Goal: Task Accomplishment & Management: Use online tool/utility

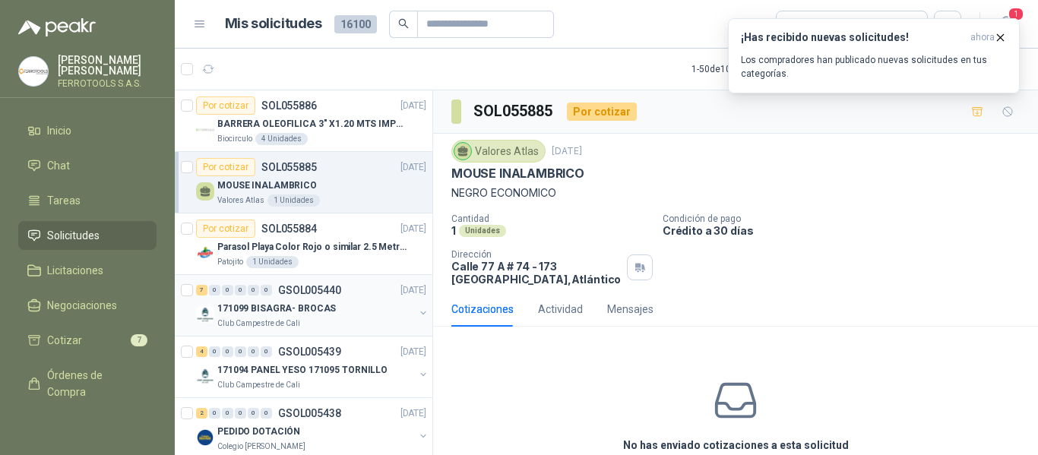
scroll to position [152, 0]
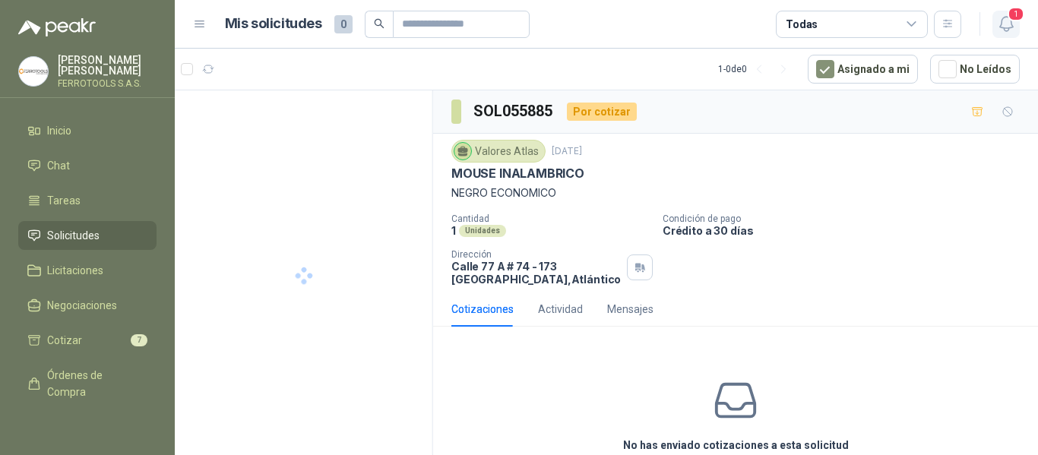
click at [994, 28] on button "1" at bounding box center [1006, 24] width 27 height 27
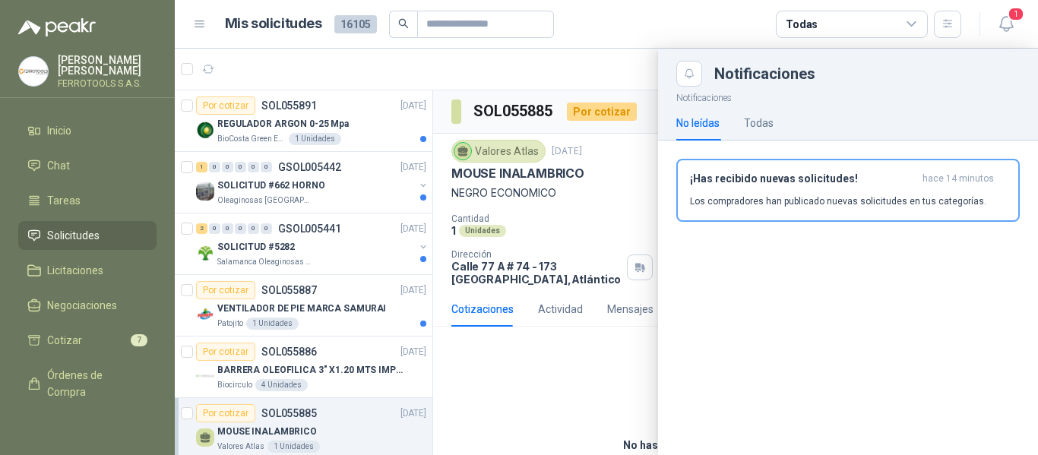
click at [349, 121] on div at bounding box center [606, 252] width 863 height 407
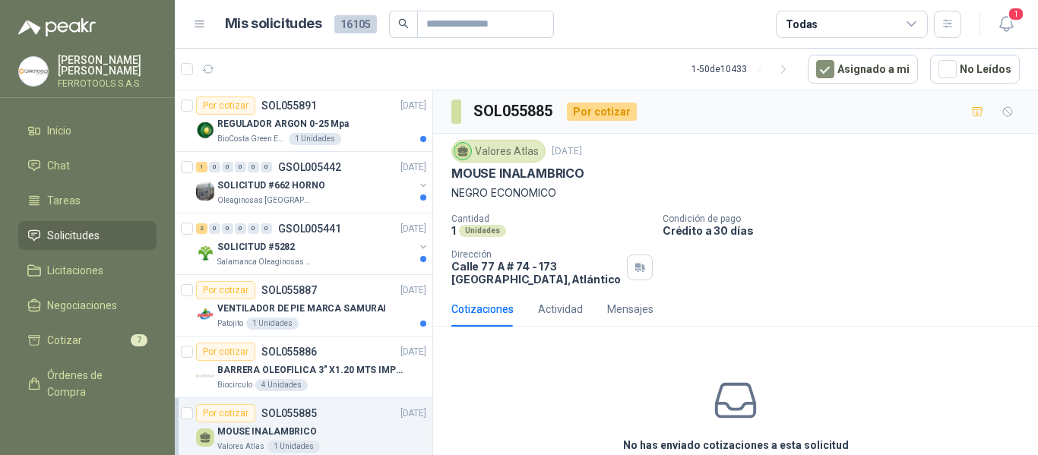
click at [349, 121] on div "REGULADOR ARGON 0-25 Mpa" at bounding box center [321, 124] width 209 height 18
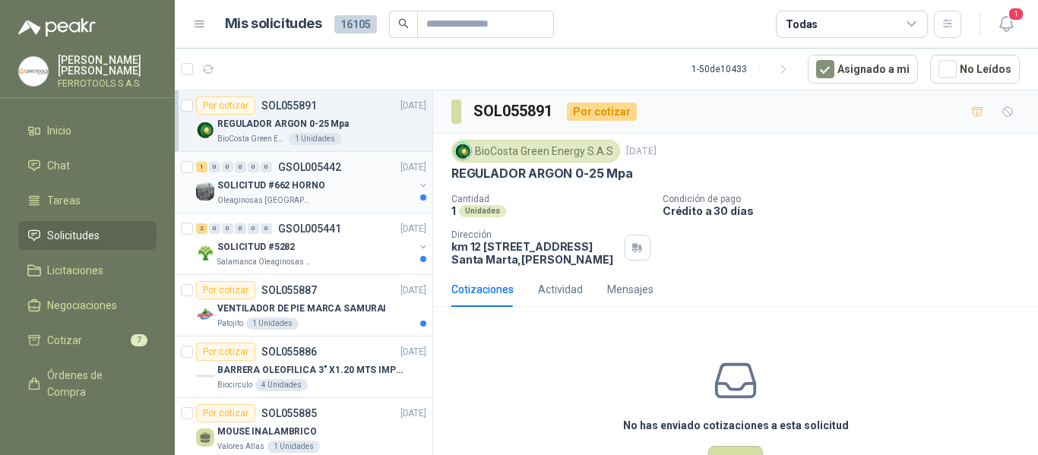
click at [391, 206] on div "Oleaginosas [GEOGRAPHIC_DATA][PERSON_NAME]" at bounding box center [315, 201] width 197 height 12
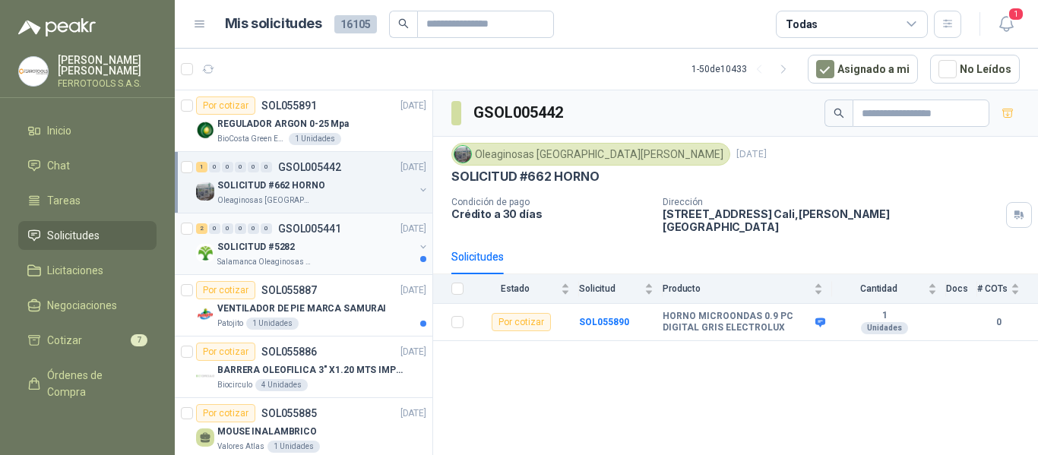
click at [364, 258] on div "Salamanca Oleaginosas SAS" at bounding box center [315, 262] width 197 height 12
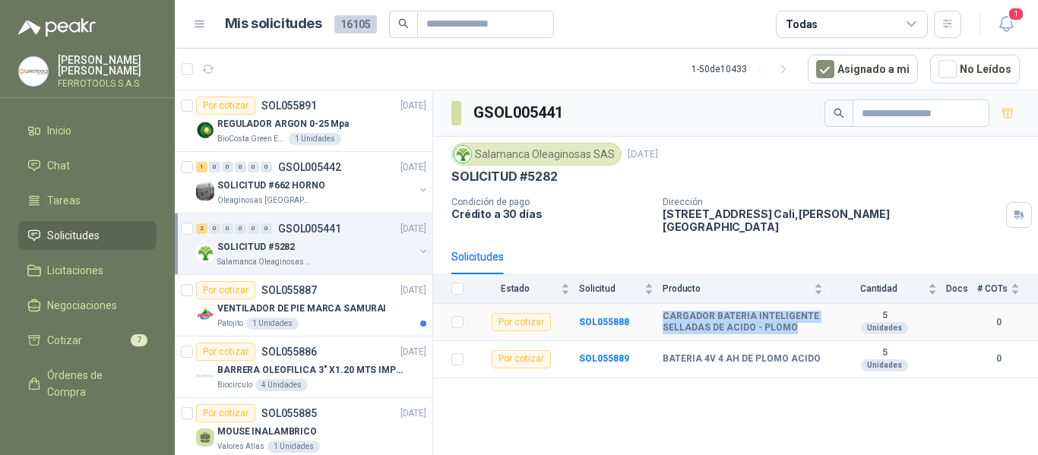
drag, startPoint x: 661, startPoint y: 306, endPoint x: 800, endPoint y: 316, distance: 139.5
click at [800, 316] on tr "Por cotizar SOL055888 CARGADOR BATERIA INTELIGENTE SELLADAS DE ACIDO - PLOMO 5 …" at bounding box center [735, 322] width 605 height 37
copy tr "CARGADOR BATERIA INTELIGENTE SELLADAS DE ACIDO - PLOMO"
click at [331, 318] on div "Patojito 1 Unidades" at bounding box center [321, 324] width 209 height 12
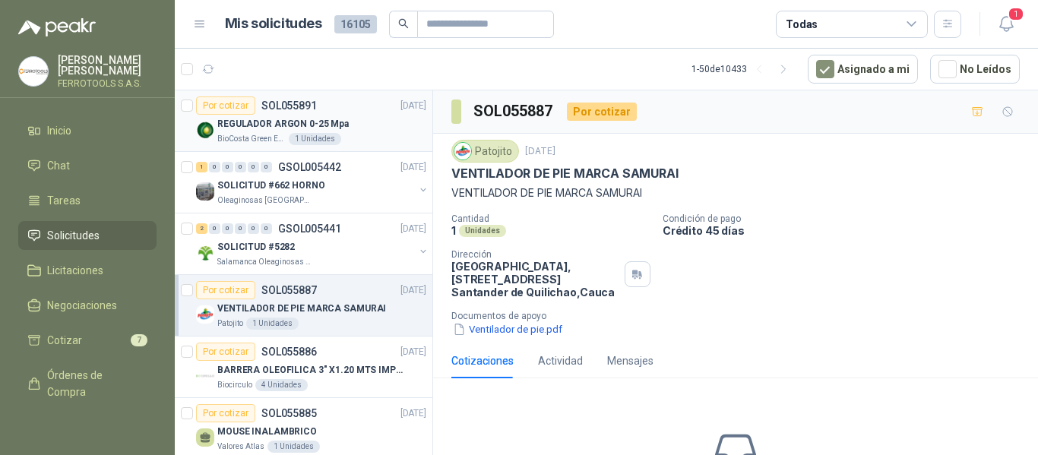
click at [363, 130] on div "REGULADOR ARGON 0-25 Mpa" at bounding box center [321, 124] width 209 height 18
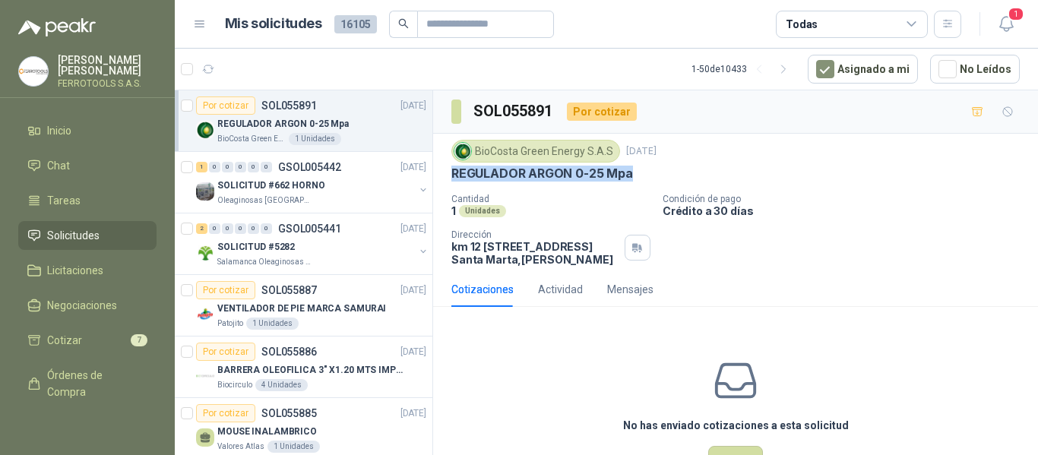
drag, startPoint x: 447, startPoint y: 171, endPoint x: 635, endPoint y: 175, distance: 188.5
click at [635, 175] on div "BioCosta Green Energy S.A.S 15 sept, 2025 REGULADOR ARGON 0-25 Mpa Cantidad 1 U…" at bounding box center [735, 203] width 605 height 138
copy p "REGULADOR ARGON 0-25 Mpa"
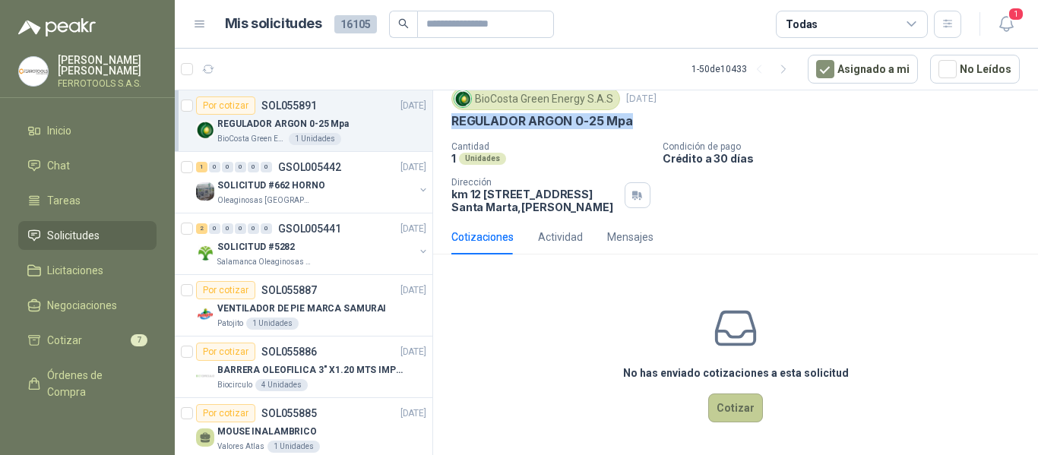
click at [738, 411] on button "Cotizar" at bounding box center [735, 408] width 55 height 29
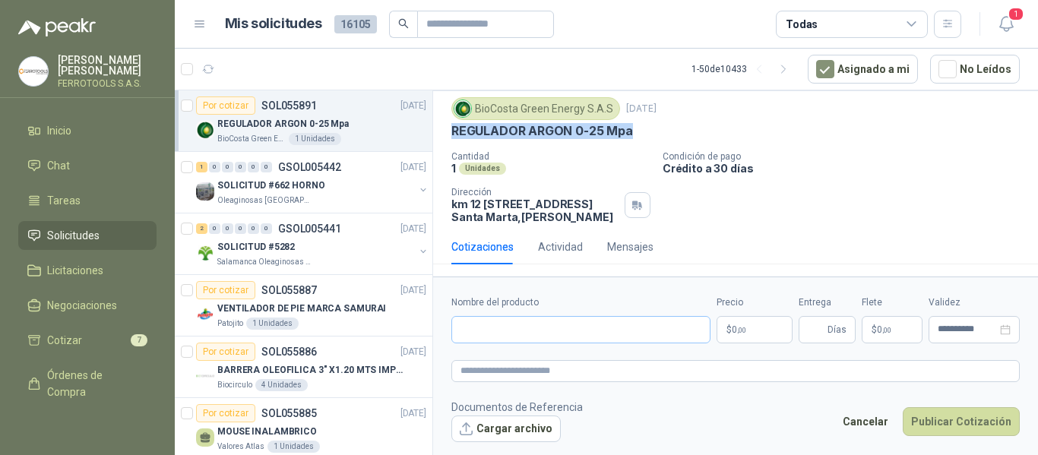
scroll to position [55, 0]
click at [574, 331] on input "Nombre del producto" at bounding box center [580, 329] width 259 height 27
paste input "**********"
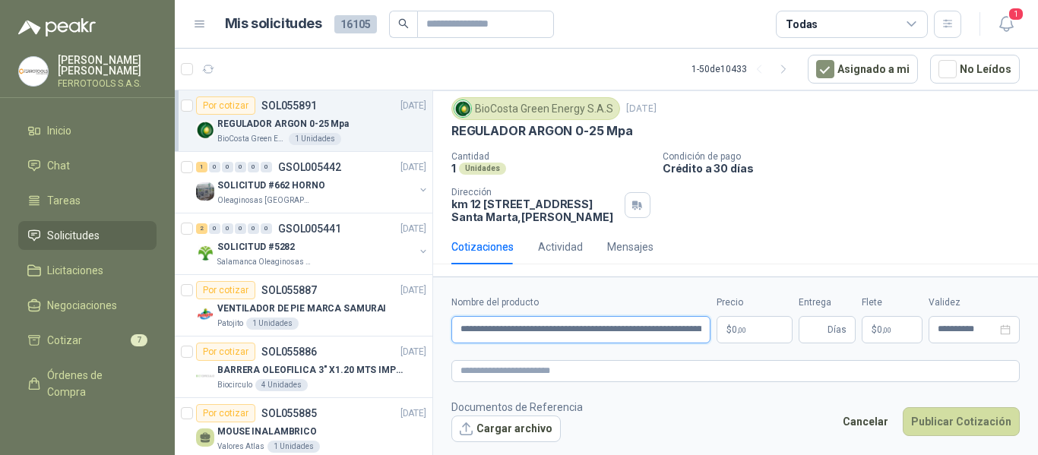
scroll to position [0, 223]
type input "**********"
click at [578, 372] on textarea at bounding box center [735, 371] width 569 height 22
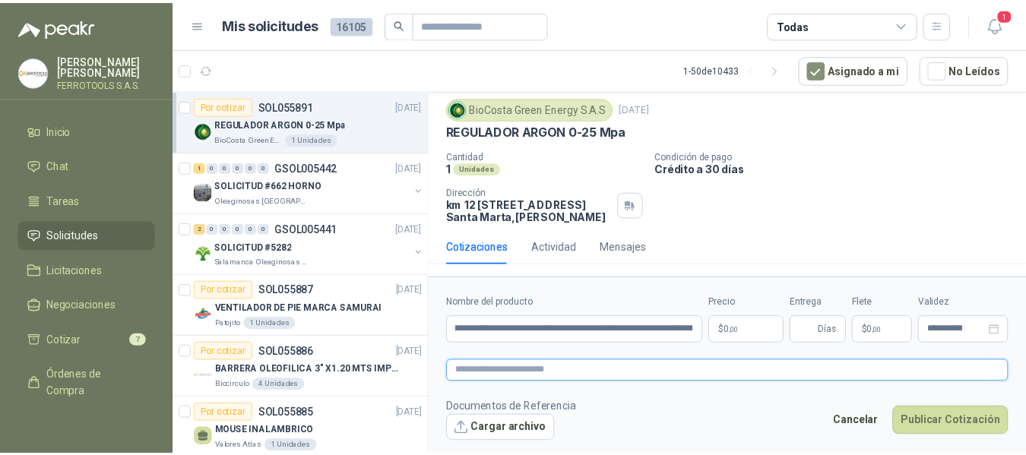
scroll to position [0, 0]
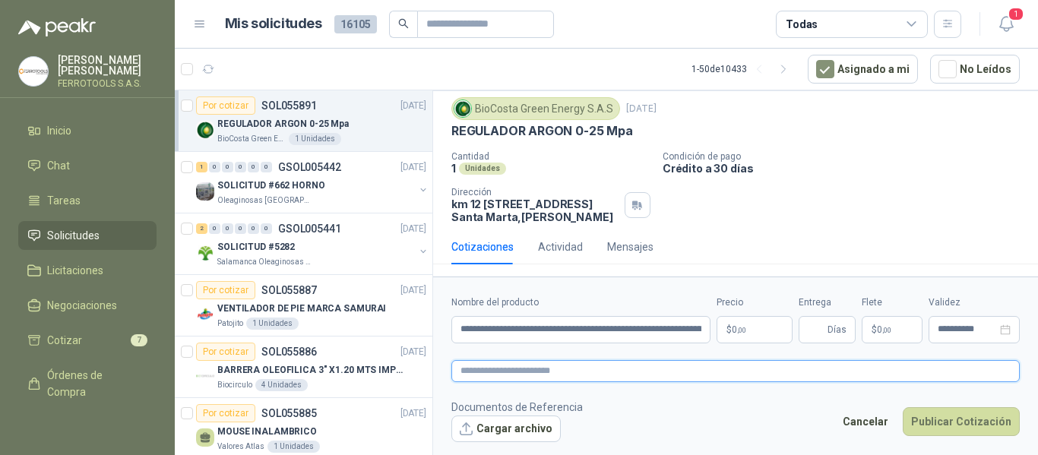
paste textarea "**********"
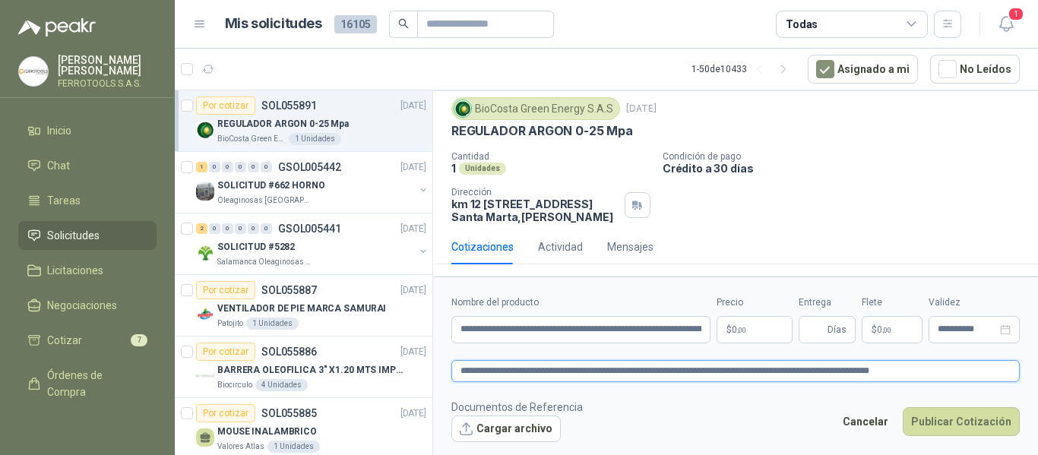
type textarea "**********"
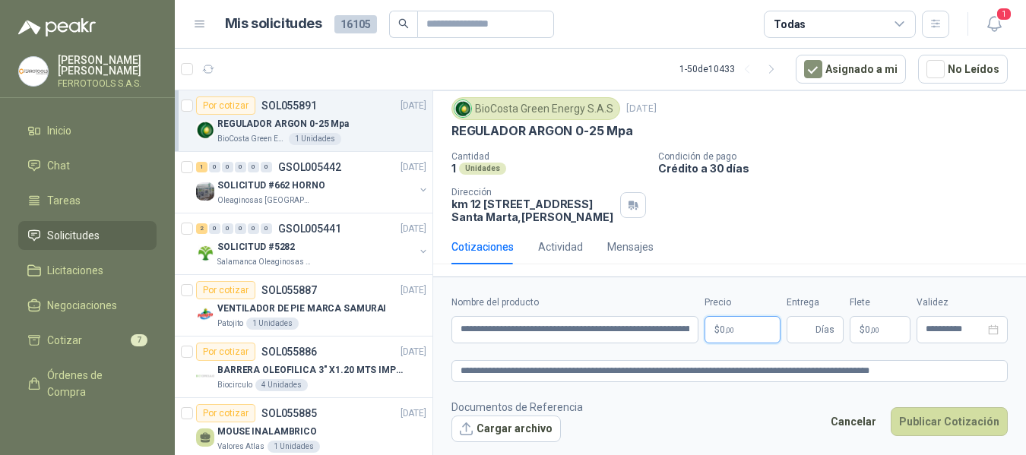
click at [748, 331] on body "HERNAN RUALES FERROTOOLS S.A.S. Inicio Chat Tareas Solicitudes Licitaciones Neg…" at bounding box center [513, 227] width 1026 height 455
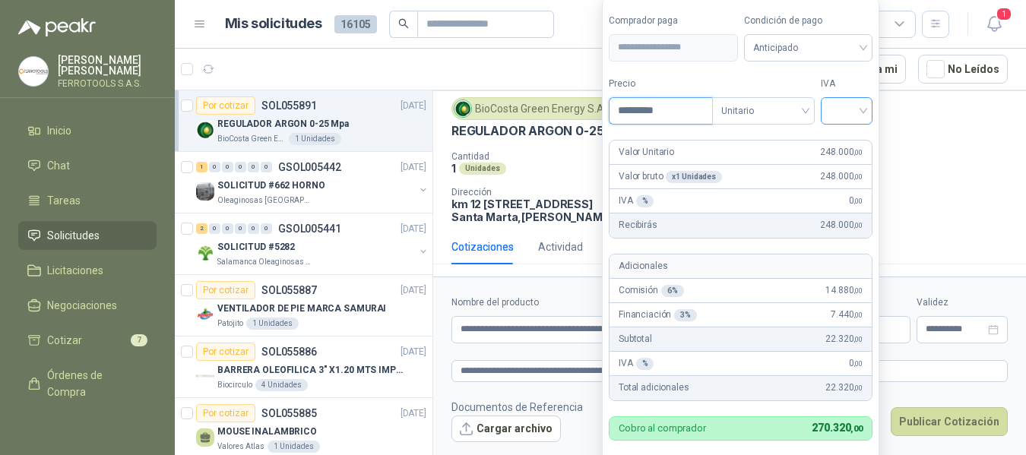
type input "*********"
click at [848, 116] on input "search" at bounding box center [846, 109] width 33 height 23
click at [842, 141] on div "19%" at bounding box center [850, 142] width 28 height 17
click at [788, 77] on label "Tipo" at bounding box center [766, 84] width 103 height 14
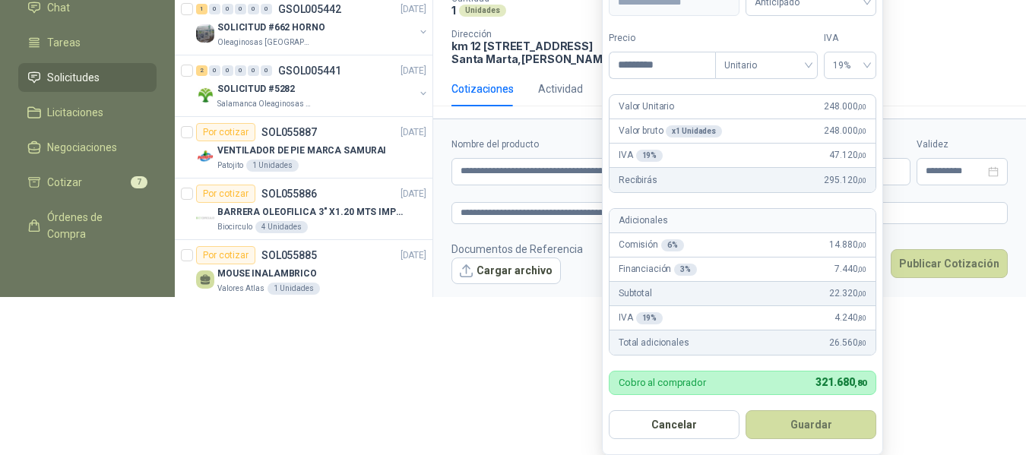
scroll to position [185, 0]
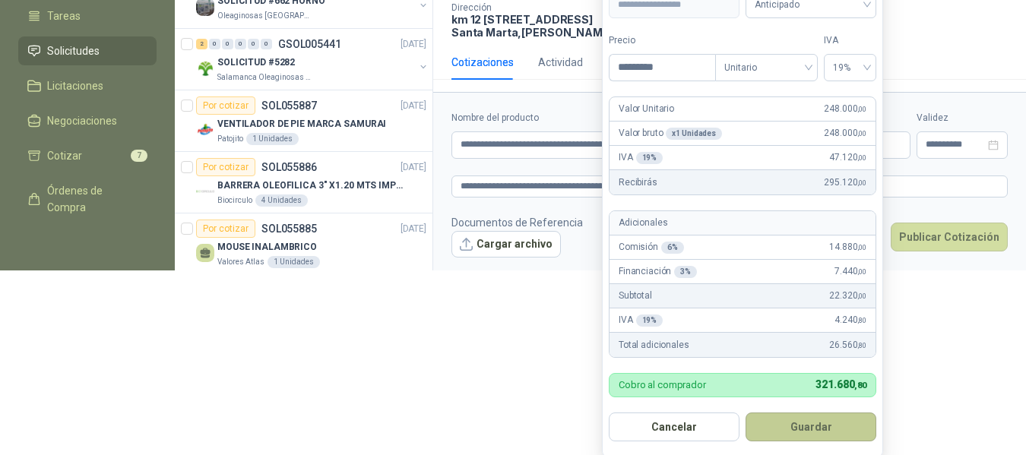
click at [821, 436] on button "Guardar" at bounding box center [811, 427] width 131 height 29
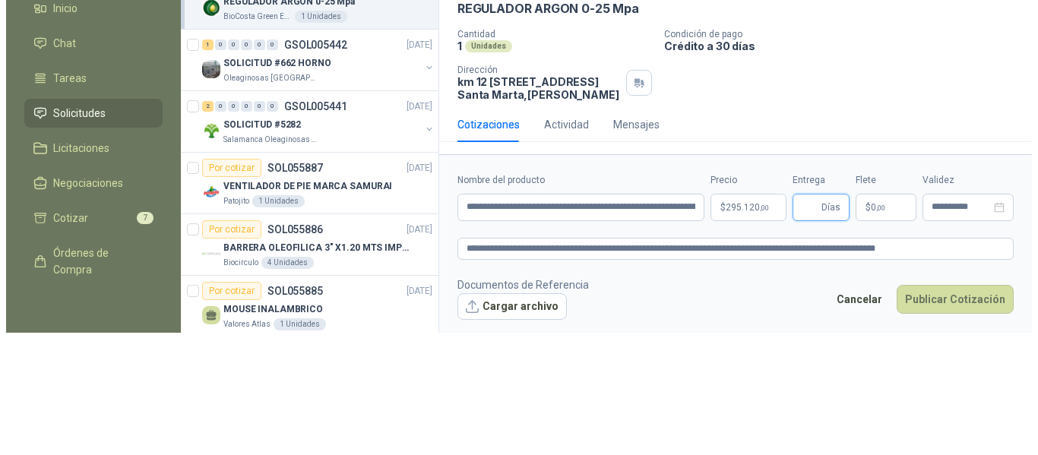
scroll to position [0, 0]
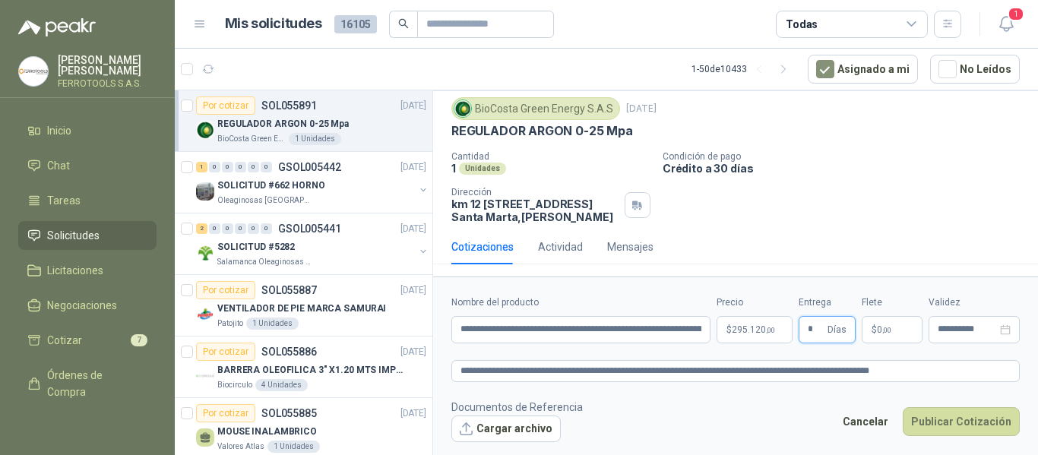
type input "*"
click at [892, 195] on div "Cantidad 1 Unidades Condición de pago Crédito a 30 días Dirección km 12 via alt…" at bounding box center [735, 187] width 569 height 72
click at [938, 374] on textarea "**********" at bounding box center [735, 371] width 569 height 22
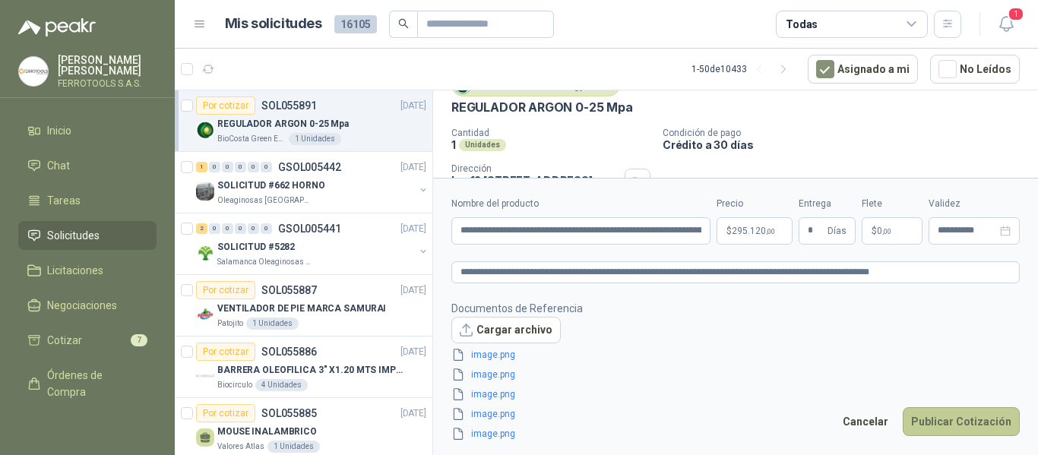
click at [990, 426] on button "Publicar Cotización" at bounding box center [961, 421] width 117 height 29
type input "**********"
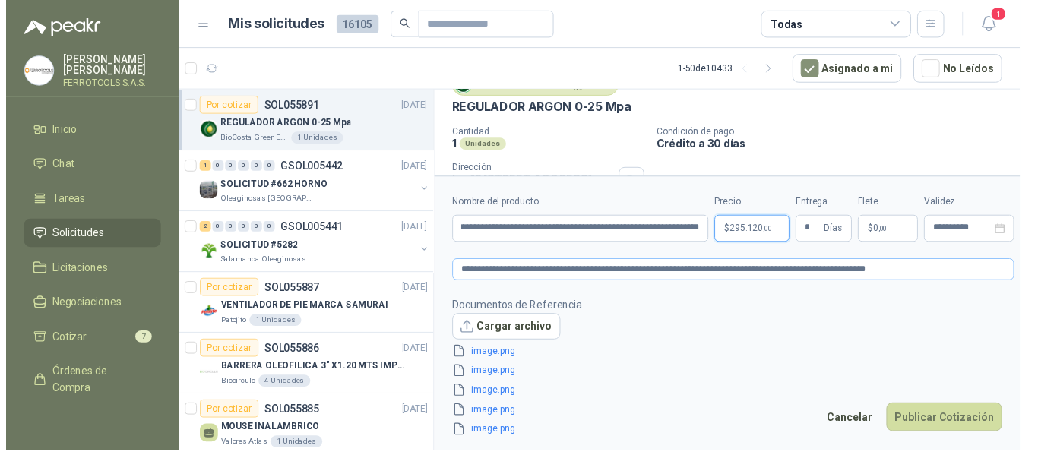
scroll to position [0, 0]
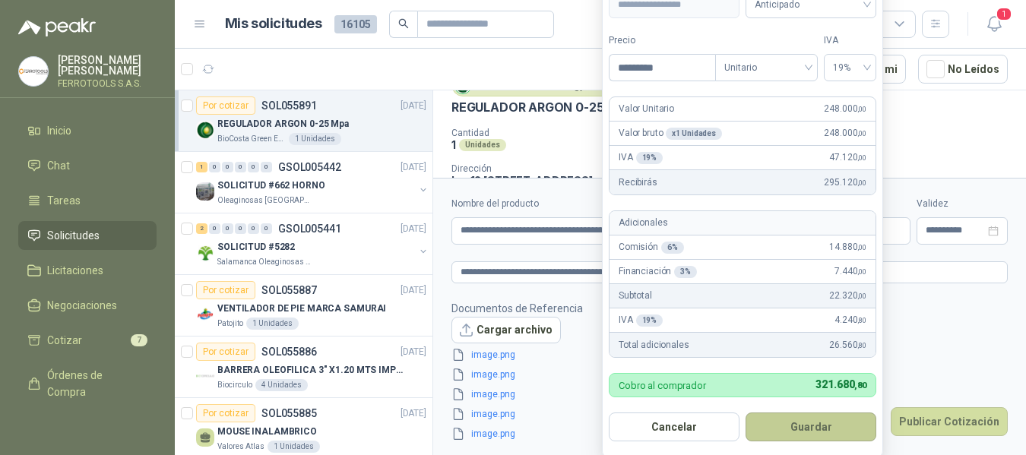
click at [806, 429] on button "Guardar" at bounding box center [811, 427] width 131 height 29
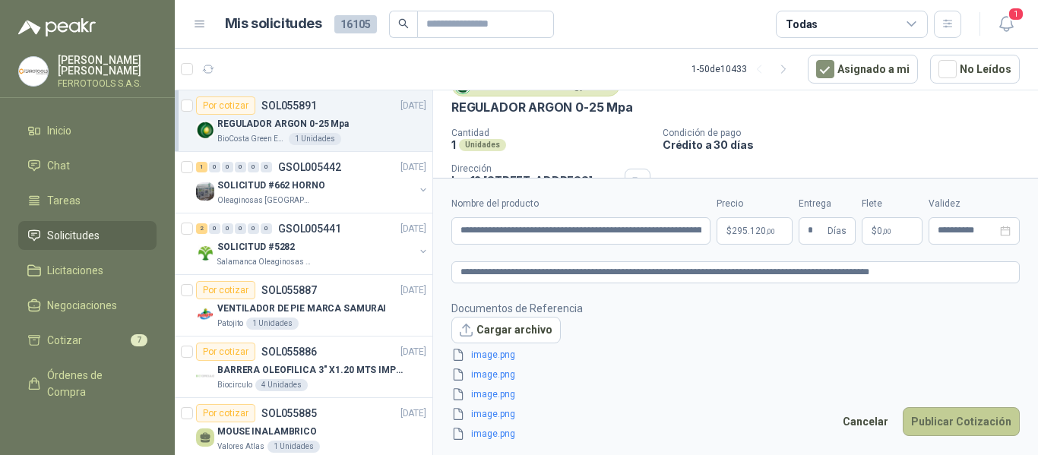
click at [962, 417] on button "Publicar Cotización" at bounding box center [961, 421] width 117 height 29
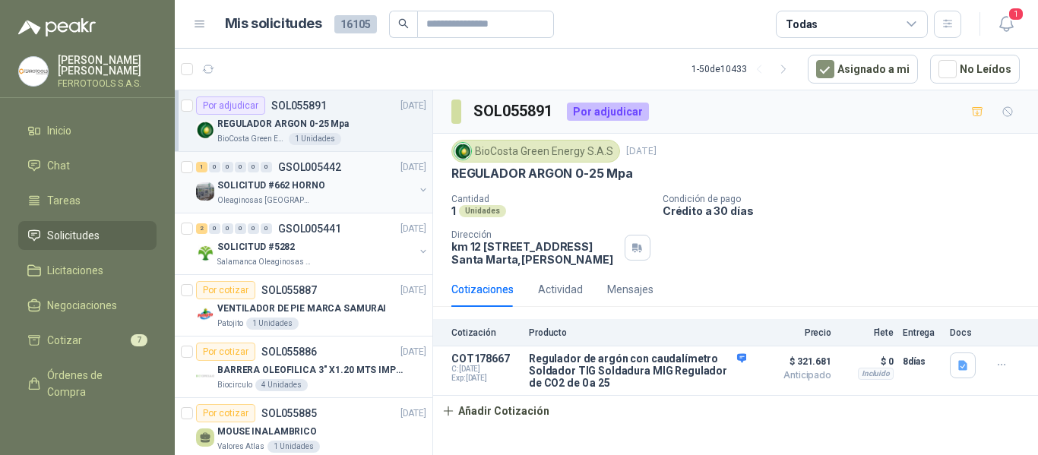
click at [345, 179] on div "SOLICITUD #662 HORNO" at bounding box center [315, 185] width 197 height 18
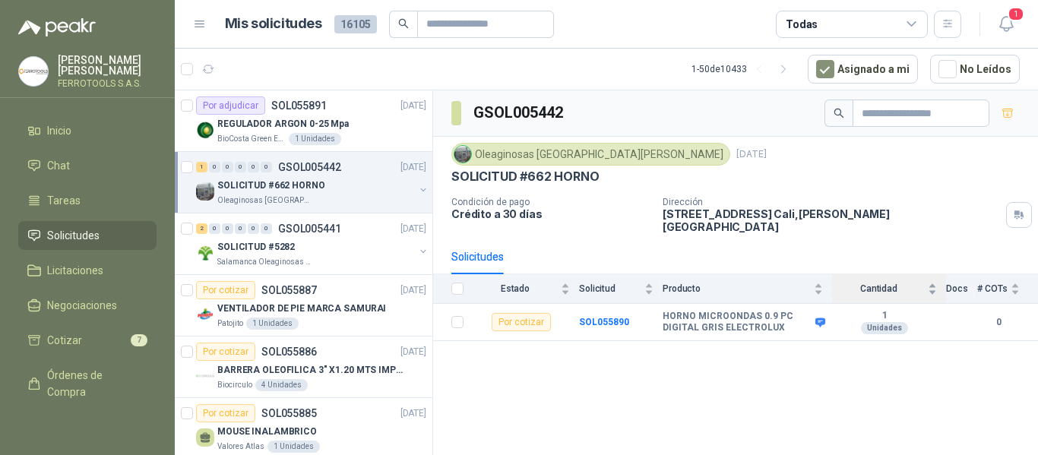
drag, startPoint x: 814, startPoint y: 285, endPoint x: 853, endPoint y: 281, distance: 38.9
click at [853, 281] on body "HERNAN RUALES FERROTOOLS S.A.S. Inicio Chat Tareas Solicitudes Licitaciones Neg…" at bounding box center [519, 227] width 1038 height 455
click at [797, 352] on div "GSOL005442 Oleaginosas San Fernando 15 sept, 2025 SOLICITUD #662 HORNO Condició…" at bounding box center [735, 275] width 605 height 370
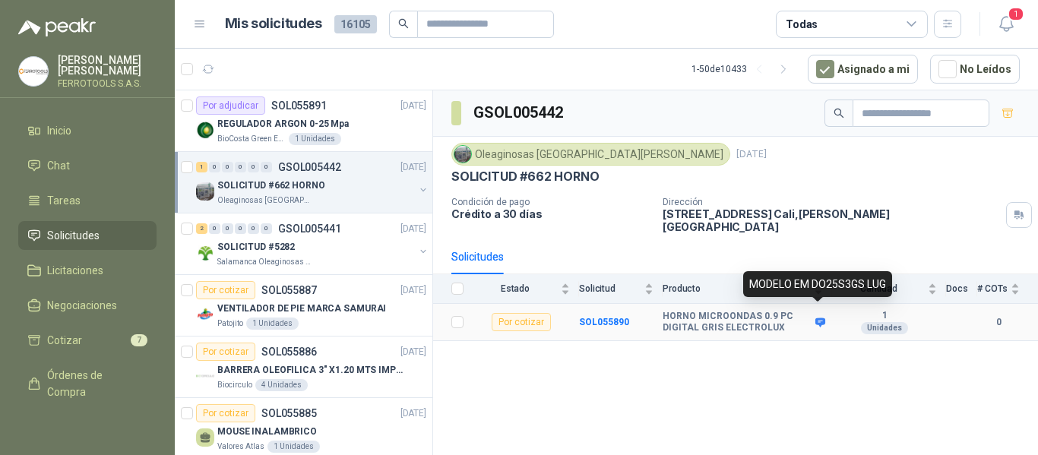
click at [824, 318] on icon at bounding box center [821, 322] width 10 height 9
drag, startPoint x: 749, startPoint y: 284, endPoint x: 884, endPoint y: 282, distance: 134.5
click at [884, 282] on div "MODELO EM DO25S3GS LUG" at bounding box center [817, 284] width 149 height 26
copy div "MODELO EM DO25S3GS LUG"
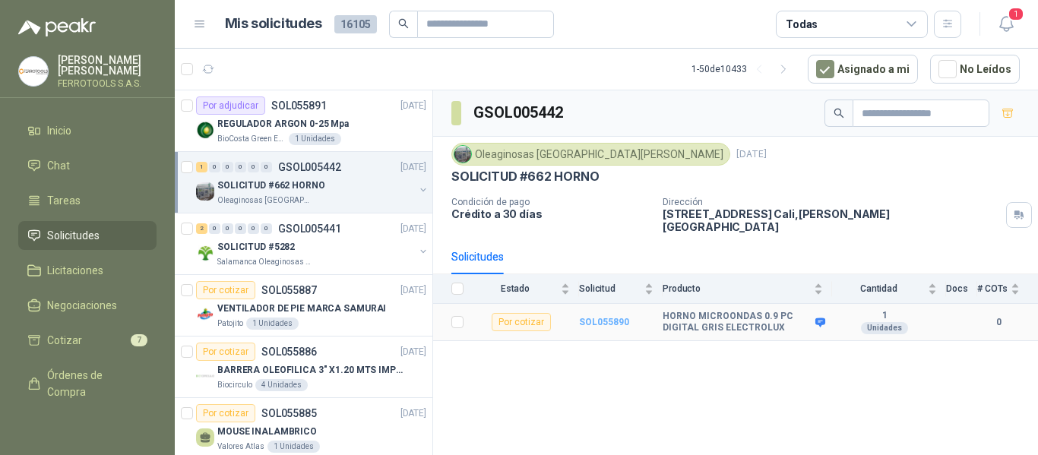
click at [608, 317] on b "SOL055890" at bounding box center [604, 322] width 50 height 11
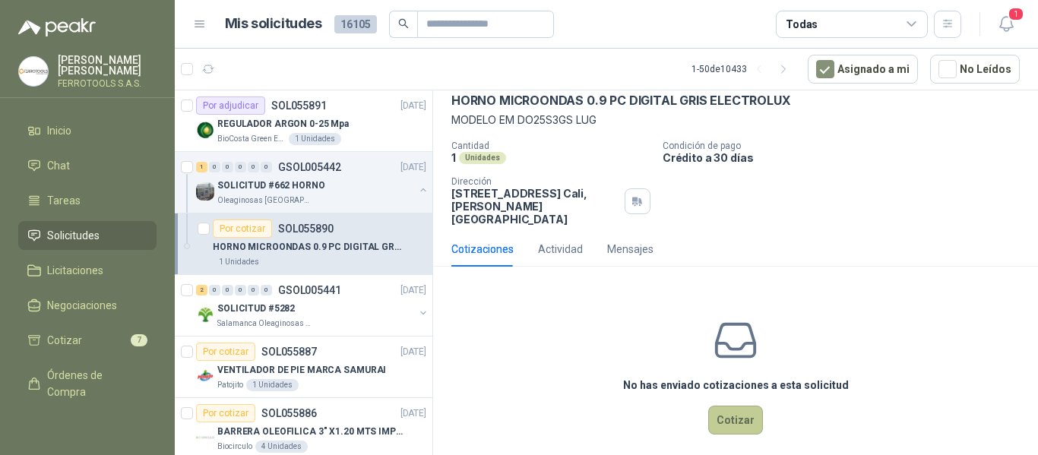
click at [743, 417] on button "Cotizar" at bounding box center [735, 420] width 55 height 29
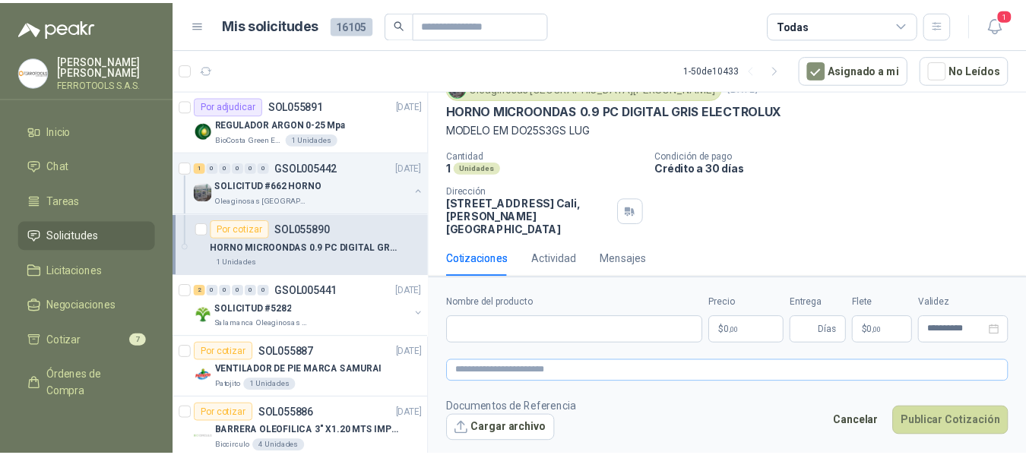
scroll to position [62, 0]
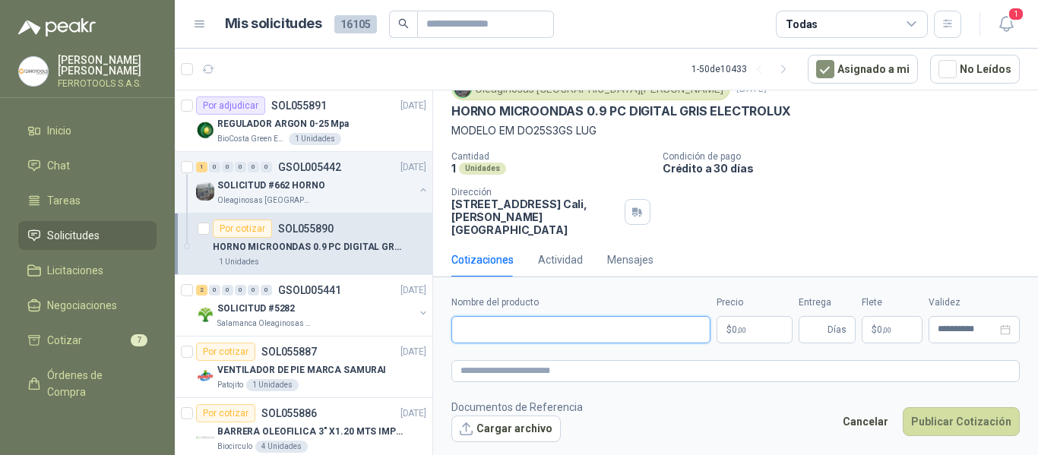
click at [551, 333] on input "Nombre del producto" at bounding box center [580, 329] width 259 height 27
paste input "**********"
type input "**********"
click at [566, 376] on textarea at bounding box center [735, 371] width 569 height 22
paste textarea "**********"
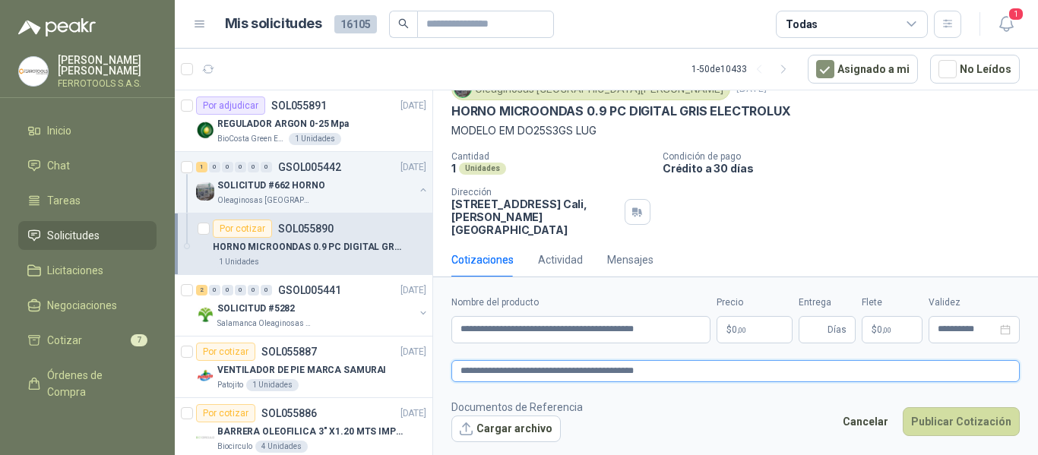
type textarea "**********"
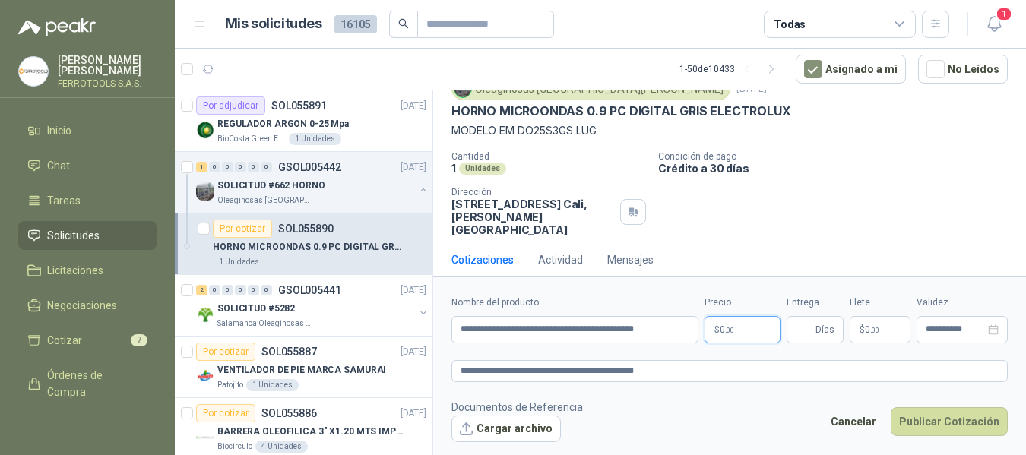
click at [744, 327] on body "HERNAN RUALES FERROTOOLS S.A.S. Inicio Chat Tareas Solicitudes Licitaciones Neg…" at bounding box center [513, 227] width 1026 height 455
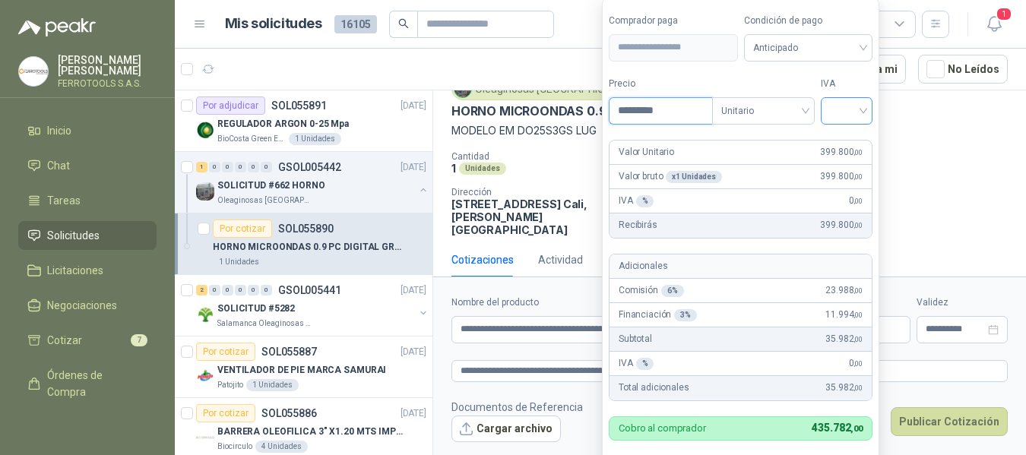
type input "*********"
click at [847, 104] on input "search" at bounding box center [846, 109] width 33 height 23
click at [852, 138] on div "19%" at bounding box center [850, 142] width 28 height 17
click at [819, 65] on form "**********" at bounding box center [742, 249] width 281 height 503
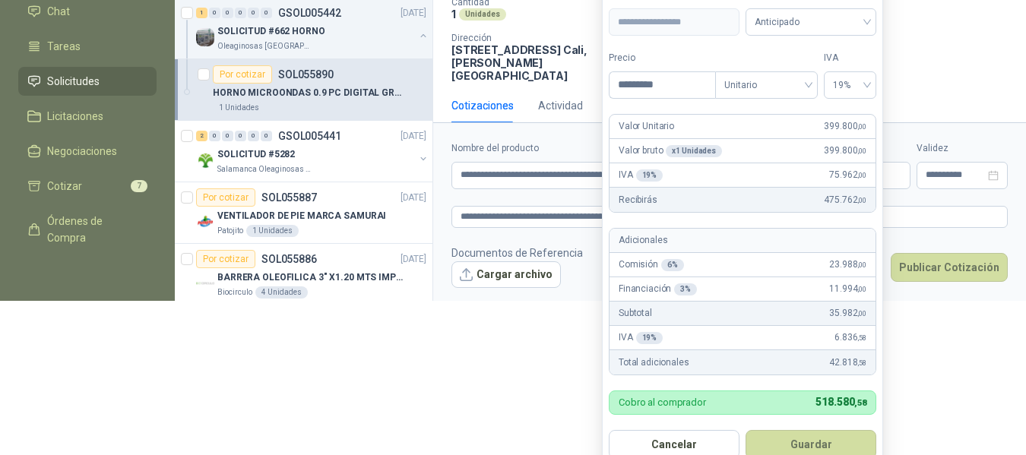
scroll to position [172, 0]
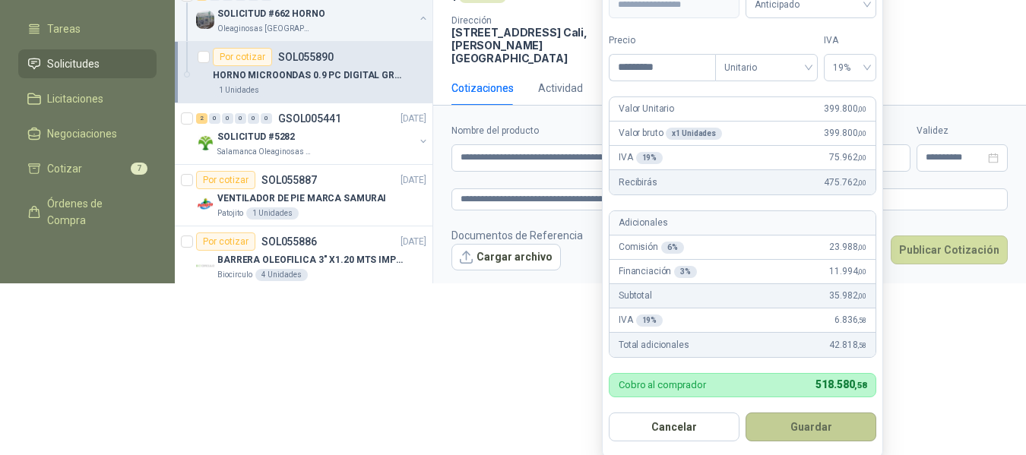
click at [816, 435] on button "Guardar" at bounding box center [811, 427] width 131 height 29
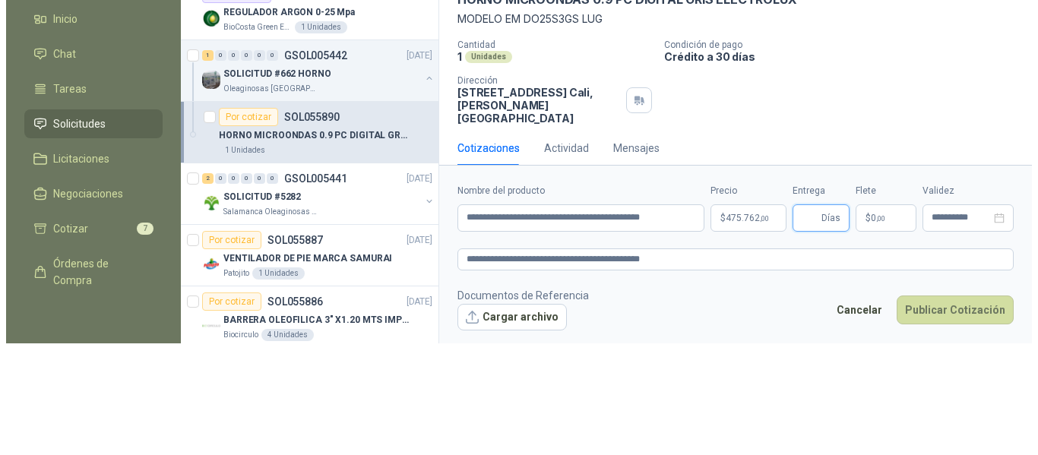
scroll to position [0, 0]
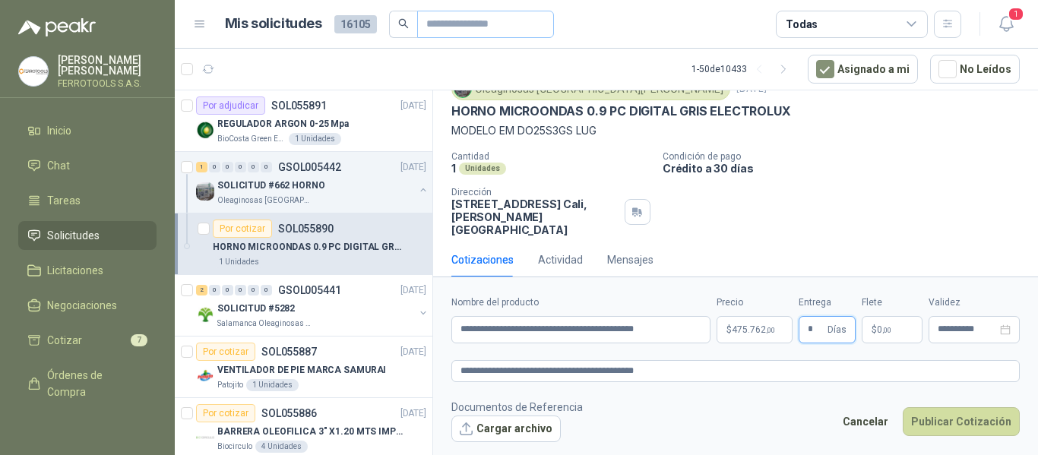
type input "*"
click at [715, 377] on textarea "**********" at bounding box center [735, 371] width 569 height 22
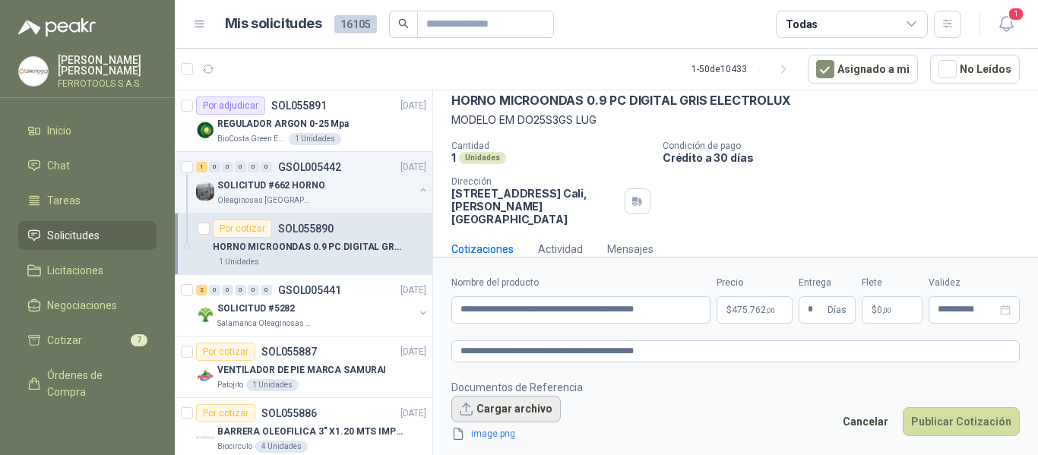
click at [489, 402] on button "Cargar archivo" at bounding box center [505, 409] width 109 height 27
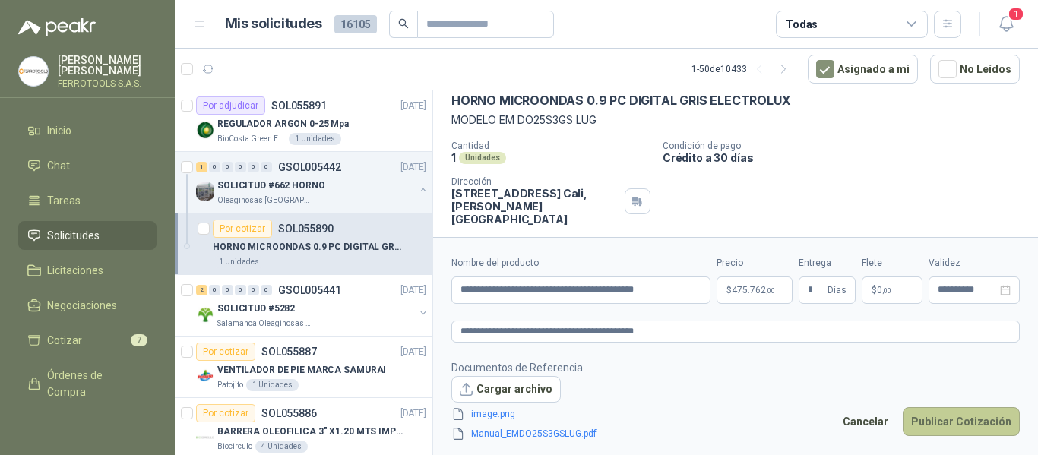
click at [964, 420] on button "Publicar Cotización" at bounding box center [961, 421] width 117 height 29
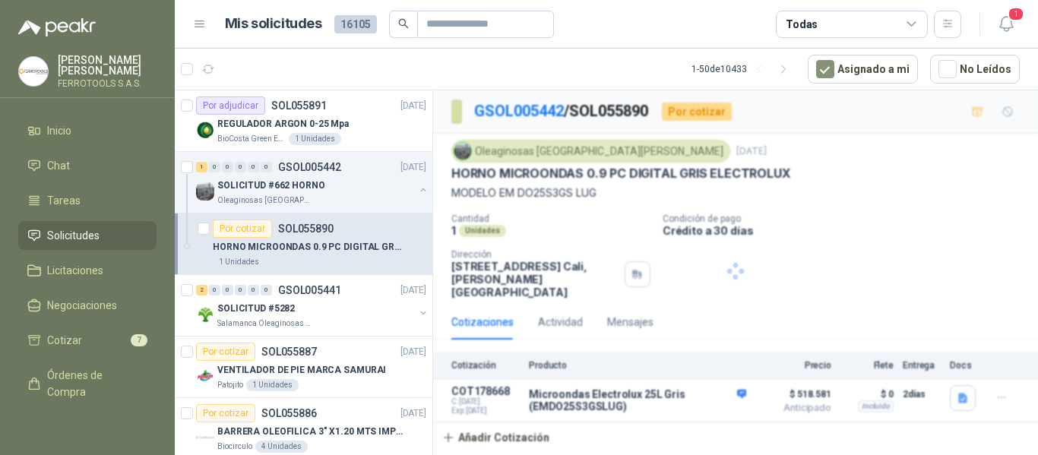
scroll to position [0, 0]
click at [417, 188] on button "button" at bounding box center [423, 190] width 12 height 12
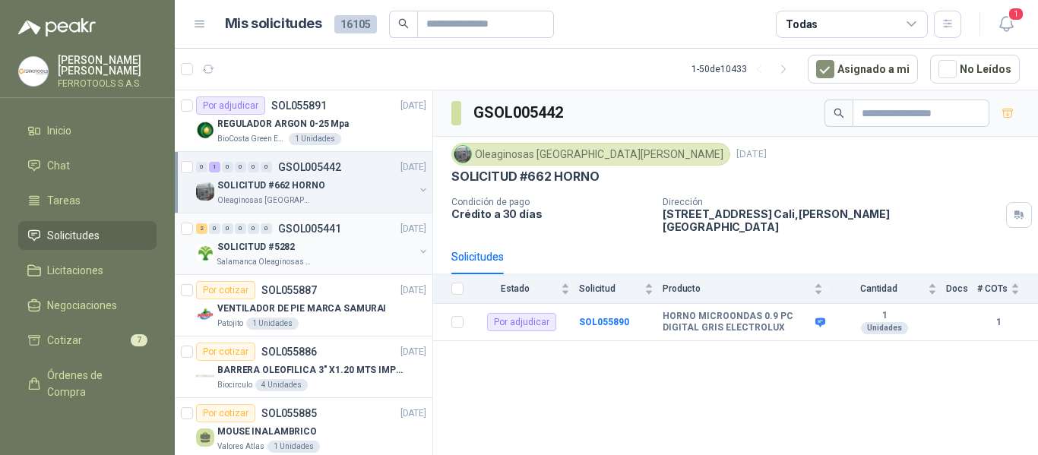
click at [349, 251] on div "SOLICITUD #5282" at bounding box center [315, 247] width 197 height 18
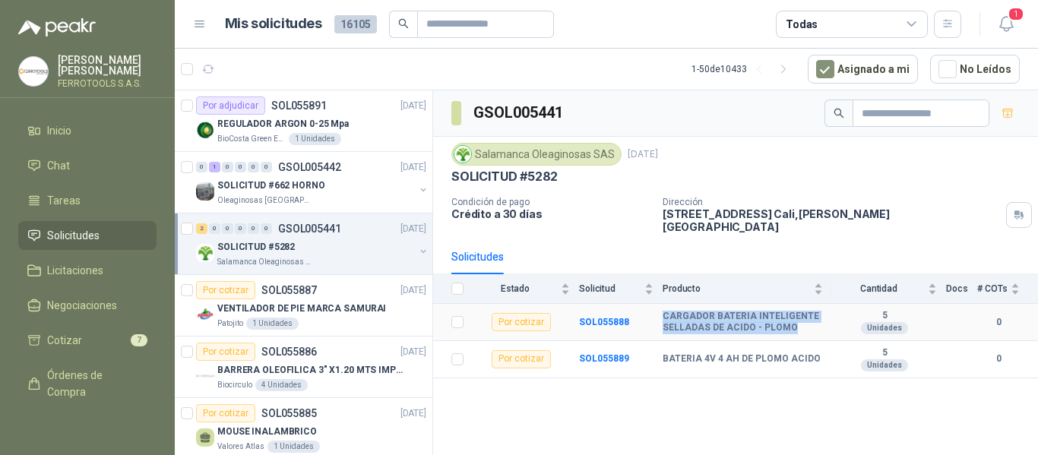
drag, startPoint x: 663, startPoint y: 305, endPoint x: 809, endPoint y: 313, distance: 146.9
click at [809, 313] on b "CARGADOR BATERIA INTELIGENTE SELLADAS DE ACIDO - PLOMO" at bounding box center [743, 323] width 160 height 24
copy b "CARGADOR BATERIA INTELIGENTE SELLADAS DE ACIDO - PLOMO"
click at [1013, 30] on icon "button" at bounding box center [1006, 23] width 19 height 19
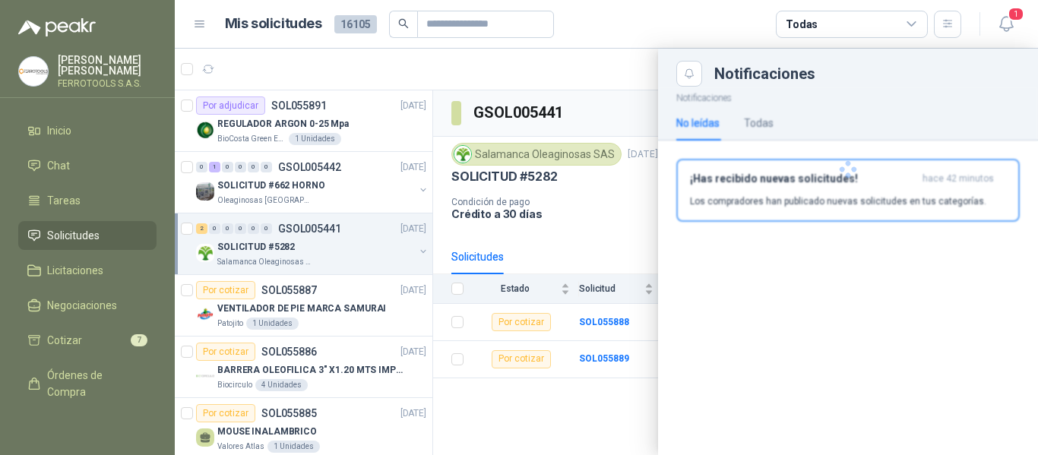
click at [803, 172] on div at bounding box center [848, 170] width 380 height 166
click at [776, 193] on div "¡Has recibido nuevas solicitudes! hace 42 minutos Los compradores han publicado…" at bounding box center [848, 191] width 316 height 36
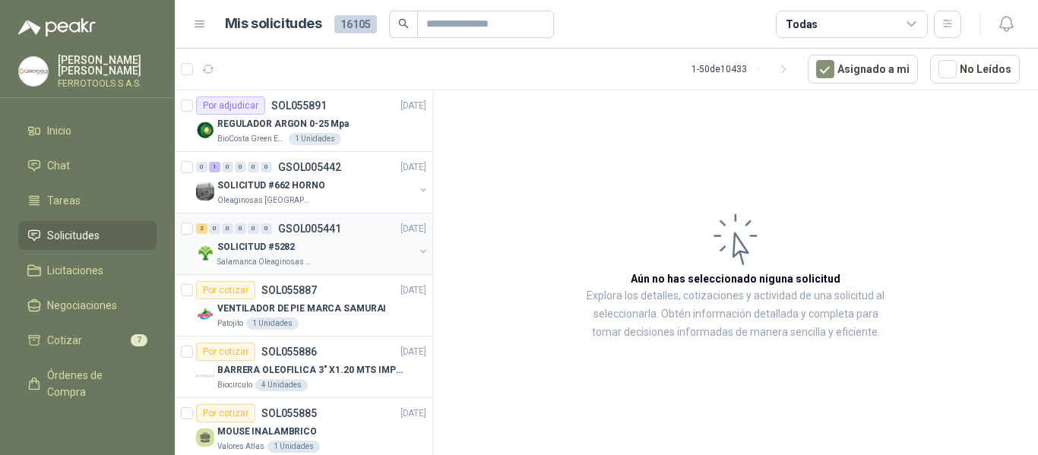
click at [321, 248] on div "SOLICITUD #5282" at bounding box center [315, 247] width 197 height 18
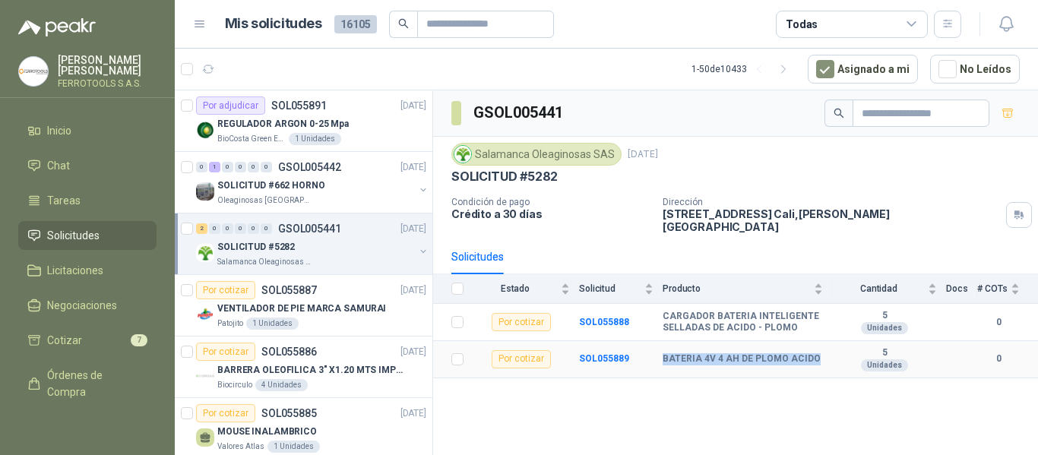
drag, startPoint x: 663, startPoint y: 348, endPoint x: 816, endPoint y: 359, distance: 153.1
click at [816, 359] on td "BATERIA 4V 4 AH DE PLOMO ACIDO" at bounding box center [747, 359] width 169 height 37
copy b "BATERIA 4V 4 AH DE PLOMO ACIDO"
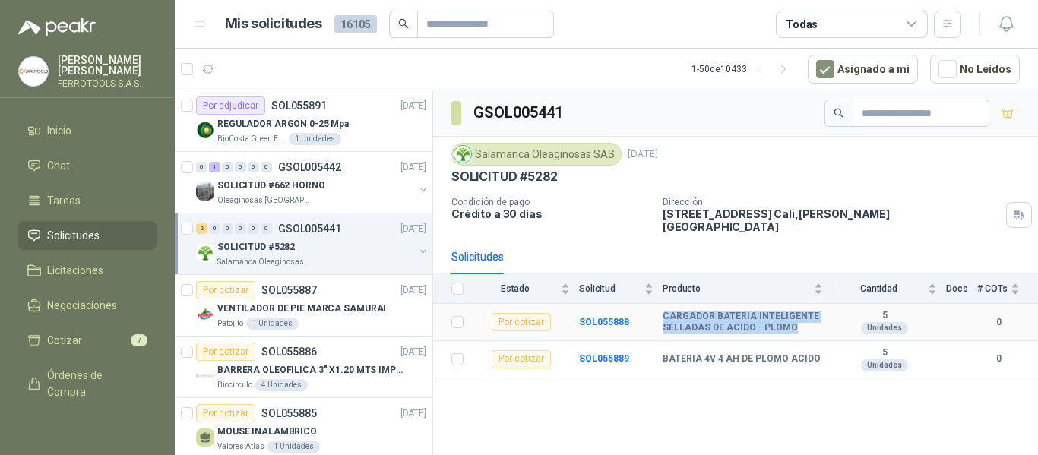
drag, startPoint x: 660, startPoint y: 305, endPoint x: 803, endPoint y: 323, distance: 143.3
click at [803, 323] on tr "Por cotizar SOL055888 CARGADOR BATERIA INTELIGENTE SELLADAS DE ACIDO - PLOMO 5 …" at bounding box center [735, 322] width 605 height 37
copy tr "CARGADOR BATERIA INTELIGENTE SELLADAS DE ACIDO - PLOMO"
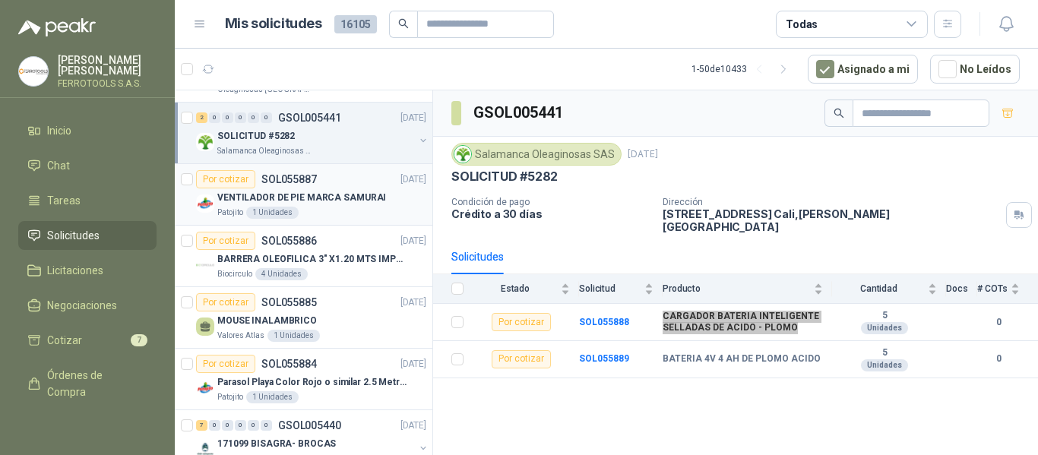
scroll to position [76, 0]
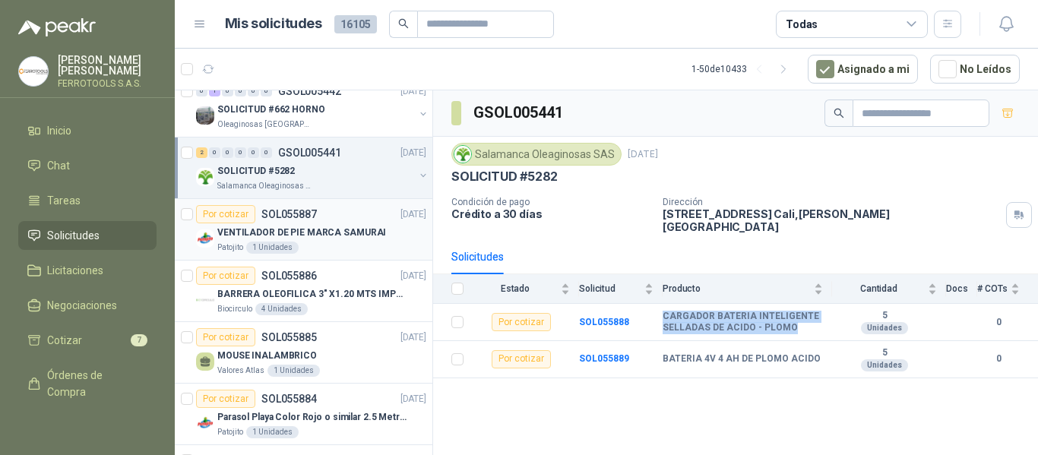
click at [347, 226] on p "VENTILADOR DE PIE MARCA SAMURAI" at bounding box center [301, 233] width 169 height 14
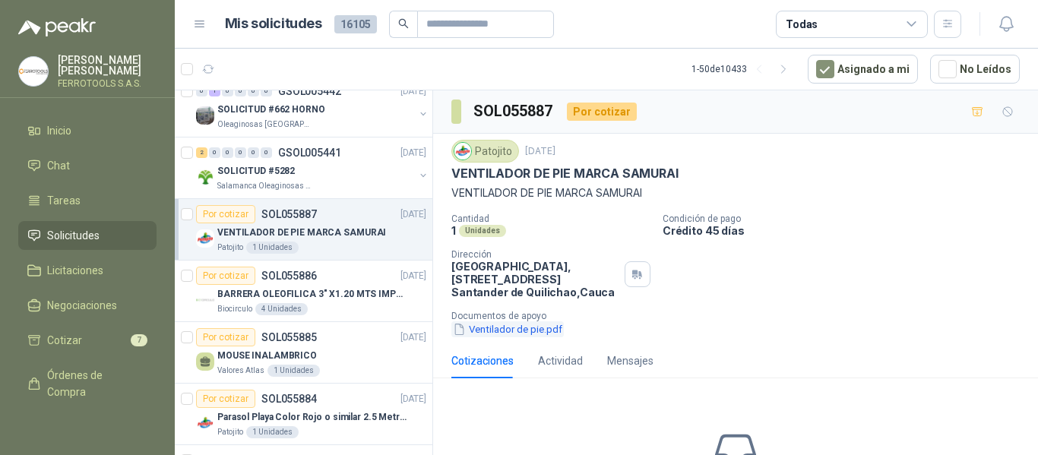
click at [529, 325] on button "Ventilador de pie.pdf" at bounding box center [507, 329] width 112 height 16
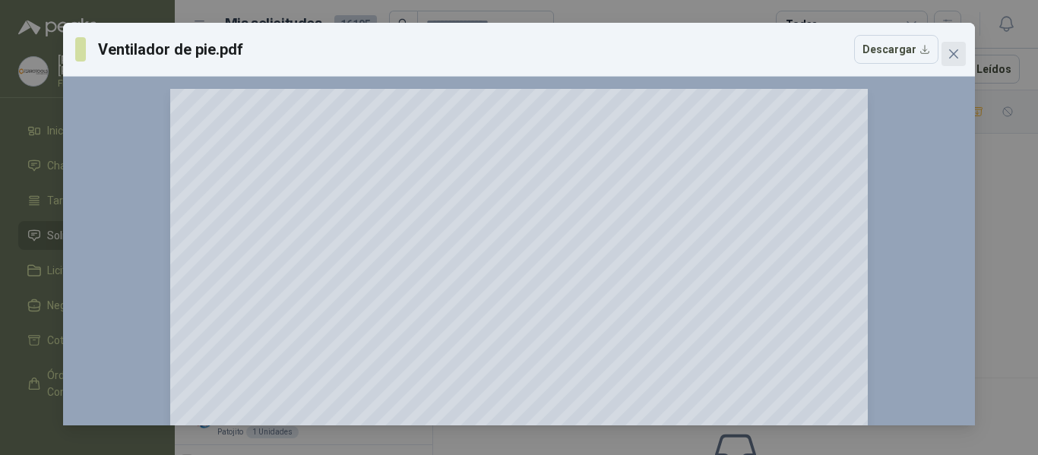
click at [955, 55] on icon "close" at bounding box center [953, 53] width 9 height 9
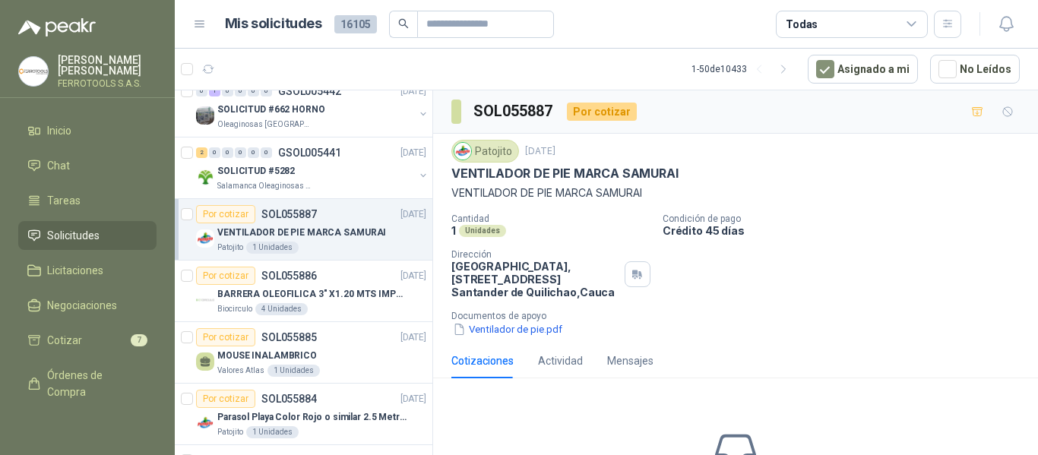
scroll to position [152, 0]
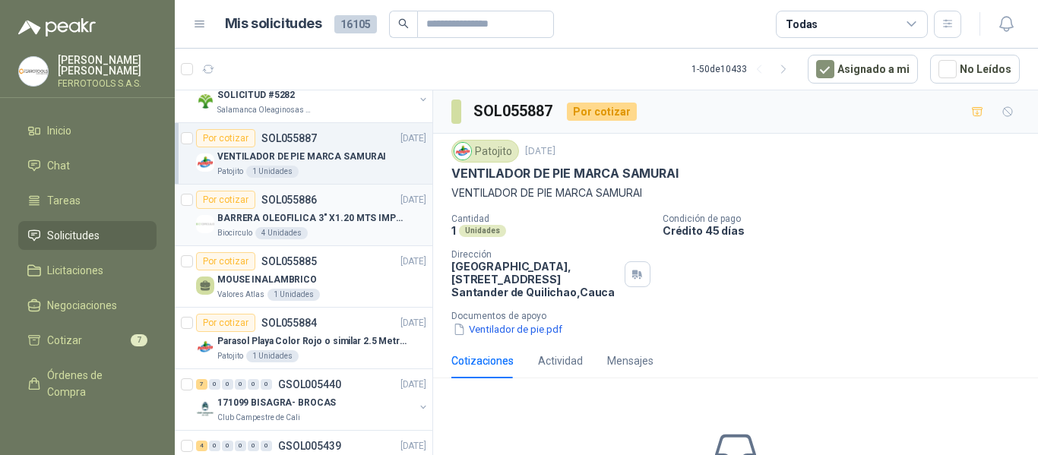
click at [366, 223] on p "BARRERA OLEOFILICA 3" X1.20 MTS IMPORTADO" at bounding box center [311, 218] width 189 height 14
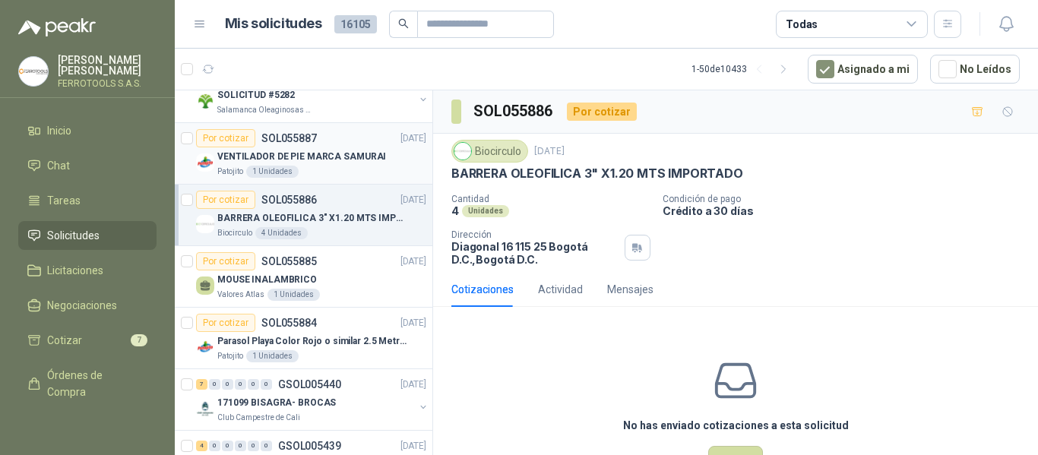
click at [331, 162] on p "VENTILADOR DE PIE MARCA SAMURAI" at bounding box center [301, 157] width 169 height 14
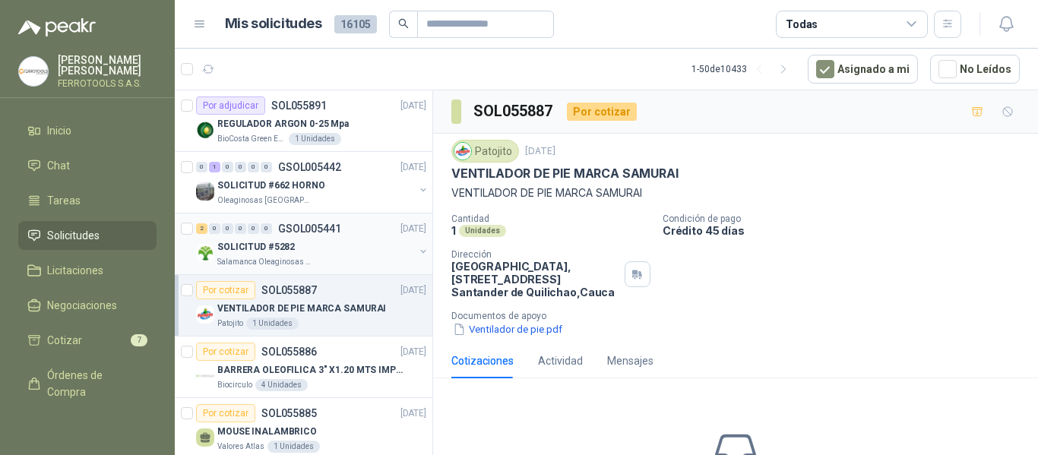
click at [308, 263] on div "Salamanca Oleaginosas SAS" at bounding box center [315, 262] width 197 height 12
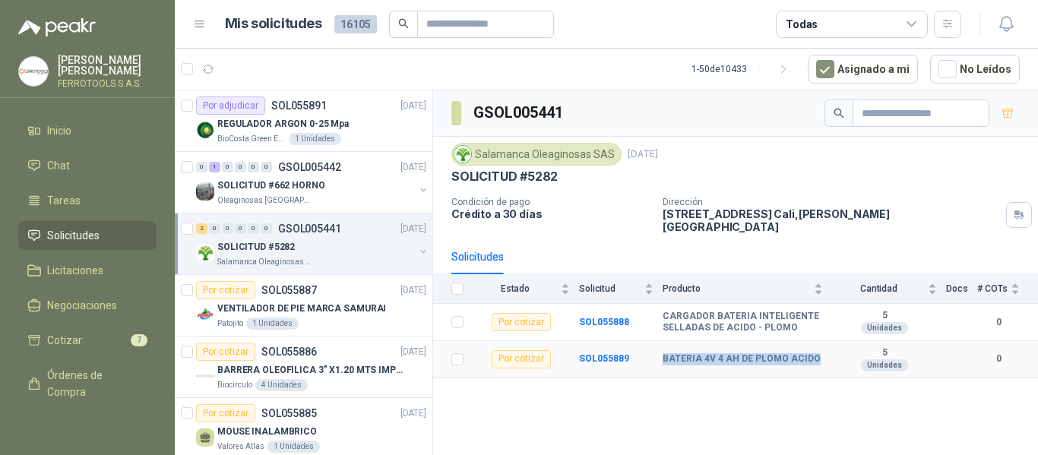
drag, startPoint x: 658, startPoint y: 350, endPoint x: 825, endPoint y: 348, distance: 167.2
click at [825, 348] on tr "Por cotizar SOL055889 BATERIA 4V 4 AH DE PLOMO ACIDO 5 Unidades 0" at bounding box center [735, 359] width 605 height 37
copy tr "BATERIA 4V 4 AH DE PLOMO ACIDO"
click at [599, 317] on b "SOL055888" at bounding box center [604, 322] width 50 height 11
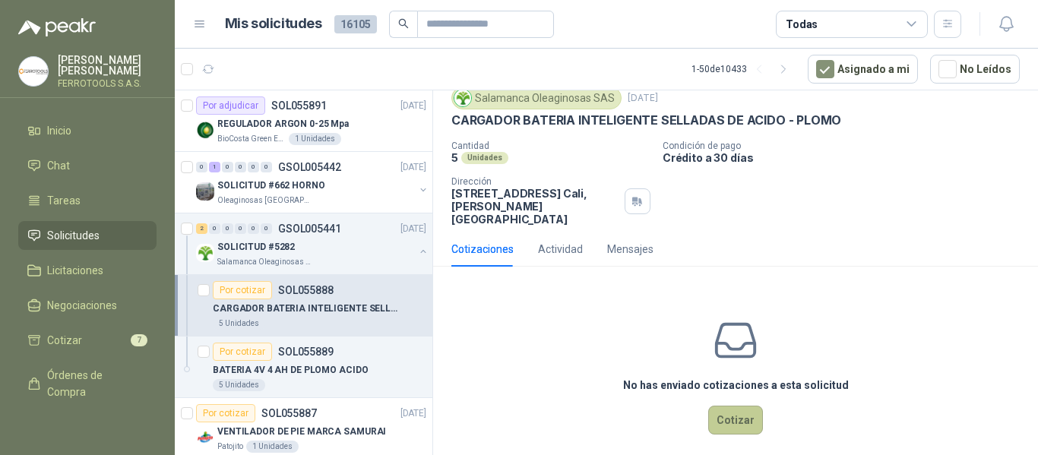
click at [738, 413] on button "Cotizar" at bounding box center [735, 420] width 55 height 29
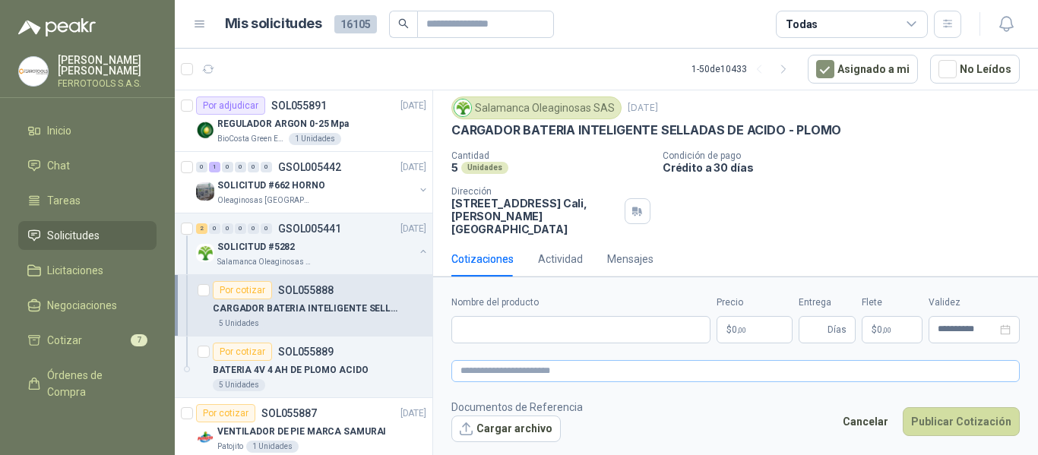
scroll to position [43, 0]
click at [603, 335] on input "Nombre del producto" at bounding box center [580, 329] width 259 height 27
paste input "**********"
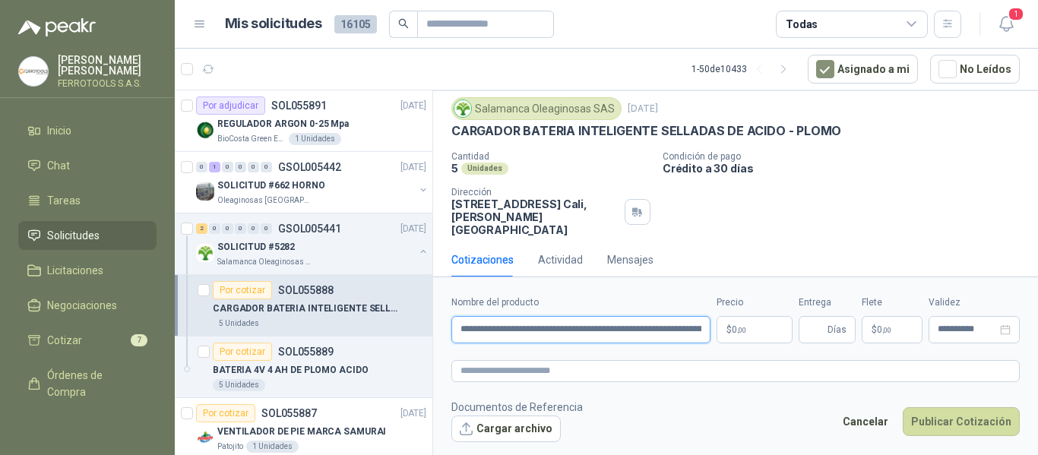
scroll to position [0, 99]
click at [603, 335] on input "**********" at bounding box center [580, 329] width 259 height 27
type input "**********"
click at [603, 364] on textarea at bounding box center [735, 371] width 569 height 22
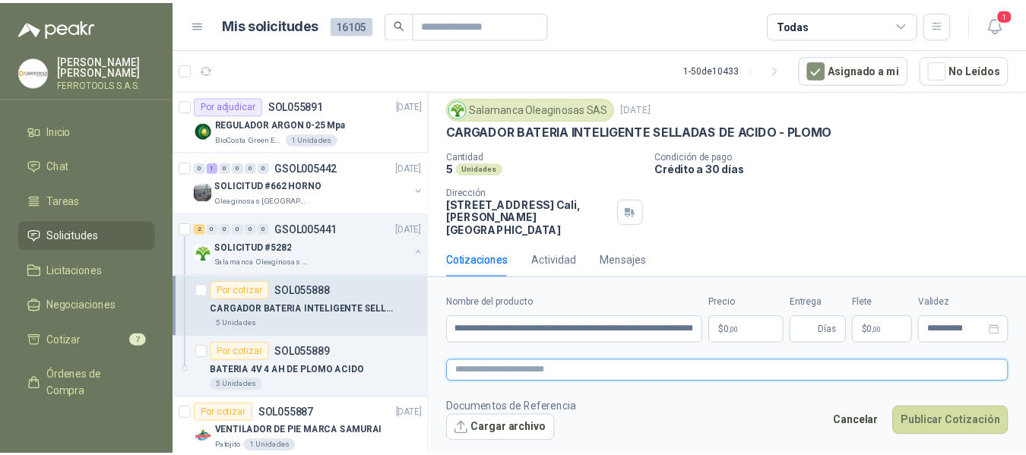
scroll to position [0, 0]
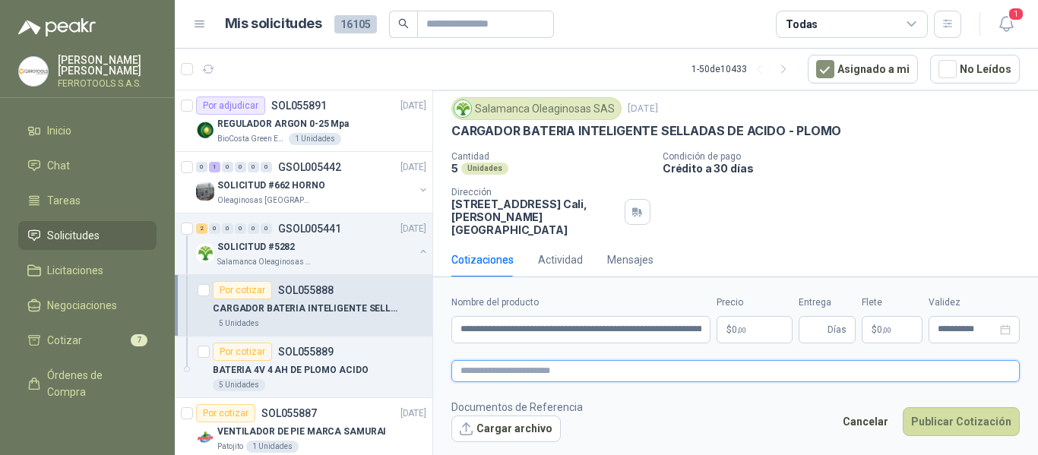
paste textarea "**********"
type textarea "**********"
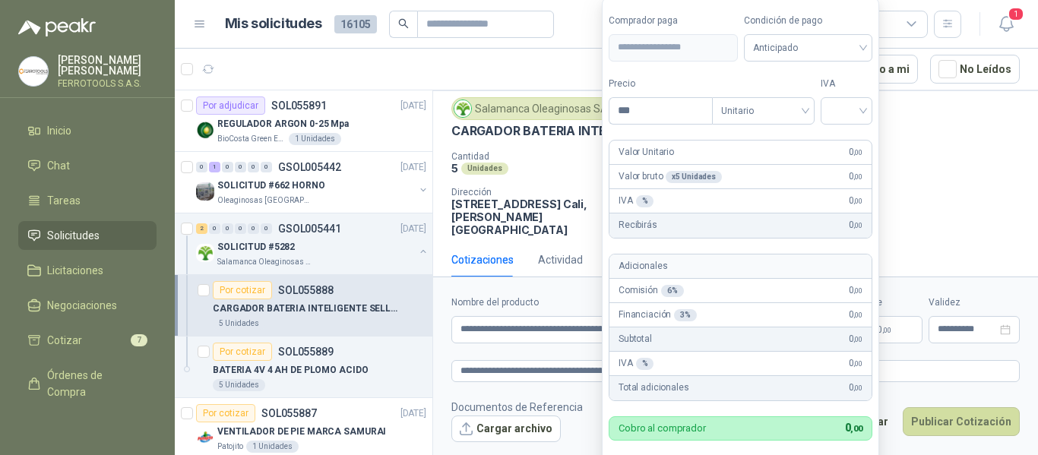
click at [759, 326] on body "HERNAN RUALES FERROTOOLS S.A.S. Inicio Chat Tareas Solicitudes Licitaciones Neg…" at bounding box center [519, 227] width 1038 height 455
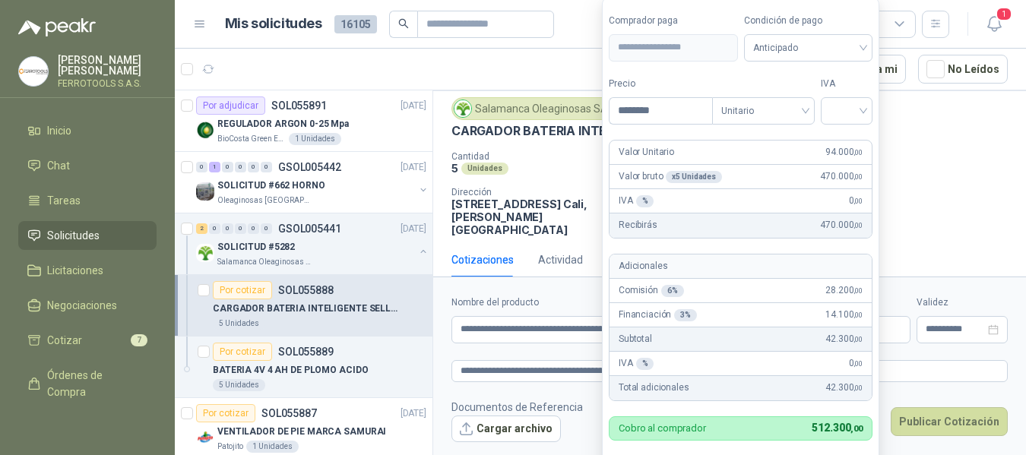
type input "********"
click at [864, 95] on div "IVA" at bounding box center [847, 101] width 52 height 48
click at [858, 113] on input "search" at bounding box center [846, 109] width 33 height 23
click at [845, 143] on div "19%" at bounding box center [850, 142] width 28 height 17
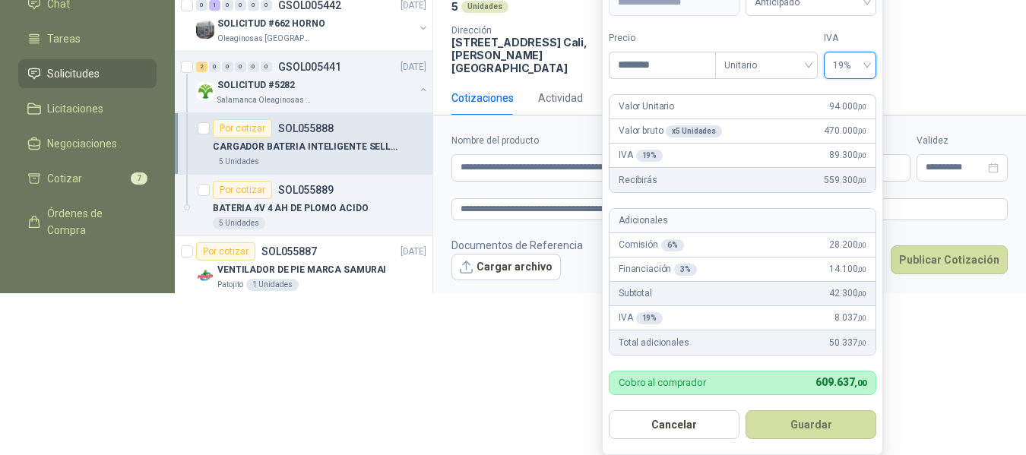
scroll to position [175, 0]
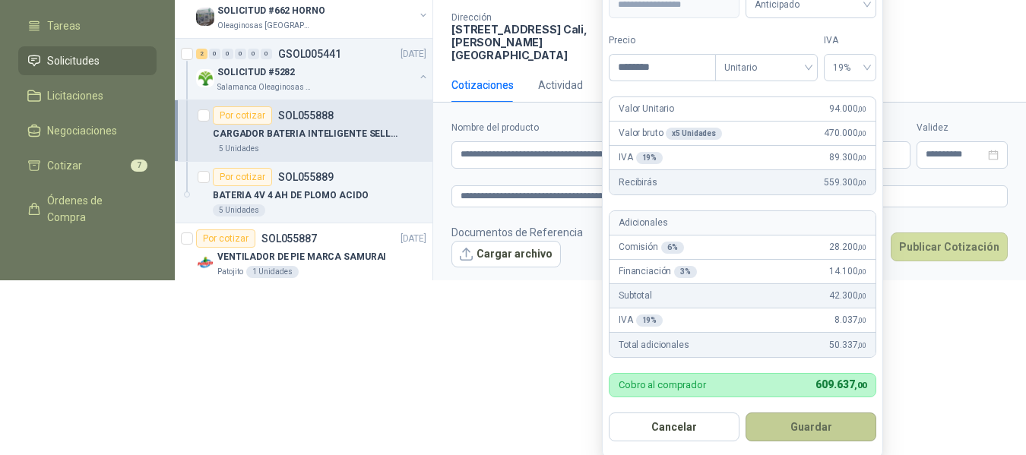
click at [806, 427] on button "Guardar" at bounding box center [811, 427] width 131 height 29
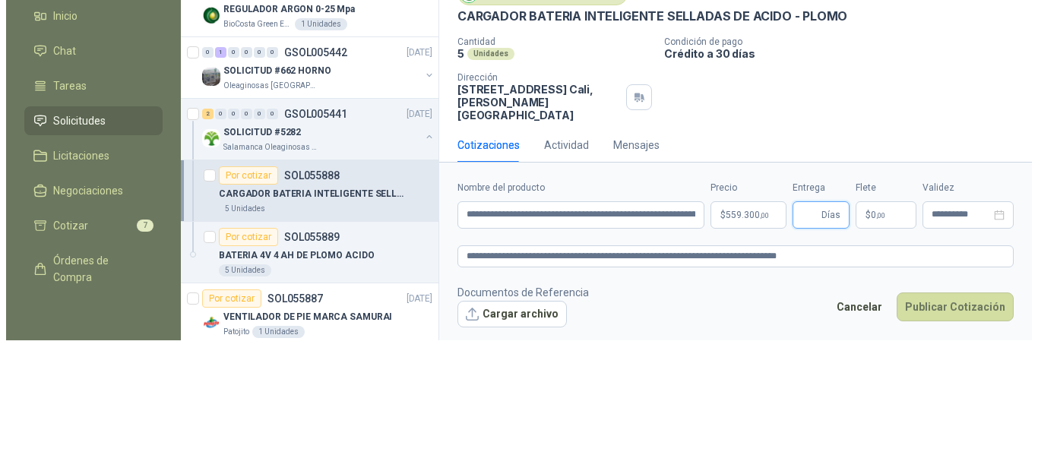
scroll to position [0, 0]
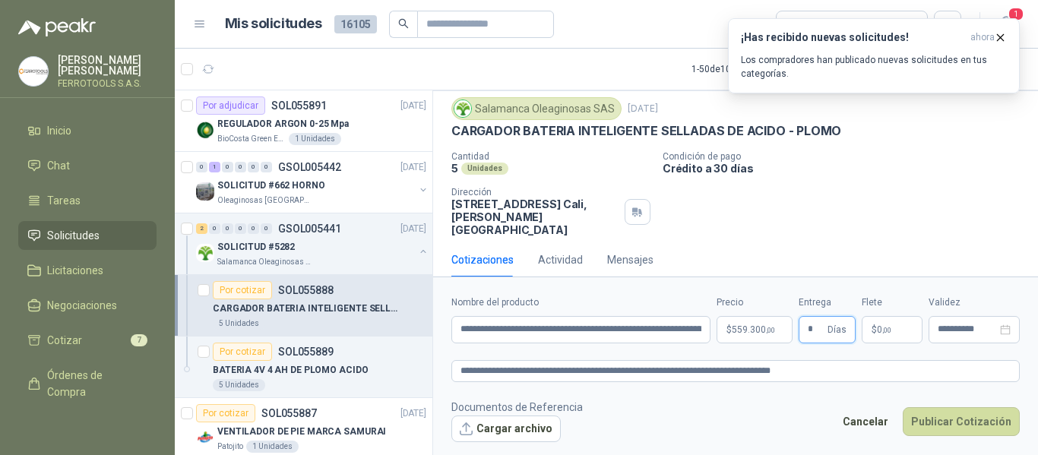
type input "*"
click at [770, 426] on footer "Documentos de Referencia Cargar archivo Cancelar Publicar Cotización" at bounding box center [735, 421] width 569 height 44
click at [819, 373] on textarea "**********" at bounding box center [735, 371] width 569 height 22
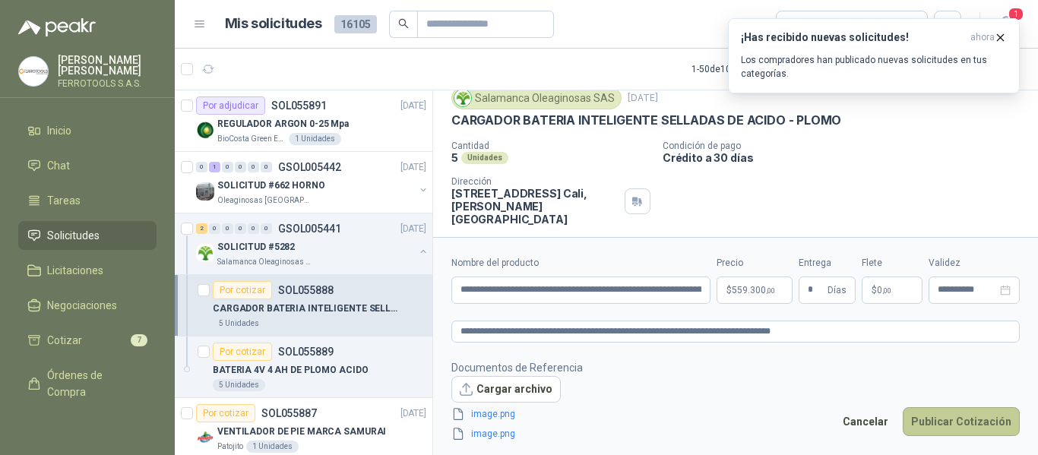
click at [961, 420] on button "Publicar Cotización" at bounding box center [961, 421] width 117 height 29
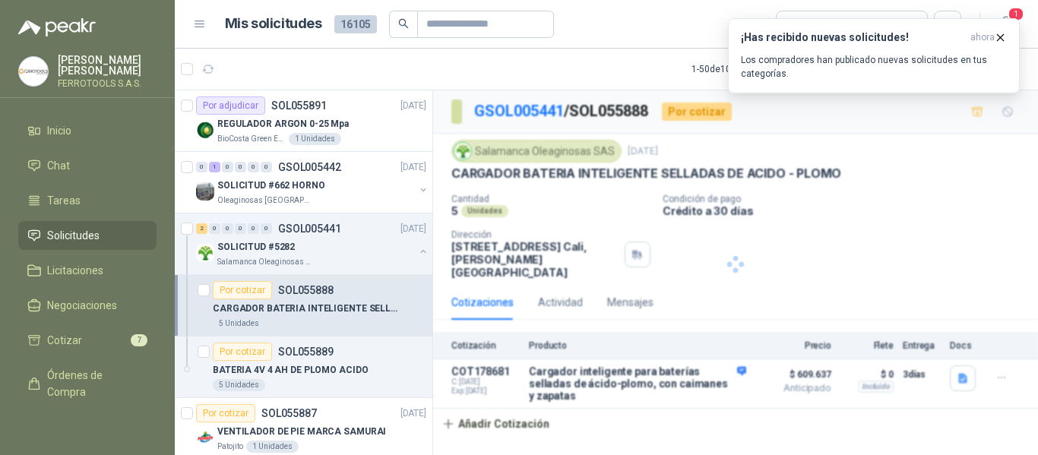
scroll to position [0, 0]
click at [334, 247] on div "SOLICITUD #5282" at bounding box center [315, 247] width 197 height 18
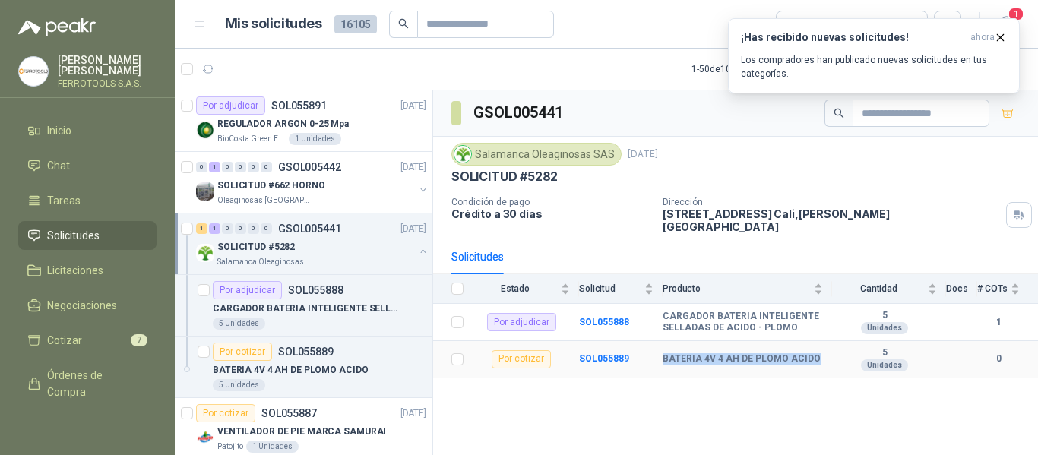
drag, startPoint x: 663, startPoint y: 350, endPoint x: 828, endPoint y: 353, distance: 165.7
click at [828, 353] on td "BATERIA 4V 4 AH DE PLOMO ACIDO" at bounding box center [747, 359] width 169 height 37
copy b "BATERIA 4V 4 AH DE PLOMO ACIDO"
click at [397, 256] on div "Salamanca Oleaginosas SAS" at bounding box center [315, 262] width 197 height 12
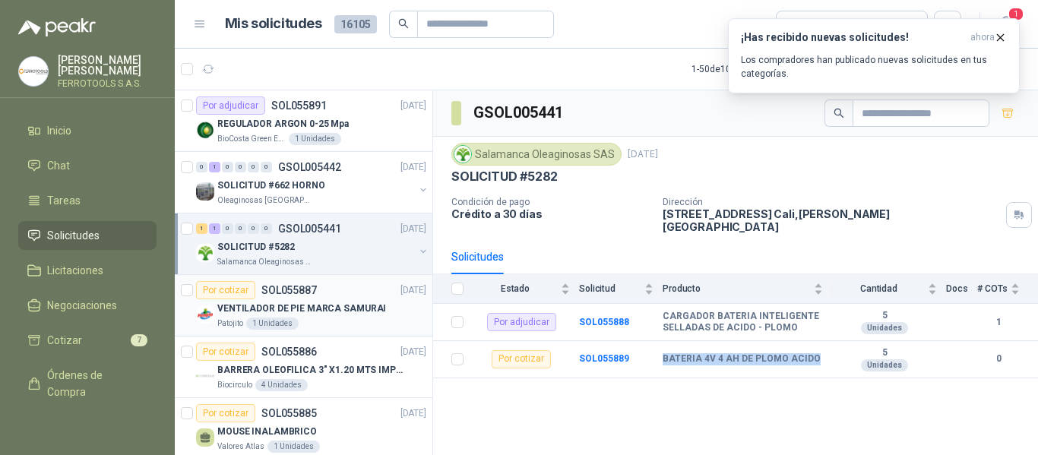
click at [378, 310] on div "VENTILADOR DE PIE MARCA SAMURAI" at bounding box center [321, 308] width 209 height 18
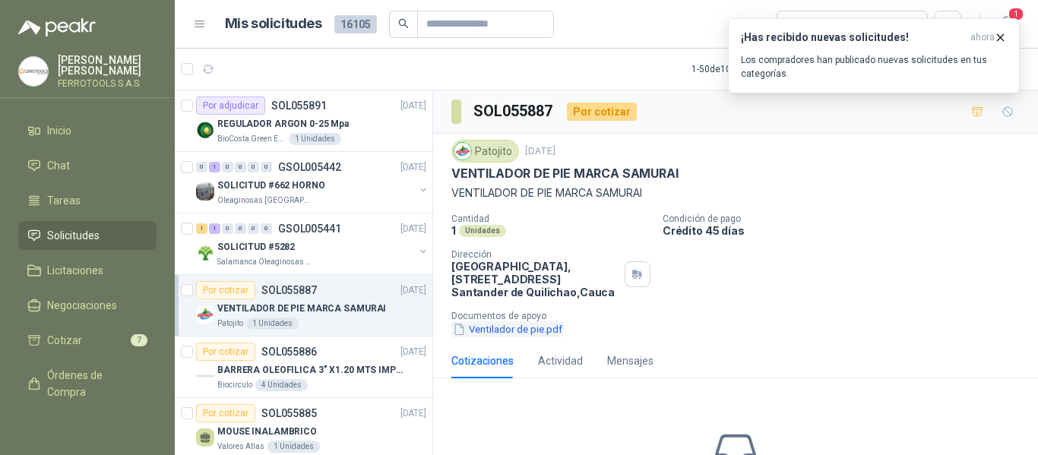
click at [531, 334] on button "Ventilador de pie.pdf" at bounding box center [507, 329] width 112 height 16
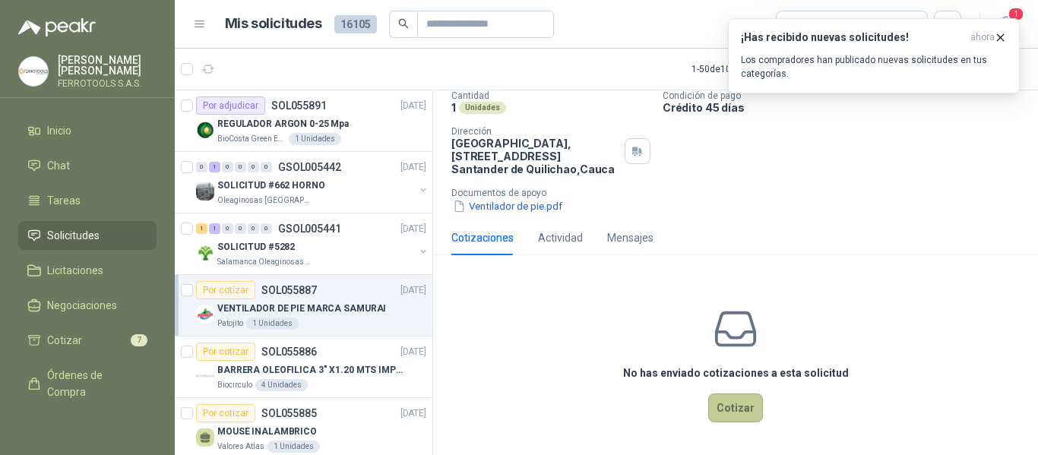
click at [738, 402] on button "Cotizar" at bounding box center [735, 408] width 55 height 29
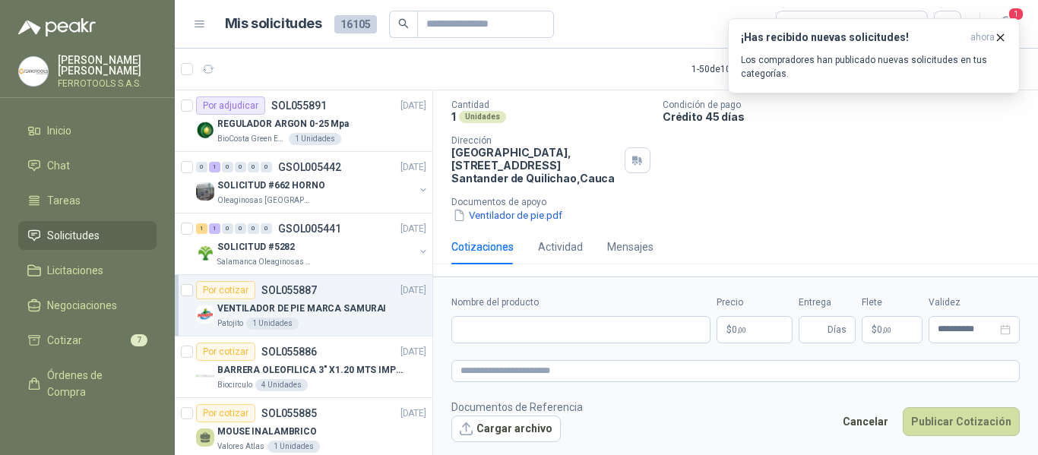
scroll to position [114, 0]
click at [521, 327] on input "Nombre del producto" at bounding box center [580, 329] width 259 height 27
paste input "**********"
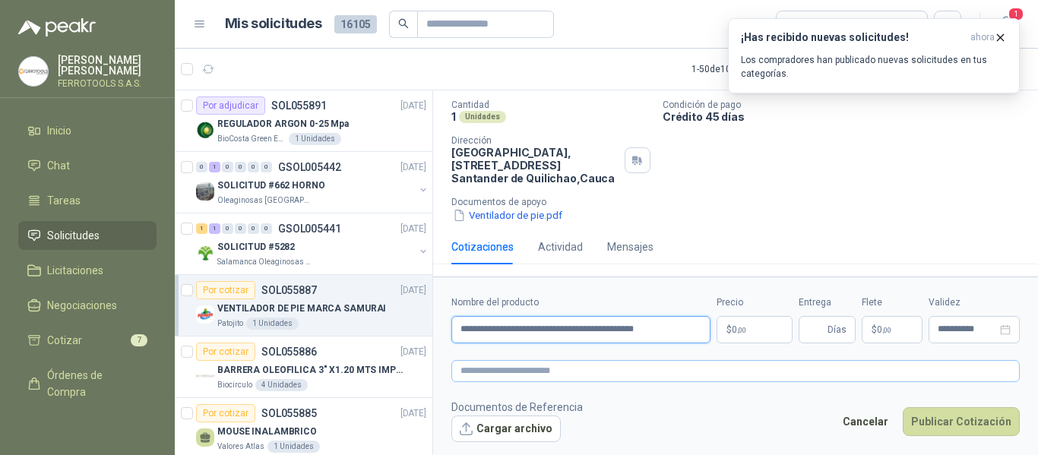
type input "**********"
click at [531, 366] on textarea at bounding box center [735, 371] width 569 height 22
paste textarea "**********"
type textarea "**********"
click at [741, 333] on span ",00" at bounding box center [741, 330] width 9 height 8
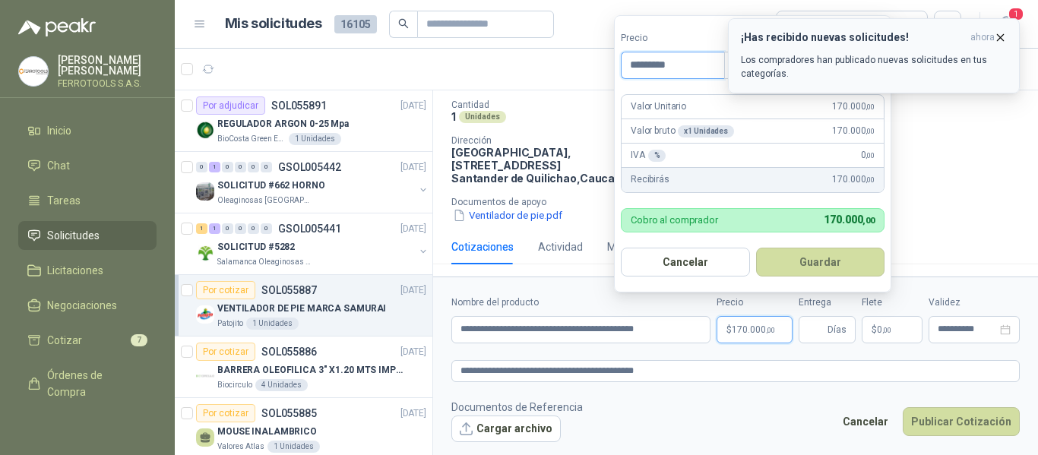
type input "*********"
click at [1004, 36] on icon "button" at bounding box center [1000, 37] width 13 height 13
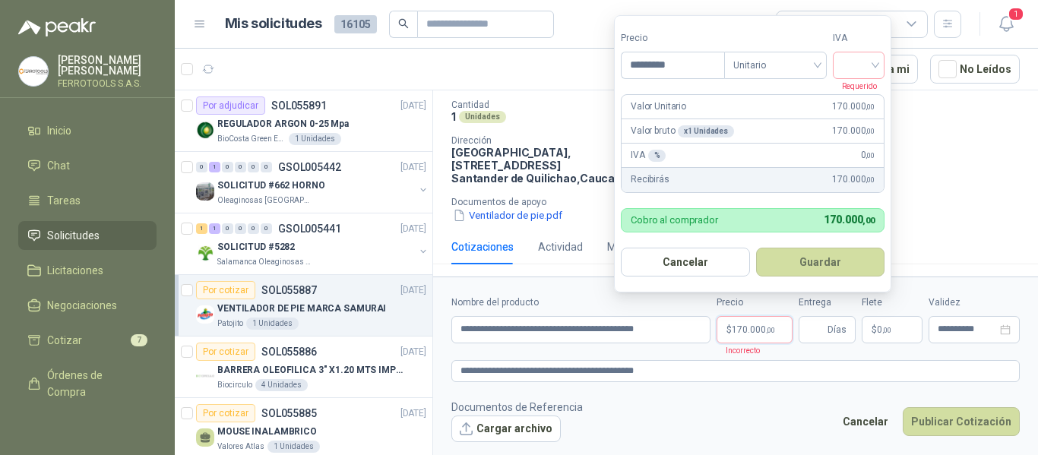
click at [765, 333] on span "170.000 ,00" at bounding box center [753, 329] width 43 height 9
click at [865, 66] on input "search" at bounding box center [858, 63] width 33 height 23
click at [854, 96] on div "19%" at bounding box center [862, 96] width 28 height 17
click at [838, 264] on button "Guardar" at bounding box center [823, 262] width 131 height 29
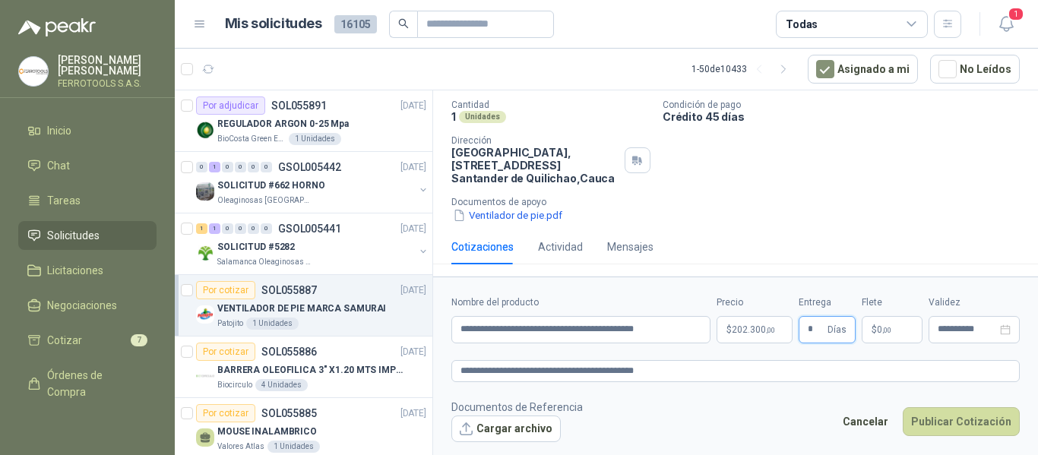
type input "*"
click at [822, 152] on div "Cantidad 1 Unidades Condición de pago Crédito 45 días Dirección Parque Industri…" at bounding box center [735, 162] width 569 height 124
click at [691, 369] on textarea "**********" at bounding box center [735, 371] width 569 height 22
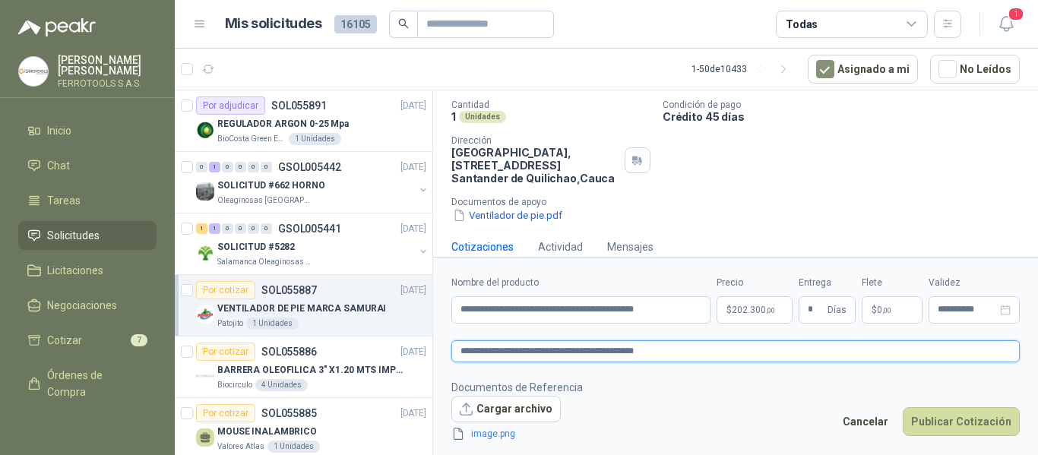
scroll to position [124, 0]
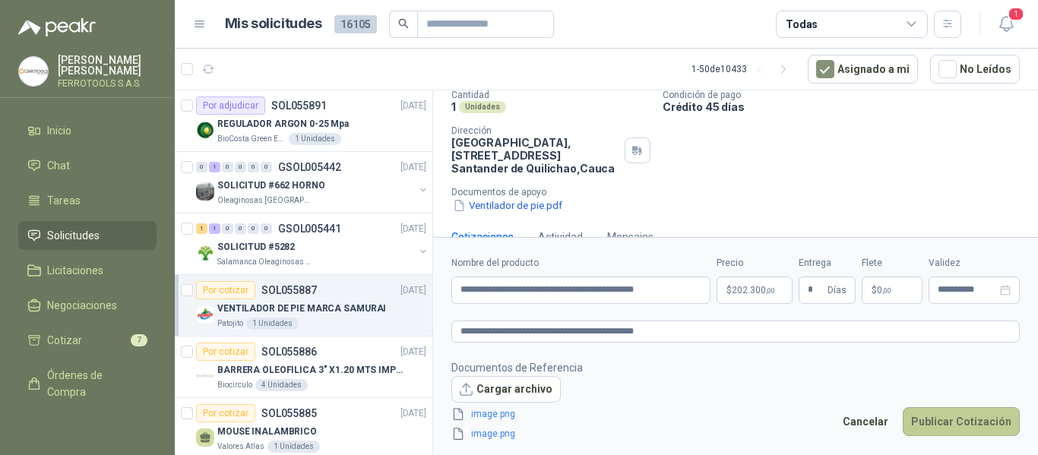
click at [972, 425] on button "Publicar Cotización" at bounding box center [961, 421] width 117 height 29
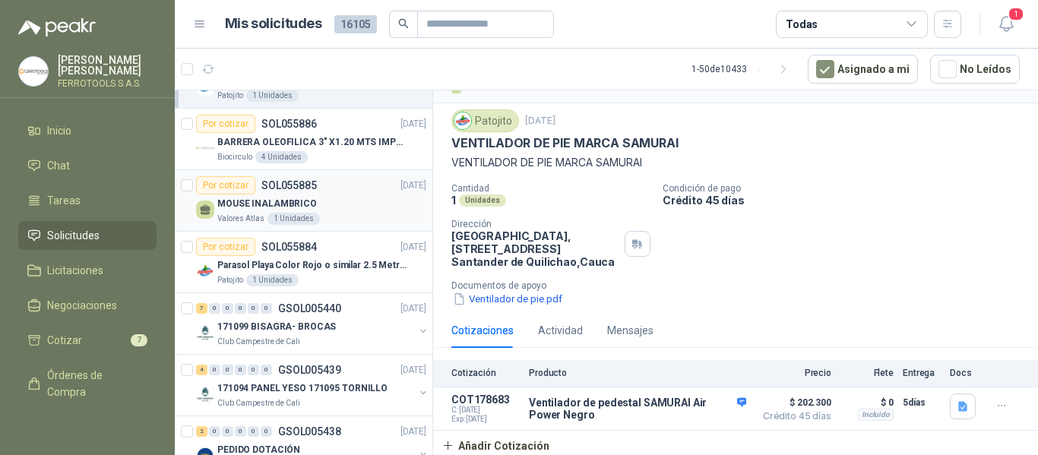
scroll to position [152, 0]
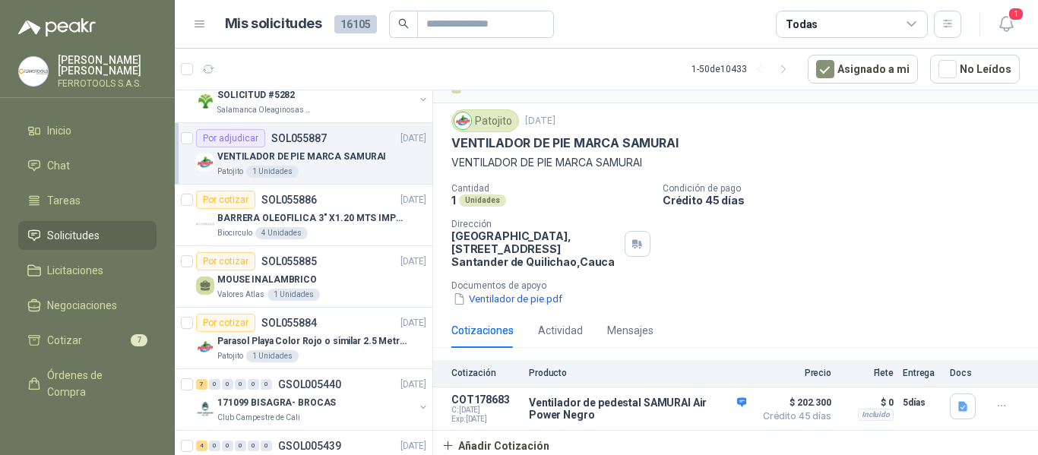
click at [407, 155] on div "VENTILADOR DE PIE MARCA SAMURAI" at bounding box center [321, 156] width 209 height 18
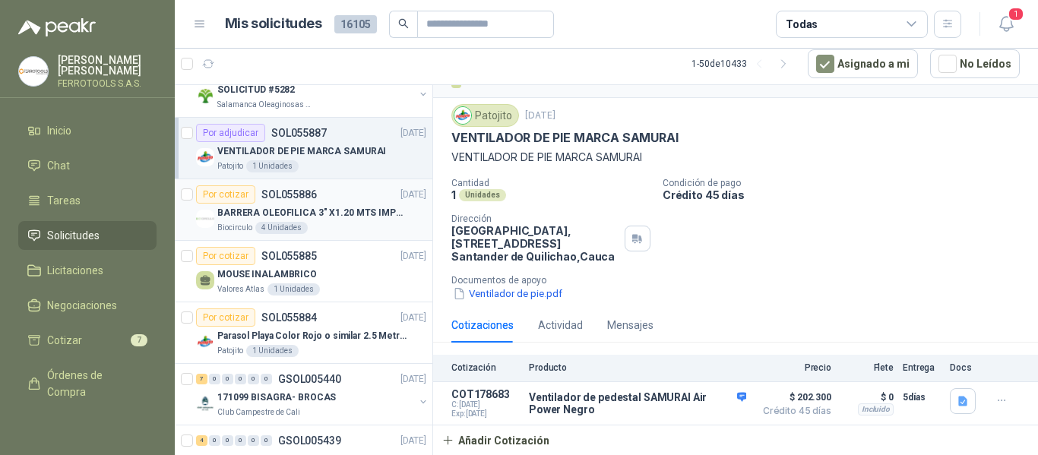
click at [369, 214] on p "BARRERA OLEOFILICA 3" X1.20 MTS IMPORTADO" at bounding box center [311, 213] width 189 height 14
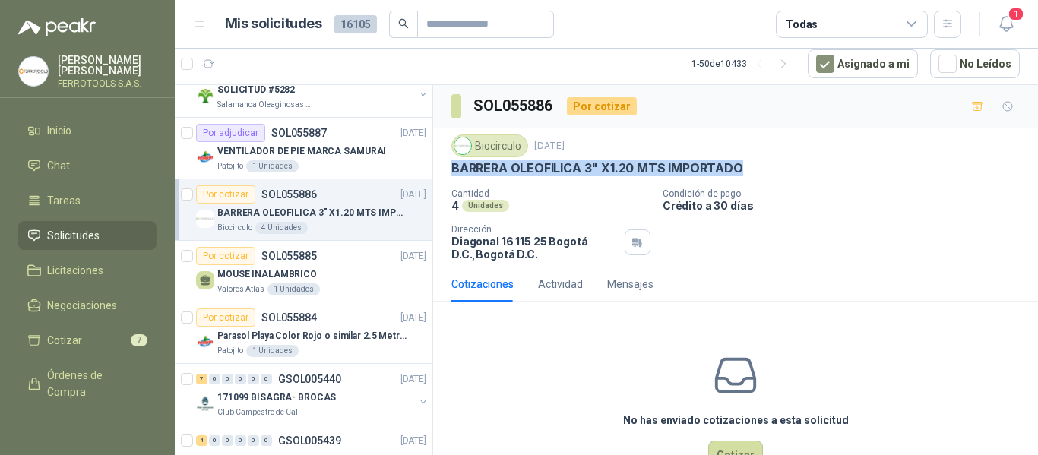
drag, startPoint x: 451, startPoint y: 166, endPoint x: 774, endPoint y: 173, distance: 322.3
click at [774, 173] on div "BARRERA OLEOFILICA 3" X1.20 MTS IMPORTADO" at bounding box center [735, 168] width 569 height 16
copy p "BARRERA OLEOFILICA 3" X1.20 MTS IMPORTADO"
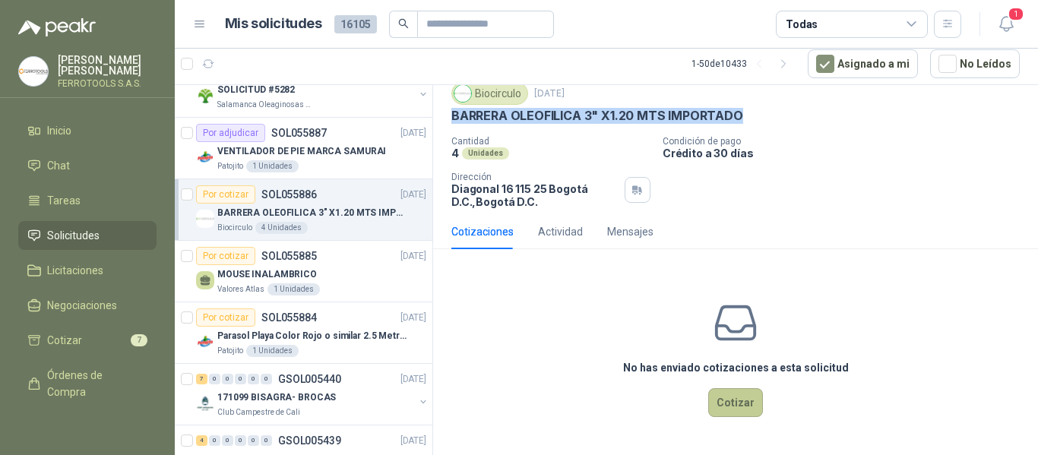
click at [735, 406] on button "Cotizar" at bounding box center [735, 402] width 55 height 29
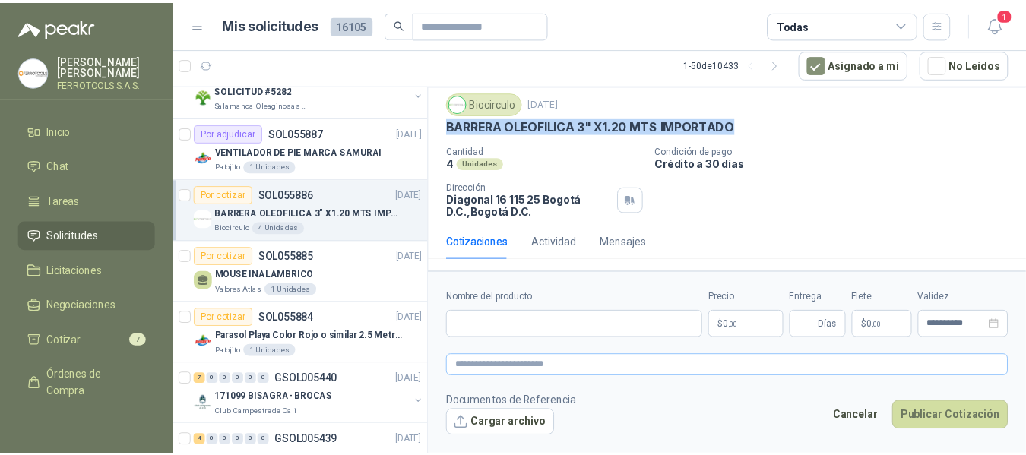
scroll to position [43, 0]
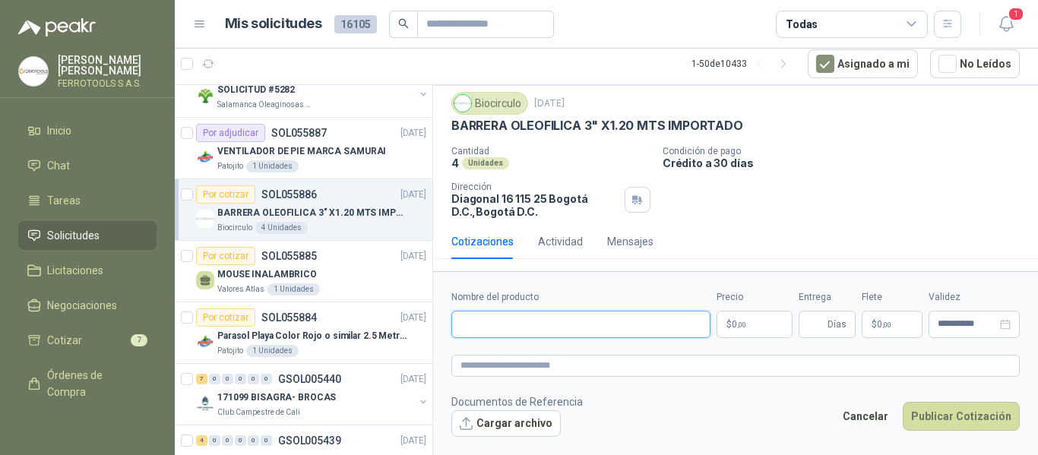
click at [575, 319] on input "Nombre del producto" at bounding box center [580, 324] width 259 height 27
paste input "**********"
type input "**********"
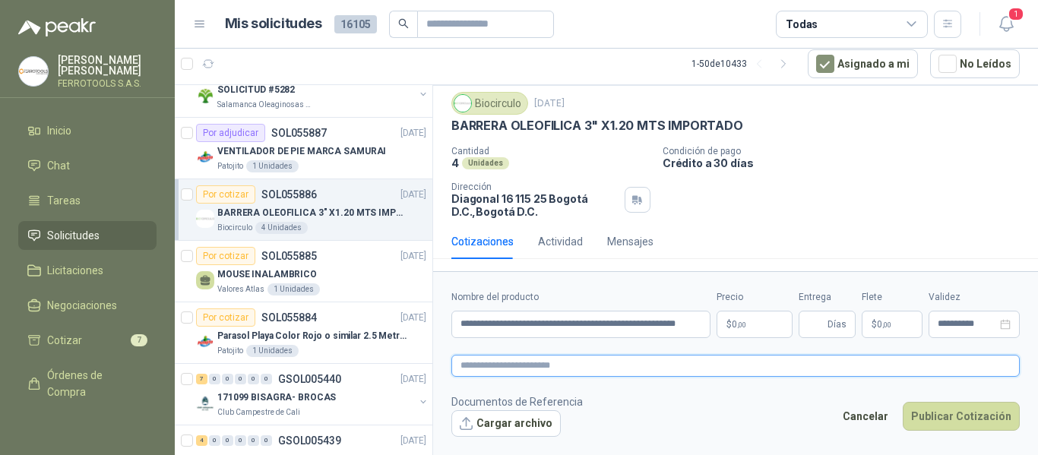
click at [575, 363] on textarea at bounding box center [735, 366] width 569 height 22
paste textarea "**********"
type textarea "**********"
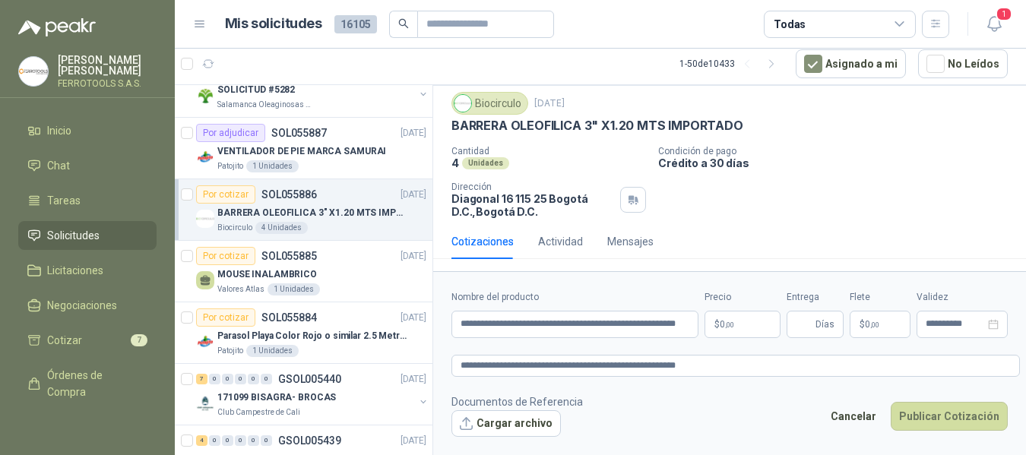
click at [761, 329] on body "HERNAN RUALES FERROTOOLS S.A.S. Inicio Chat Tareas Solicitudes Licitaciones Neg…" at bounding box center [513, 227] width 1026 height 455
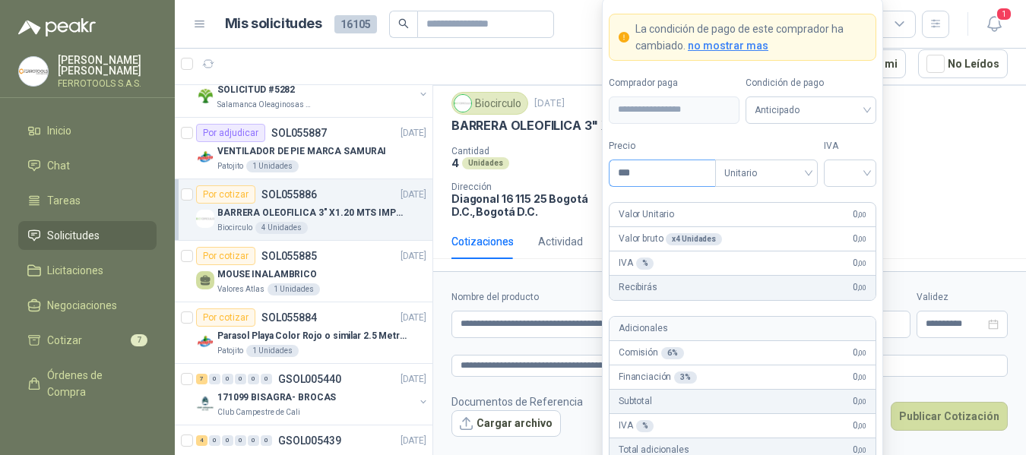
click at [654, 179] on input "***" at bounding box center [663, 173] width 106 height 26
click at [869, 185] on div at bounding box center [850, 173] width 52 height 27
type input "********"
click at [850, 202] on div "19%" at bounding box center [850, 204] width 28 height 17
click at [842, 145] on label "IVA" at bounding box center [850, 146] width 52 height 14
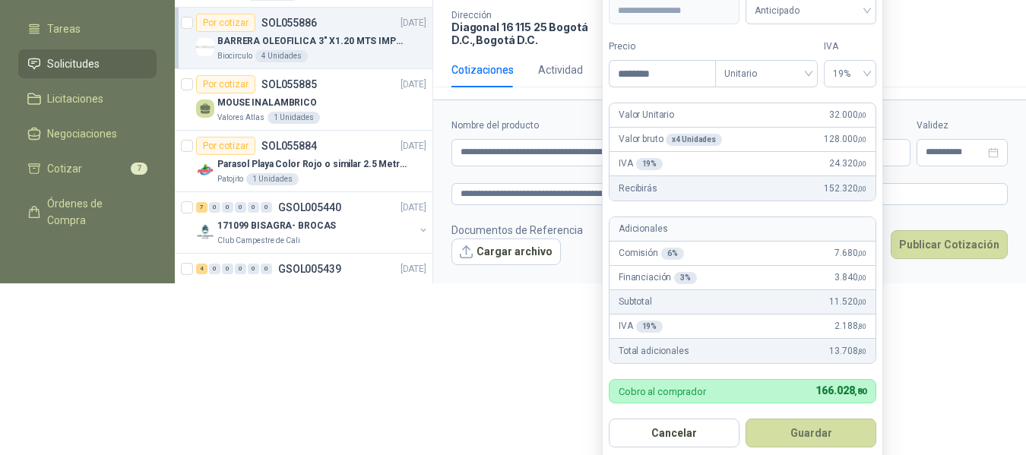
scroll to position [181, 0]
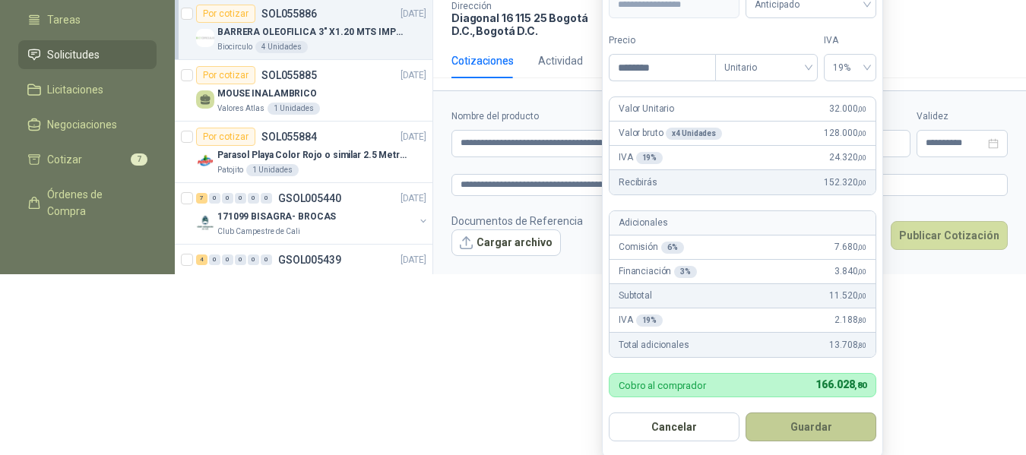
click at [841, 434] on button "Guardar" at bounding box center [811, 427] width 131 height 29
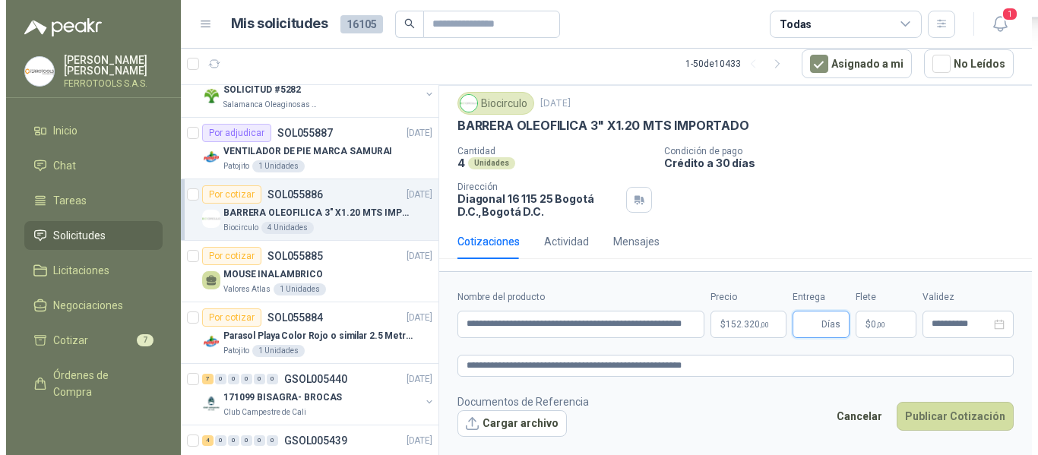
scroll to position [0, 0]
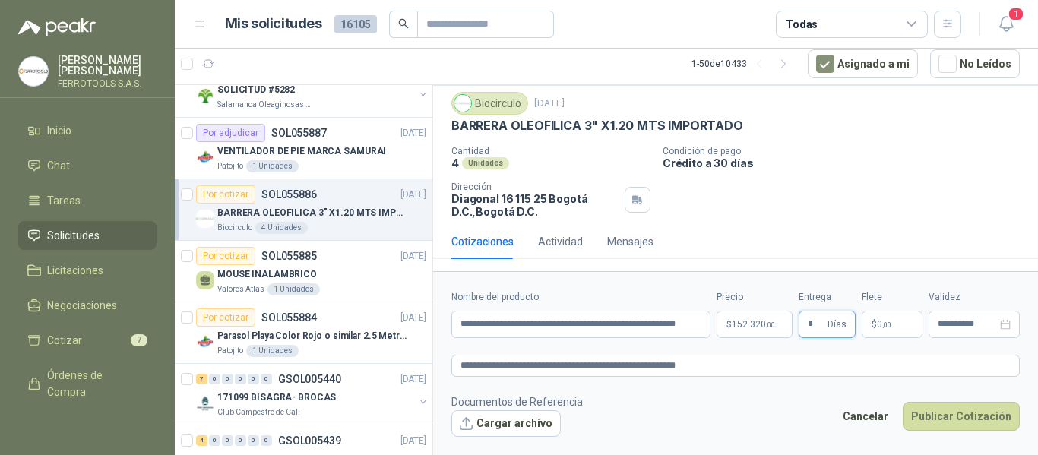
type input "*"
click at [818, 188] on div "Cantidad 4 Unidades Condición de pago Crédito a 30 días Dirección Diagonal 16 1…" at bounding box center [735, 182] width 569 height 72
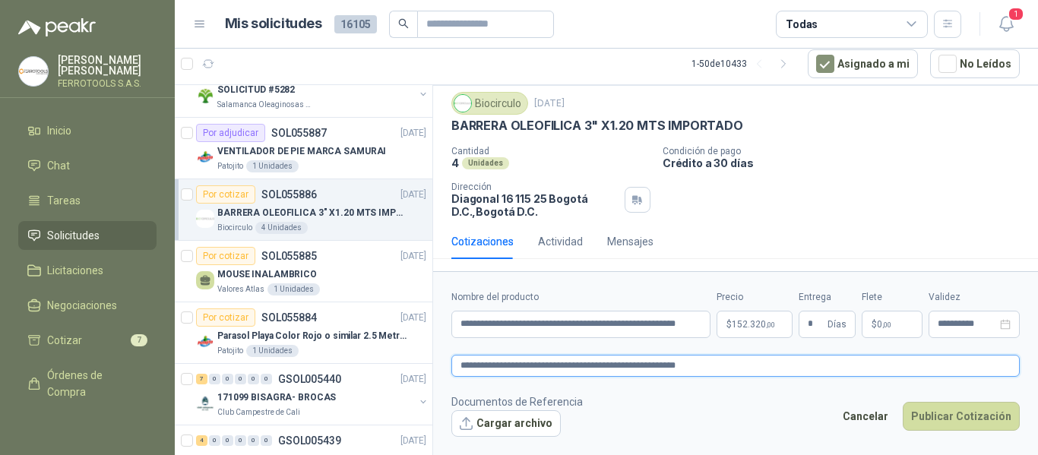
click at [752, 368] on textarea "**********" at bounding box center [735, 366] width 569 height 22
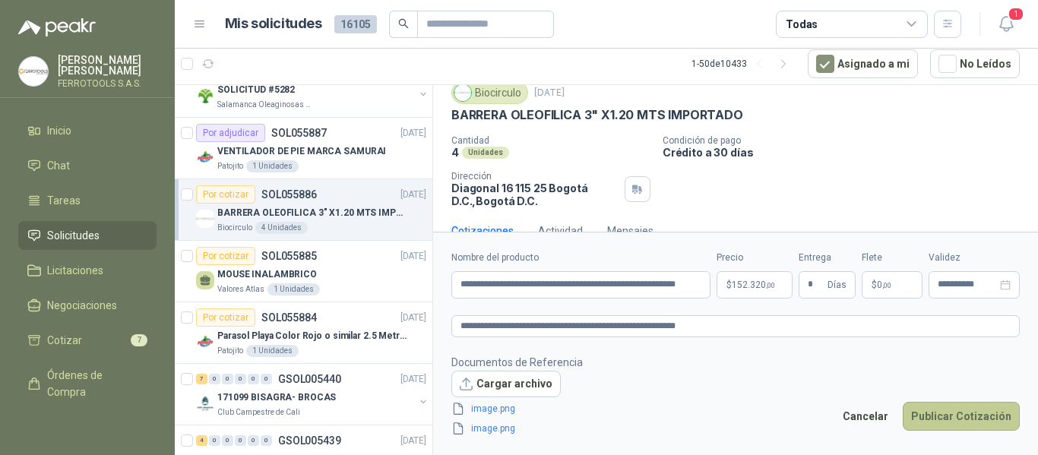
click at [990, 413] on button "Publicar Cotización" at bounding box center [961, 416] width 117 height 29
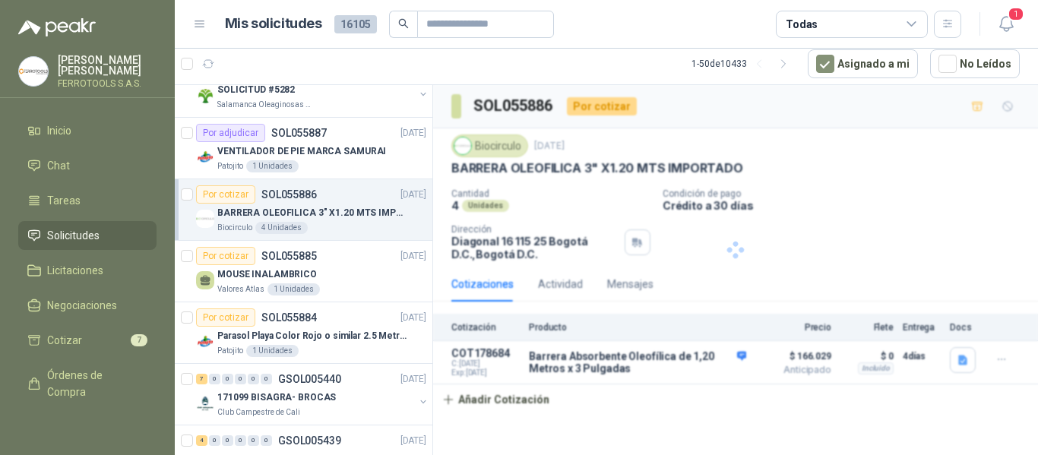
scroll to position [0, 0]
click at [376, 272] on div "MOUSE INALAMBRICO" at bounding box center [321, 274] width 209 height 18
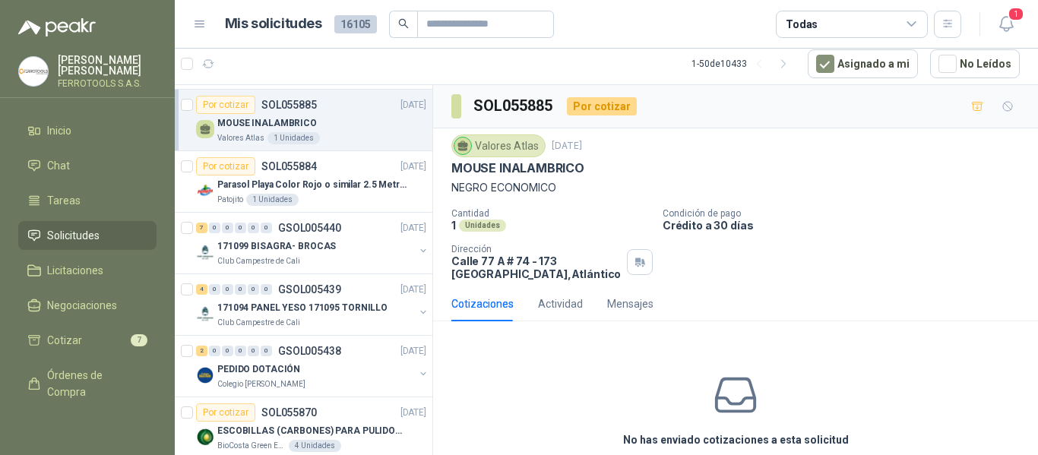
scroll to position [304, 0]
click at [379, 192] on div "Parasol Playa Color Rojo o similar 2.5 Metros Uv+50" at bounding box center [321, 184] width 209 height 18
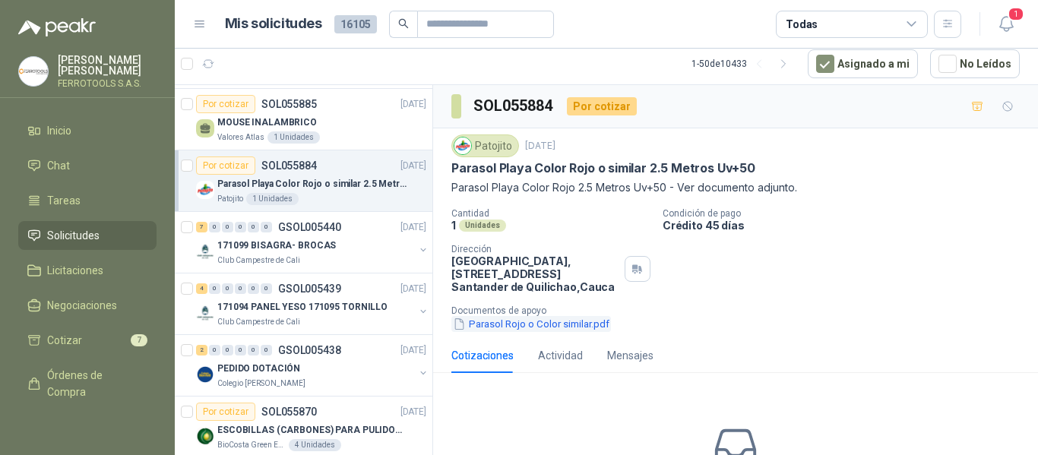
click at [537, 331] on button "Parasol Rojo o Color similar.pdf" at bounding box center [531, 324] width 160 height 16
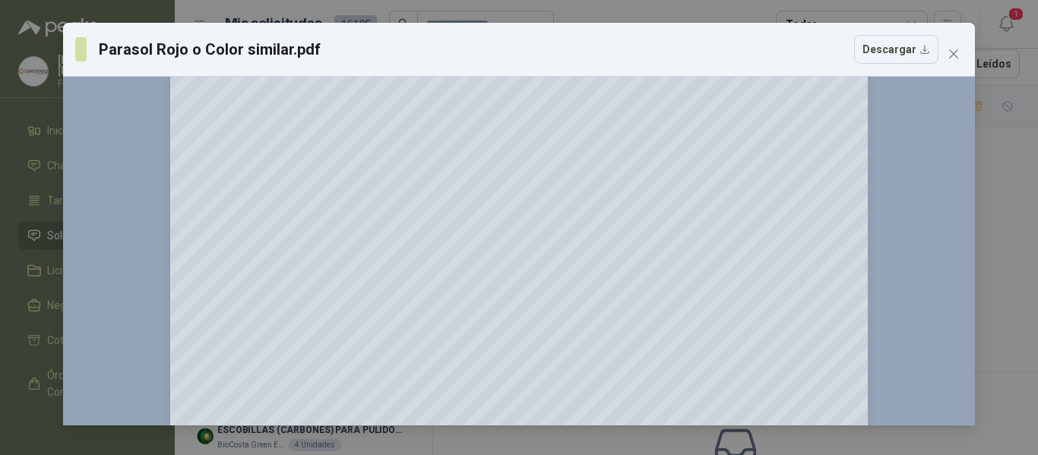
scroll to position [228, 0]
click at [951, 48] on icon "close" at bounding box center [954, 54] width 12 height 12
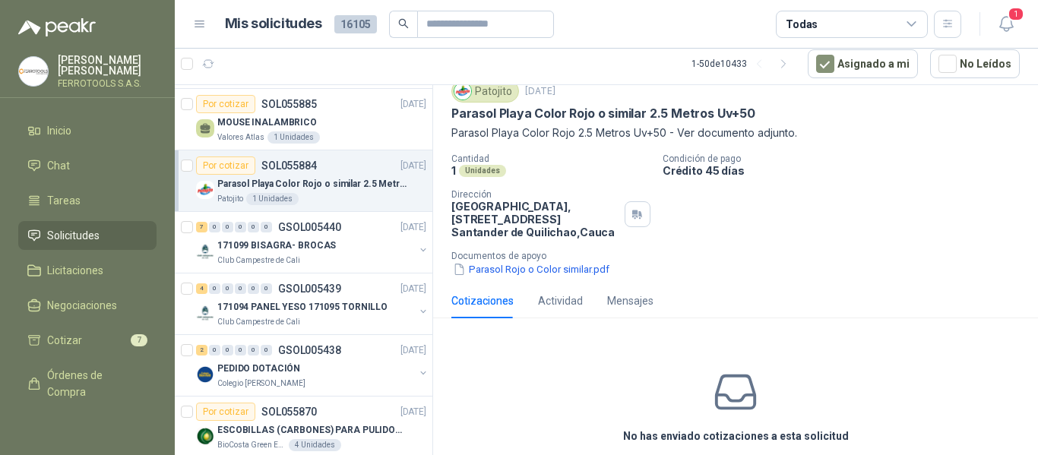
scroll to position [124, 0]
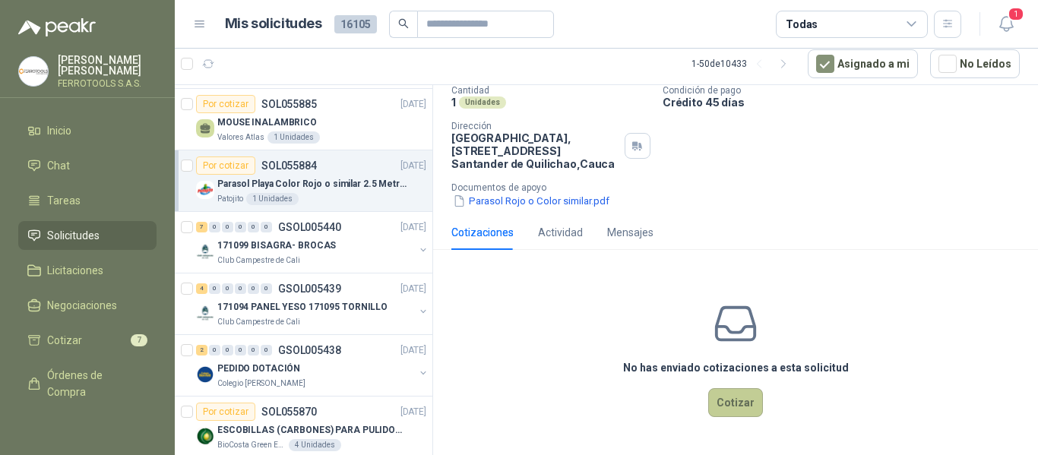
click at [731, 407] on button "Cotizar" at bounding box center [735, 402] width 55 height 29
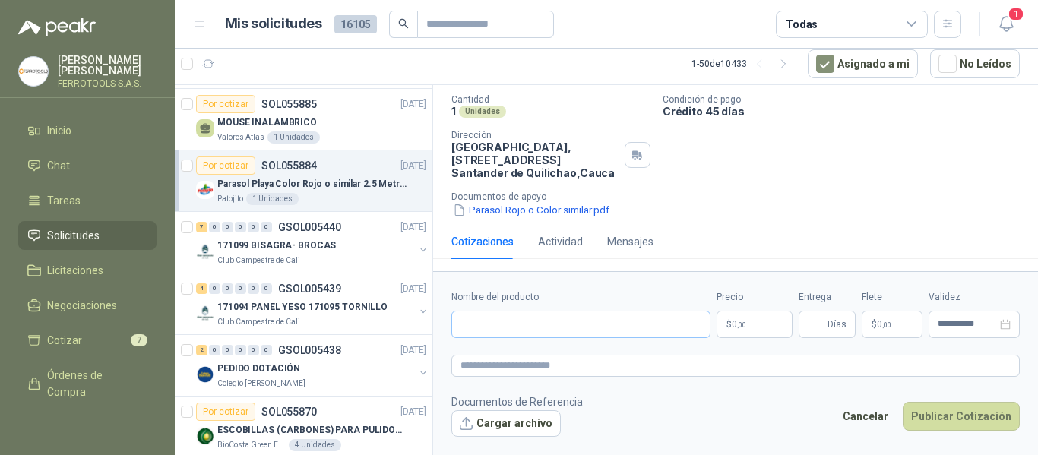
scroll to position [114, 0]
click at [590, 331] on input "Nombre del producto" at bounding box center [580, 324] width 259 height 27
paste input "**********"
type input "**********"
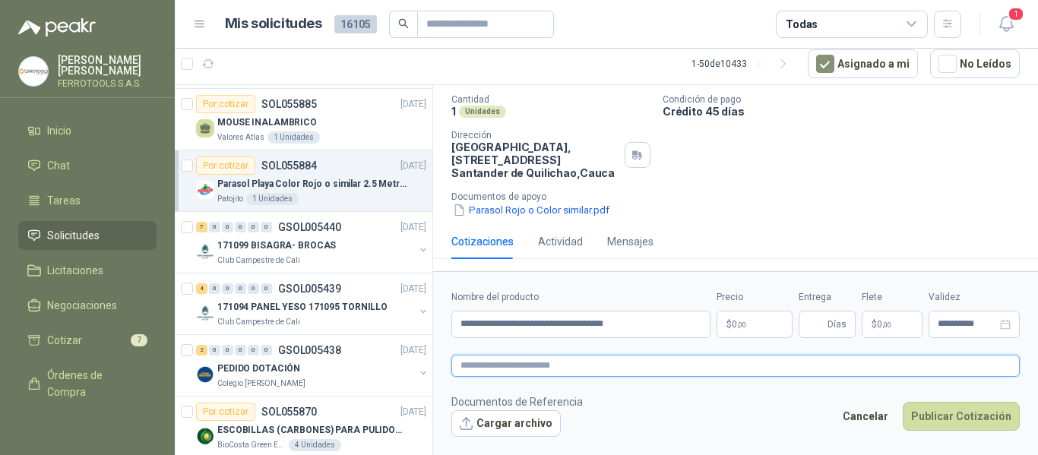
click at [620, 369] on textarea at bounding box center [735, 366] width 569 height 22
paste textarea "**********"
type textarea "**********"
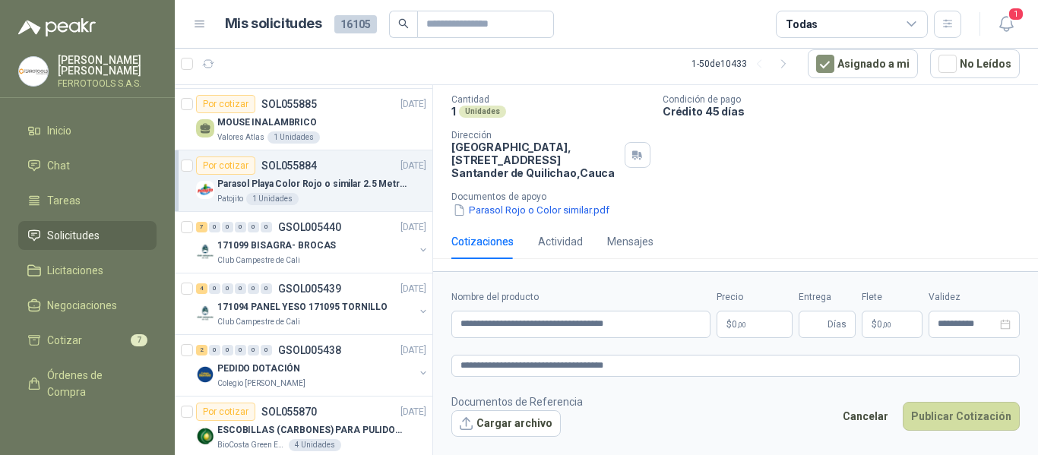
click at [764, 322] on p "$ 0 ,00" at bounding box center [755, 324] width 76 height 27
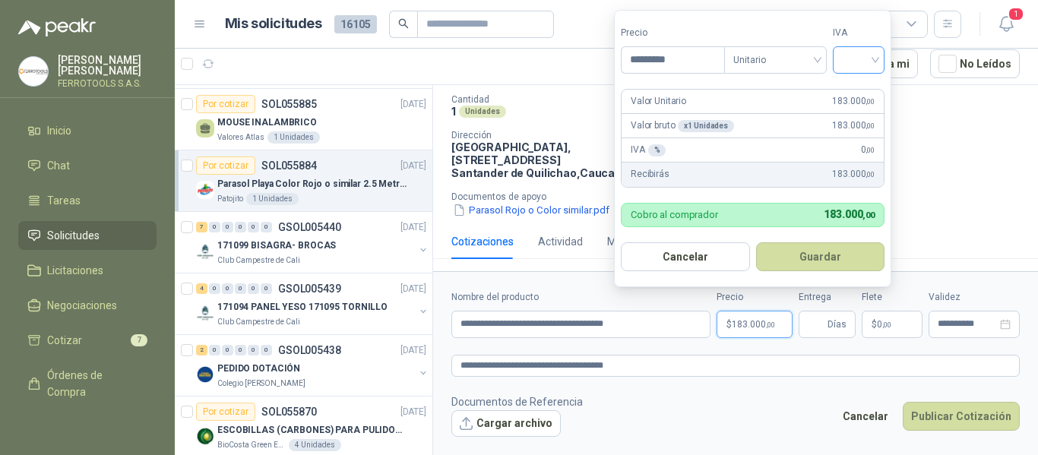
type input "*********"
click at [864, 60] on input "search" at bounding box center [858, 58] width 33 height 23
click at [851, 86] on div "19%" at bounding box center [862, 91] width 28 height 17
click at [849, 251] on button "Guardar" at bounding box center [823, 256] width 131 height 29
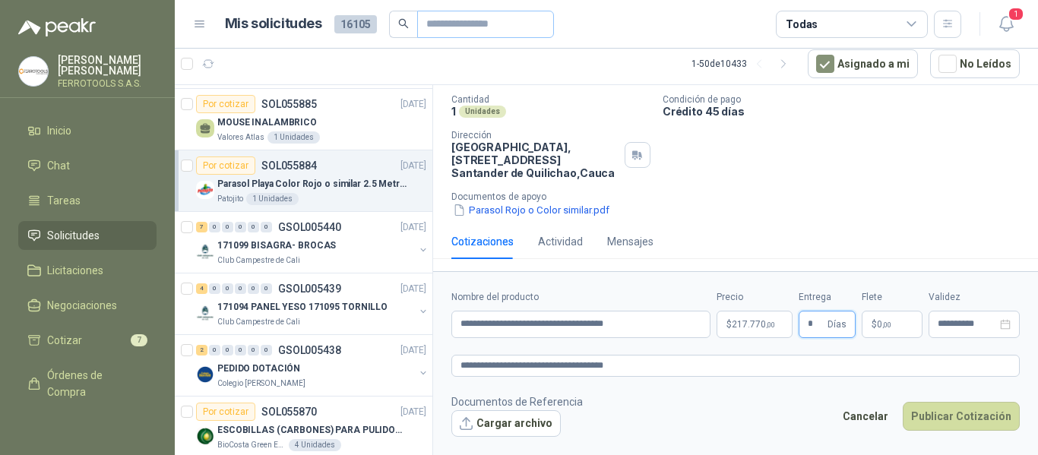
type input "*"
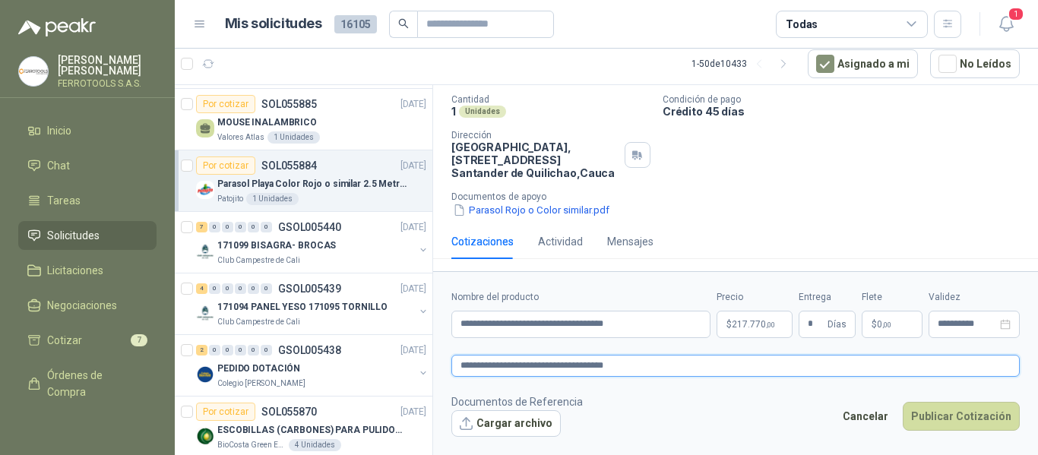
click at [714, 361] on textarea "**********" at bounding box center [735, 366] width 569 height 22
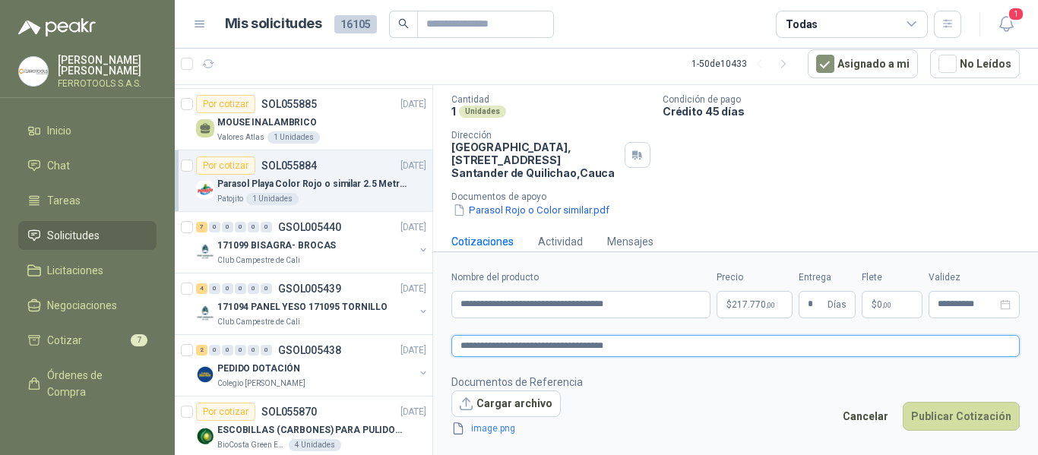
scroll to position [124, 0]
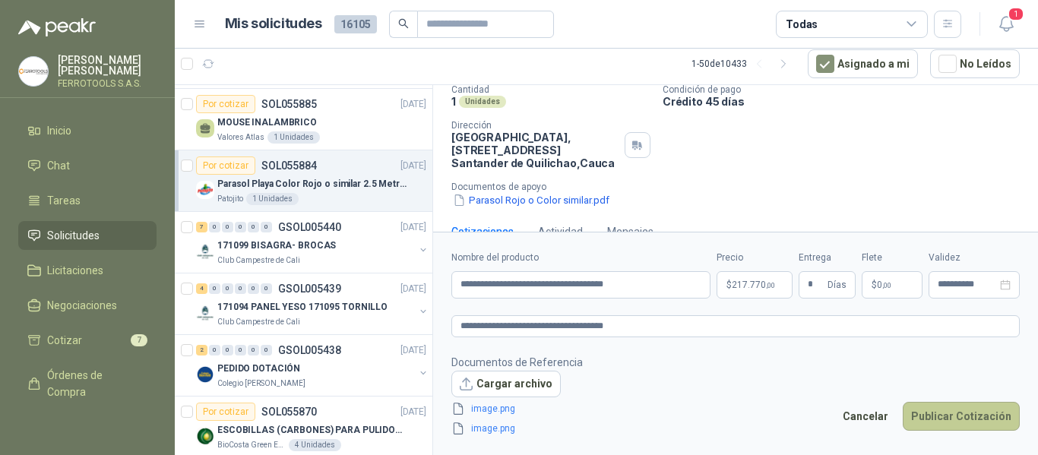
click at [988, 418] on button "Publicar Cotización" at bounding box center [961, 416] width 117 height 29
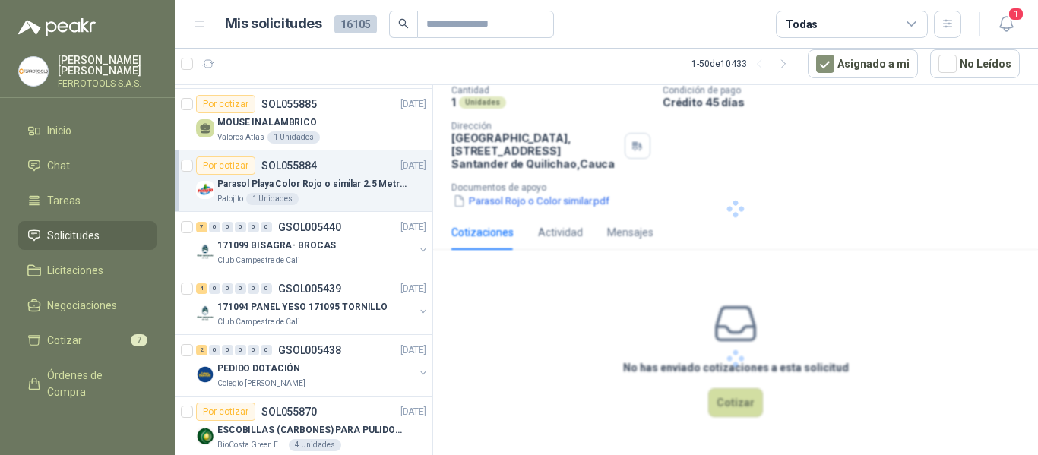
scroll to position [31, 0]
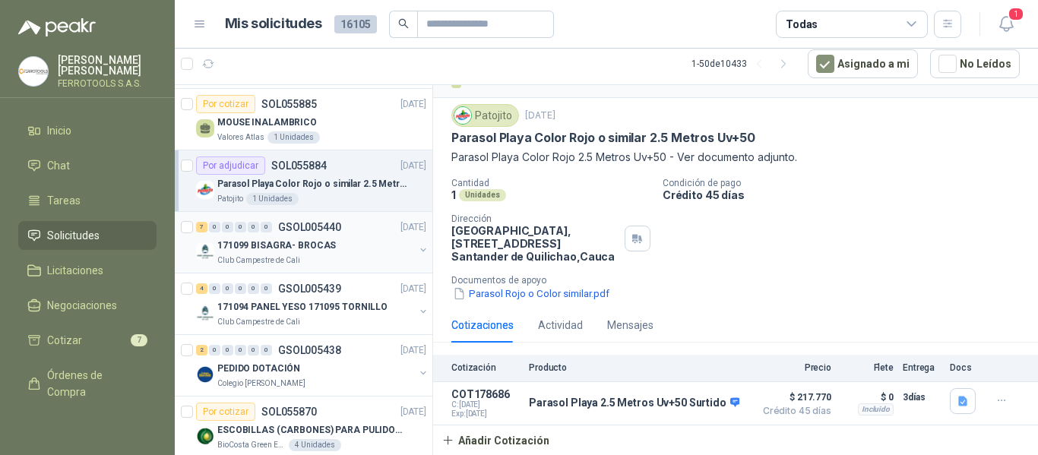
click at [381, 251] on div "171099 BISAGRA- BROCAS" at bounding box center [315, 245] width 197 height 18
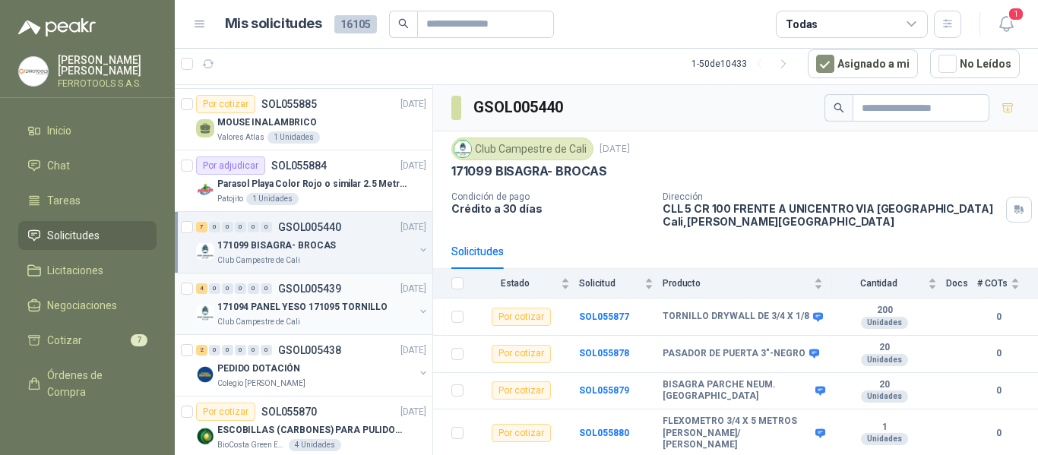
click at [353, 300] on p "171094 PANEL YESO 171095 TORNILLO" at bounding box center [302, 307] width 170 height 14
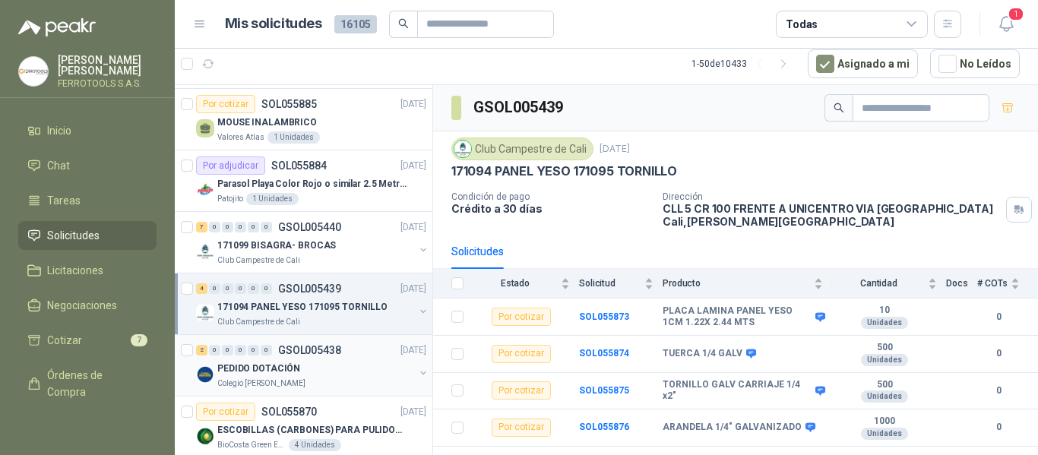
scroll to position [380, 0]
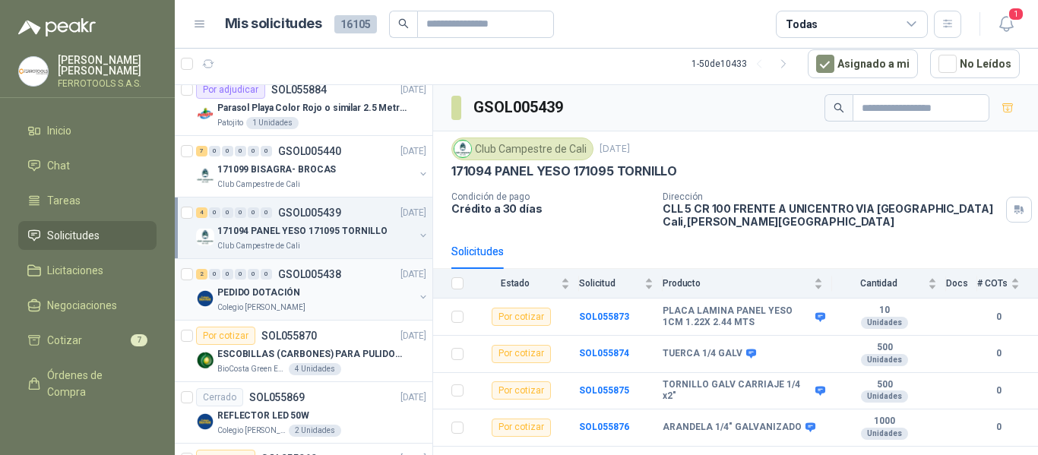
click at [349, 297] on div "PEDIDO DOTACIÓN" at bounding box center [315, 292] width 197 height 18
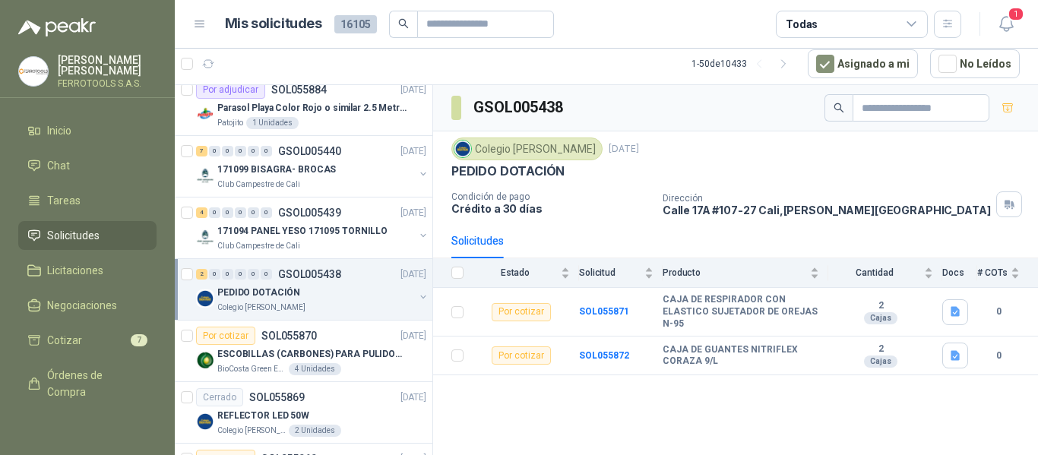
scroll to position [456, 0]
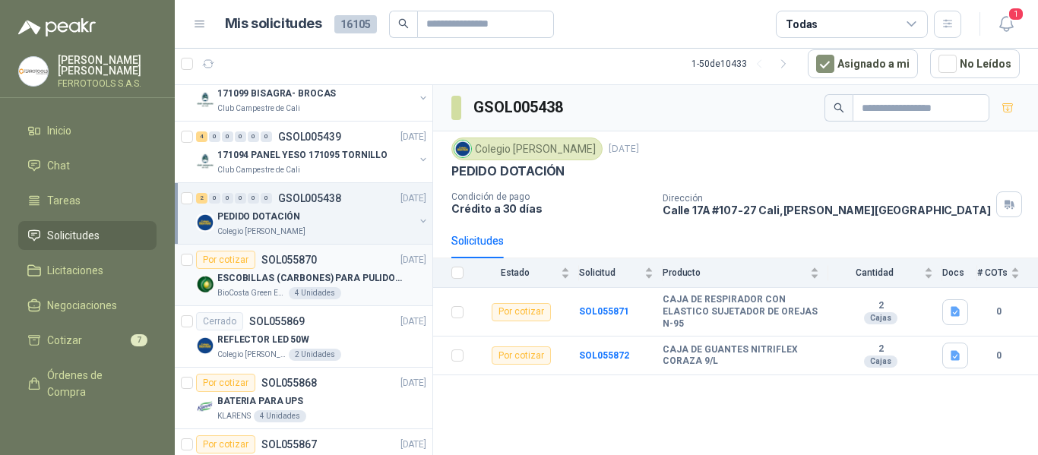
click at [372, 271] on p "ESCOBILLAS (CARBONES) PARA PULIDORA DEWALT" at bounding box center [311, 278] width 189 height 14
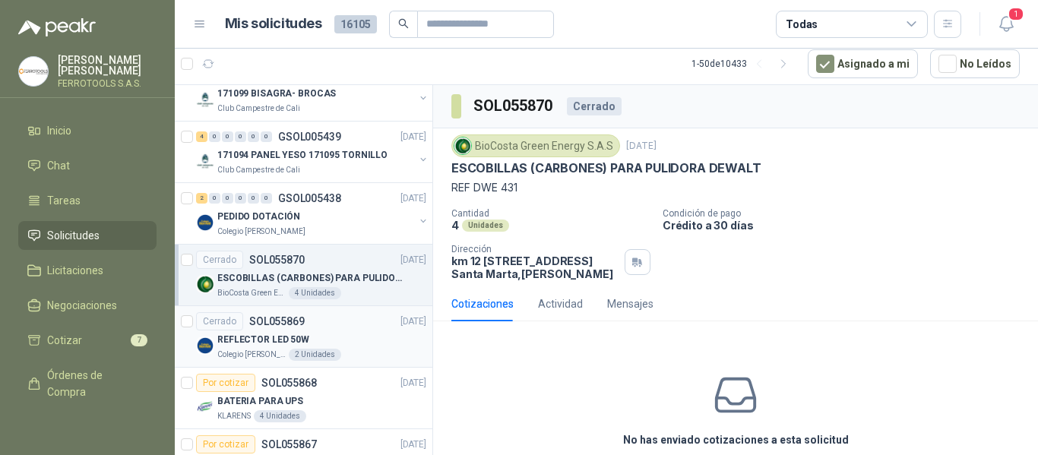
click at [359, 335] on div "REFLECTOR LED 50W" at bounding box center [321, 340] width 209 height 18
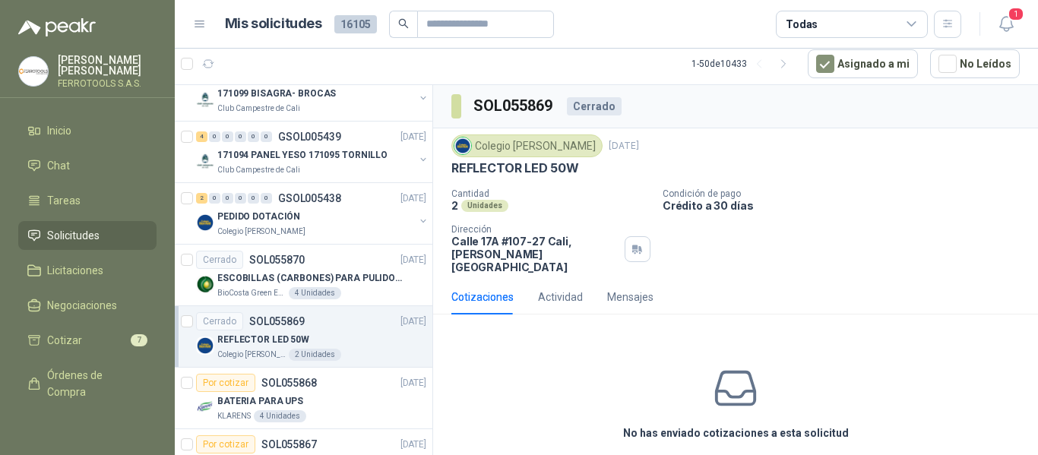
scroll to position [532, 0]
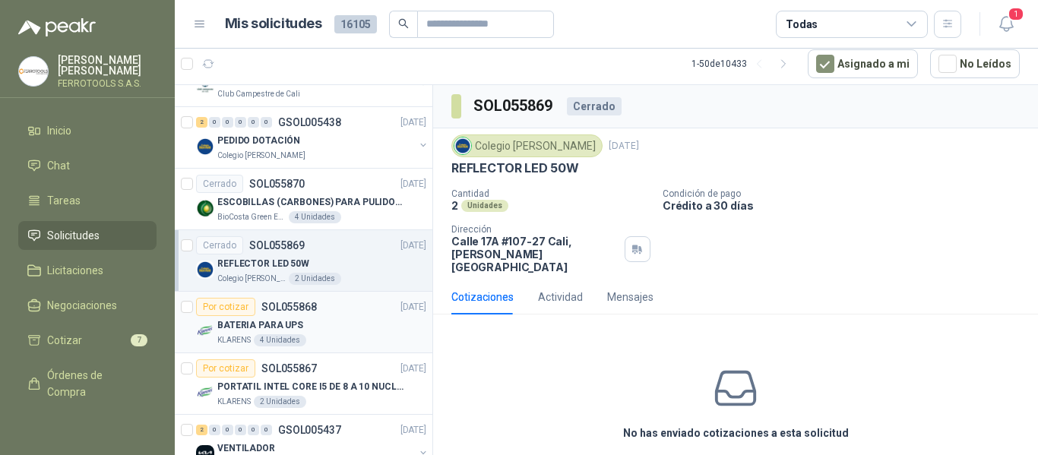
click at [347, 328] on div "BATERIA PARA UPS" at bounding box center [321, 325] width 209 height 18
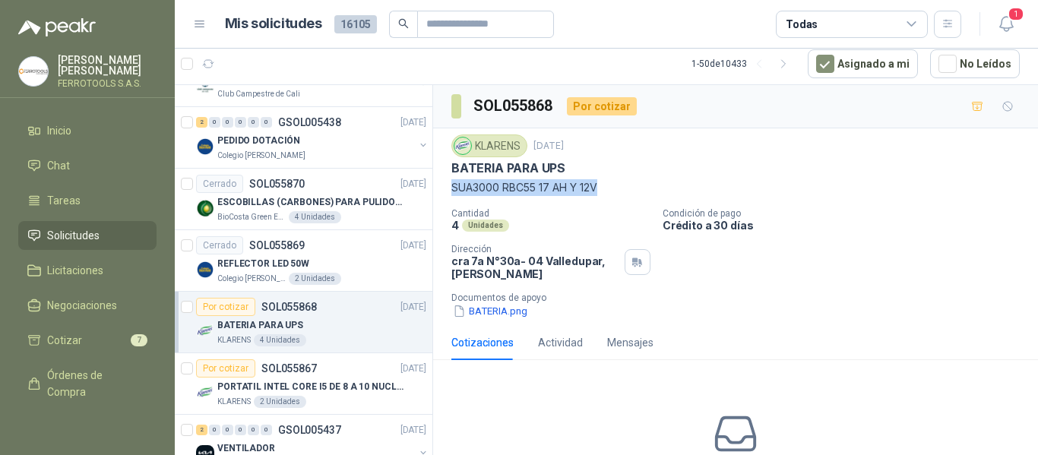
drag, startPoint x: 454, startPoint y: 192, endPoint x: 616, endPoint y: 192, distance: 161.9
click at [616, 192] on p "SUA3000 RBC55 17 AH Y 12V" at bounding box center [735, 187] width 569 height 17
copy p "SUA3000 RBC55 17 AH Y 12V"
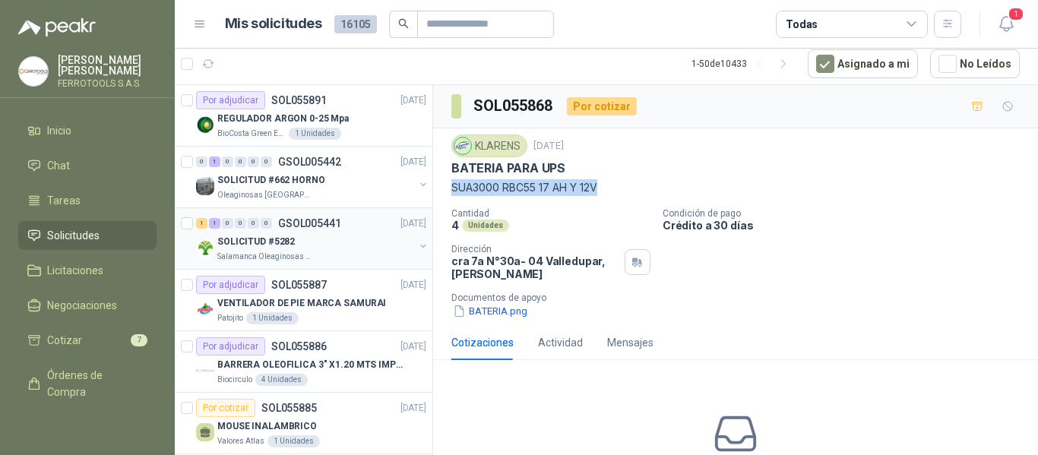
click at [324, 251] on div "Salamanca Oleaginosas SAS" at bounding box center [315, 257] width 197 height 12
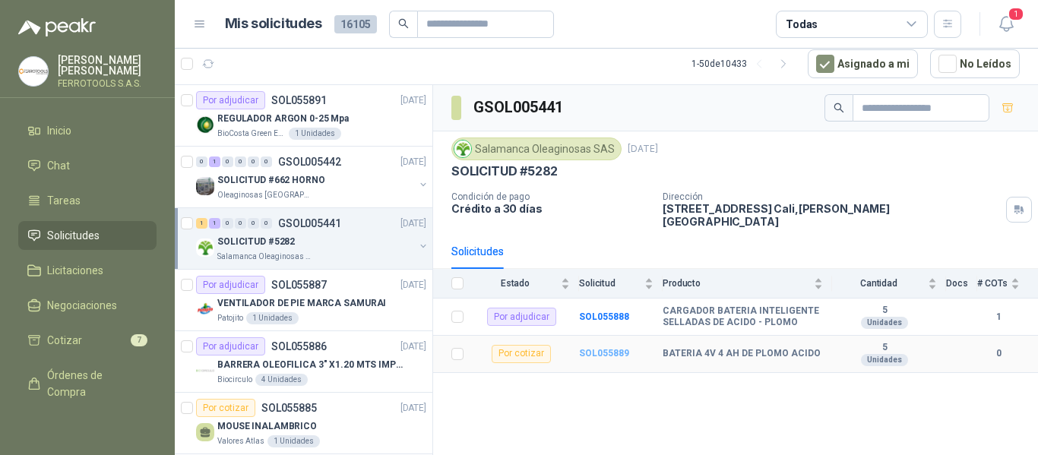
click at [619, 348] on b "SOL055889" at bounding box center [604, 353] width 50 height 11
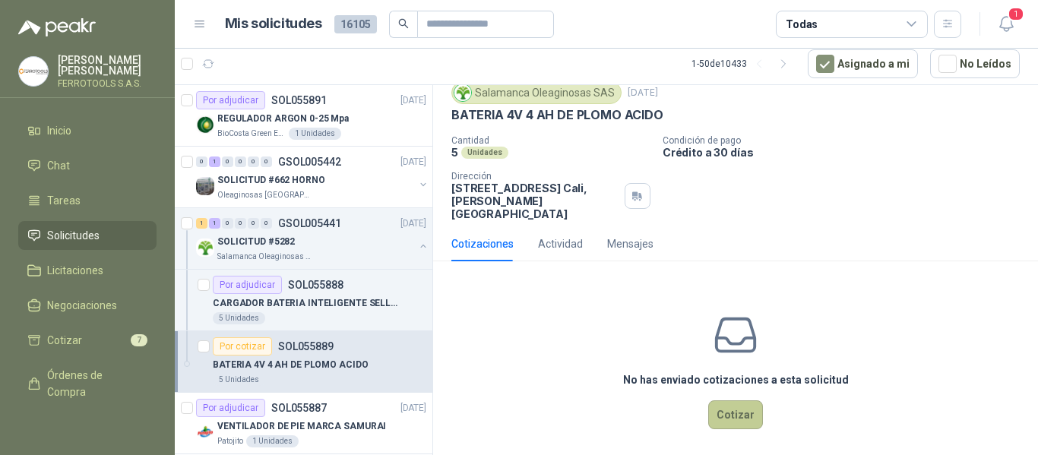
click at [725, 407] on button "Cotizar" at bounding box center [735, 415] width 55 height 29
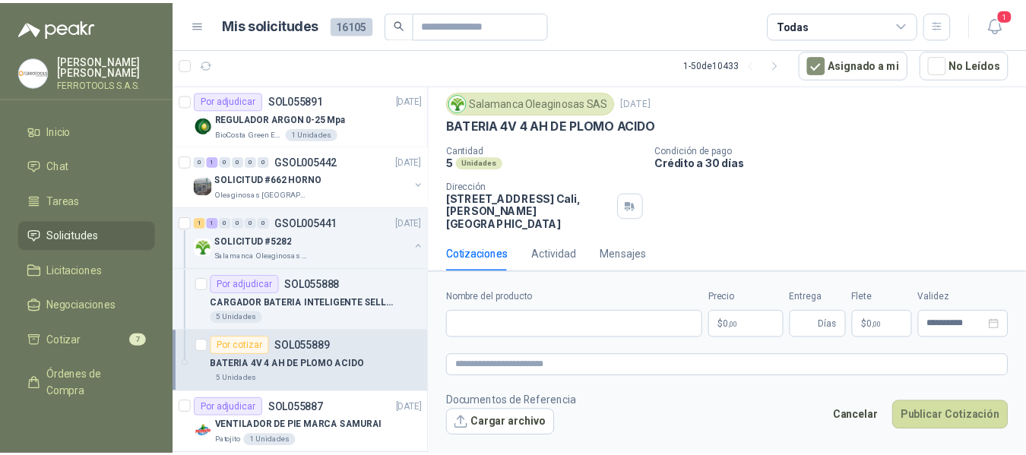
scroll to position [43, 0]
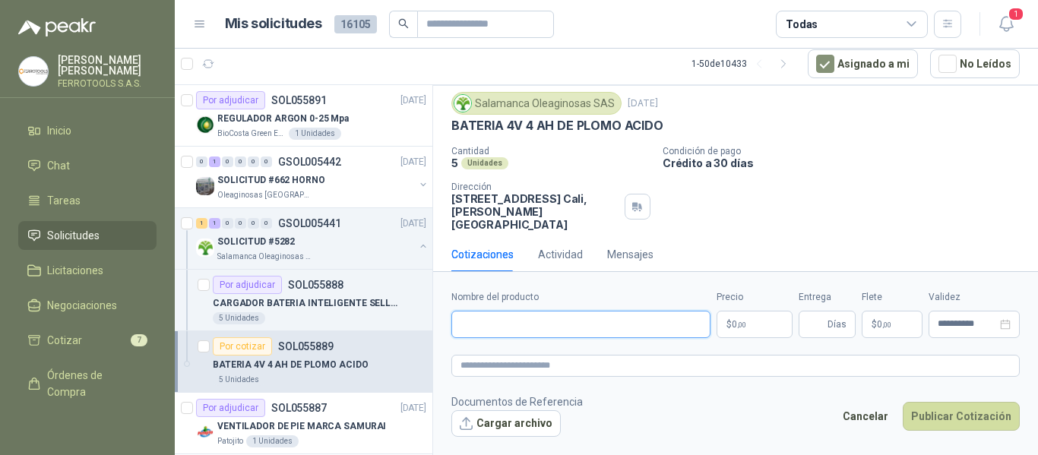
click at [516, 316] on input "Nombre del producto" at bounding box center [580, 324] width 259 height 27
paste input "**********"
type input "**********"
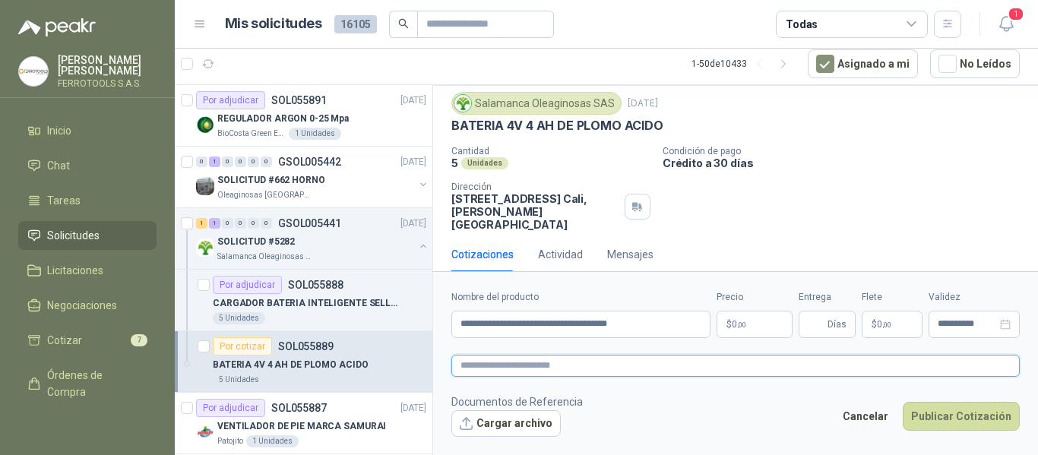
click at [553, 368] on textarea at bounding box center [735, 366] width 569 height 22
paste textarea "**********"
type textarea "**********"
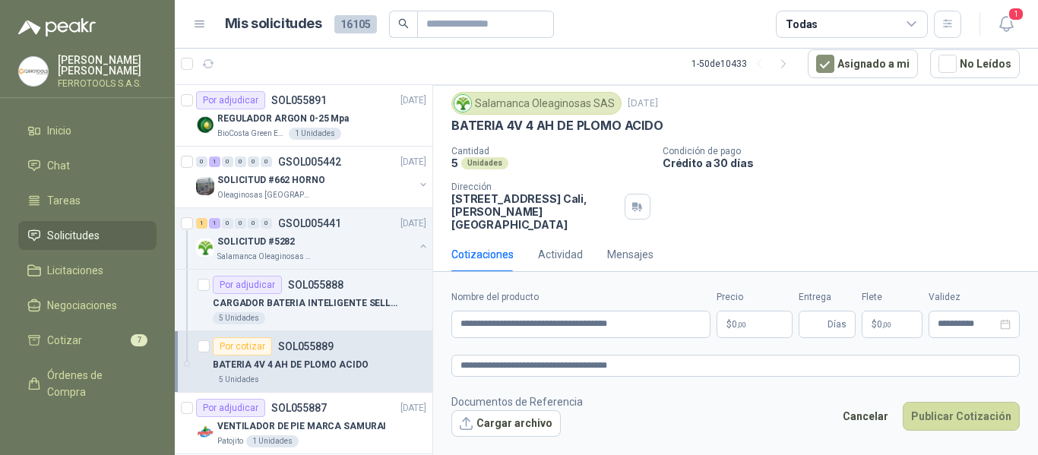
click at [746, 321] on span ",00" at bounding box center [741, 325] width 9 height 8
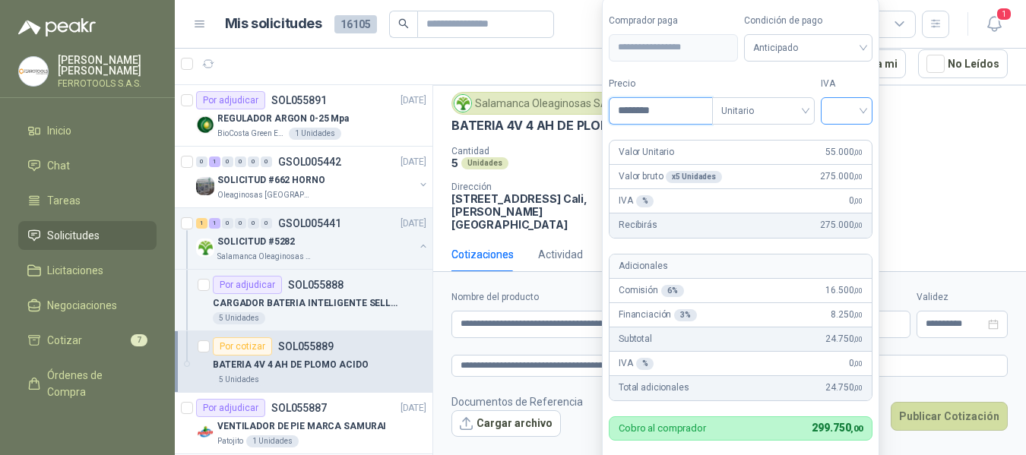
type input "********"
click at [844, 106] on input "search" at bounding box center [846, 109] width 33 height 23
click at [839, 138] on div "19%" at bounding box center [850, 142] width 28 height 17
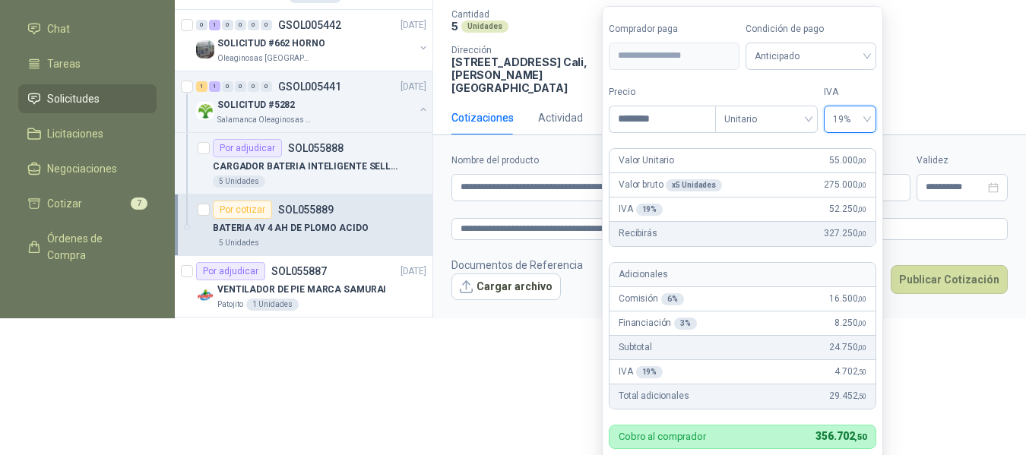
scroll to position [166, 0]
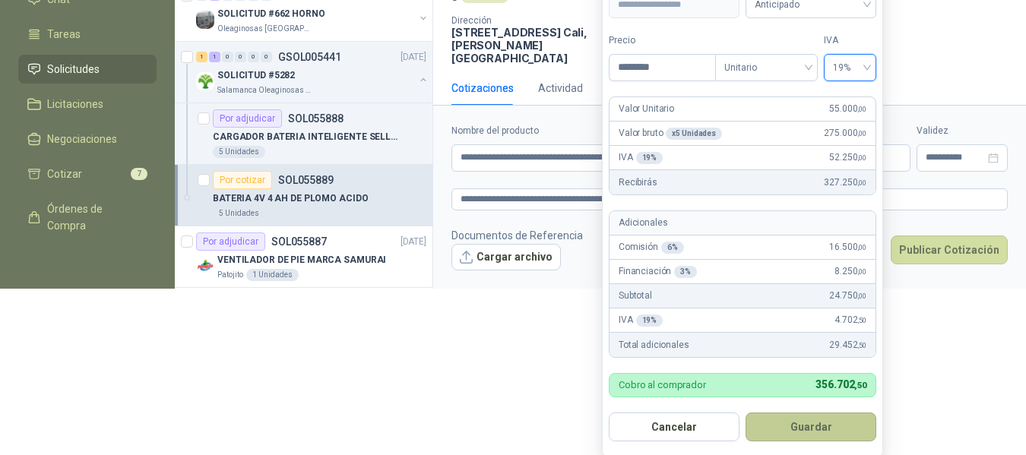
click at [806, 432] on button "Guardar" at bounding box center [811, 427] width 131 height 29
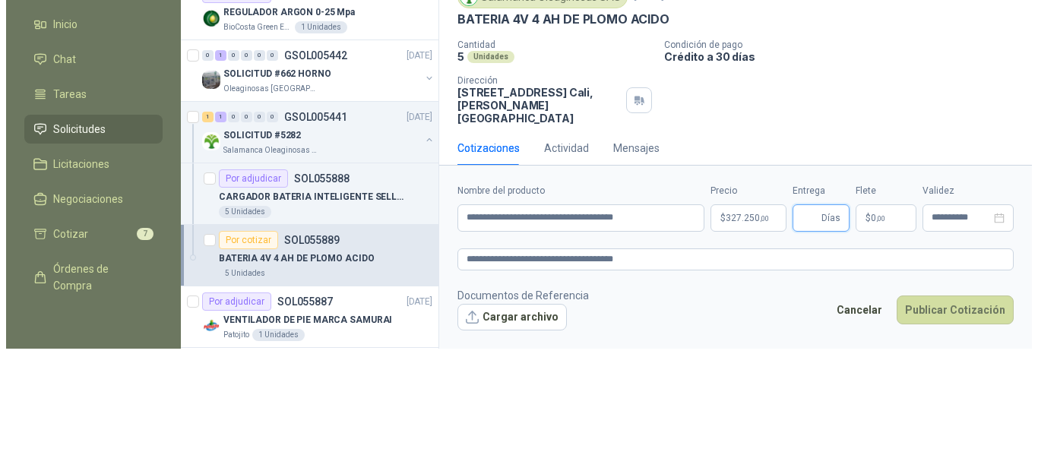
scroll to position [0, 0]
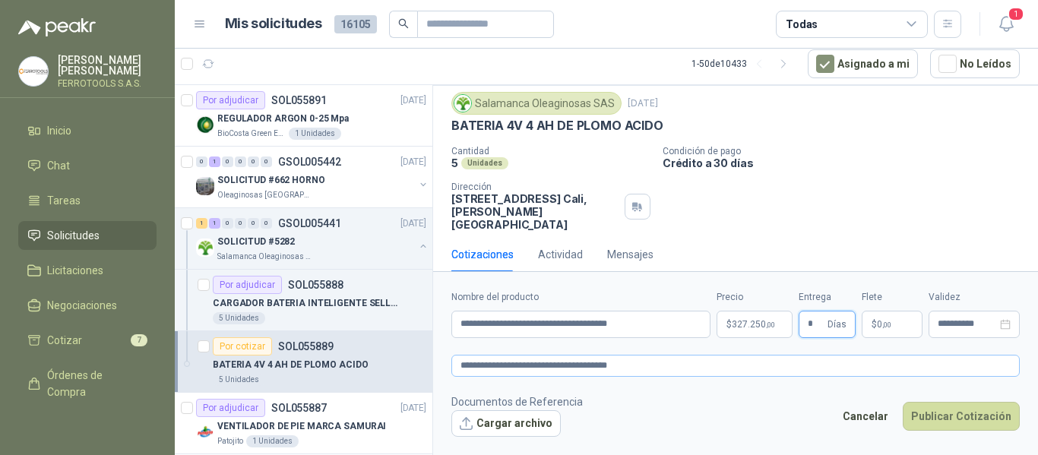
type input "*"
click at [714, 367] on textarea "**********" at bounding box center [735, 366] width 569 height 22
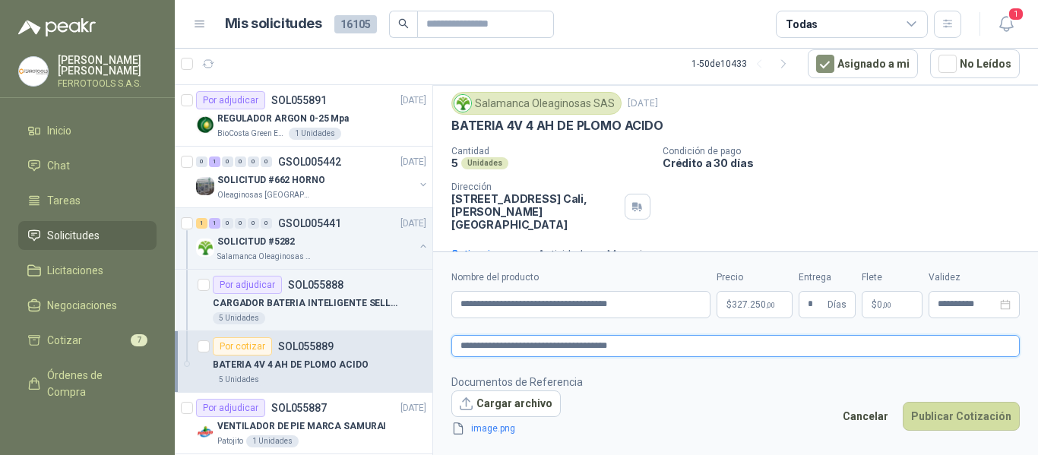
scroll to position [53, 0]
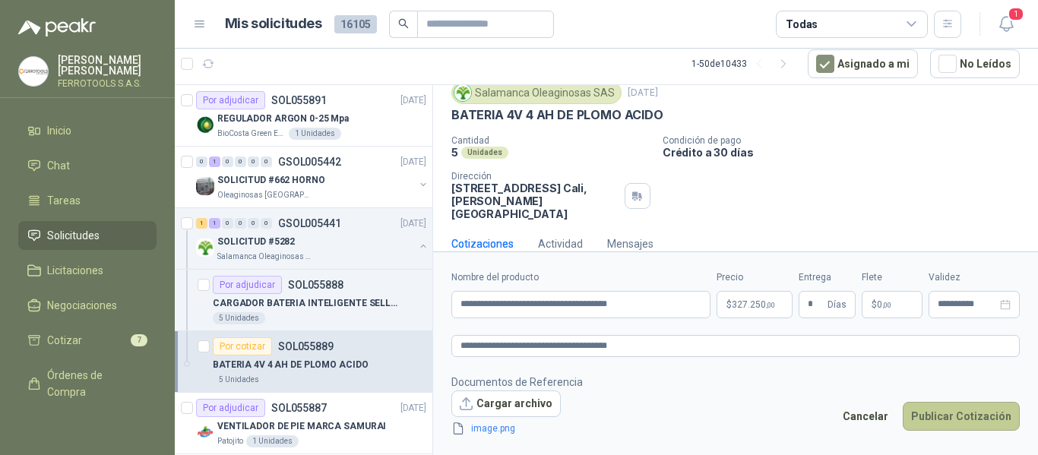
click at [980, 416] on button "Publicar Cotización" at bounding box center [961, 416] width 117 height 29
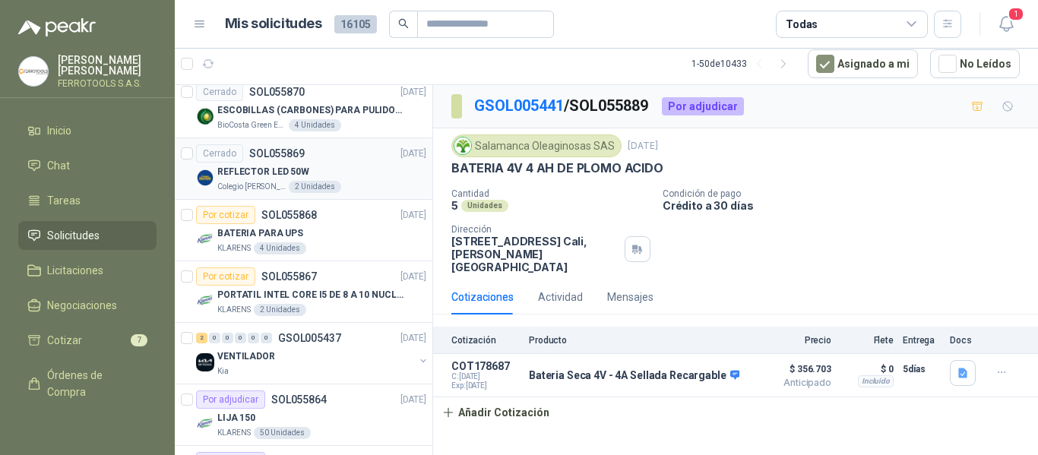
scroll to position [760, 0]
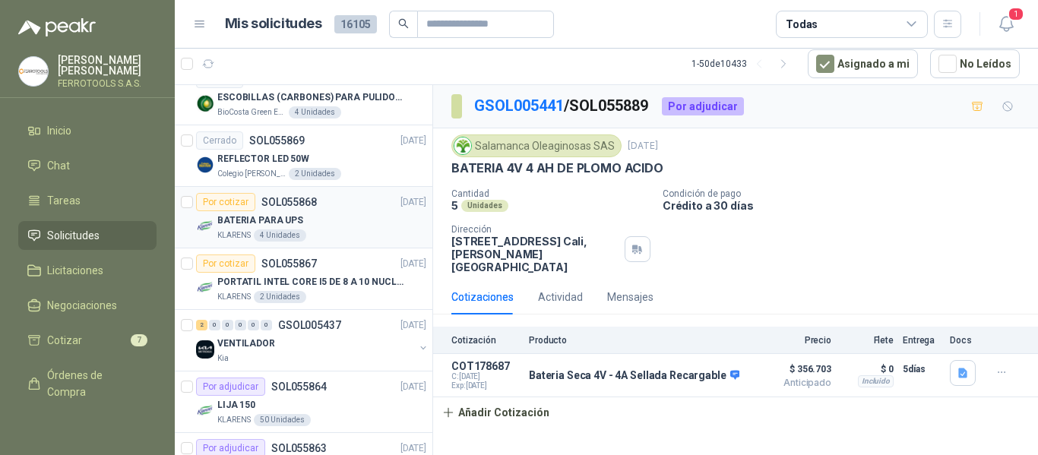
click at [353, 224] on div "BATERIA PARA UPS" at bounding box center [321, 220] width 209 height 18
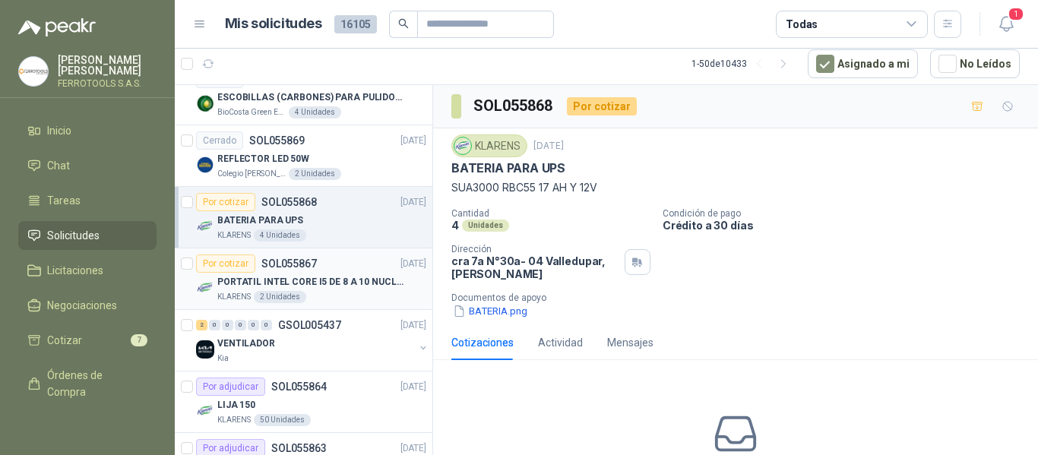
click at [363, 285] on p "PORTATIL INTEL CORE I5 DE 8 A 10 NUCLEOS" at bounding box center [311, 282] width 189 height 14
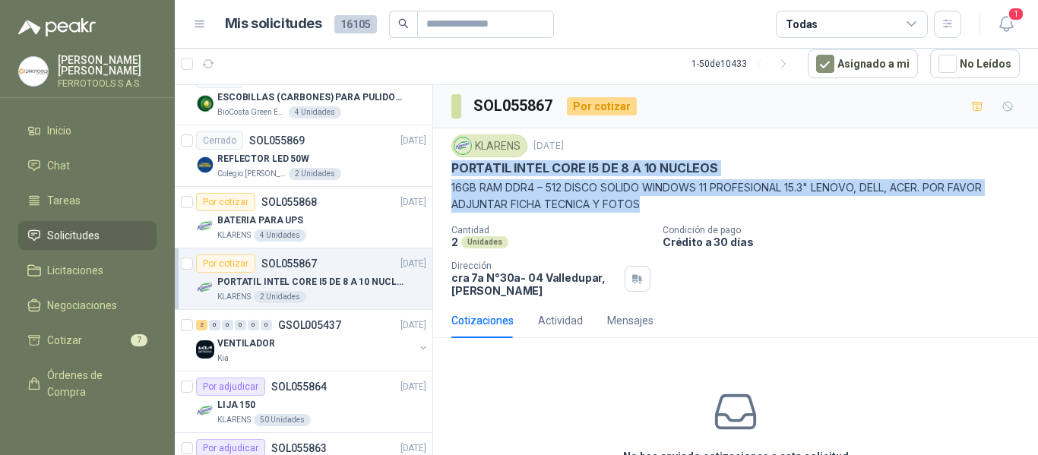
drag, startPoint x: 448, startPoint y: 163, endPoint x: 685, endPoint y: 206, distance: 240.2
click at [685, 206] on div "KLARENS 12 sept, 2025 PORTATIL INTEL CORE I5 DE 8 A 10 NUCLEOS 16GB RAM DDR4 – …" at bounding box center [735, 215] width 605 height 175
click at [344, 353] on div "Kia" at bounding box center [315, 359] width 197 height 12
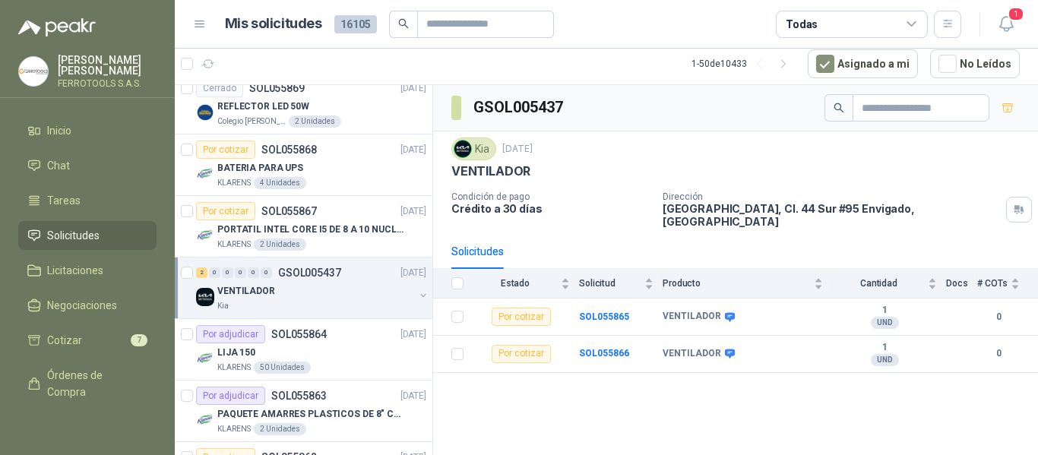
scroll to position [836, 0]
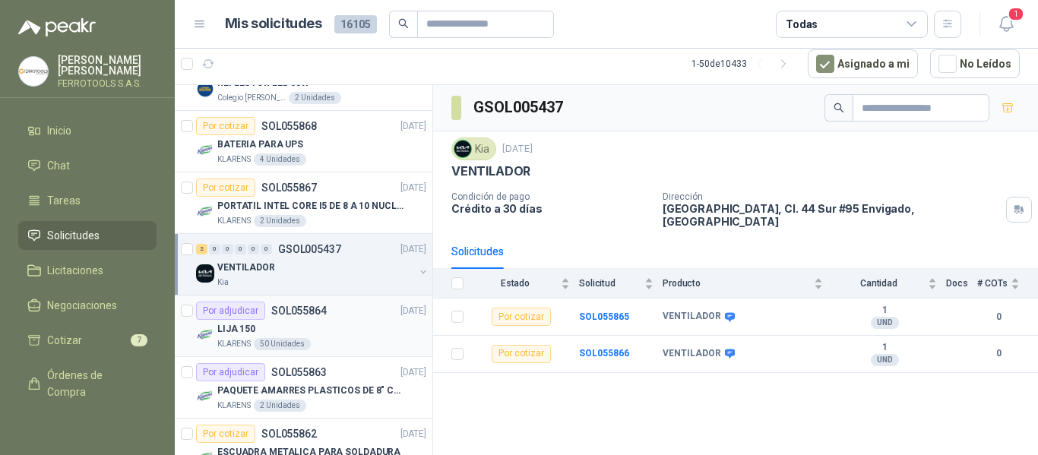
click at [347, 328] on div "LIJA 150" at bounding box center [321, 329] width 209 height 18
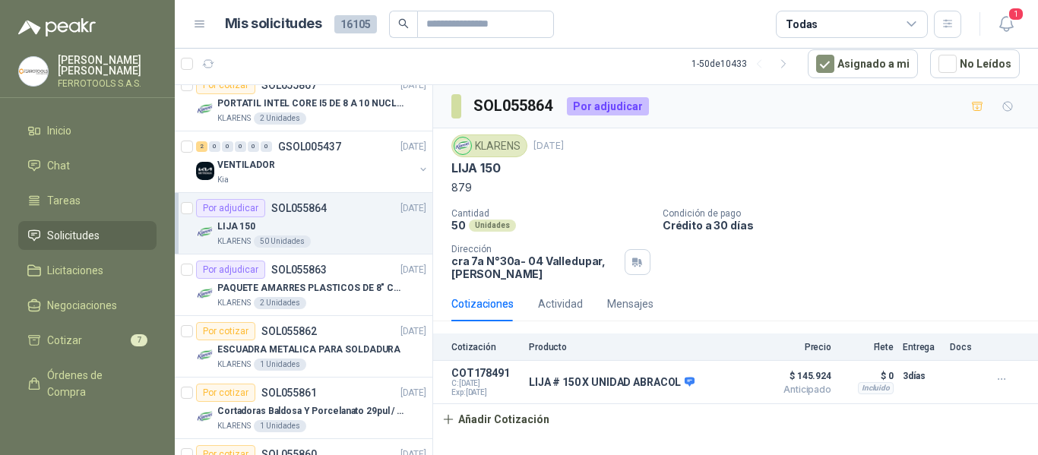
scroll to position [912, 0]
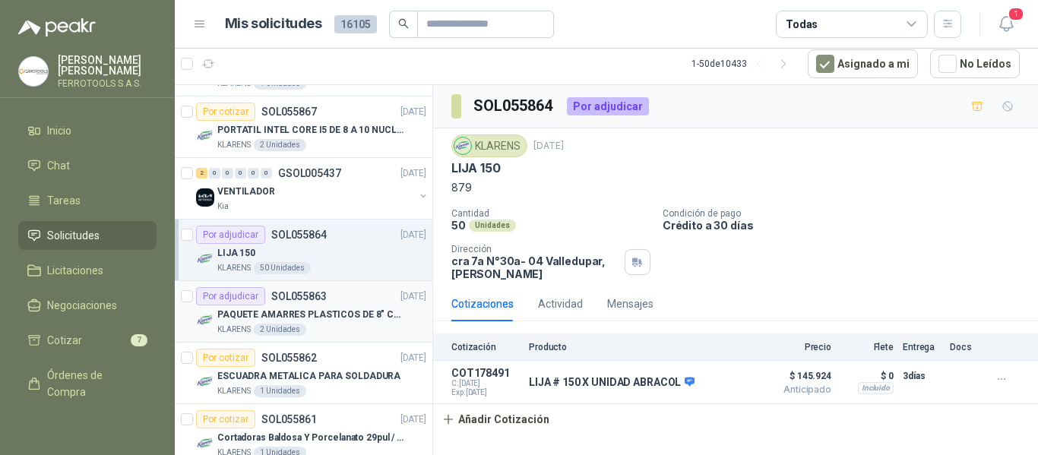
click at [342, 308] on p "PAQUETE AMARRES PLASTICOS DE 8" COLOR NEGRO" at bounding box center [311, 315] width 189 height 14
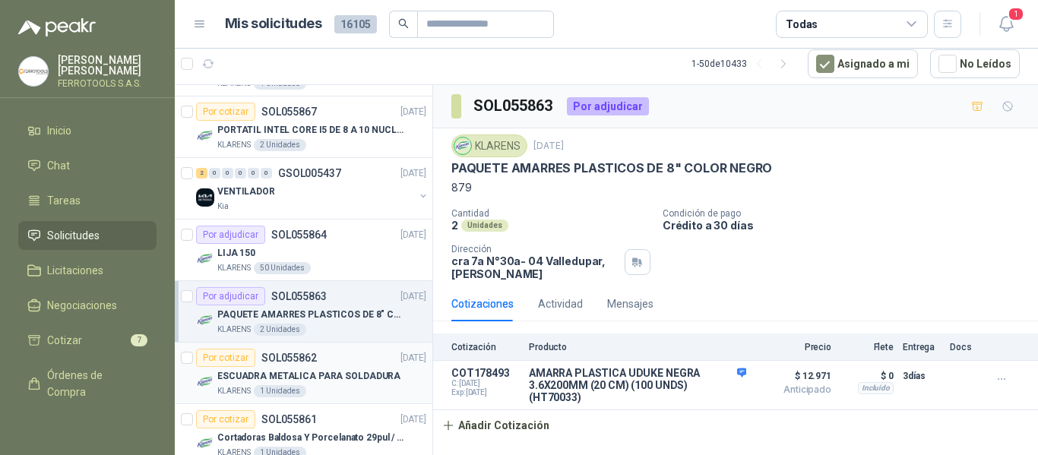
click at [336, 374] on p "ESCUADRA METALICA PARA SOLDADURA" at bounding box center [308, 376] width 183 height 14
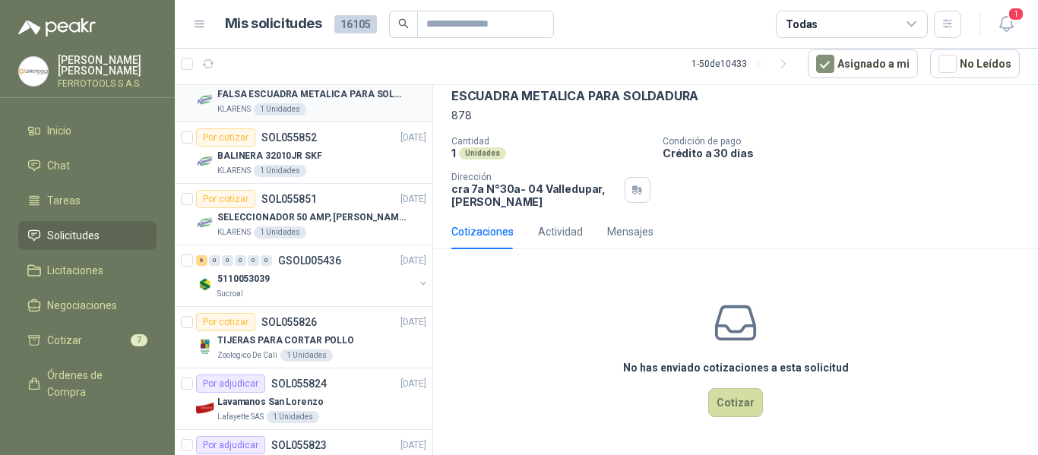
scroll to position [1824, 0]
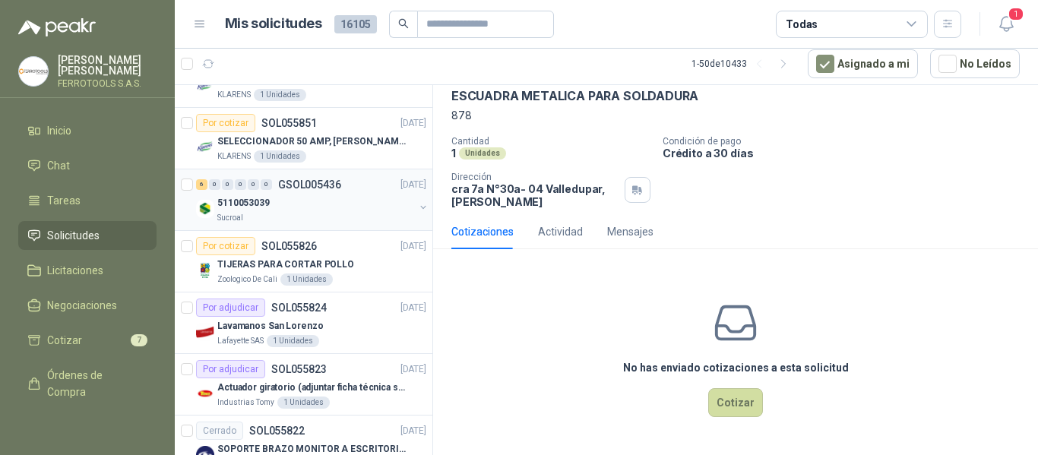
click at [340, 204] on div "5110053039" at bounding box center [315, 203] width 197 height 18
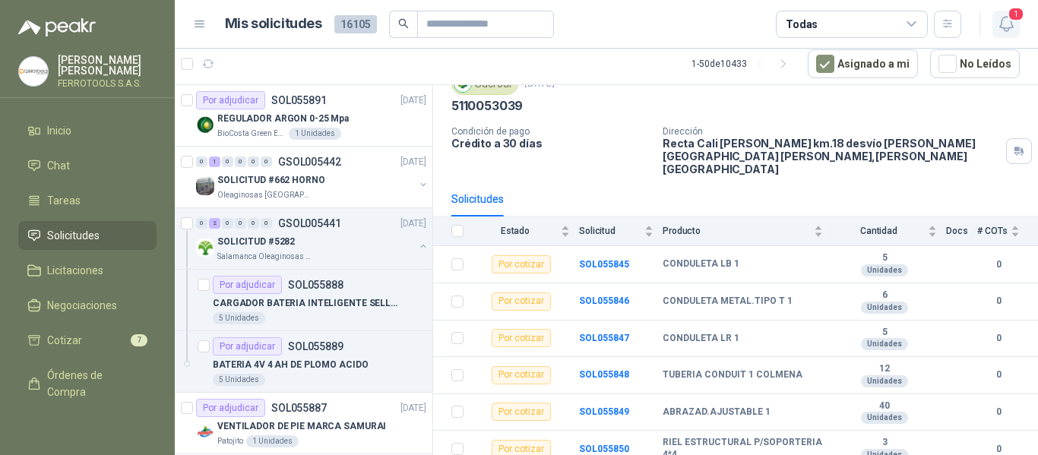
click at [1011, 23] on icon "button" at bounding box center [1005, 24] width 13 height 14
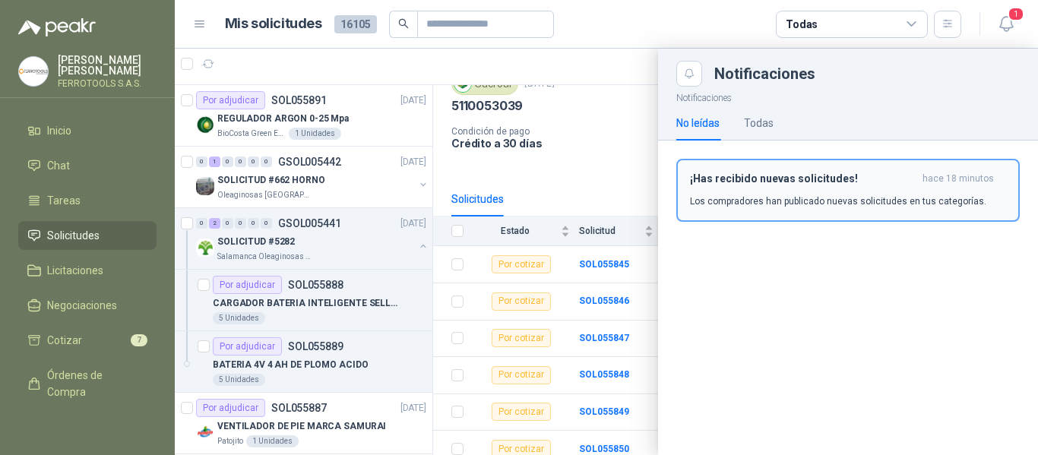
click at [833, 204] on p "Los compradores han publicado nuevas solicitudes en tus categorías." at bounding box center [838, 202] width 296 height 14
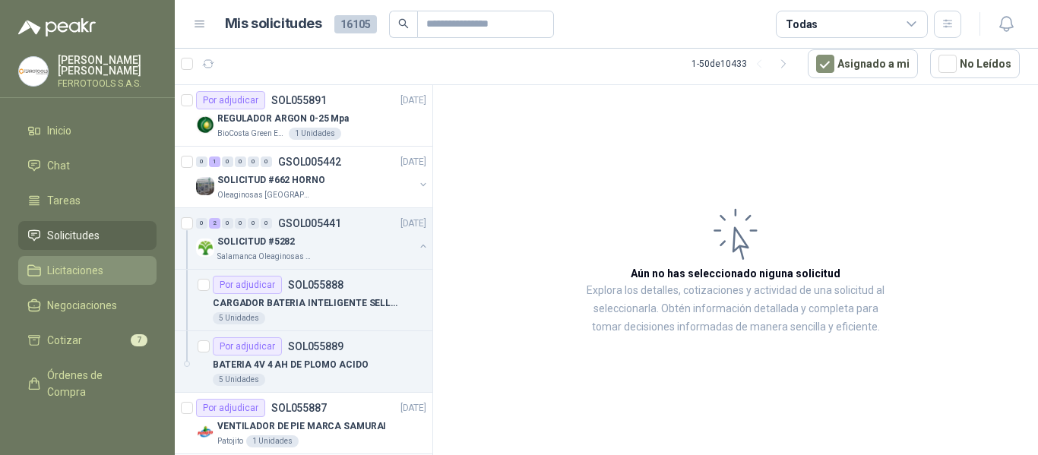
click at [52, 258] on link "Licitaciones" at bounding box center [87, 270] width 138 height 29
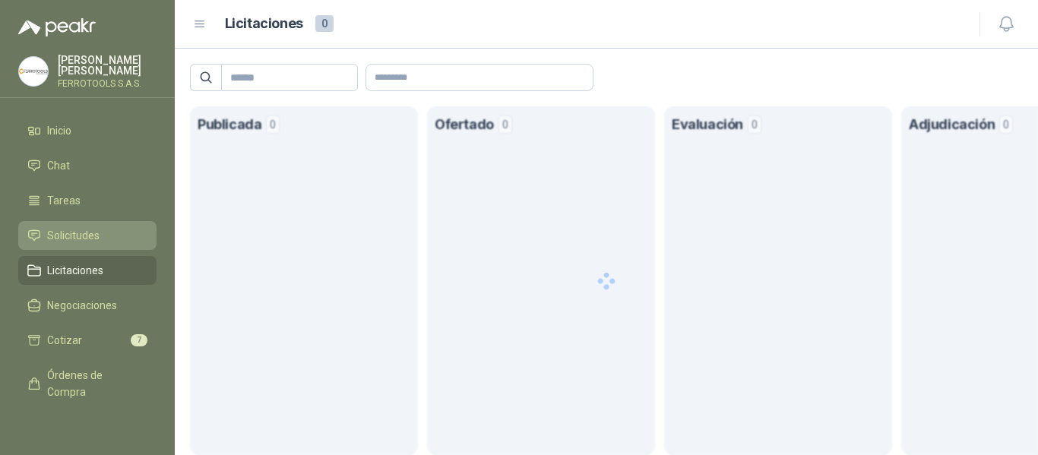
click at [68, 233] on span "Solicitudes" at bounding box center [73, 235] width 52 height 17
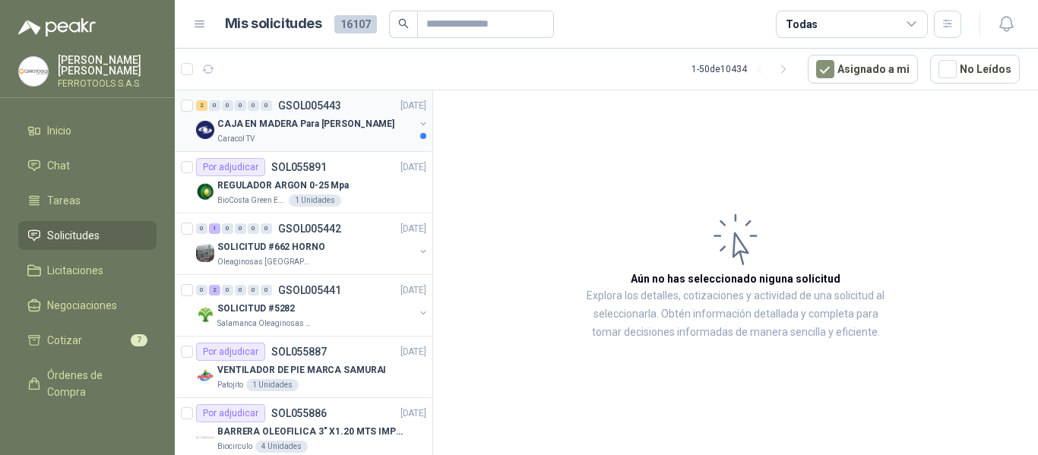
click at [370, 103] on div "2 0 0 0 0 0 GSOL005443 15/09/25" at bounding box center [312, 106] width 233 height 18
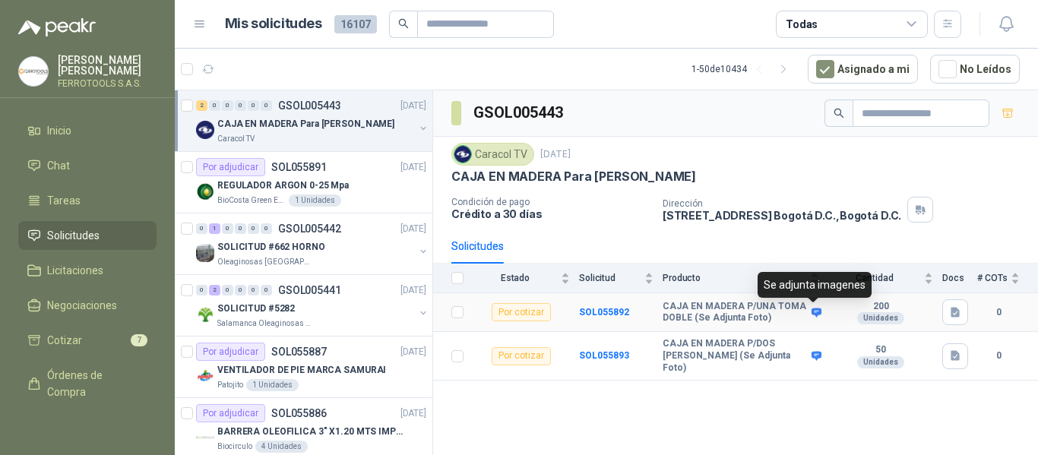
click at [815, 314] on icon at bounding box center [817, 312] width 10 height 9
click at [816, 304] on div "CAJA EN MADERA P/UNA TOMA DOBLE (Se Adjunta Foto)" at bounding box center [741, 313] width 157 height 24
click at [825, 274] on div "Se adjunta imagenes" at bounding box center [815, 285] width 114 height 26
click at [814, 312] on icon at bounding box center [817, 312] width 10 height 9
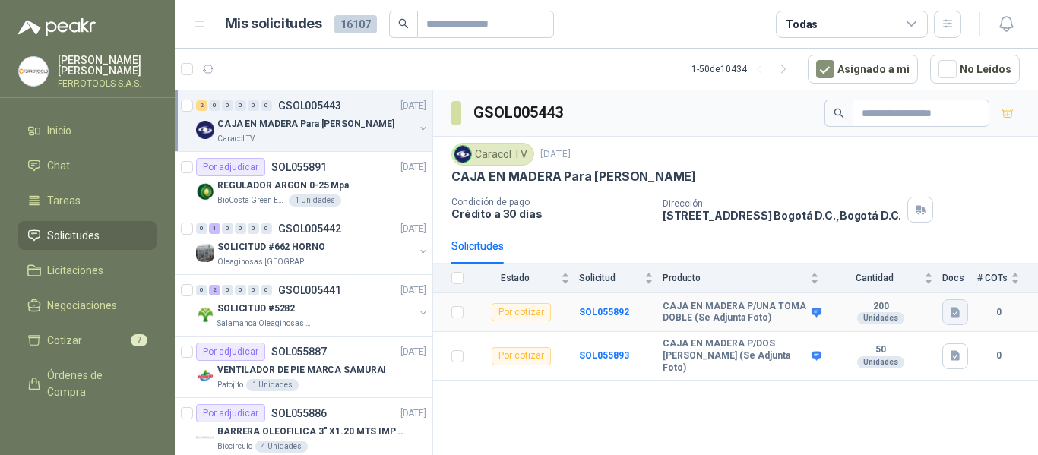
click at [965, 314] on button "button" at bounding box center [955, 312] width 26 height 26
click at [921, 274] on button "CAJA EN MADERA Pintadas.docx" at bounding box center [873, 279] width 169 height 16
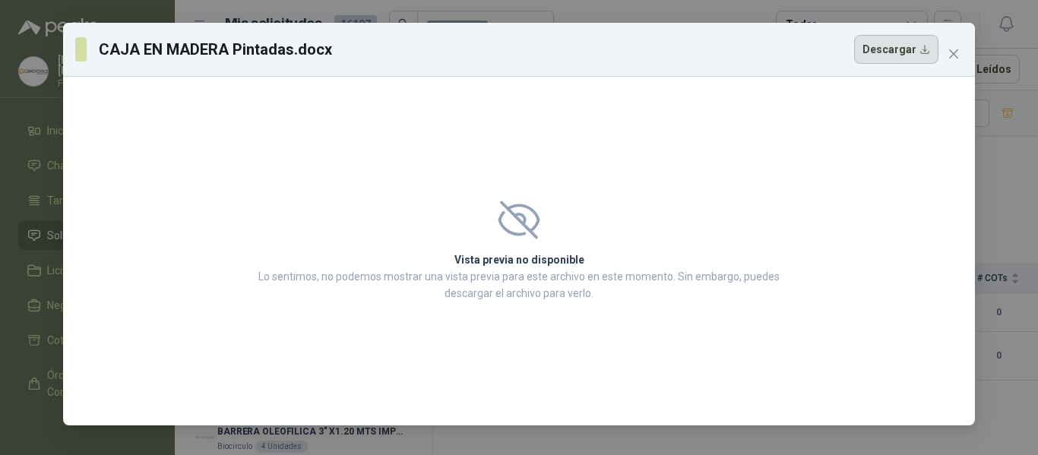
click at [895, 52] on button "Descargar" at bounding box center [896, 49] width 84 height 29
click at [955, 55] on icon "close" at bounding box center [953, 53] width 9 height 9
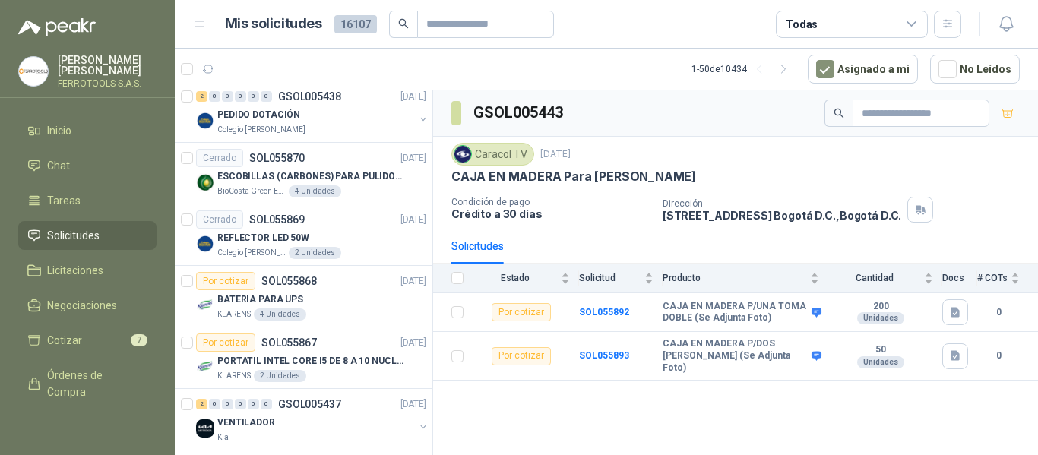
scroll to position [760, 0]
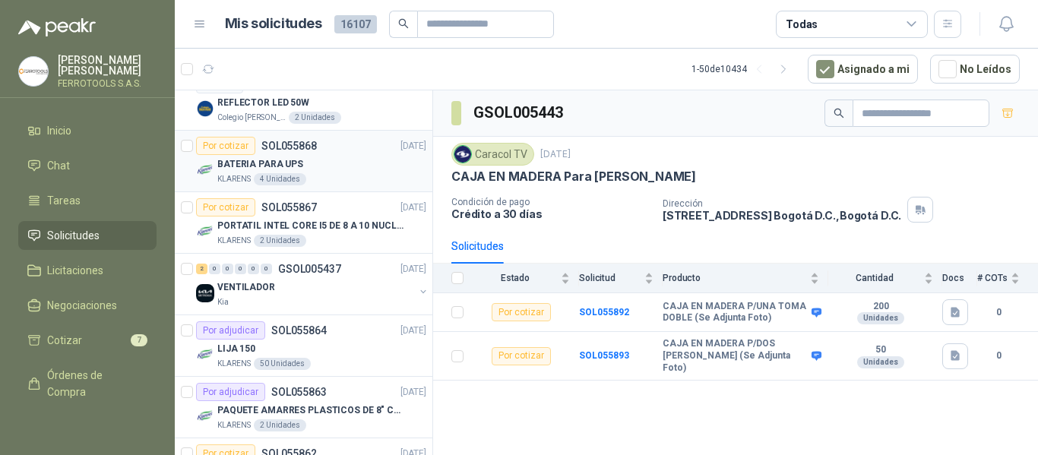
click at [337, 166] on div "BATERIA PARA UPS" at bounding box center [321, 164] width 209 height 18
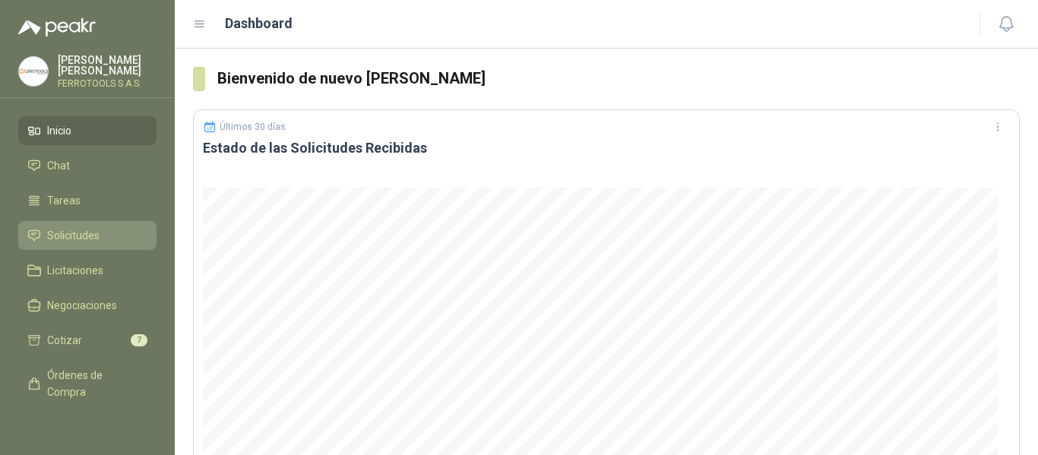
click at [75, 230] on span "Solicitudes" at bounding box center [73, 235] width 52 height 17
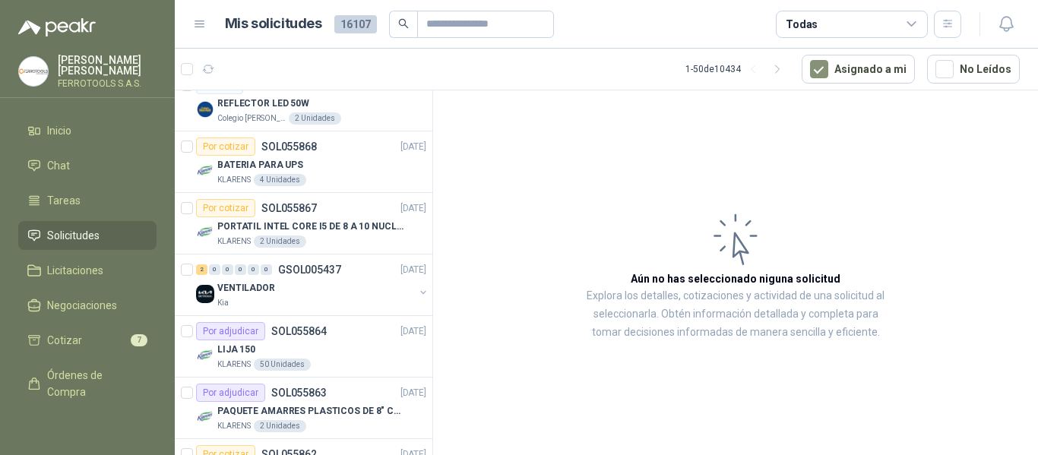
scroll to position [760, 0]
click at [328, 172] on div "BATERIA PARA UPS" at bounding box center [321, 164] width 209 height 18
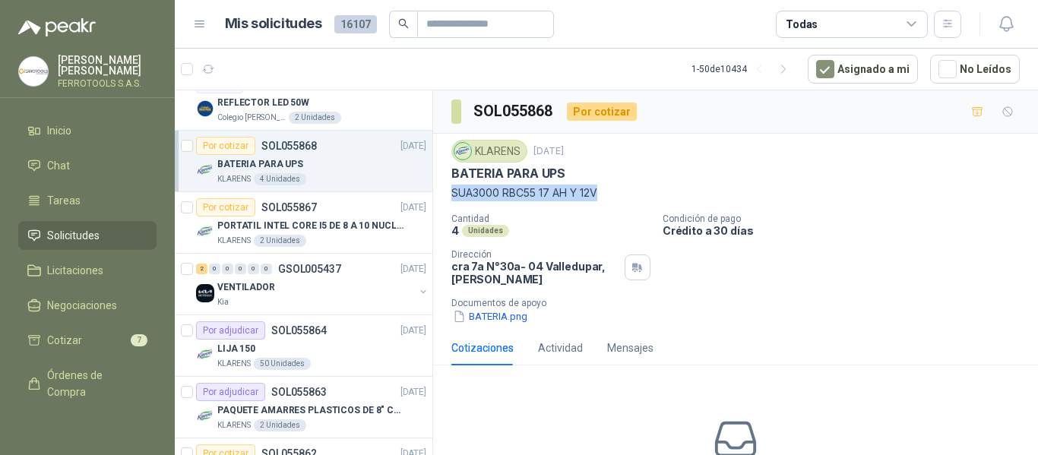
drag, startPoint x: 450, startPoint y: 192, endPoint x: 636, endPoint y: 195, distance: 186.2
click at [636, 195] on div "KLARENS 12 sept, 2025 BATERIA PARA UPS SUA3000 RBC55 17 AH Y 12V Cantidad 4 Uni…" at bounding box center [735, 232] width 605 height 197
copy p "SUA3000 RBC55 17 AH Y 12V"
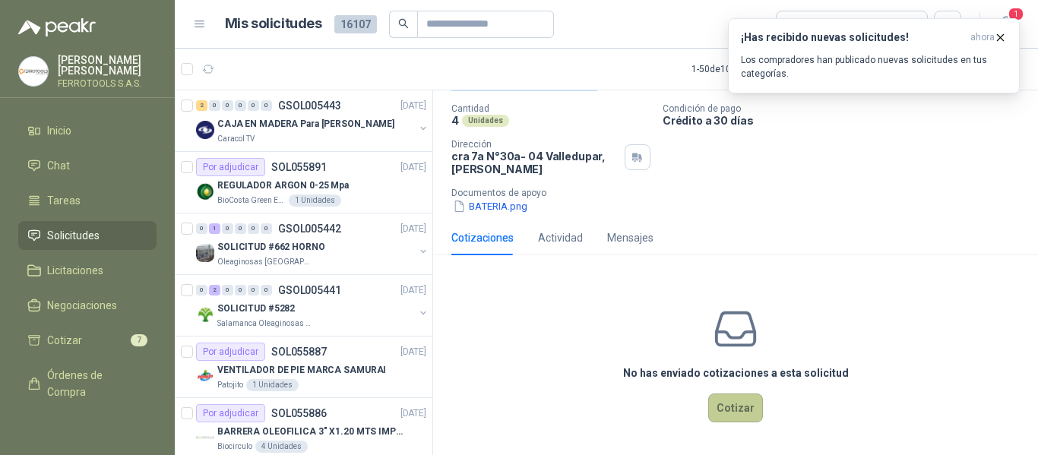
click at [741, 407] on button "Cotizar" at bounding box center [735, 408] width 55 height 29
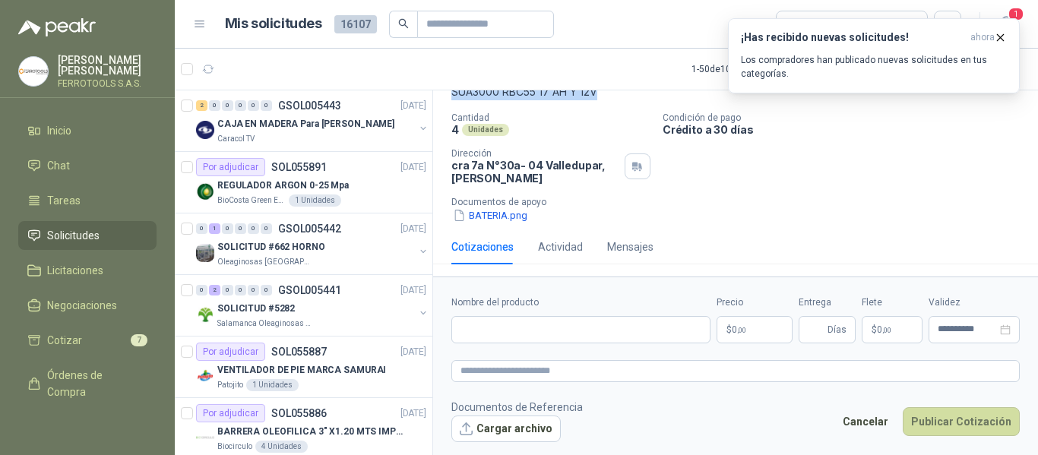
scroll to position [101, 0]
click at [540, 329] on input "Nombre del producto" at bounding box center [580, 329] width 259 height 27
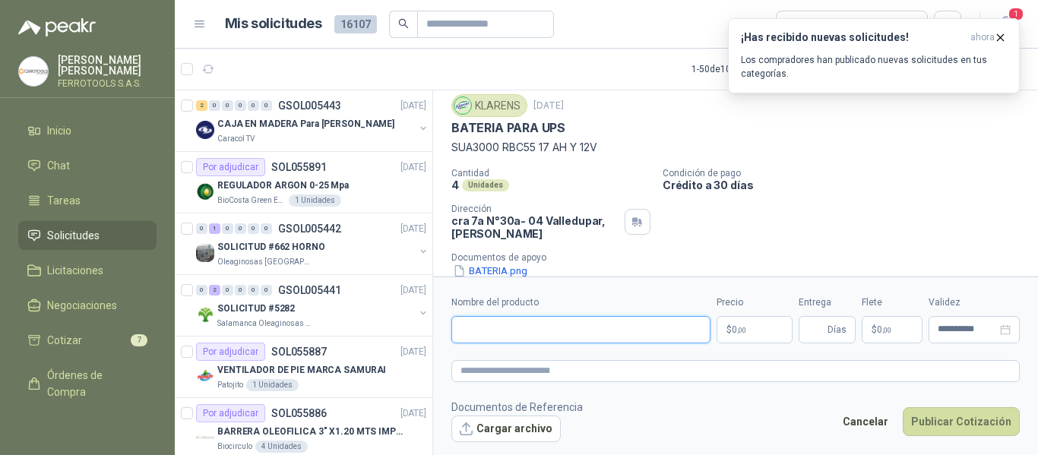
scroll to position [25, 0]
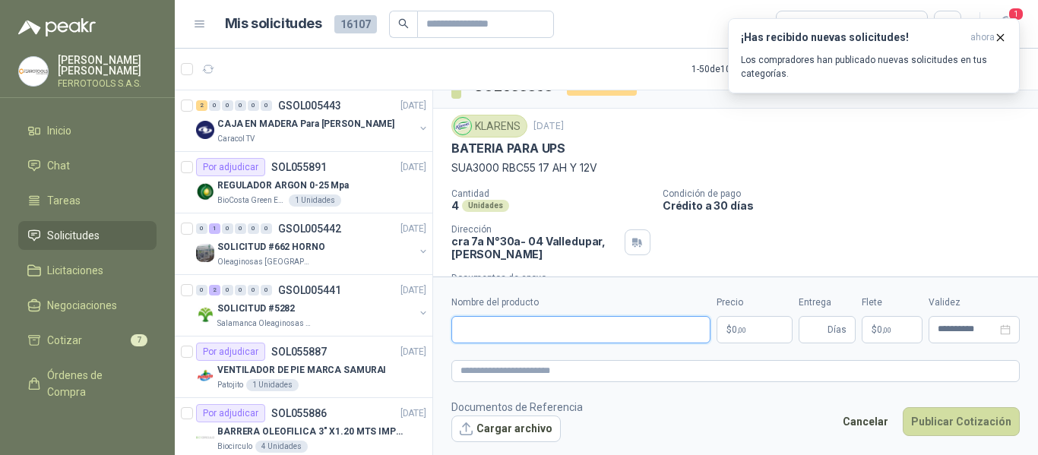
click at [569, 335] on input "Nombre del producto" at bounding box center [580, 329] width 259 height 27
paste input "**********"
type input "**********"
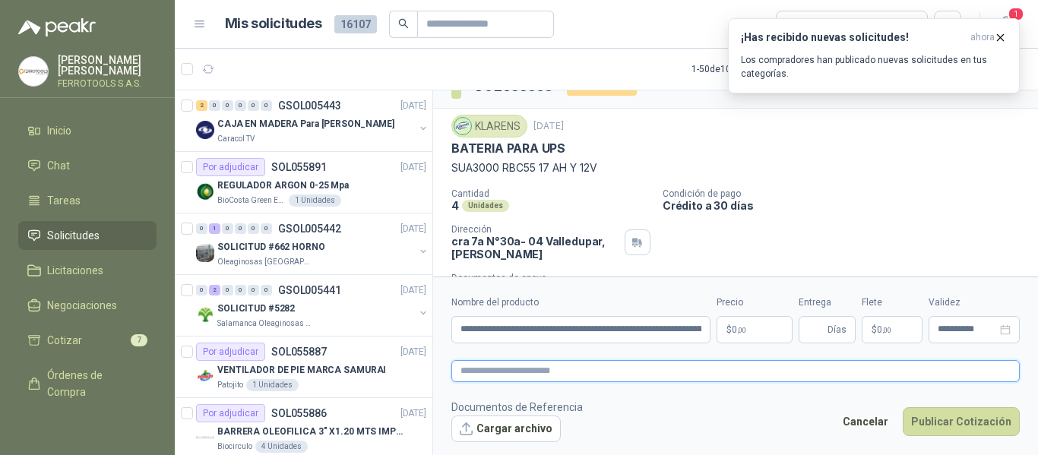
click at [574, 369] on textarea at bounding box center [735, 371] width 569 height 22
paste textarea "**********"
type textarea "**********"
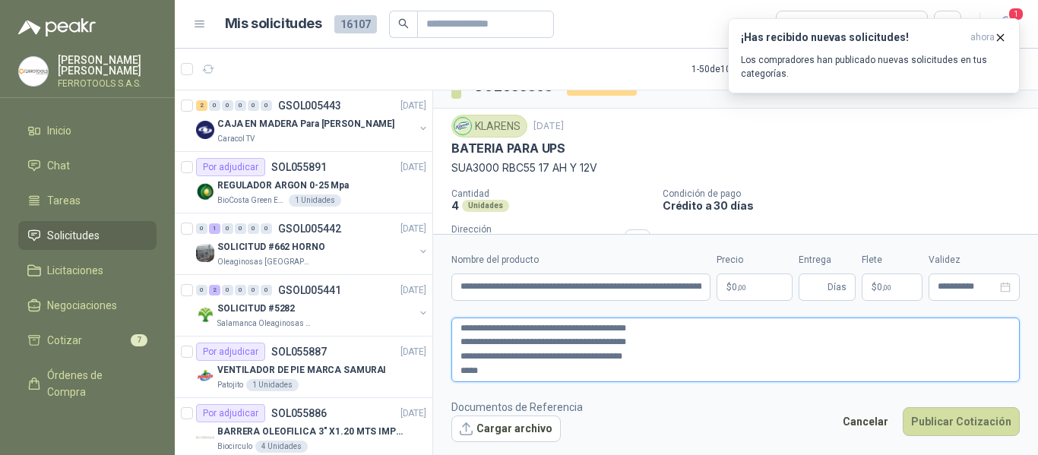
drag, startPoint x: 526, startPoint y: 366, endPoint x: 445, endPoint y: 315, distance: 95.7
click at [445, 315] on form "**********" at bounding box center [735, 347] width 605 height 226
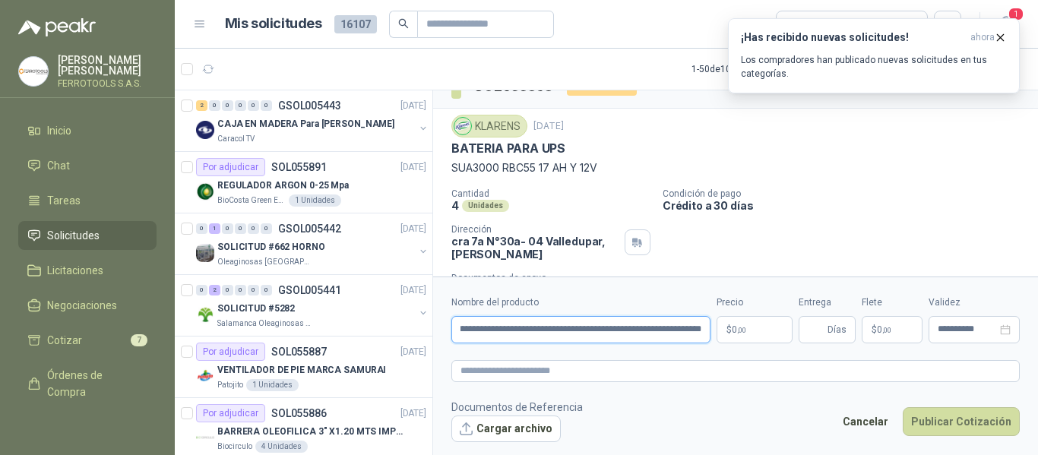
scroll to position [0, 357]
drag, startPoint x: 458, startPoint y: 328, endPoint x: 788, endPoint y: 332, distance: 329.9
click at [788, 332] on div "**********" at bounding box center [735, 320] width 569 height 48
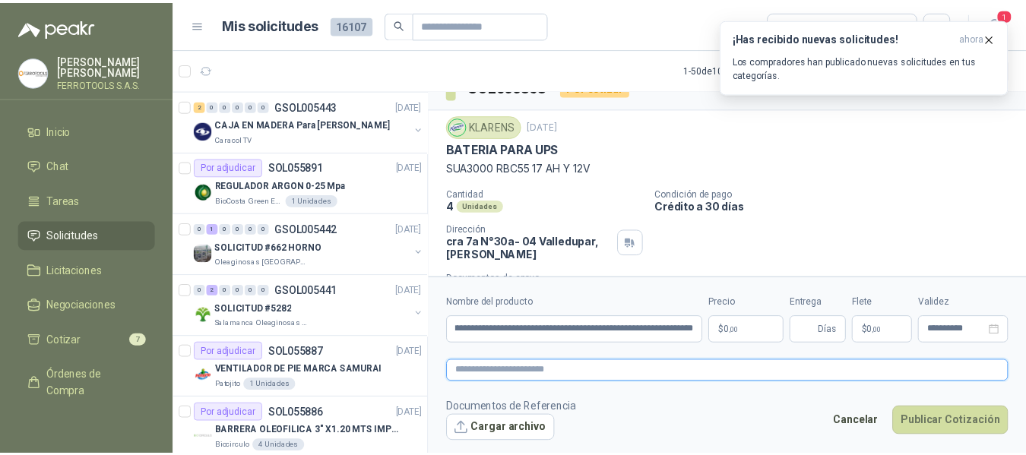
scroll to position [0, 0]
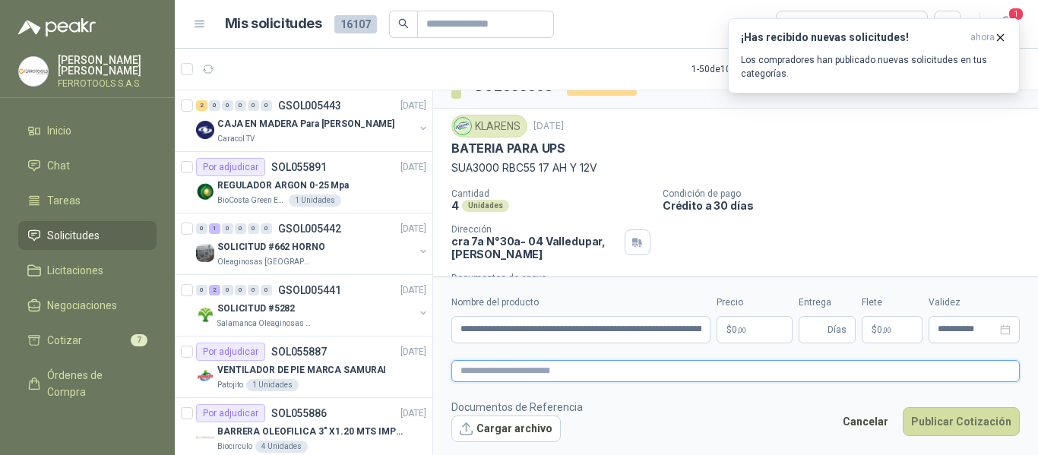
click at [580, 381] on textarea at bounding box center [735, 371] width 569 height 22
paste textarea "**********"
type textarea "**********"
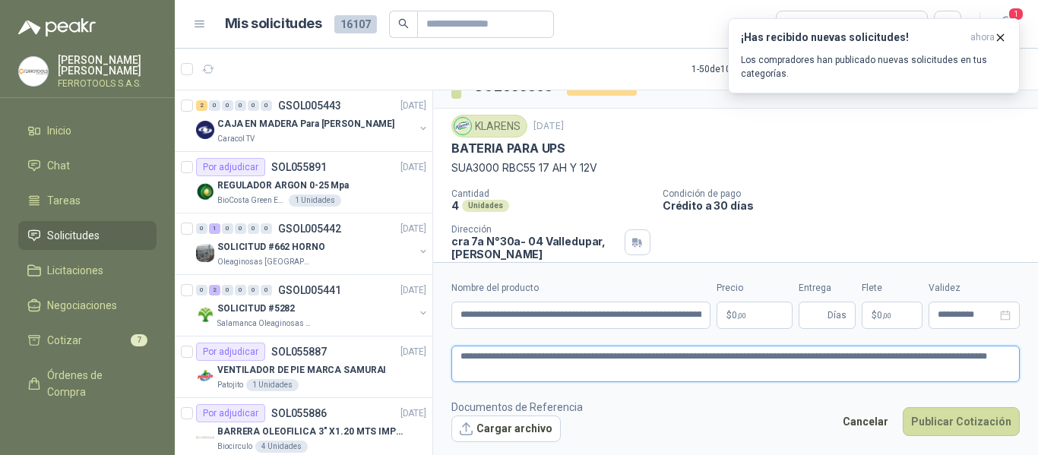
drag, startPoint x: 683, startPoint y: 356, endPoint x: 903, endPoint y: 385, distance: 222.3
click at [903, 385] on form "**********" at bounding box center [735, 361] width 605 height 198
type textarea "**********"
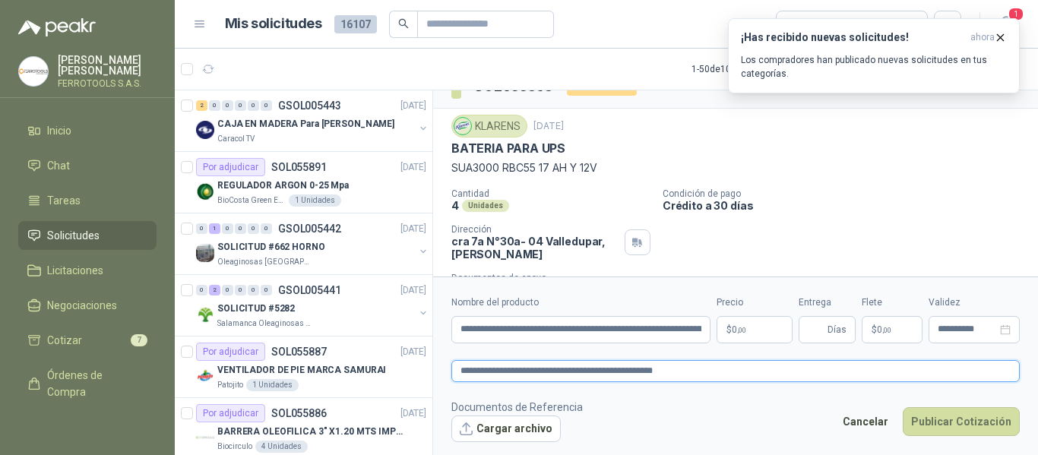
type textarea "**********"
click at [756, 339] on body "HERNAN RUALES FERROTOOLS S.A.S. Inicio Chat Tareas Solicitudes Licitaciones Neg…" at bounding box center [519, 227] width 1038 height 455
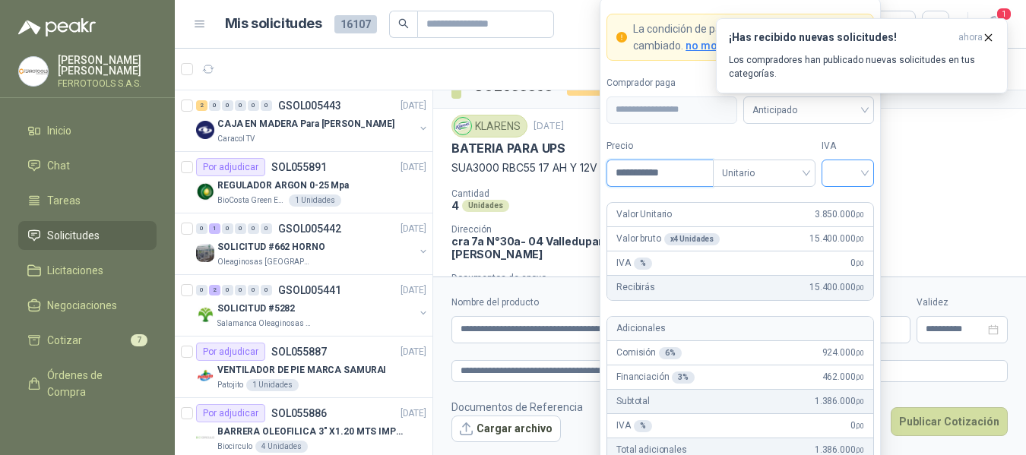
type input "**********"
click at [856, 168] on input "search" at bounding box center [848, 171] width 34 height 23
click at [848, 201] on div "19%" at bounding box center [848, 204] width 28 height 17
click at [815, 139] on label "Tipo" at bounding box center [764, 146] width 103 height 14
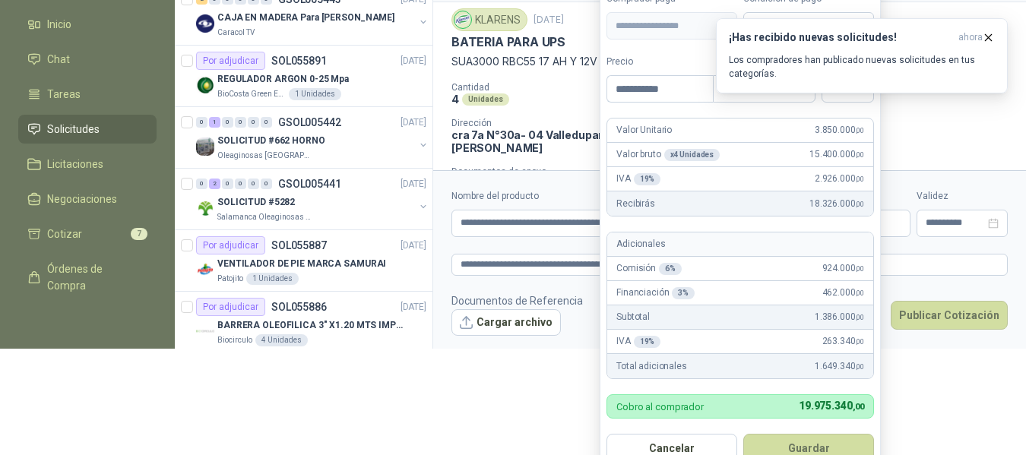
scroll to position [128, 0]
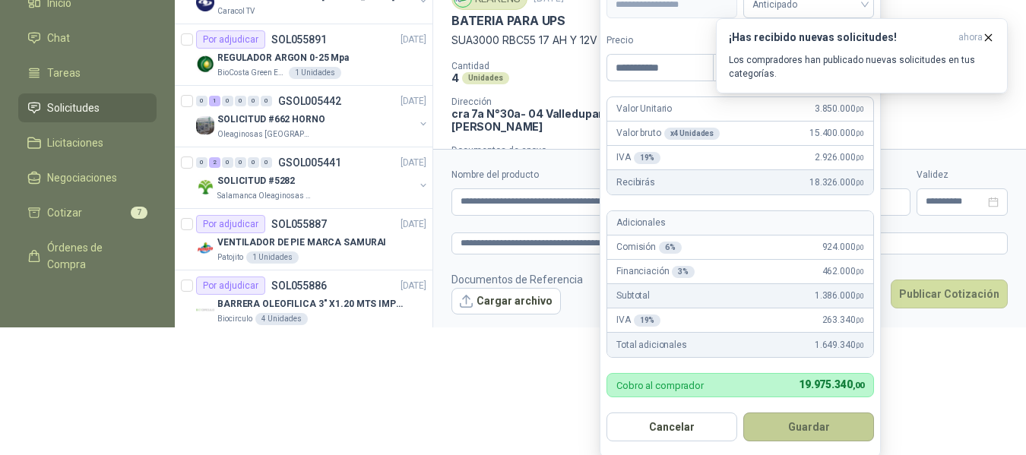
click at [800, 426] on button "Guardar" at bounding box center [808, 427] width 131 height 29
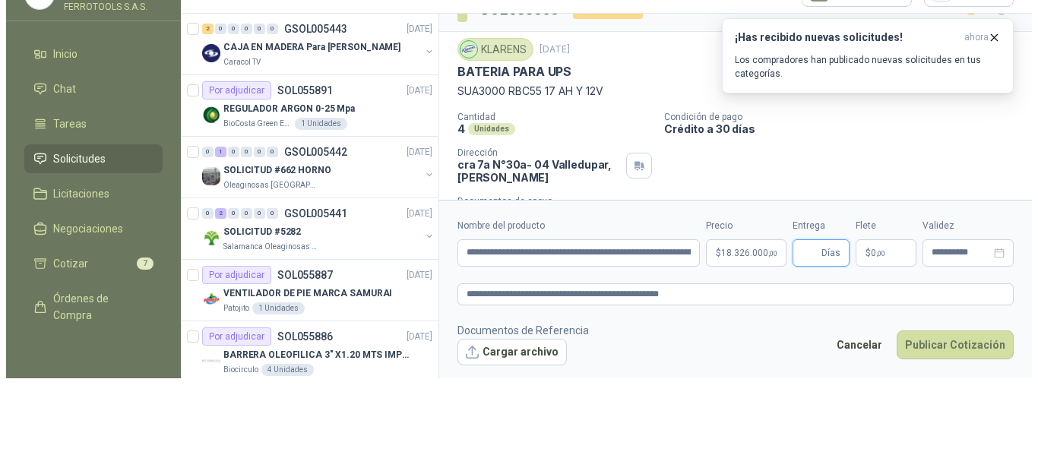
scroll to position [0, 0]
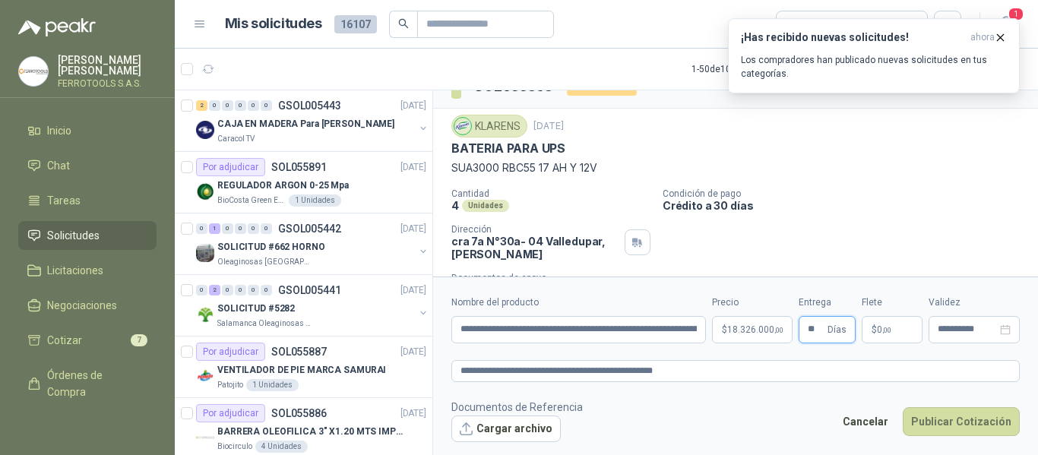
type input "**"
click at [721, 407] on footer "Documentos de Referencia Cargar archivo Cancelar Publicar Cotización" at bounding box center [735, 421] width 569 height 44
click at [701, 370] on textarea "**********" at bounding box center [735, 371] width 569 height 22
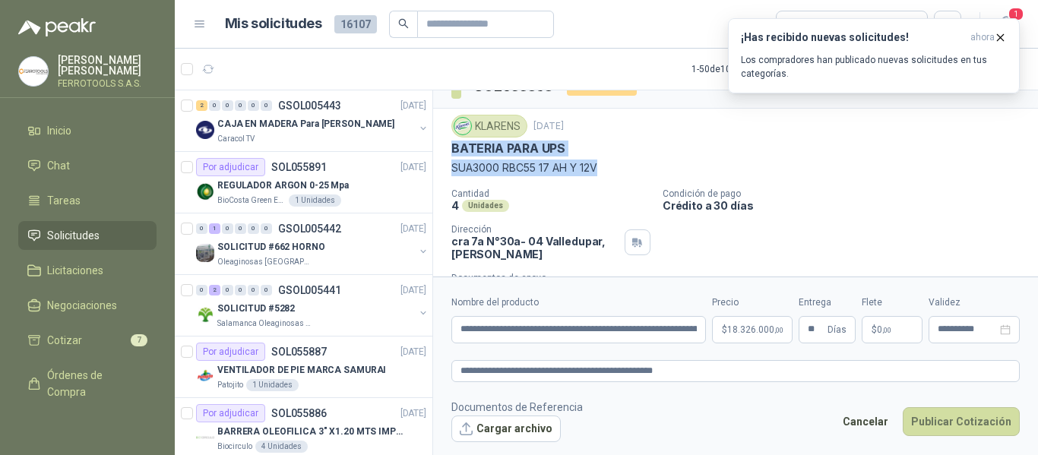
drag, startPoint x: 452, startPoint y: 150, endPoint x: 605, endPoint y: 169, distance: 153.9
click at [605, 169] on div "KLARENS 12 sept, 2025 BATERIA PARA UPS SUA3000 RBC55 17 AH Y 12V" at bounding box center [735, 146] width 569 height 62
copy div "BATERIA PARA UPS SUA3000 RBC55 17 AH Y 12V"
click at [615, 158] on div "KLARENS 12 sept, 2025 BATERIA PARA UPS SUA3000 RBC55 17 AH Y 12V" at bounding box center [735, 146] width 569 height 62
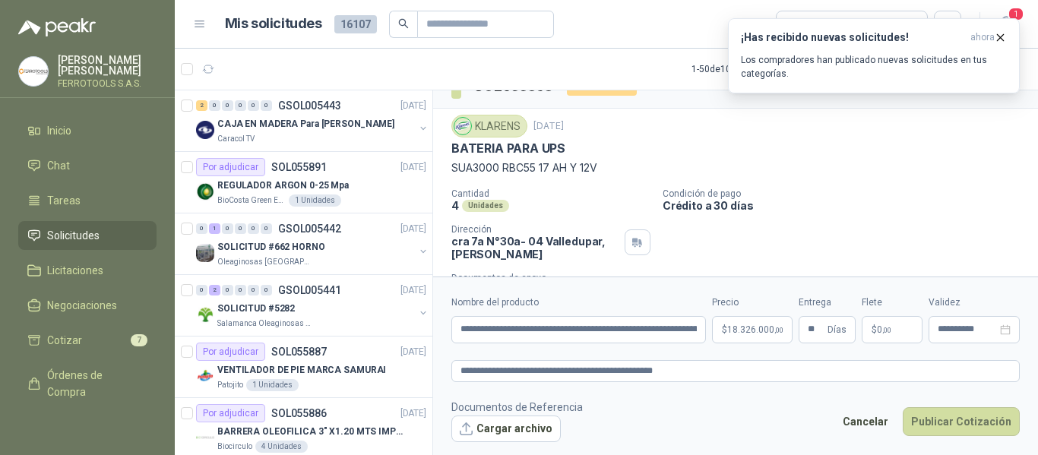
click at [452, 168] on p "SUA3000 RBC55 17 AH Y 12V" at bounding box center [735, 168] width 569 height 17
drag, startPoint x: 454, startPoint y: 169, endPoint x: 614, endPoint y: 170, distance: 160.4
click at [614, 170] on p "SUA3000 RBC55 17 AH Y 12V" at bounding box center [735, 168] width 569 height 17
click at [1001, 41] on icon "button" at bounding box center [1000, 37] width 13 height 13
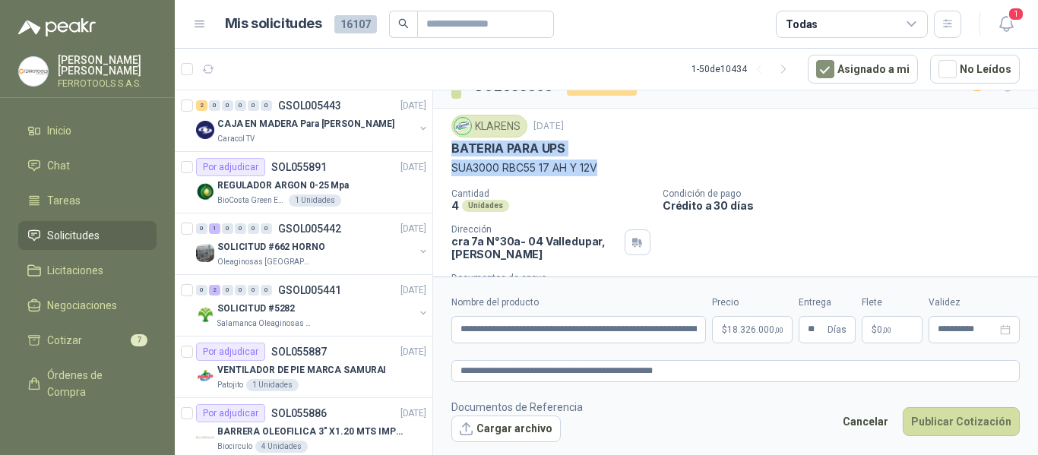
drag, startPoint x: 451, startPoint y: 151, endPoint x: 626, endPoint y: 178, distance: 176.8
click at [626, 178] on div "KLARENS 12 sept, 2025 BATERIA PARA UPS SUA3000 RBC55 17 AH Y 12V Cantidad 4 Uni…" at bounding box center [735, 207] width 605 height 197
copy div "BATERIA PARA UPS SUA3000 RBC55 17 AH Y 12V"
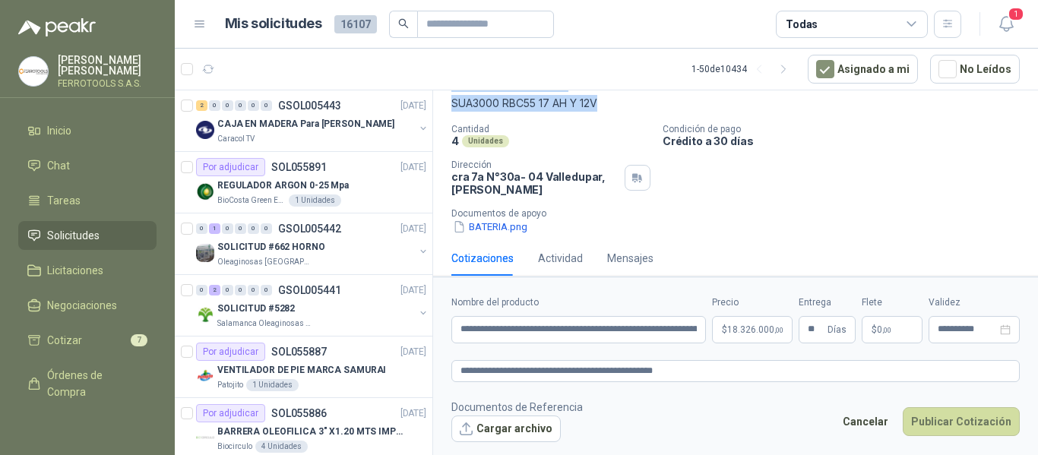
scroll to position [101, 0]
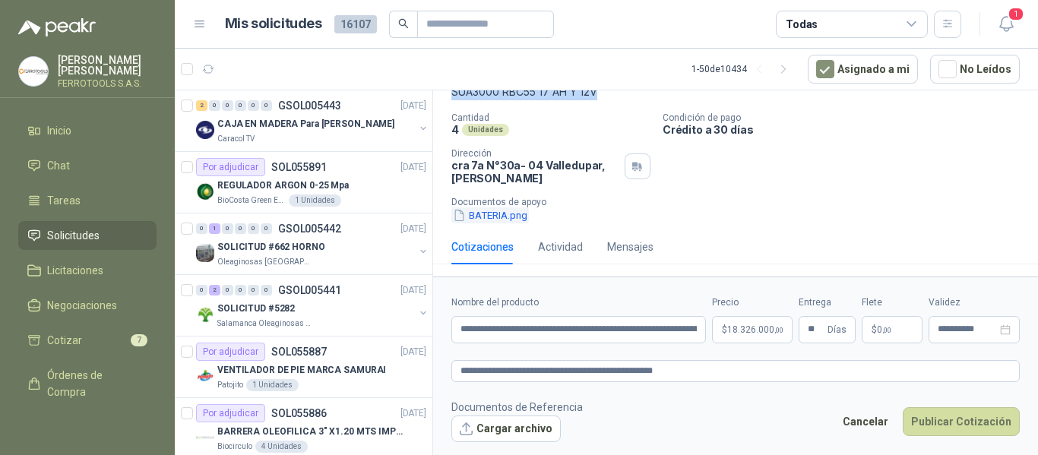
click at [489, 219] on button "BATERIA.png" at bounding box center [490, 215] width 78 height 16
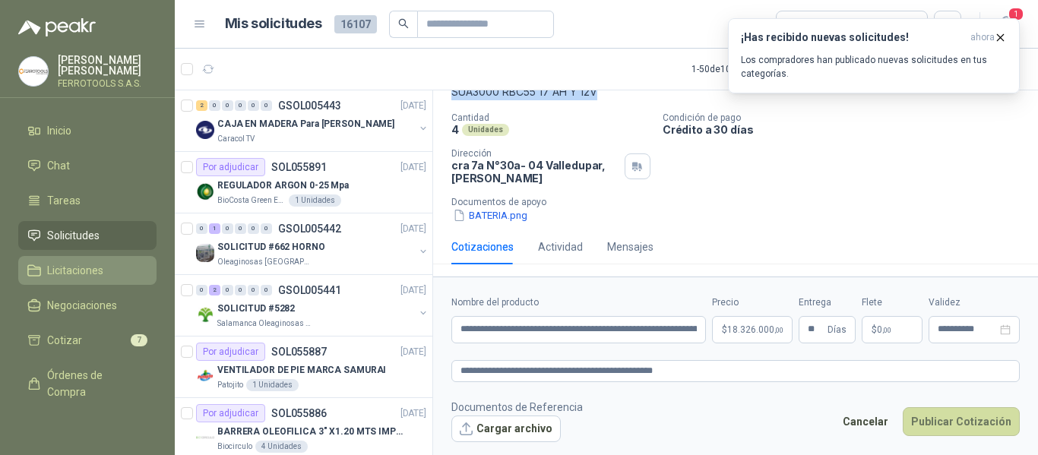
click at [68, 267] on span "Licitaciones" at bounding box center [75, 270] width 56 height 17
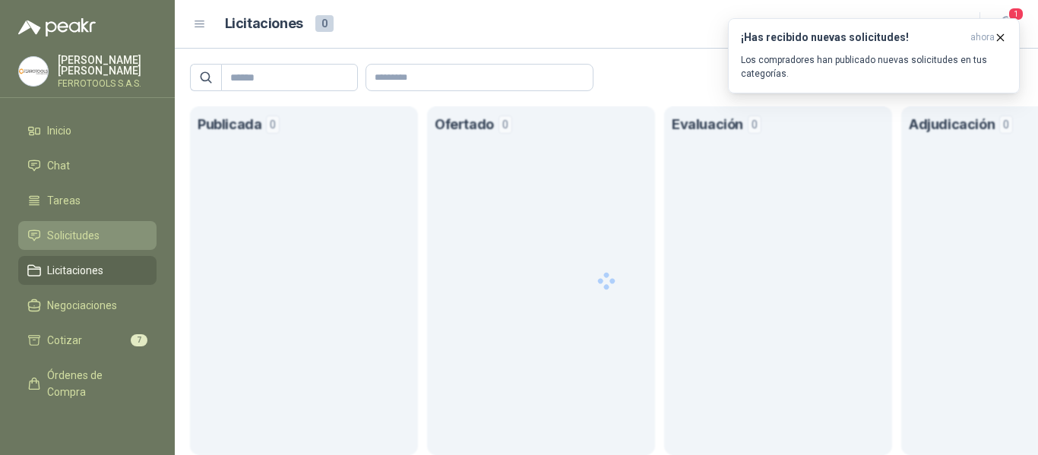
click at [76, 232] on span "Solicitudes" at bounding box center [73, 235] width 52 height 17
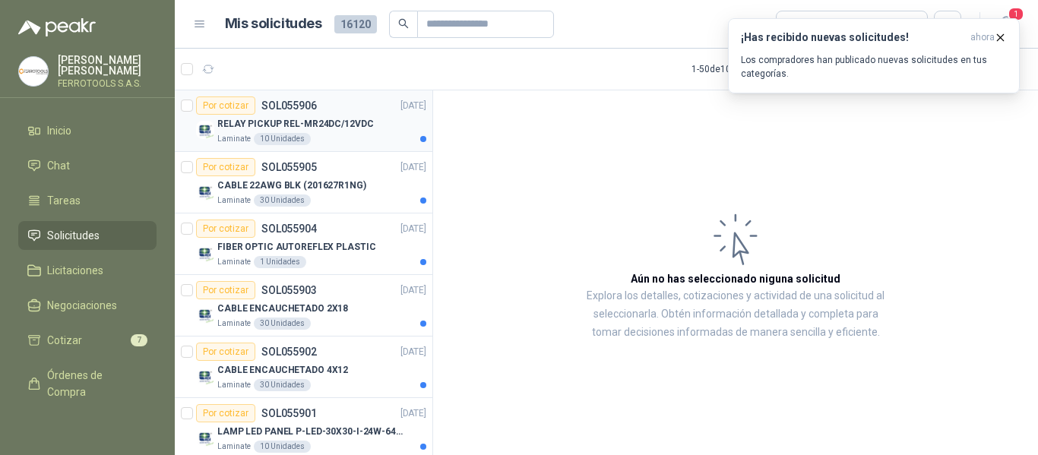
click at [377, 115] on div "RELAY PICKUP REL-MR24DC/12VDC" at bounding box center [321, 124] width 209 height 18
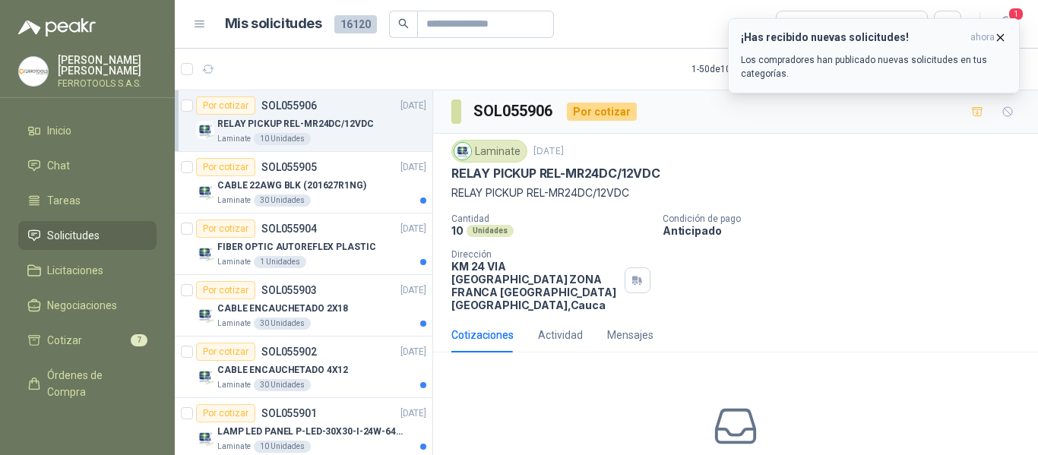
click at [997, 39] on icon "button" at bounding box center [1000, 37] width 13 height 13
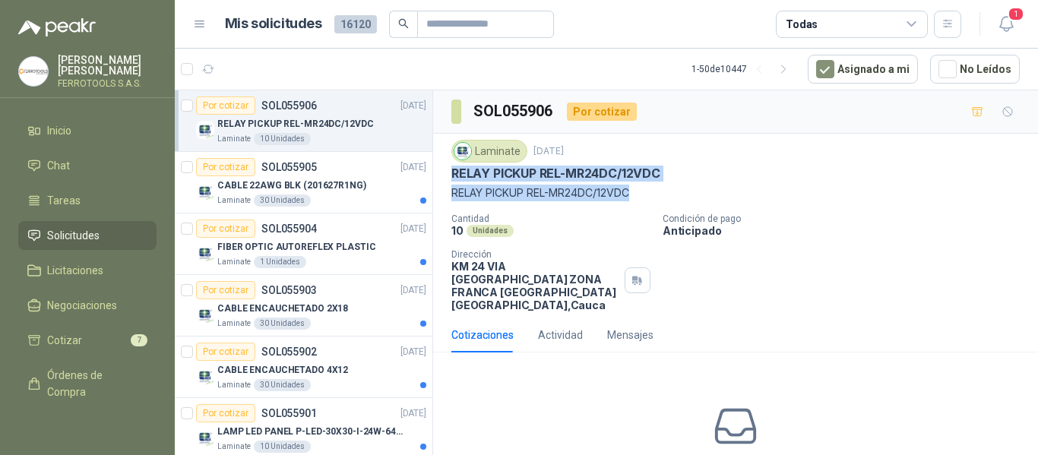
drag, startPoint x: 452, startPoint y: 173, endPoint x: 656, endPoint y: 195, distance: 205.0
click at [656, 195] on div "Laminate 15 sept, 2025 RELAY PICKUP REL-MR24DC/12VDC RELAY PICKUP REL-MR24DC/1…" at bounding box center [735, 171] width 569 height 62
copy div "RELAY PICKUP REL-MR24DC/12VDC RELAY PICKUP REL-MR24DC/12VDC"
click at [323, 193] on div "CABLE 22AWG BLK (201627R1NG)" at bounding box center [321, 185] width 209 height 18
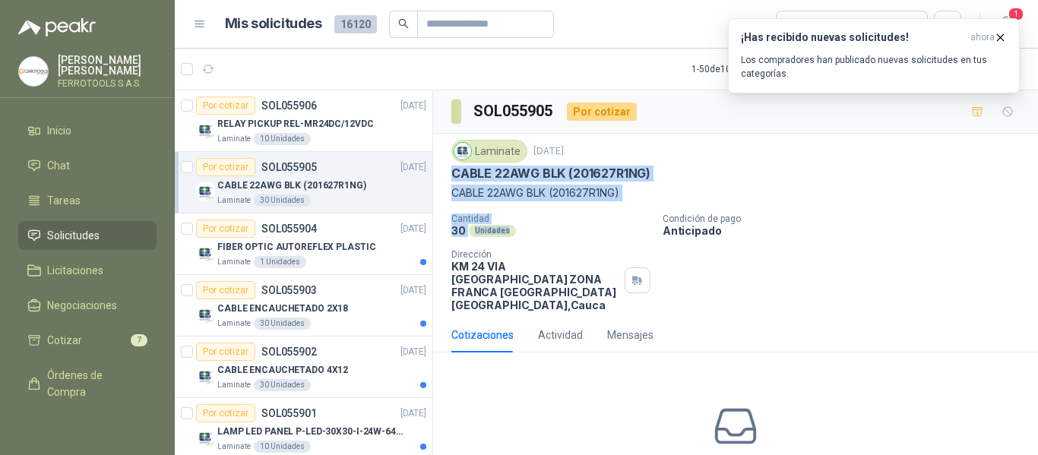
drag, startPoint x: 449, startPoint y: 170, endPoint x: 535, endPoint y: 234, distance: 107.0
click at [535, 234] on div "Laminate 15 sept, 2025 CABLE 22AWG BLK (201627R1NG) CABLE 22AWG BLK (201627R1N…" at bounding box center [735, 226] width 605 height 184
copy div "CABLE 22AWG BLK (201627R1NG) CABLE 22AWG BLK (201627R1NG) Cantidad 30 Unidades"
click at [328, 261] on div "Laminate 1 Unidades" at bounding box center [321, 262] width 209 height 12
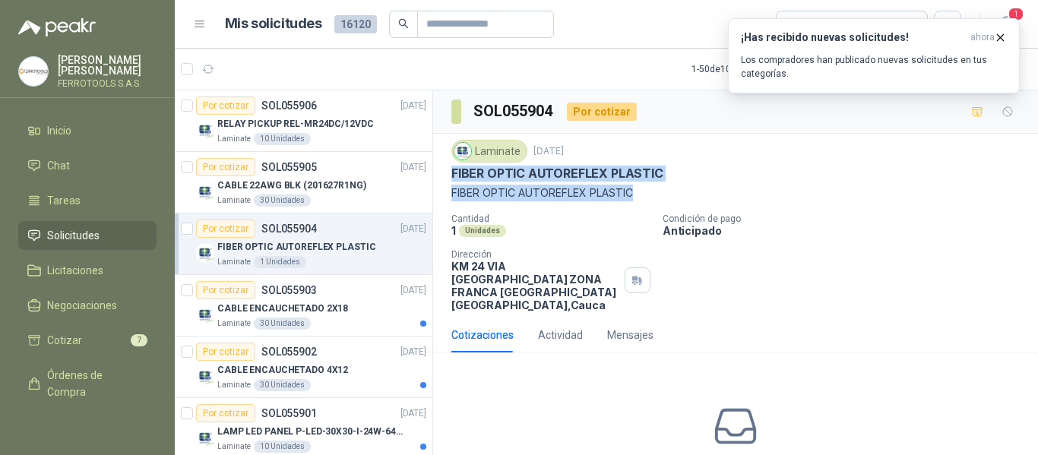
drag, startPoint x: 451, startPoint y: 176, endPoint x: 639, endPoint y: 194, distance: 189.4
click at [639, 194] on div "Laminate 15 sept, 2025 FIBER OPTIC AUTOREFLEX PLASTIC FIBER OPTIC AUTOREFLEX P…" at bounding box center [735, 226] width 605 height 184
copy div "FIBER OPTIC AUTOREFLEX PLASTIC FIBER OPTIC AUTOREFLEX PLASTIC"
click at [310, 313] on p "CABLE ENCAUCHETADO 2X18" at bounding box center [282, 309] width 131 height 14
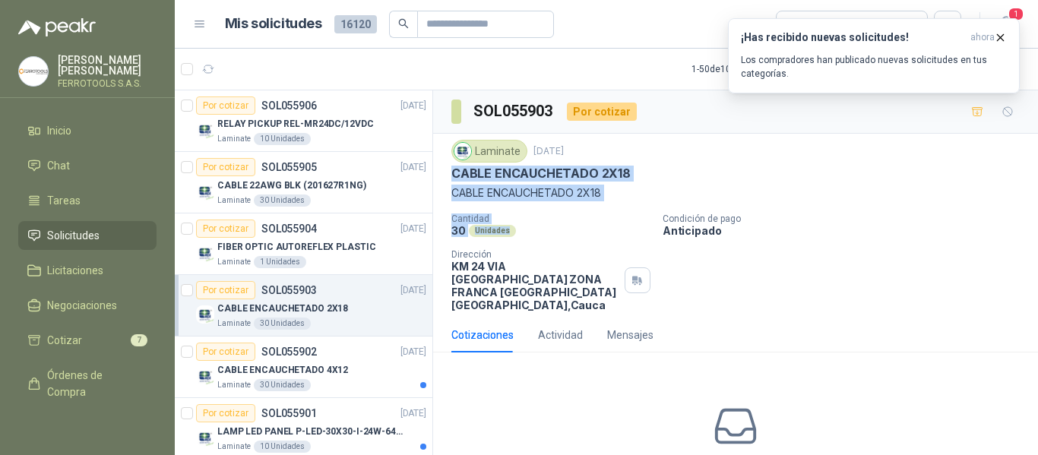
drag, startPoint x: 451, startPoint y: 174, endPoint x: 512, endPoint y: 226, distance: 79.7
click at [512, 226] on div "Laminate 15 sept, 2025 CABLE ENCAUCHETADO 2X18 CABLE ENCAUCHETADO 2X18 Cantid…" at bounding box center [735, 226] width 569 height 172
copy div "CABLE ENCAUCHETADO 2X18 CABLE ENCAUCHETADO 2X18 Cantidad 30 Unidades"
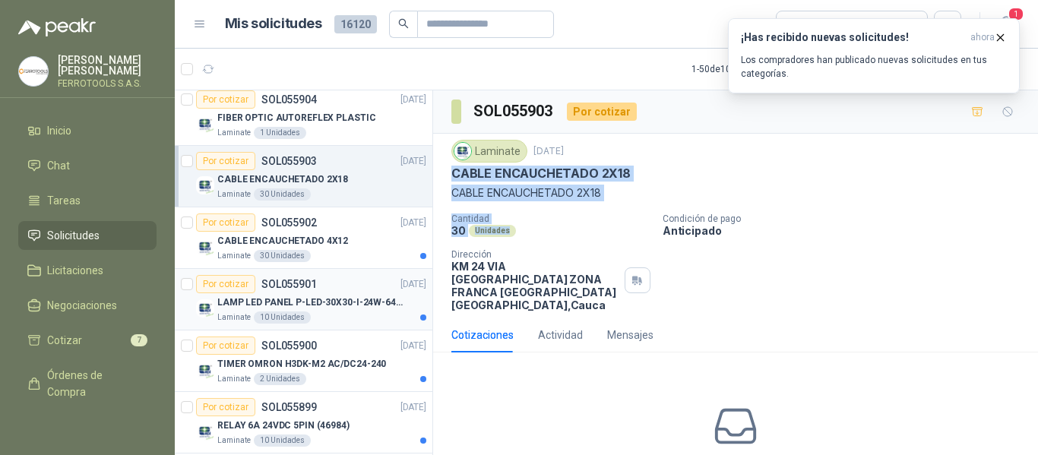
scroll to position [152, 0]
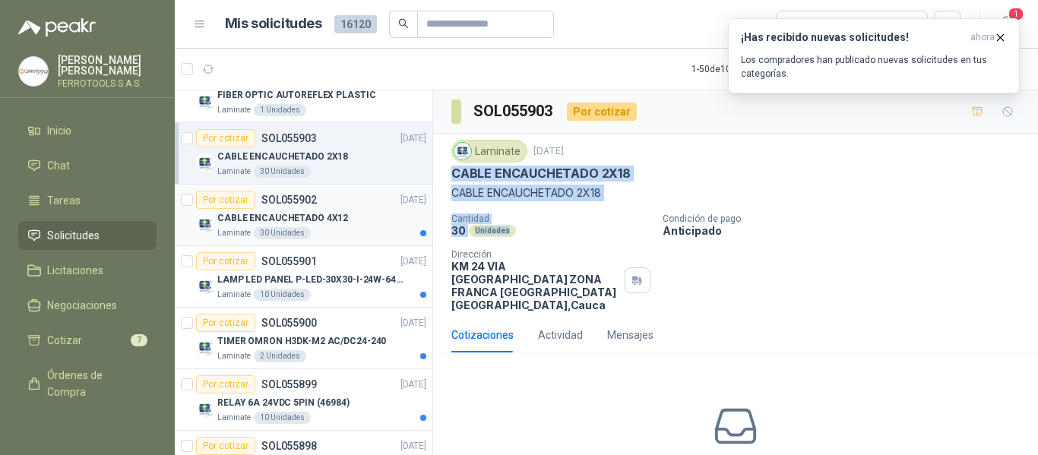
click at [333, 195] on div "Por cotizar SOL055902 15/09/25" at bounding box center [311, 200] width 230 height 18
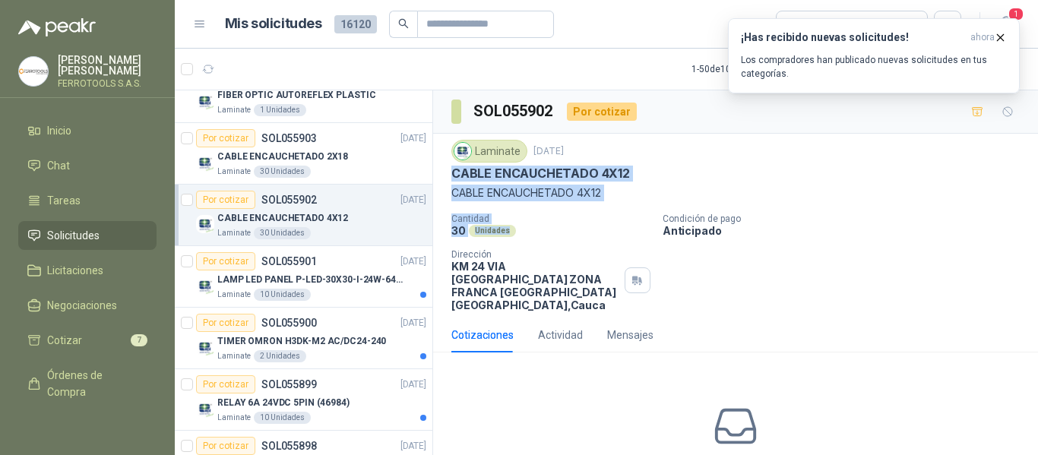
drag, startPoint x: 452, startPoint y: 173, endPoint x: 609, endPoint y: 235, distance: 168.2
click at [609, 235] on div "Laminate 15 sept, 2025 CABLE ENCAUCHETADO 4X12 CABLE ENCAUCHETADO 4X12 Cantid…" at bounding box center [735, 226] width 569 height 172
copy div "CABLE ENCAUCHETADO 4X12 CABLE ENCAUCHETADO 4X12 Cantidad 30 Unidades"
click at [352, 298] on div "Laminate 10 Unidades" at bounding box center [321, 295] width 209 height 12
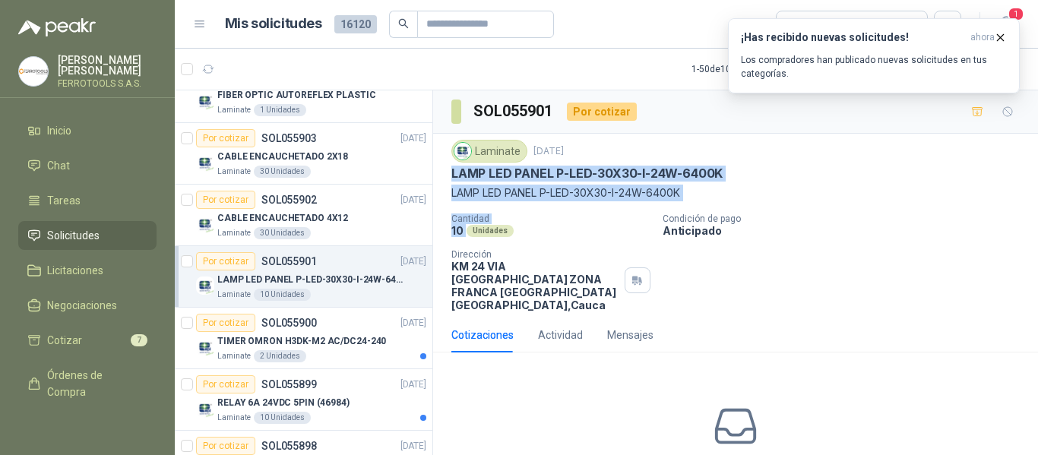
drag, startPoint x: 450, startPoint y: 171, endPoint x: 469, endPoint y: 239, distance: 70.3
click at [469, 239] on div "Laminate 15 sept, 2025 LAMP LED PANEL P-LED-30X30-I-24W-6400K LAMP LED PANEL P…" at bounding box center [735, 226] width 605 height 184
copy div "LAMP LED PANEL P-LED-30X30-I-24W-6400K LAMP LED PANEL P-LED-30X30-I-24W-6400K…"
click at [320, 347] on p "TIMER OMRON H3DK-M2 AC/DC24-240" at bounding box center [301, 341] width 169 height 14
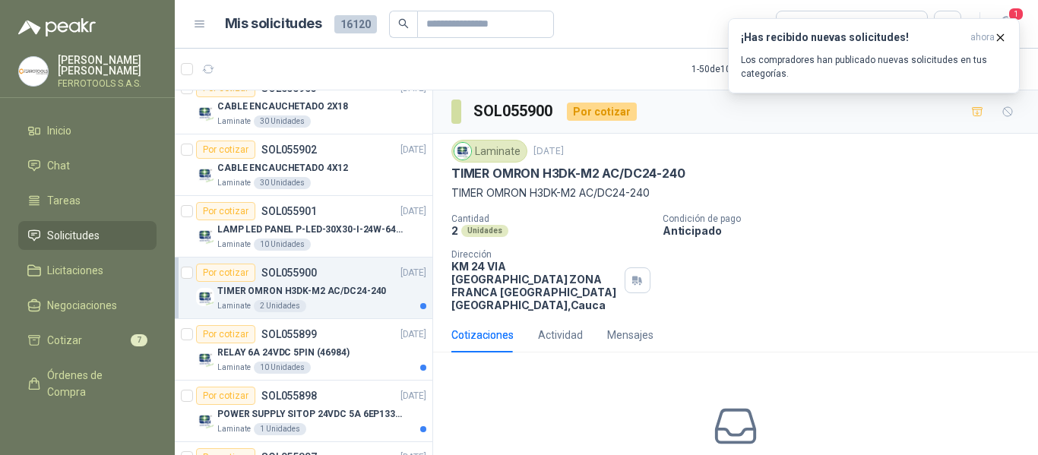
scroll to position [228, 0]
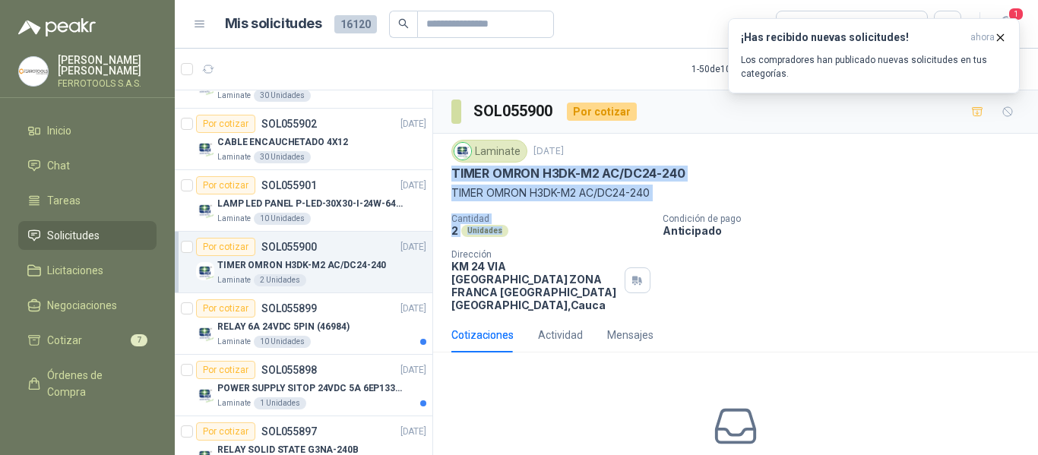
drag, startPoint x: 450, startPoint y: 171, endPoint x: 647, endPoint y: 231, distance: 205.8
click at [647, 231] on div "Laminate 15 sept, 2025 TIMER OMRON H3DK-M2 AC/DC24-240 TIMER OMRON H3DK-M2 AC/…" at bounding box center [735, 226] width 605 height 184
copy div "TIMER OMRON H3DK-M2 AC/DC24-240 TIMER OMRON H3DK-M2 AC/DC24-240 Cantidad 2 Un…"
click at [289, 325] on p "RELAY 6A 24VDC 5PIN (46984)" at bounding box center [283, 327] width 132 height 14
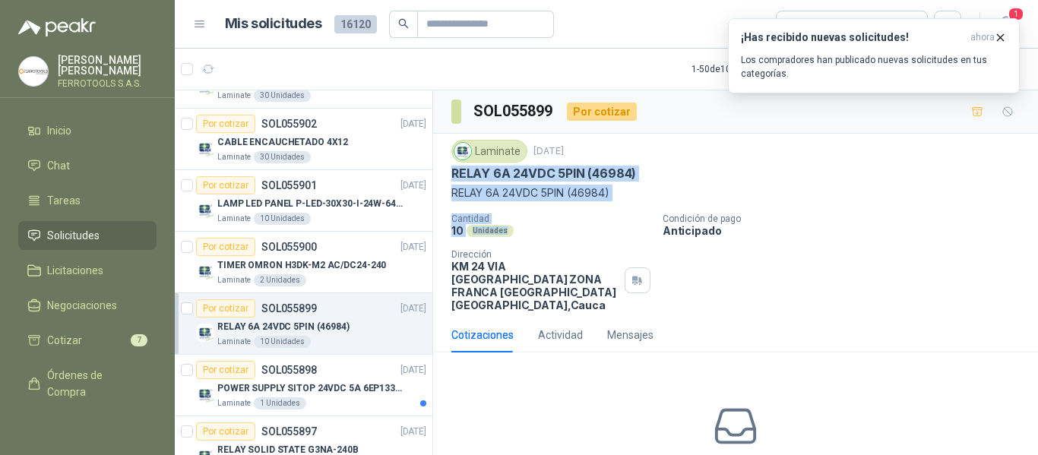
drag, startPoint x: 451, startPoint y: 171, endPoint x: 604, endPoint y: 226, distance: 162.3
click at [604, 226] on div "Laminate 15 sept, 2025 RELAY 6A 24VDC 5PIN (46984) RELAY 6A 24VDC 5PIN (46984)…" at bounding box center [735, 226] width 569 height 172
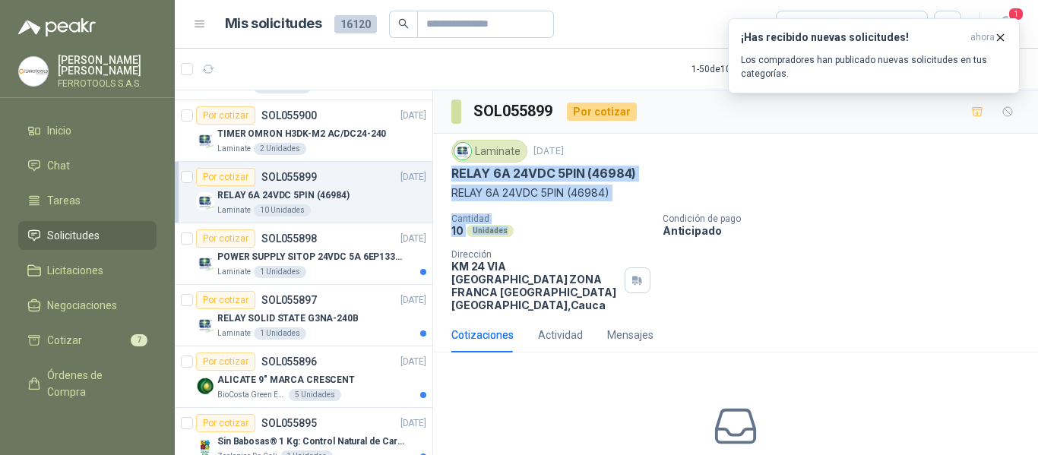
scroll to position [456, 0]
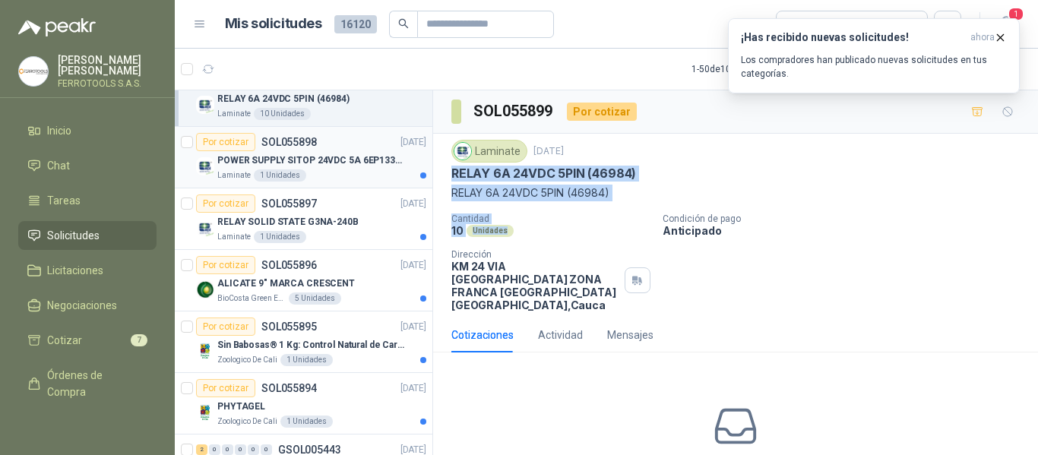
click at [334, 166] on p "POWER SUPPLY SITOP 24VDC 5A 6EP13333BA10" at bounding box center [311, 161] width 189 height 14
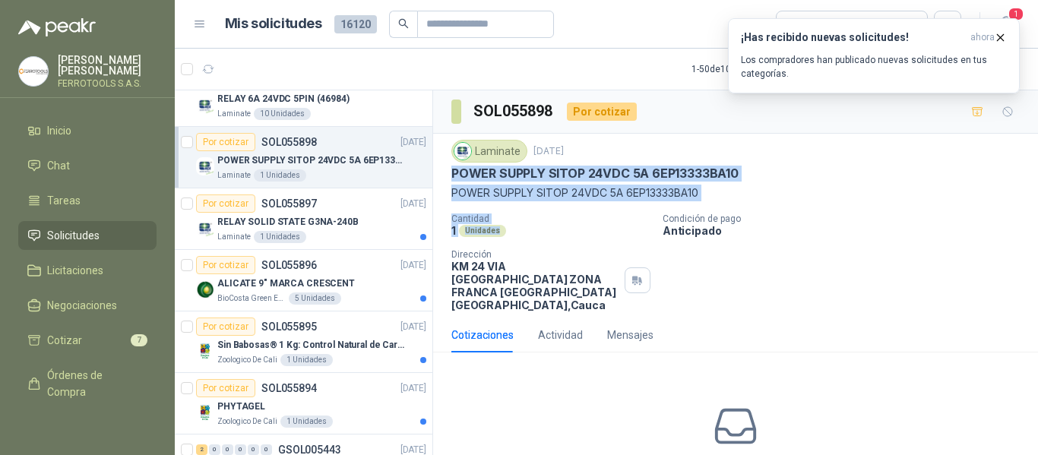
drag, startPoint x: 452, startPoint y: 172, endPoint x: 617, endPoint y: 239, distance: 178.3
click at [617, 239] on div "Laminate 15 sept, 2025 POWER SUPPLY SITOP 24VDC 5A 6EP13333BA10 POWER SUPPLY S…" at bounding box center [735, 226] width 569 height 172
click at [315, 225] on p "RELAY SOLID STATE G3NA-240B" at bounding box center [287, 222] width 141 height 14
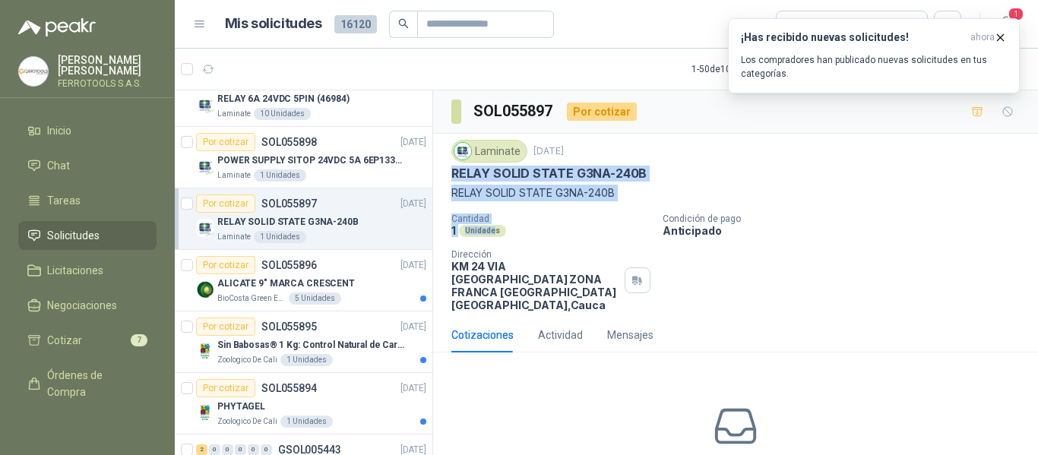
drag, startPoint x: 452, startPoint y: 175, endPoint x: 492, endPoint y: 230, distance: 68.1
click at [492, 230] on div "Laminate 15 sept, 2025 RELAY SOLID STATE G3NA-240B RELAY SOLID STATE G3NA-240B…" at bounding box center [735, 226] width 569 height 172
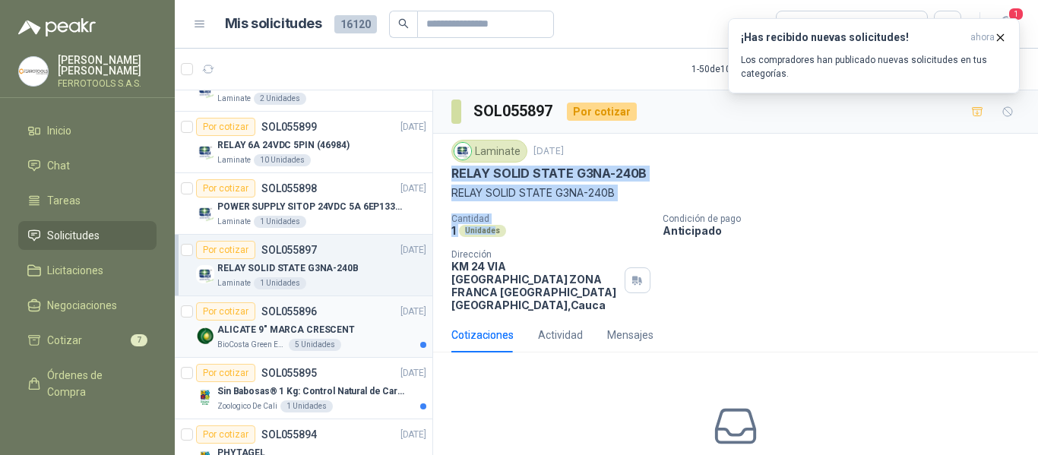
scroll to position [380, 0]
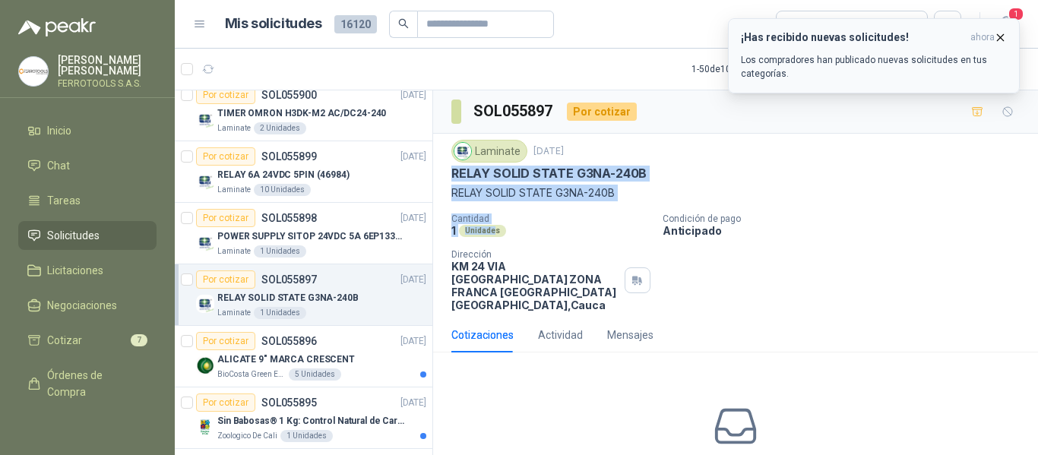
click at [901, 73] on p "Los compradores han publicado nuevas solicitudes en tus categorías." at bounding box center [874, 66] width 266 height 27
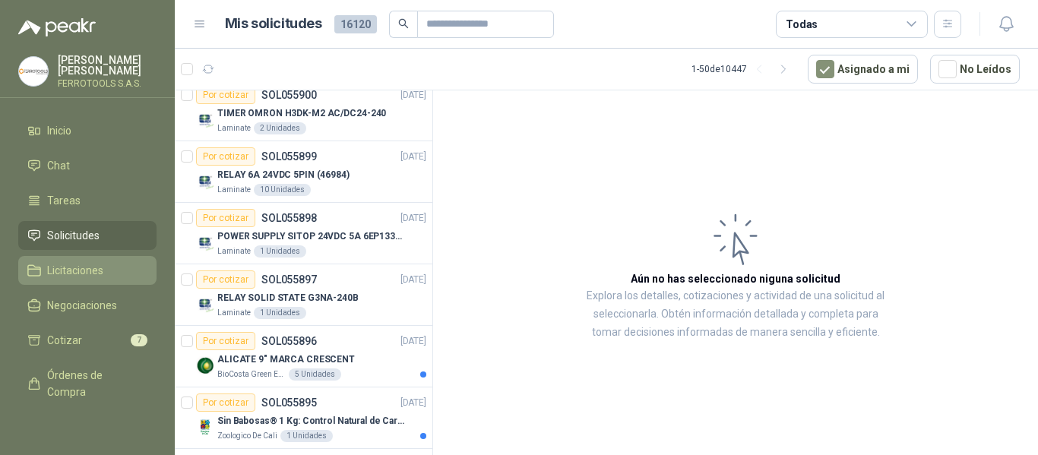
click at [68, 264] on span "Licitaciones" at bounding box center [75, 270] width 56 height 17
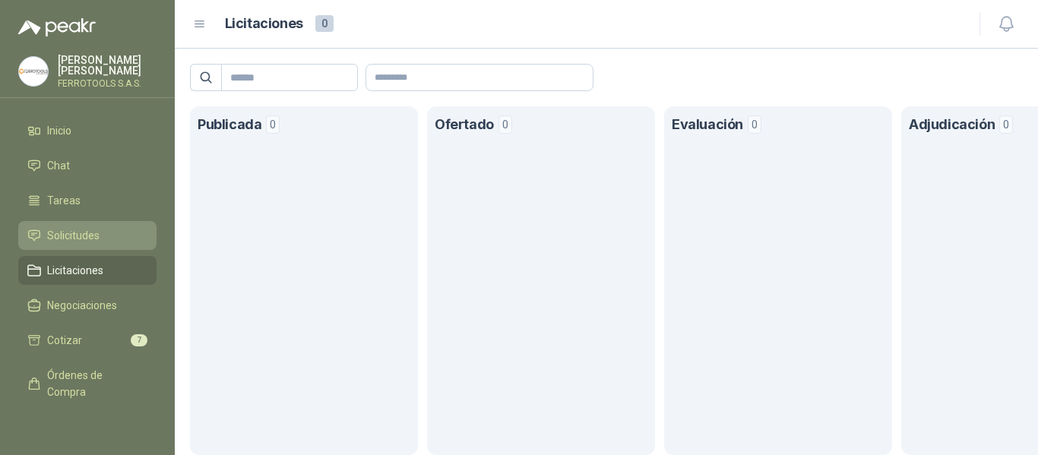
click at [69, 222] on link "Solicitudes" at bounding box center [87, 235] width 138 height 29
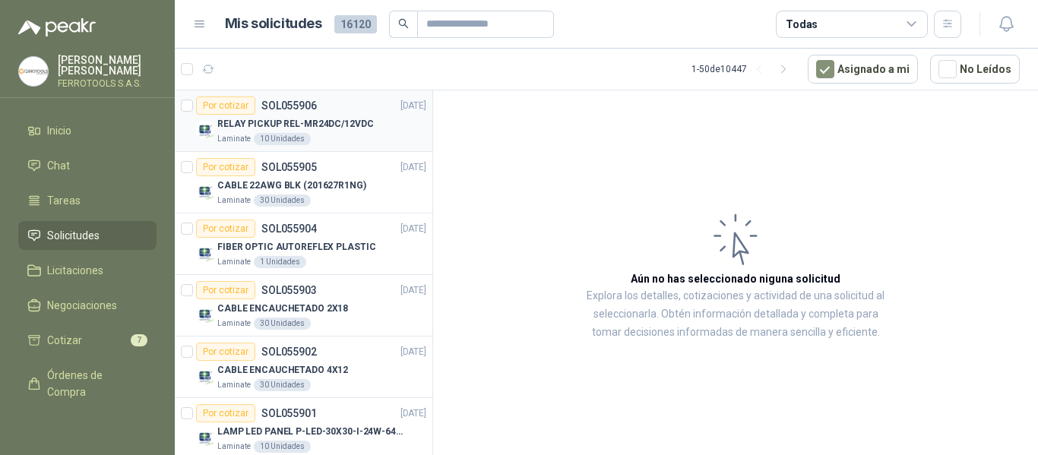
click at [363, 125] on p "RELAY PICKUP REL-MR24DC/12VDC" at bounding box center [295, 124] width 157 height 14
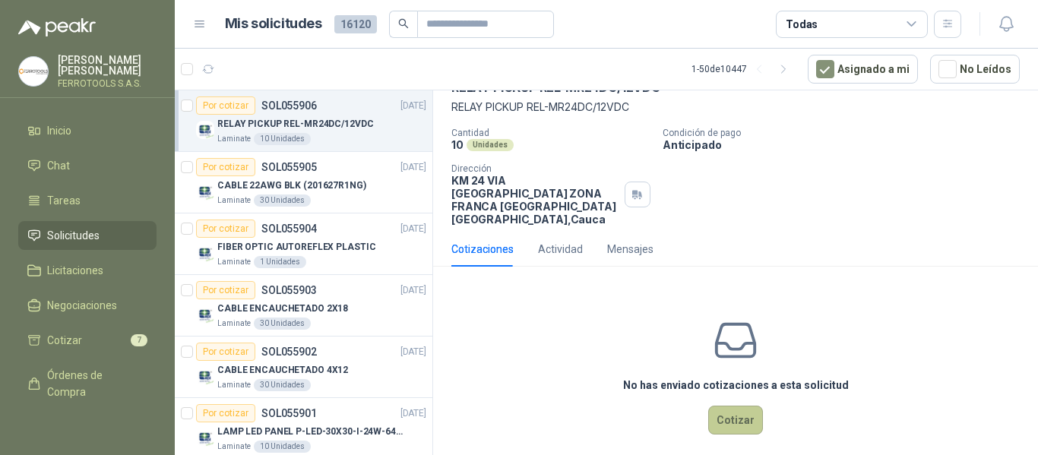
click at [730, 406] on button "Cotizar" at bounding box center [735, 420] width 55 height 29
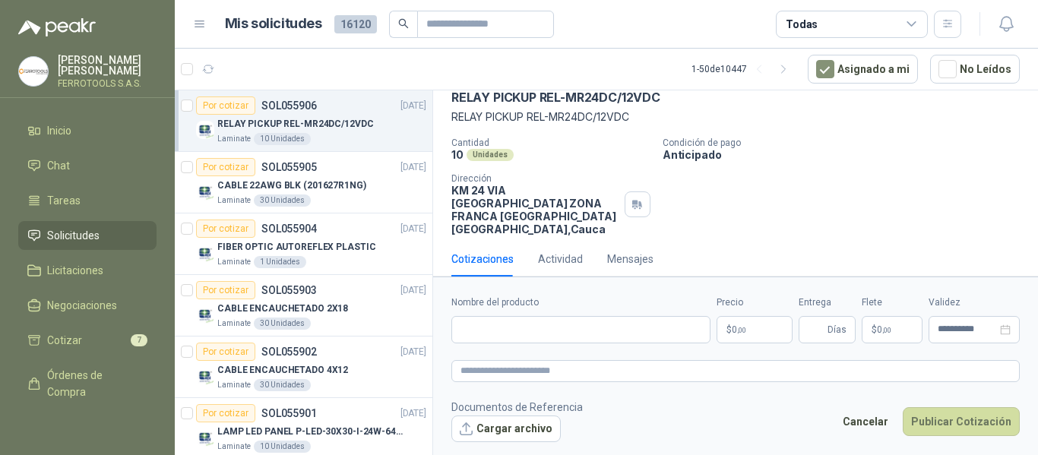
scroll to position [75, 0]
click at [761, 336] on body "HERNAN RUALES FERROTOOLS S.A.S. Inicio Chat Tareas Solicitudes Licitaciones Neg…" at bounding box center [519, 227] width 1038 height 455
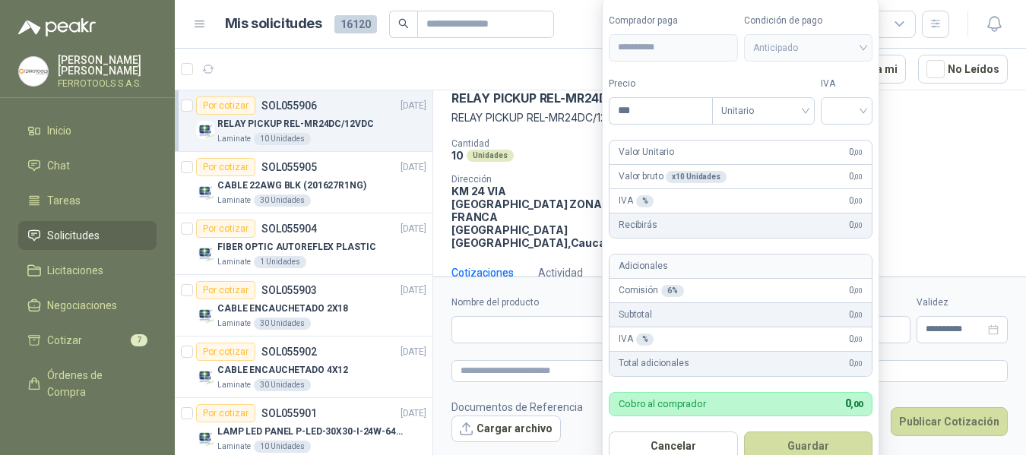
click at [905, 139] on p "Condición de pago" at bounding box center [839, 143] width 362 height 11
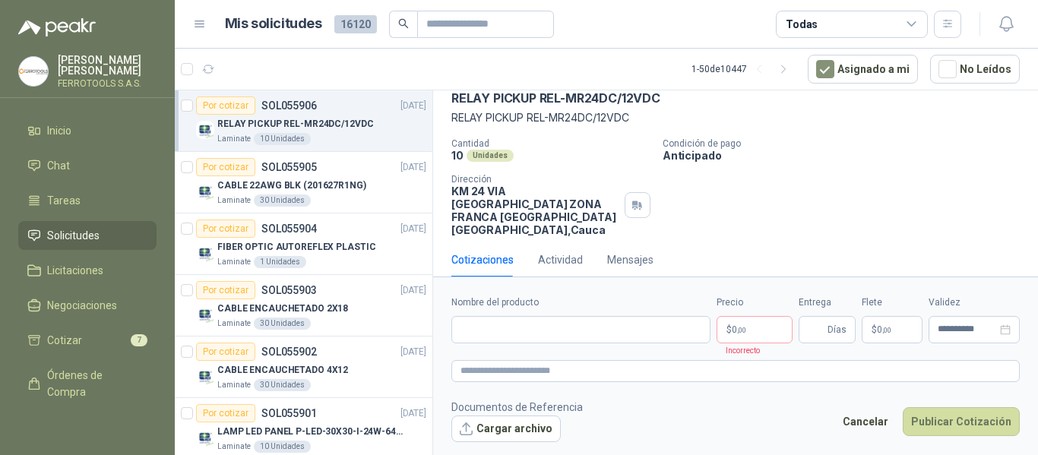
click at [68, 227] on span "Solicitudes" at bounding box center [73, 235] width 52 height 17
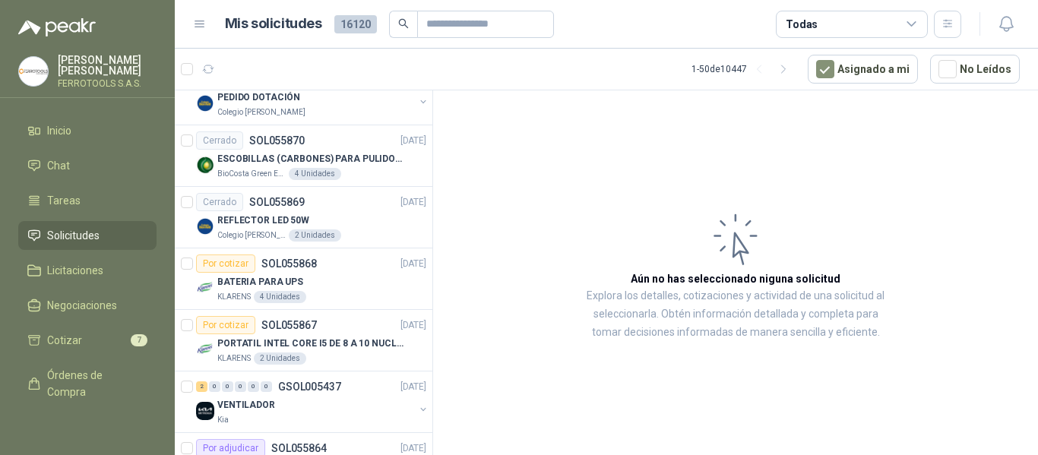
scroll to position [1444, 0]
click at [344, 274] on div "BATERIA PARA UPS" at bounding box center [321, 280] width 209 height 18
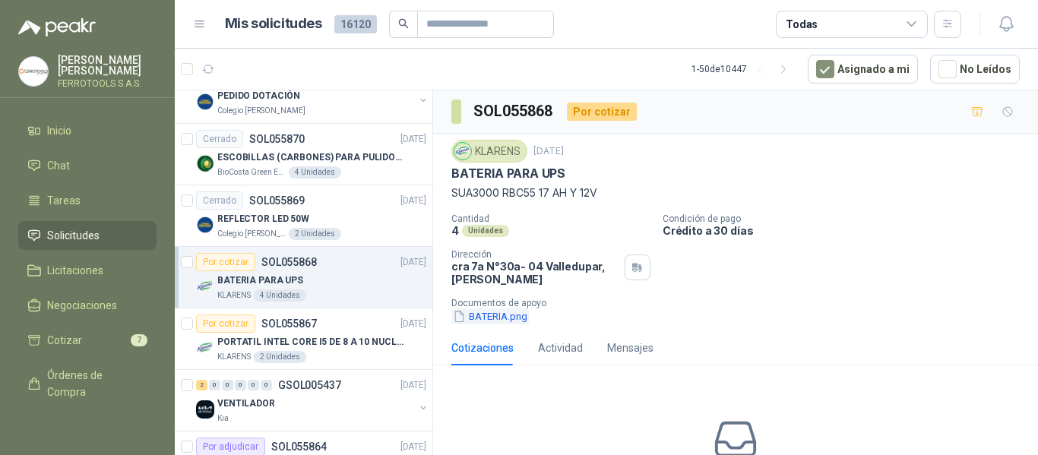
click at [499, 319] on button "BATERIA.png" at bounding box center [490, 317] width 78 height 16
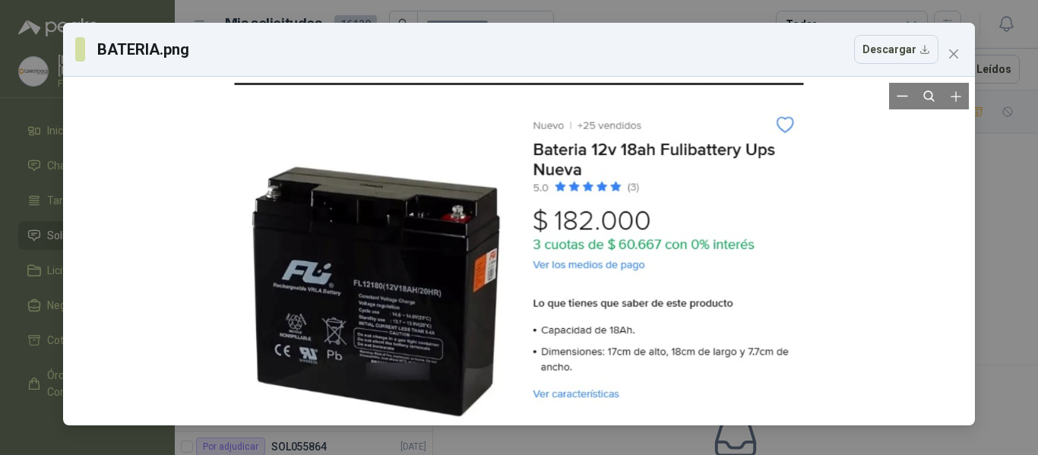
click at [309, 353] on div at bounding box center [519, 251] width 569 height 337
click at [382, 309] on div at bounding box center [519, 251] width 569 height 337
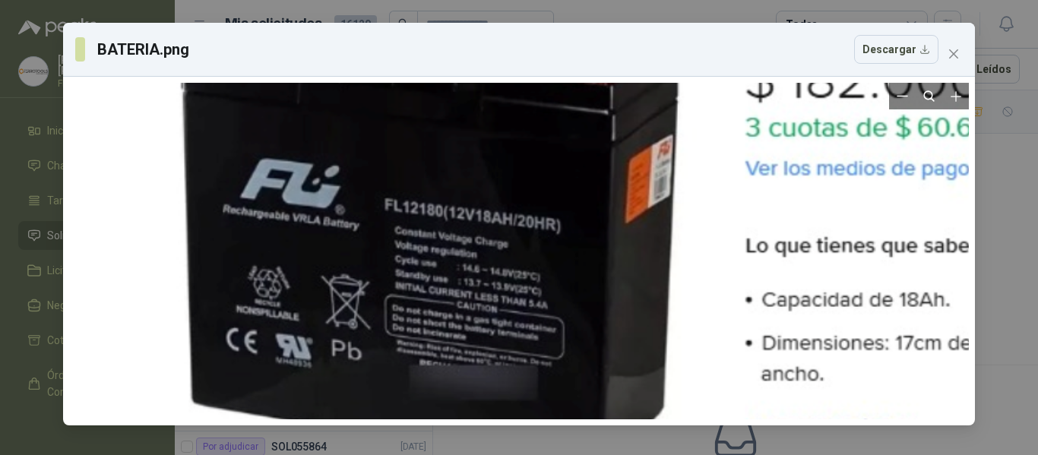
drag, startPoint x: 302, startPoint y: 354, endPoint x: 422, endPoint y: 301, distance: 130.6
click at [422, 301] on div at bounding box center [717, 140] width 1145 height 676
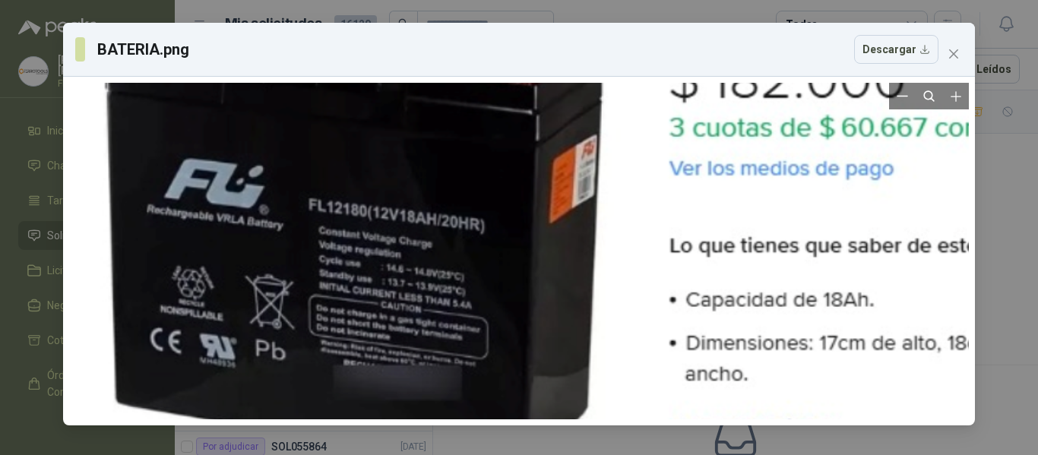
click at [581, 218] on div at bounding box center [641, 140] width 1145 height 676
click at [955, 54] on icon "close" at bounding box center [953, 53] width 9 height 9
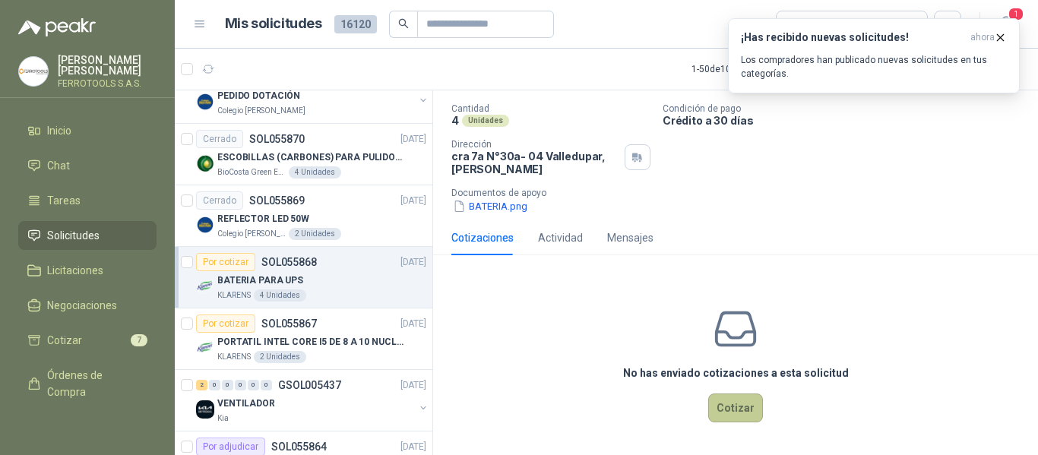
click at [727, 405] on button "Cotizar" at bounding box center [735, 408] width 55 height 29
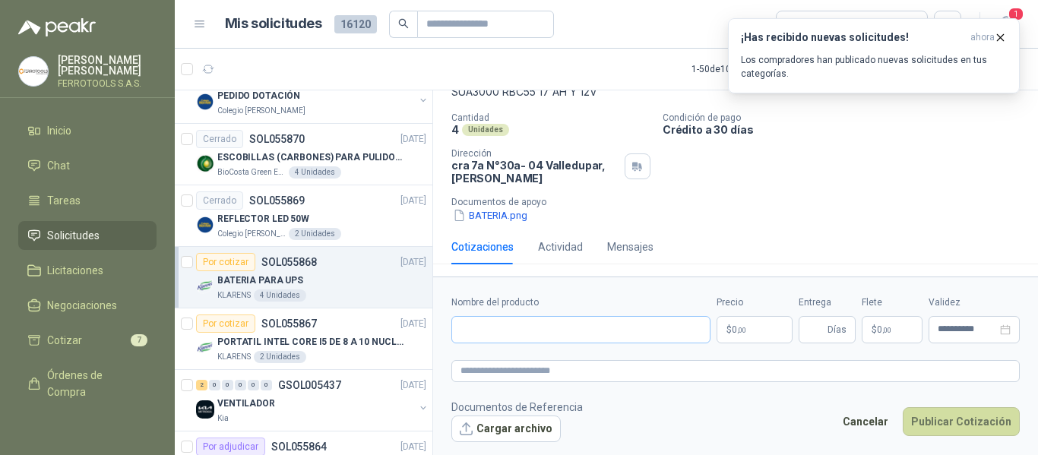
scroll to position [101, 0]
click at [555, 332] on input "Nombre del producto" at bounding box center [580, 329] width 259 height 27
paste input "**********"
type input "**********"
click at [188, 329] on div "Por cotizar SOL055906 15/09/25 RELAY PICKUP REL-MR24DC/12VDC Laminate 10 Unida…" at bounding box center [606, 275] width 863 height 371
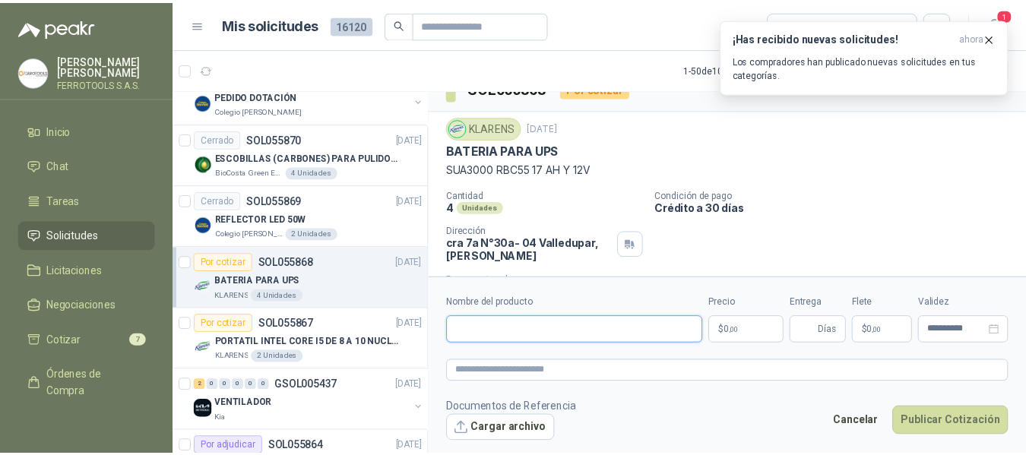
scroll to position [0, 0]
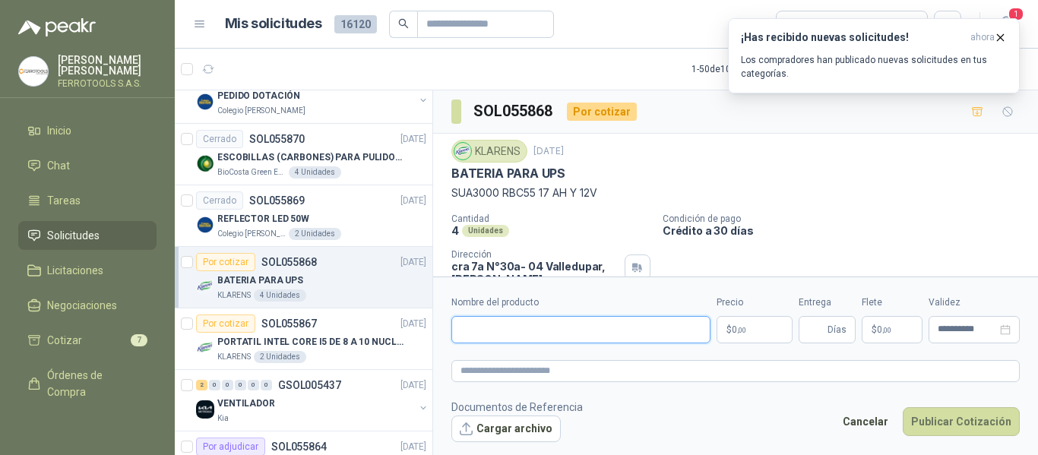
paste input "**********"
type input "**********"
click at [626, 366] on textarea at bounding box center [735, 371] width 569 height 22
paste textarea "**********"
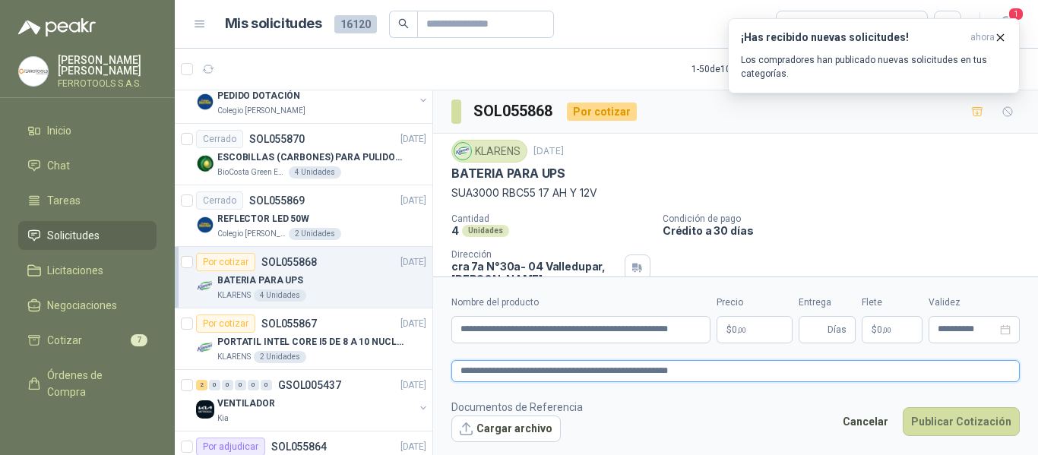
type textarea "**********"
click at [735, 334] on span "0 ,00" at bounding box center [739, 329] width 14 height 9
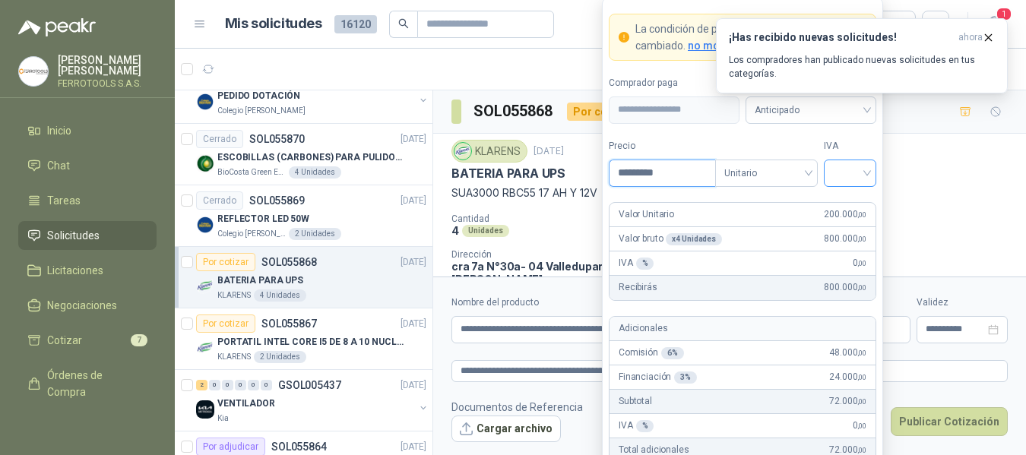
click at [861, 185] on span at bounding box center [850, 173] width 34 height 26
type input "*********"
click at [850, 203] on div "19%" at bounding box center [850, 204] width 28 height 17
click at [860, 136] on form "**********" at bounding box center [742, 280] width 281 height 565
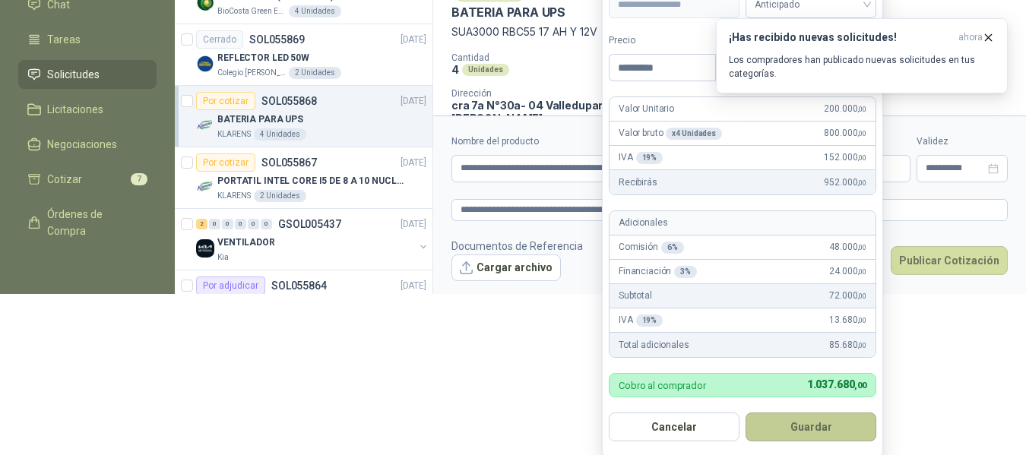
click at [819, 429] on button "Guardar" at bounding box center [811, 427] width 131 height 29
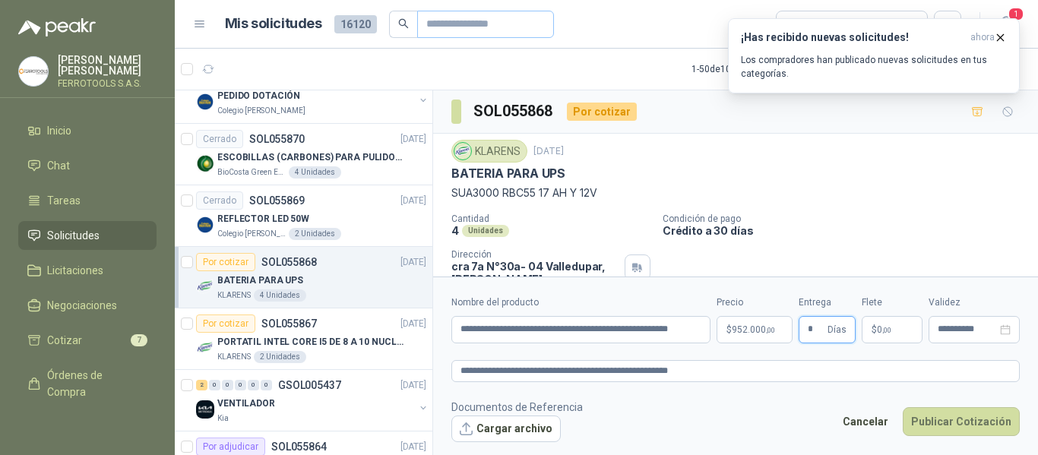
type input "*"
click at [522, 424] on button "Cargar archivo" at bounding box center [505, 429] width 109 height 27
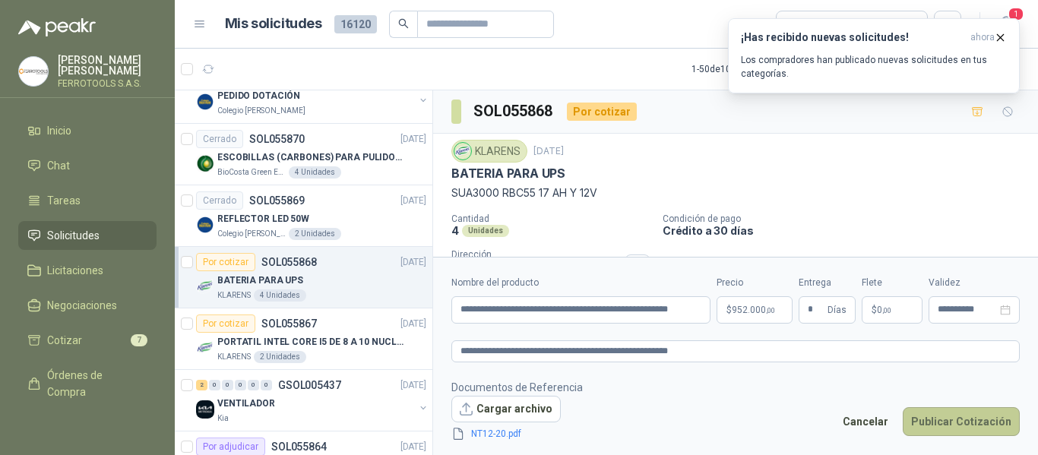
click at [966, 423] on button "Publicar Cotización" at bounding box center [961, 421] width 117 height 29
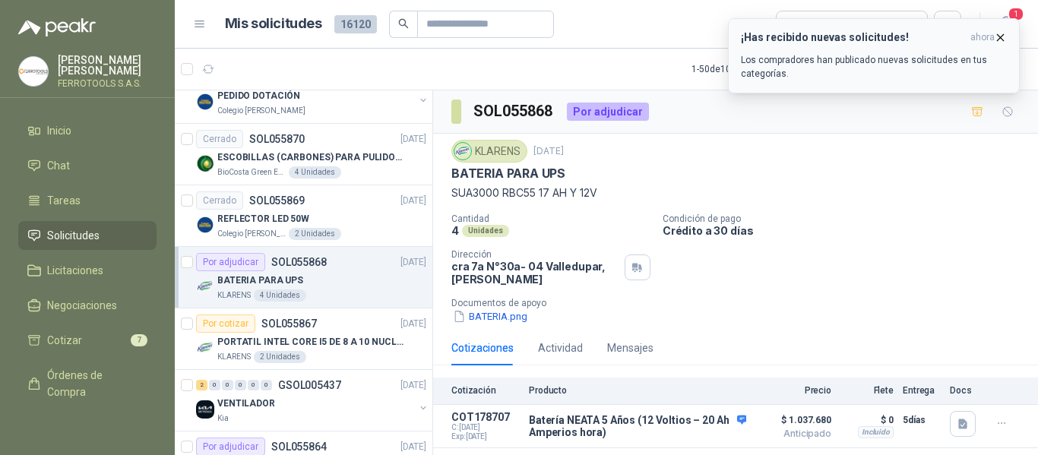
click at [902, 49] on div "¡Has recibido nuevas solicitudes! ahora Los compradores han publicado nuevas so…" at bounding box center [874, 55] width 266 height 49
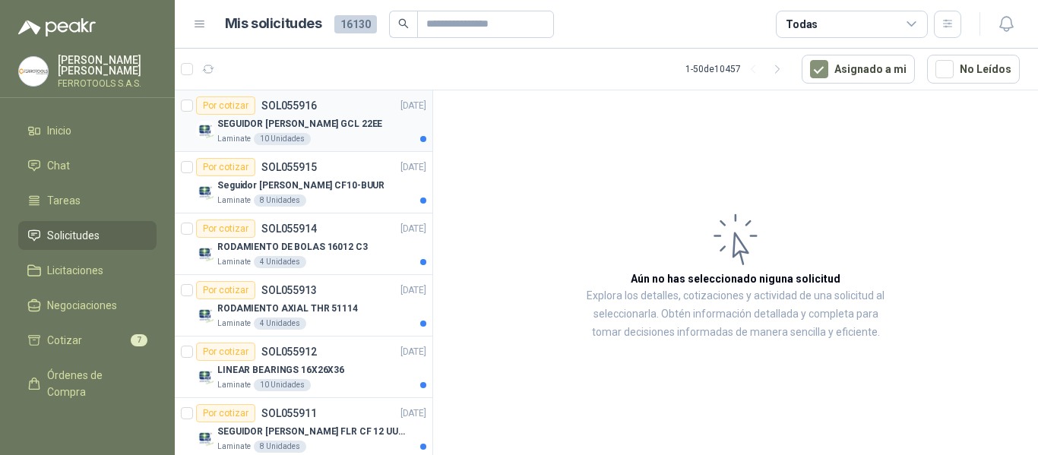
click at [374, 128] on div "SEGUIDOR DE LEVA GCL 22EE" at bounding box center [321, 124] width 209 height 18
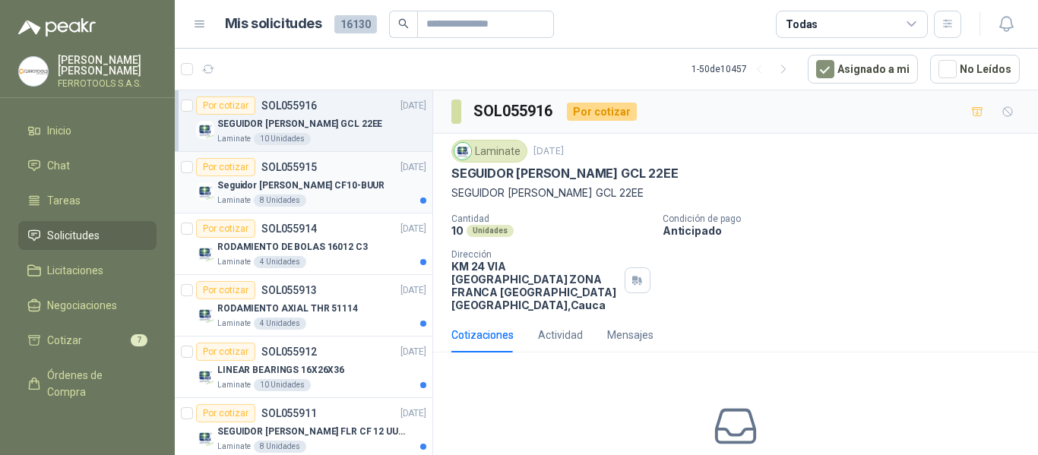
click at [351, 188] on div "Seguidor de leva CF10-BUUR" at bounding box center [321, 185] width 209 height 18
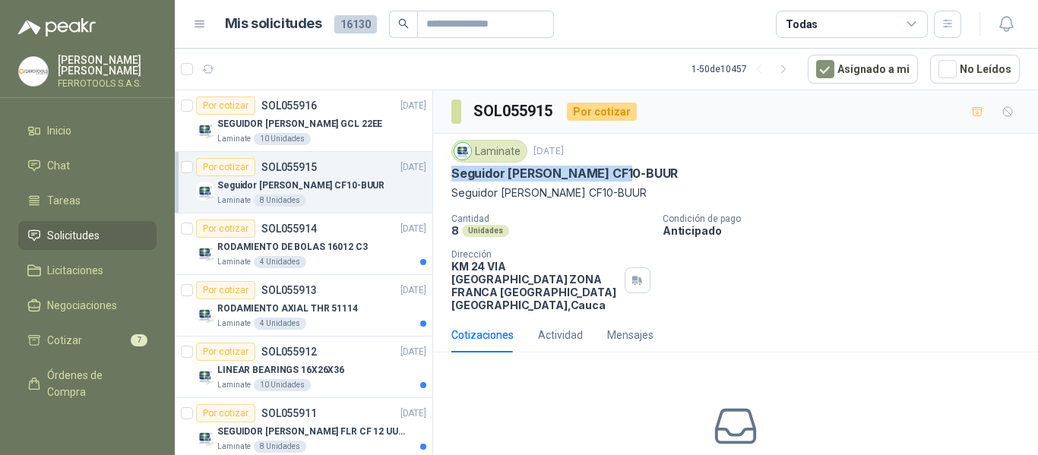
drag, startPoint x: 451, startPoint y: 171, endPoint x: 657, endPoint y: 173, distance: 206.0
click at [657, 173] on div "Laminate 15 sept, 2025 Seguidor de leva CF10-BUUR Seguidor de leva CF10-BUUR Ca…" at bounding box center [735, 226] width 605 height 184
copy p "Seguidor de leva CF10-BUUR"
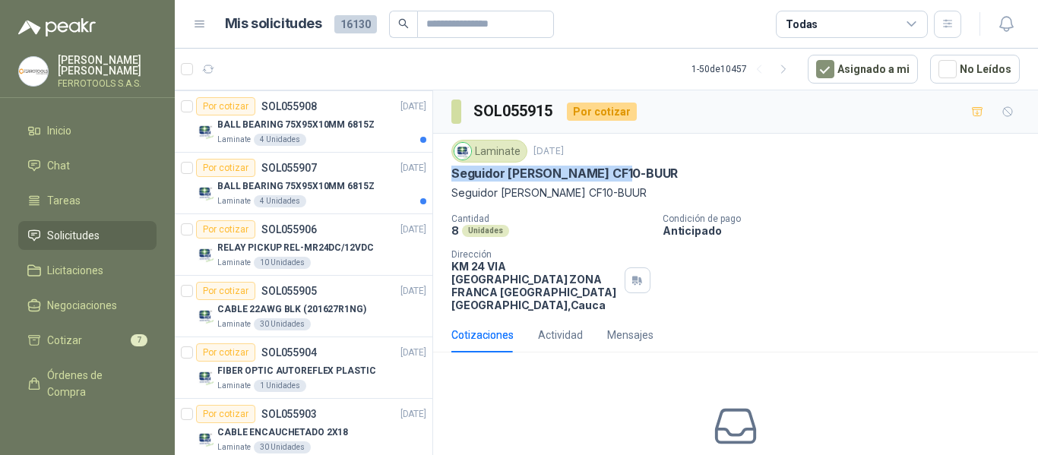
scroll to position [456, 0]
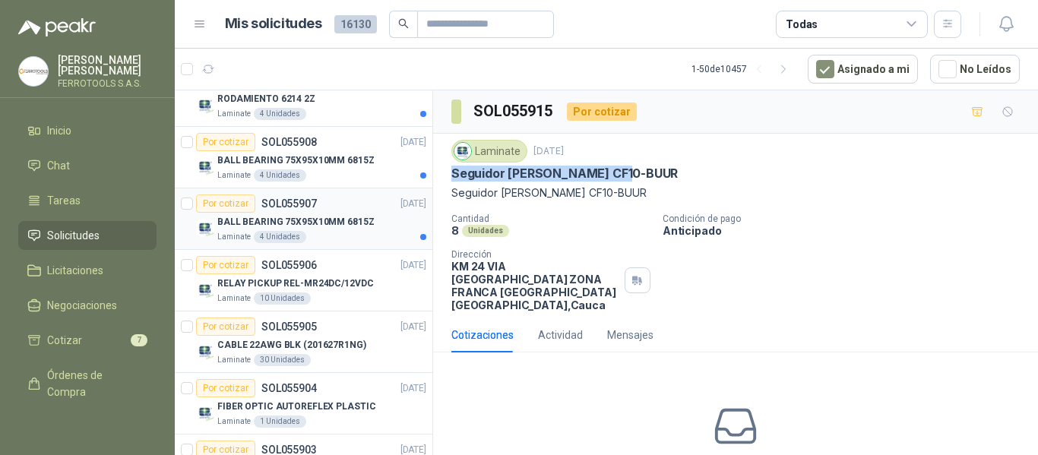
click at [328, 229] on p "BALL BEARING 75X95X10MM 6815Z" at bounding box center [295, 222] width 157 height 14
click at [342, 163] on p "BALL BEARING 75X95X10MM 6815Z" at bounding box center [295, 161] width 157 height 14
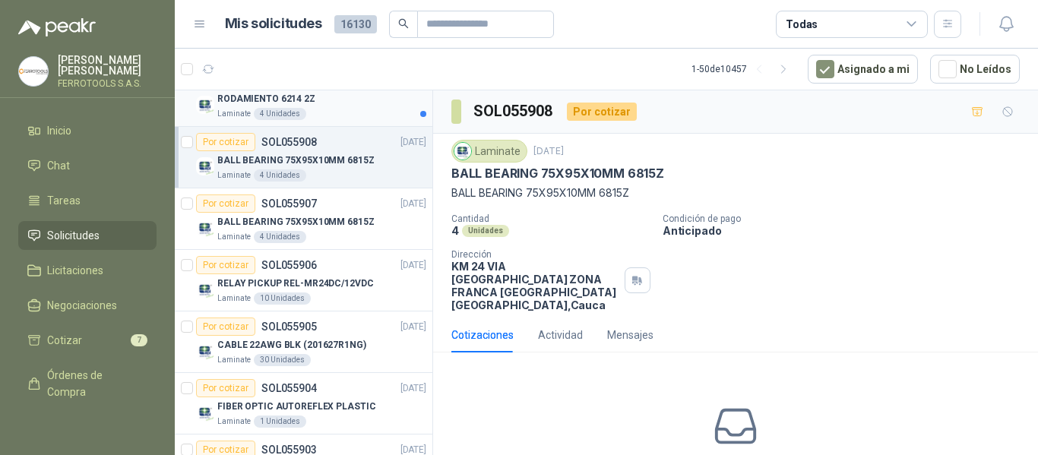
click at [353, 100] on div "RODAMIENTO 6214 2Z" at bounding box center [321, 99] width 209 height 18
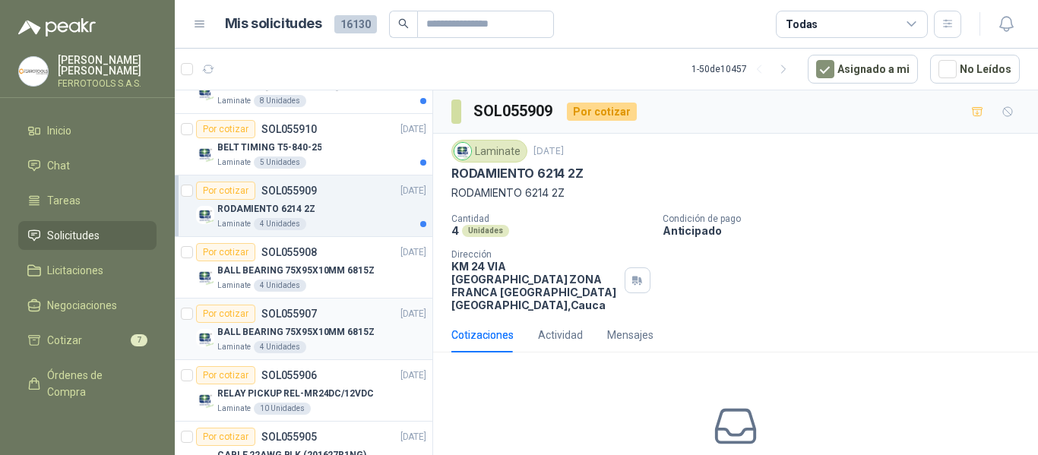
scroll to position [304, 0]
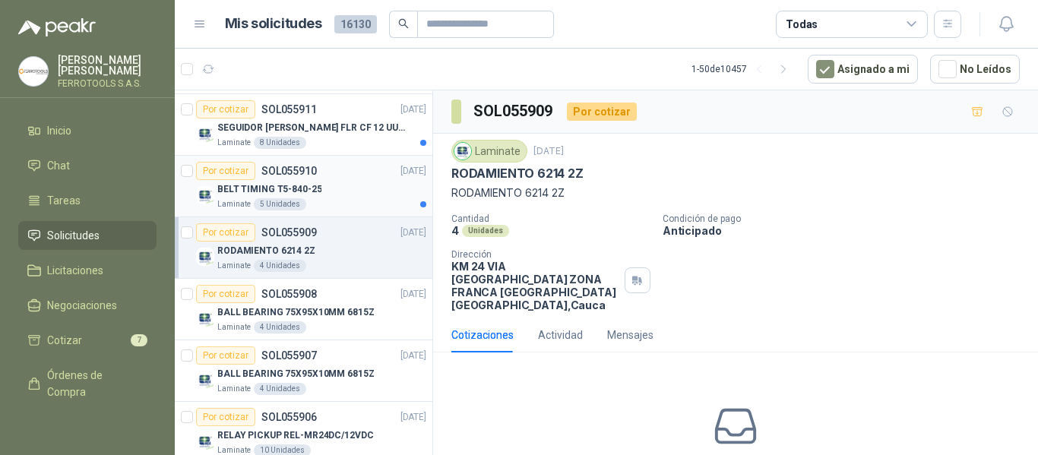
click at [353, 201] on div "Laminate 5 Unidades" at bounding box center [321, 204] width 209 height 12
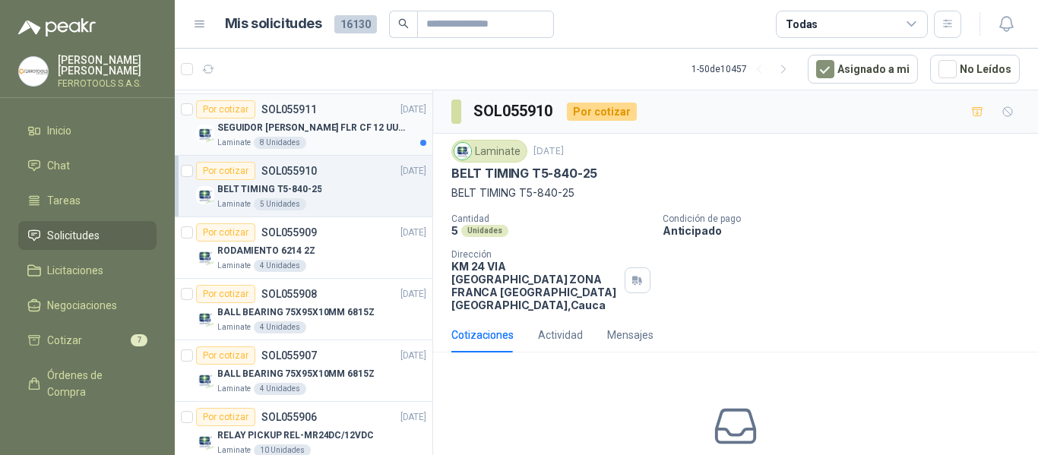
click at [353, 151] on article "Por cotizar SOL055911 15/09/25 SEGUIDOR DE LEVA FLR CF 12 UUA EH8 Laminate 8 Un…" at bounding box center [304, 125] width 258 height 62
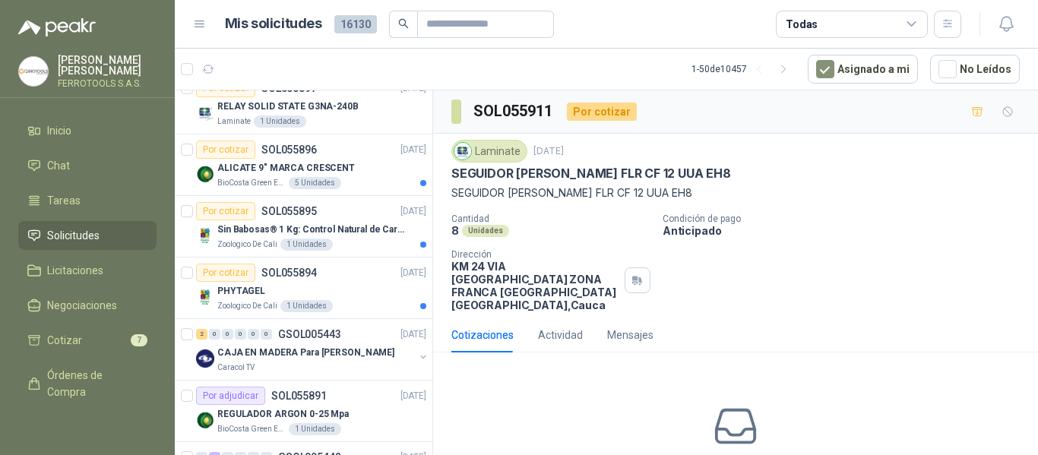
scroll to position [1216, 0]
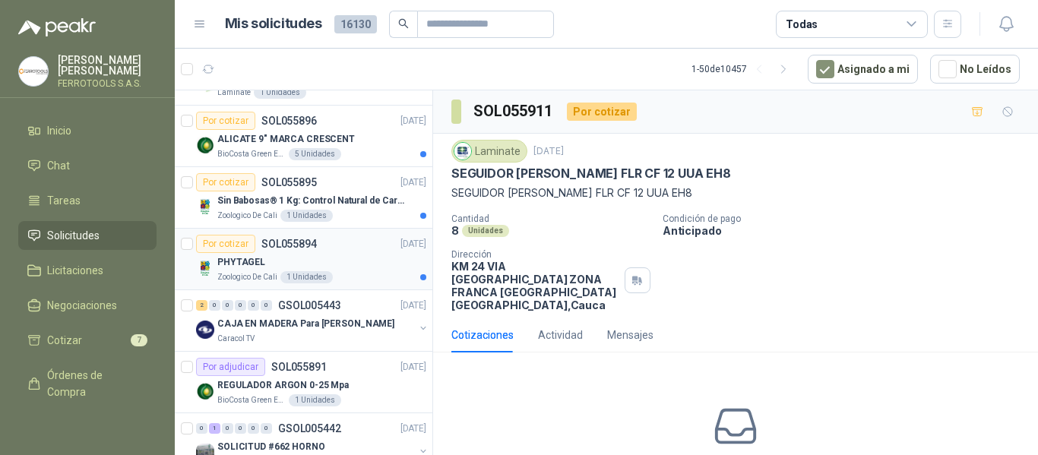
click at [366, 256] on div "PHYTAGEL" at bounding box center [321, 262] width 209 height 18
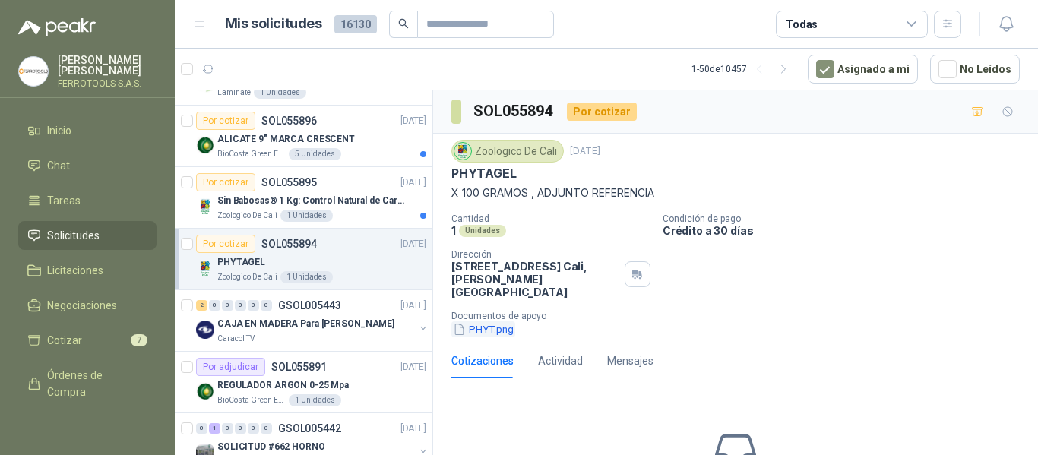
click at [497, 324] on button "PHYT.png" at bounding box center [483, 329] width 64 height 16
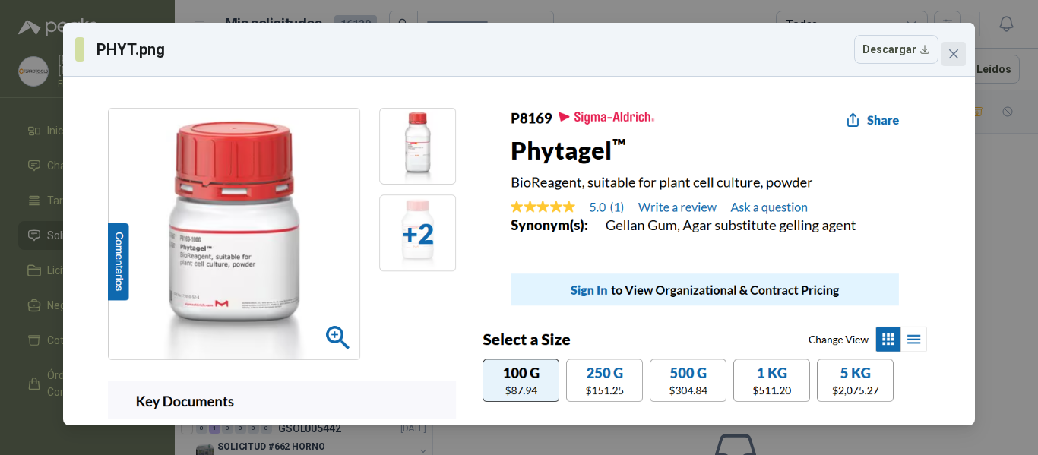
click at [952, 57] on icon "close" at bounding box center [954, 54] width 12 height 12
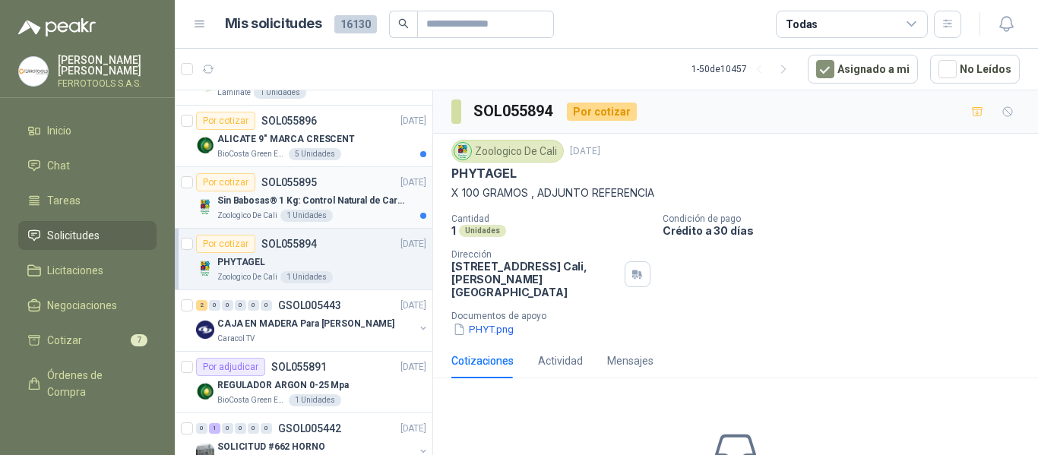
click at [372, 212] on div "Zoologico De Cali 1 Unidades" at bounding box center [321, 216] width 209 height 12
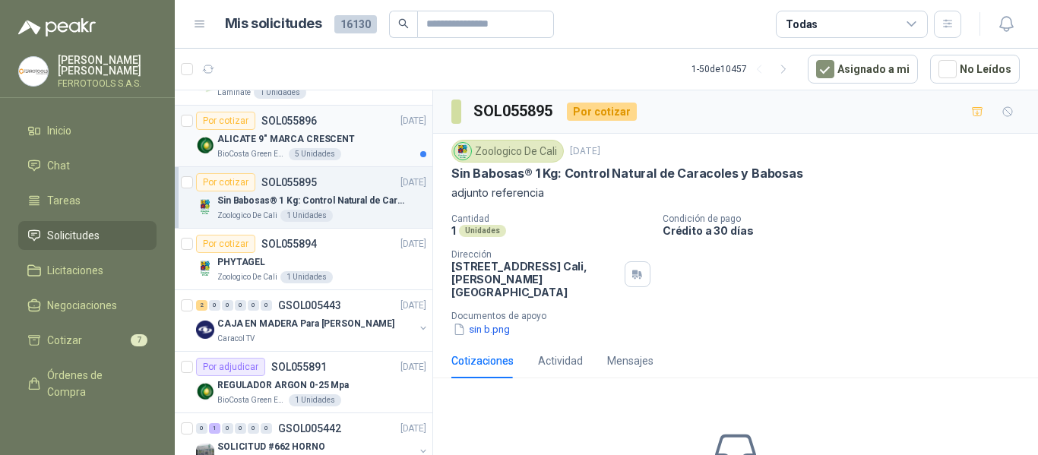
click at [363, 140] on div "ALICATE 9" MARCA CRESCENT" at bounding box center [321, 139] width 209 height 18
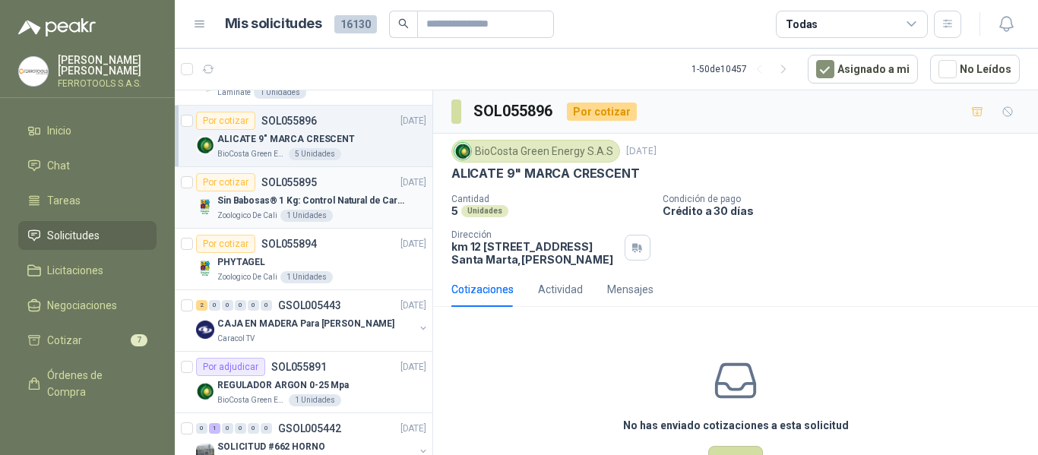
click at [379, 206] on p "Sin Babosas® 1 Kg: Control Natural de Caracoles y Babosas" at bounding box center [311, 201] width 189 height 14
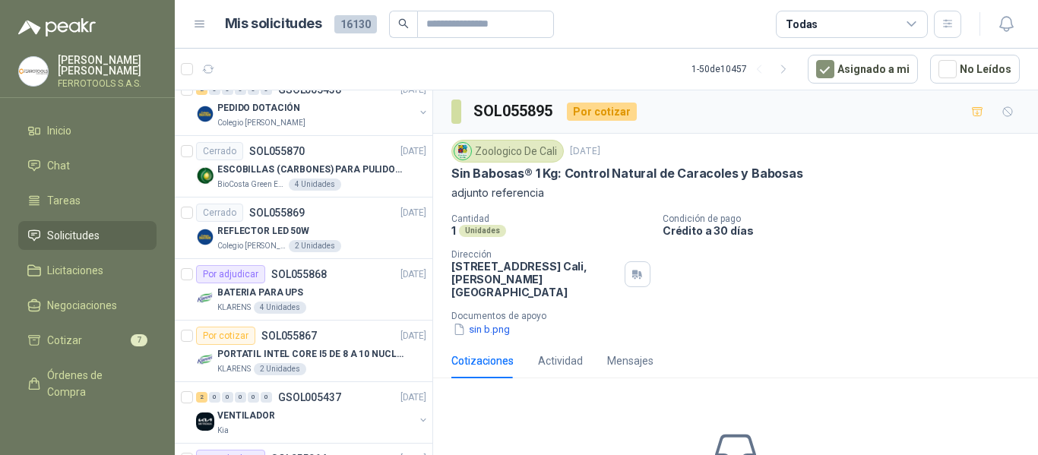
scroll to position [2052, 0]
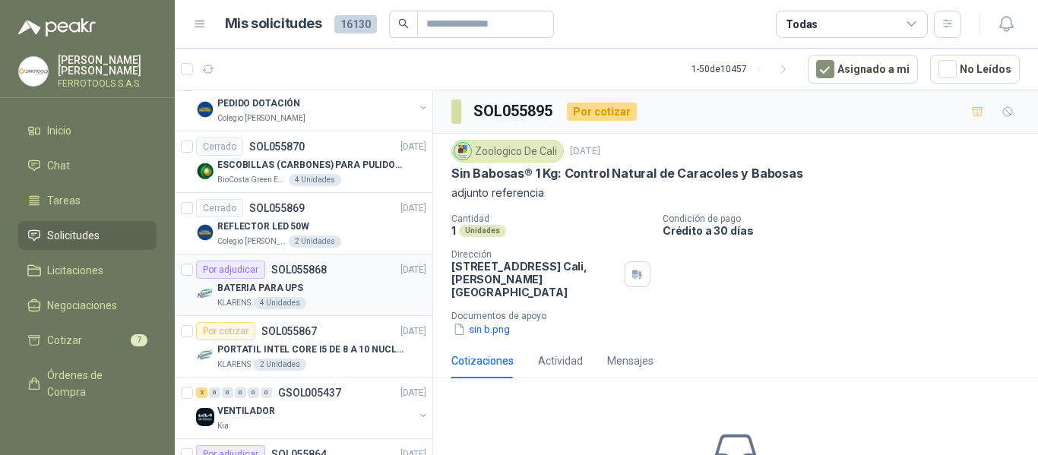
click at [350, 290] on div "BATERIA PARA UPS" at bounding box center [321, 288] width 209 height 18
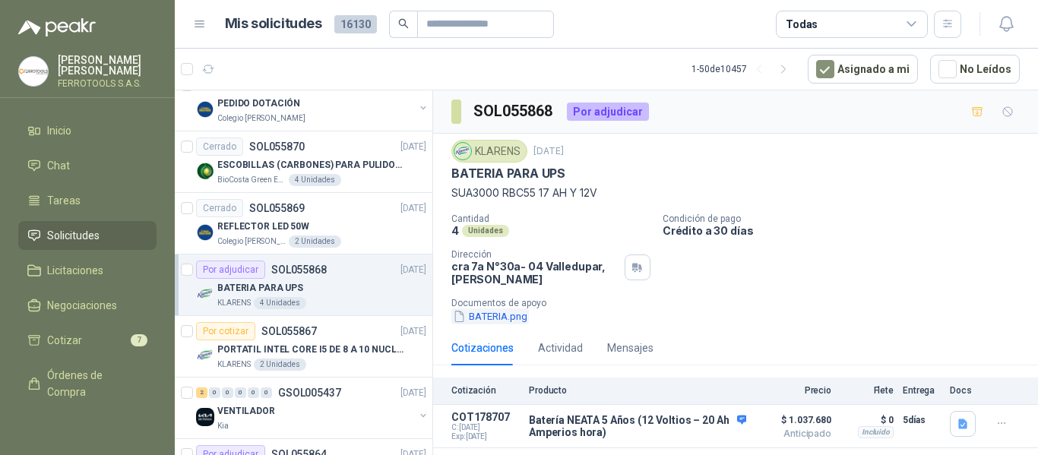
click at [502, 318] on button "BATERIA.png" at bounding box center [490, 317] width 78 height 16
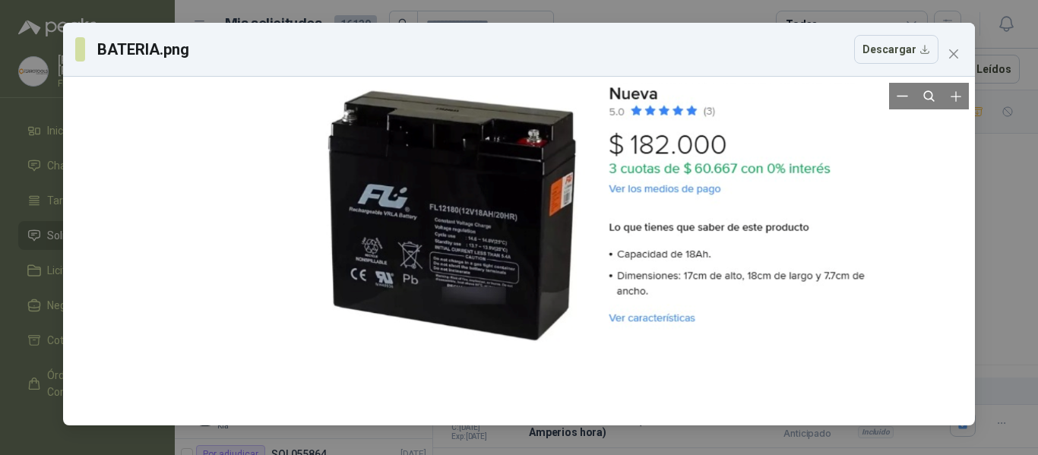
drag, startPoint x: 423, startPoint y: 366, endPoint x: 611, endPoint y: 230, distance: 232.0
click at [611, 230] on div at bounding box center [595, 175] width 569 height 337
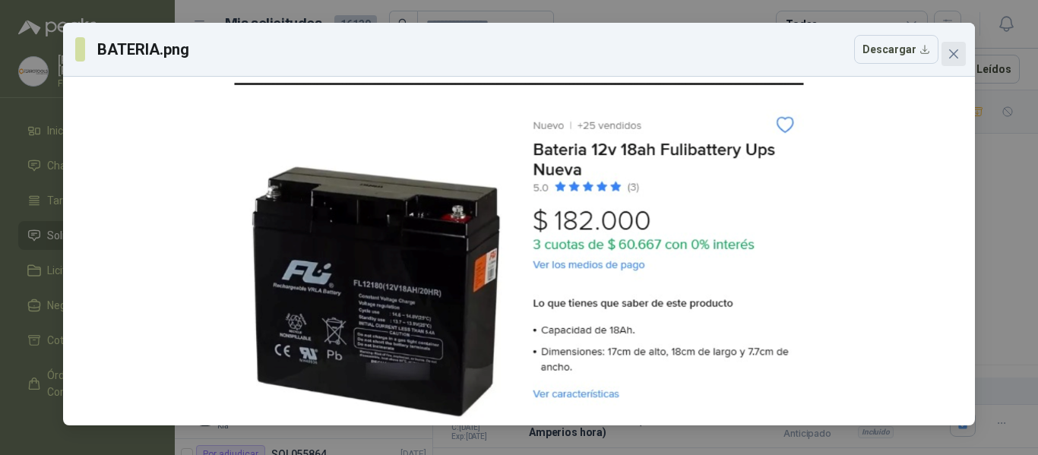
click at [955, 59] on icon "close" at bounding box center [954, 54] width 12 height 12
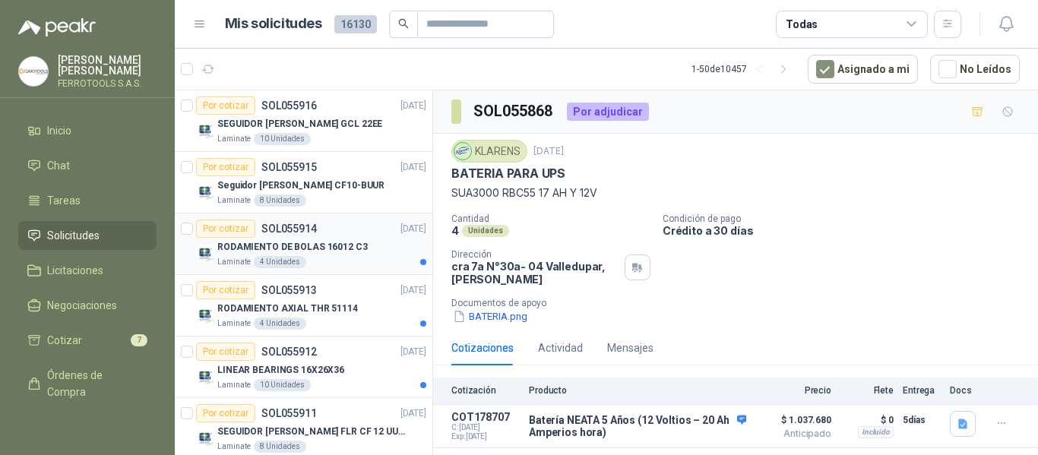
click at [358, 261] on div "Laminate 4 Unidades" at bounding box center [321, 262] width 209 height 12
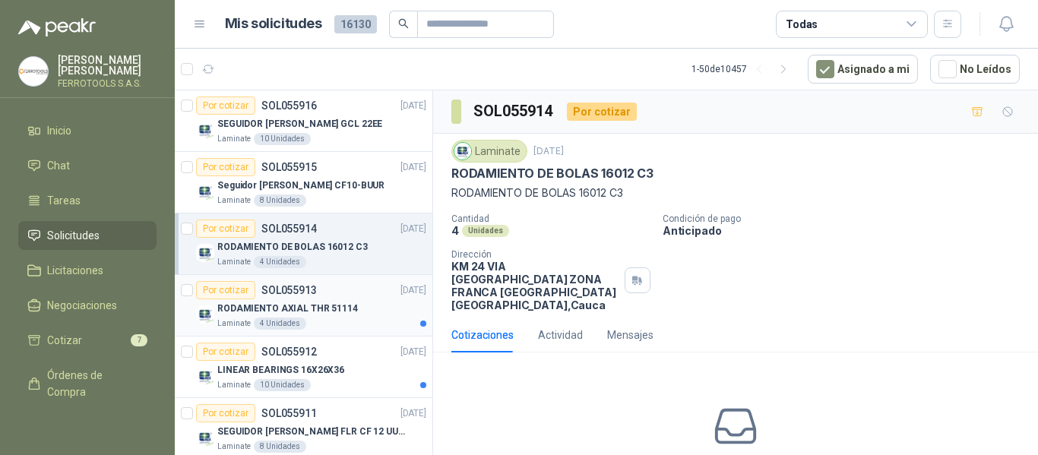
click at [349, 299] on div "Por cotizar SOL055913 15/09/25" at bounding box center [311, 290] width 230 height 18
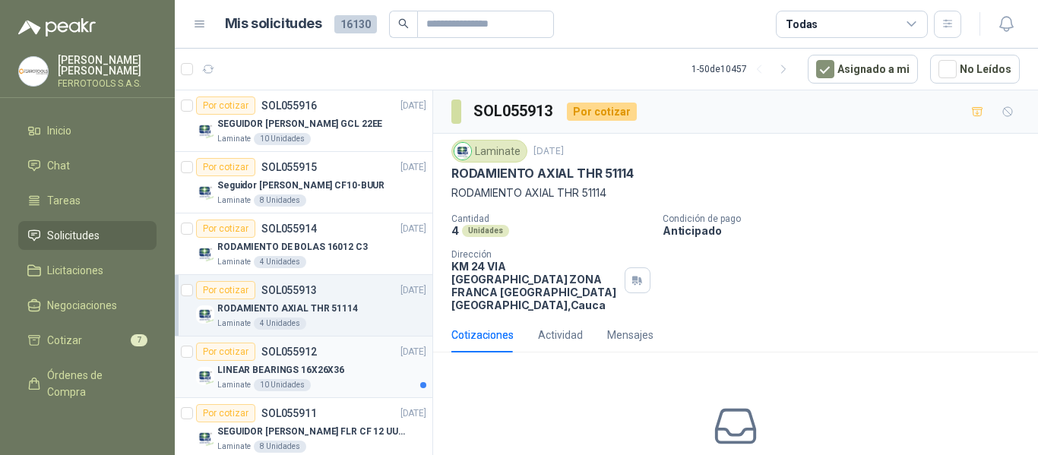
click at [361, 375] on div "LINEAR BEARINGS 16X26X36" at bounding box center [321, 370] width 209 height 18
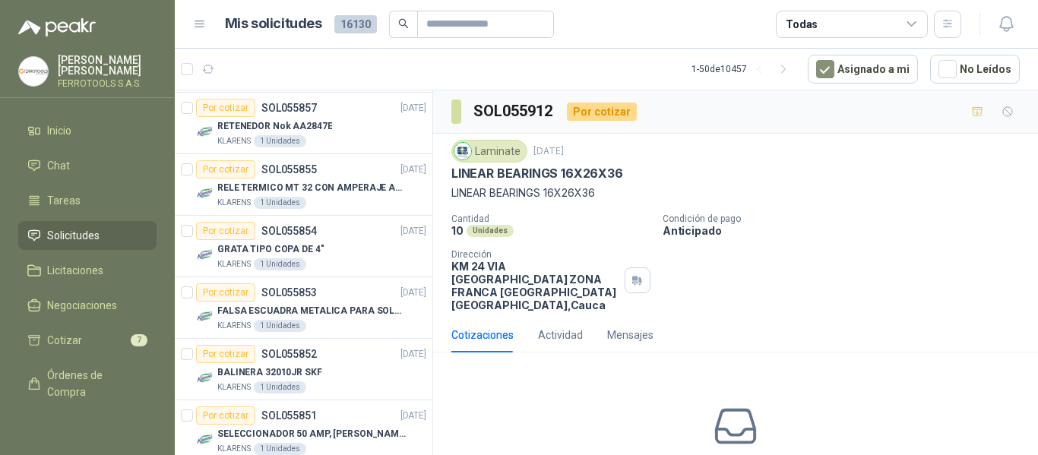
scroll to position [2729, 0]
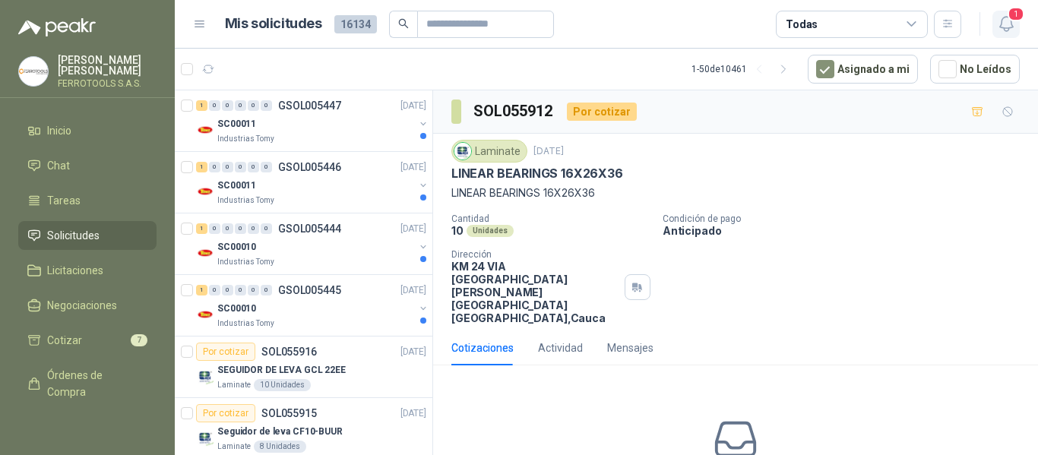
click at [1015, 19] on span "1" at bounding box center [1016, 14] width 17 height 14
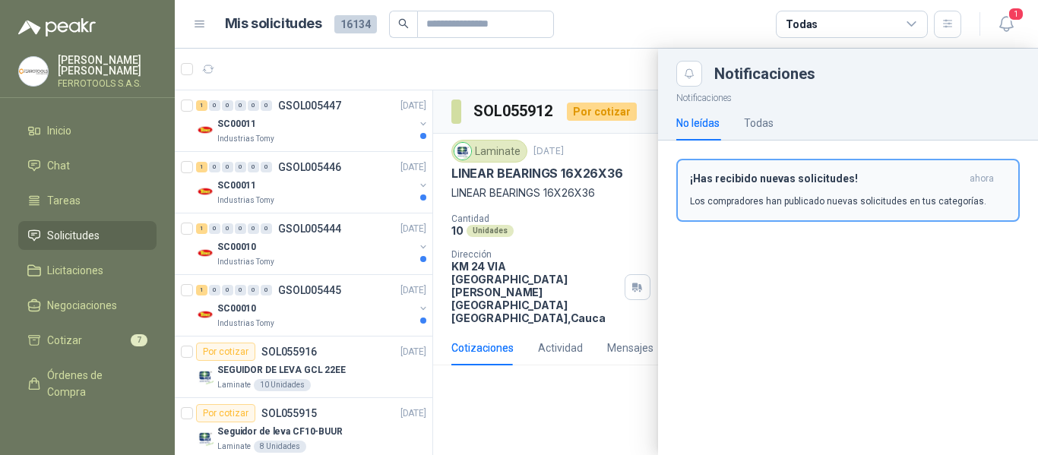
click at [804, 189] on div "¡Has recibido nuevas solicitudes! ahora Los compradores han publicado nuevas so…" at bounding box center [848, 191] width 316 height 36
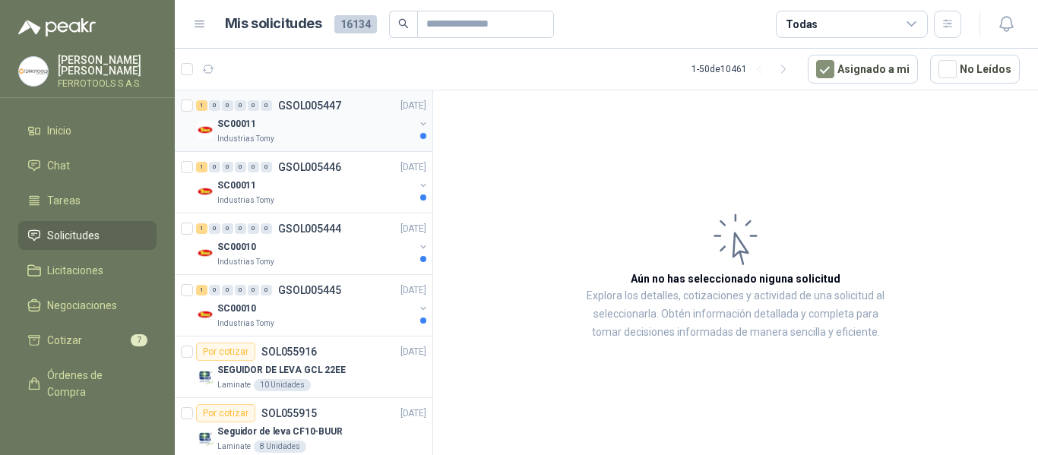
click at [348, 130] on div "SC00011" at bounding box center [315, 124] width 197 height 18
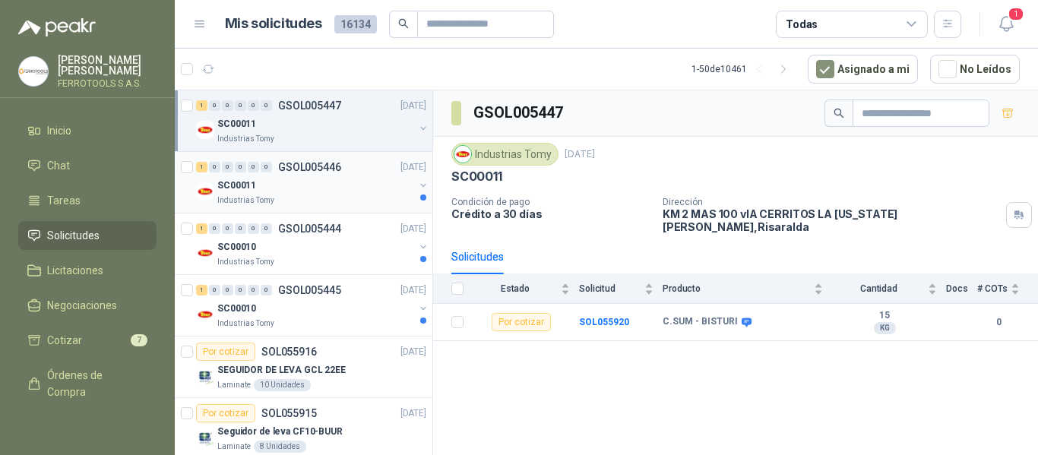
click at [310, 198] on div "Industrias Tomy" at bounding box center [315, 201] width 197 height 12
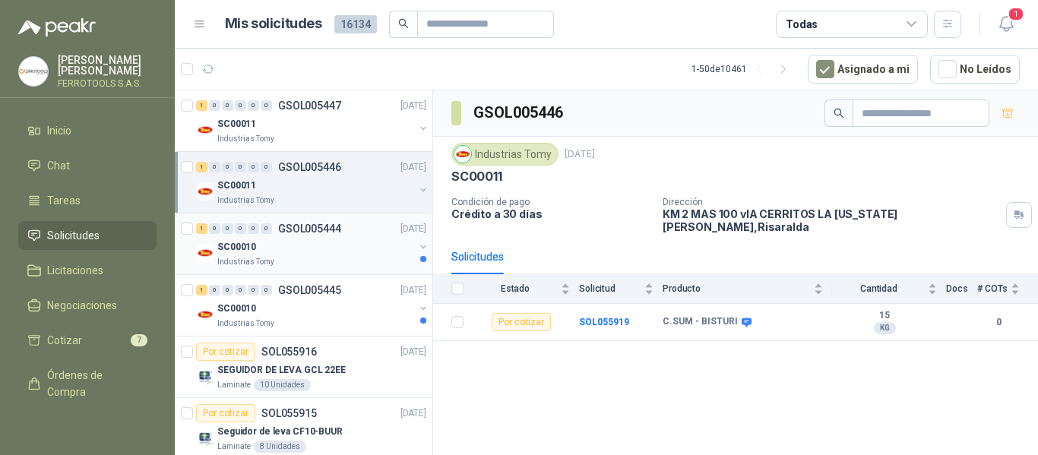
click at [322, 245] on div "SC00010" at bounding box center [315, 247] width 197 height 18
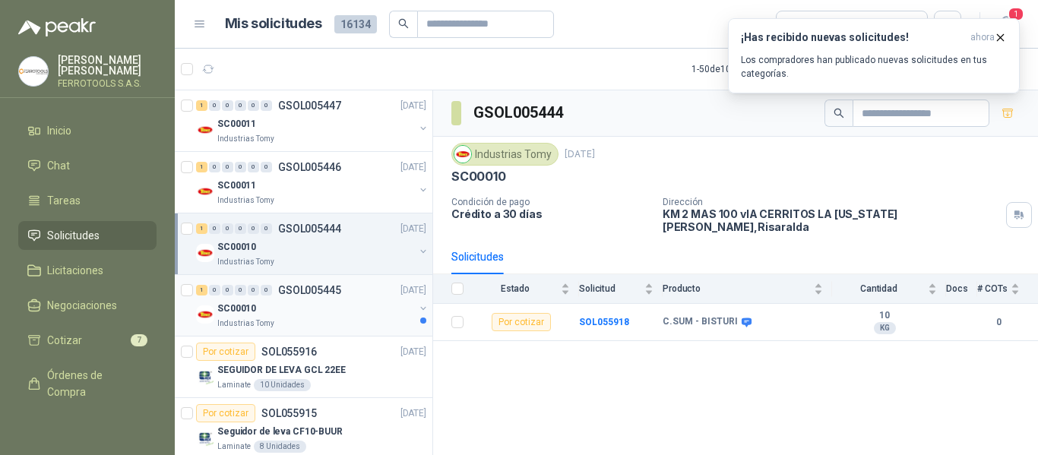
click at [356, 321] on div "Industrias Tomy" at bounding box center [315, 324] width 197 height 12
click at [337, 242] on div "SC00010" at bounding box center [315, 247] width 197 height 18
click at [903, 49] on div "¡Has recibido nuevas solicitudes! ahora Los compradores han publicado nuevas so…" at bounding box center [874, 55] width 266 height 49
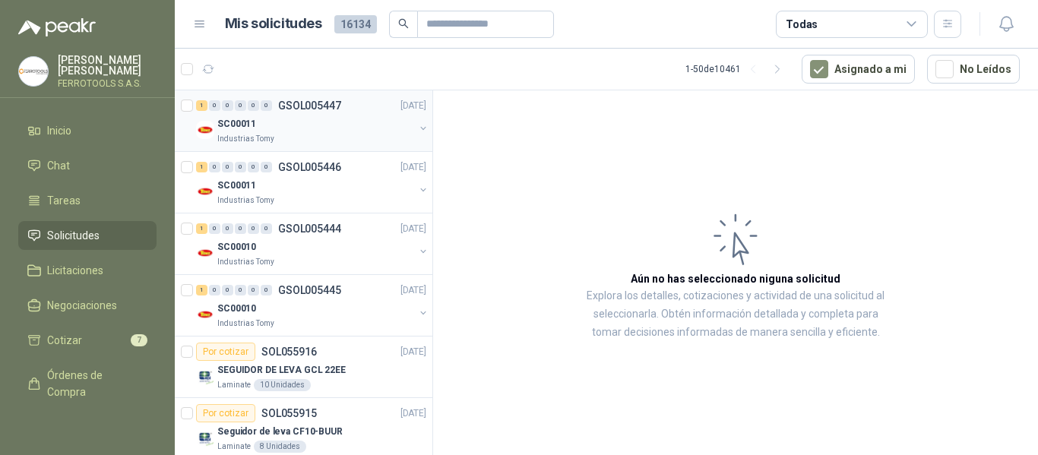
click at [363, 114] on div "1 0 0 0 0 0 GSOL005447 15/09/25" at bounding box center [312, 106] width 233 height 18
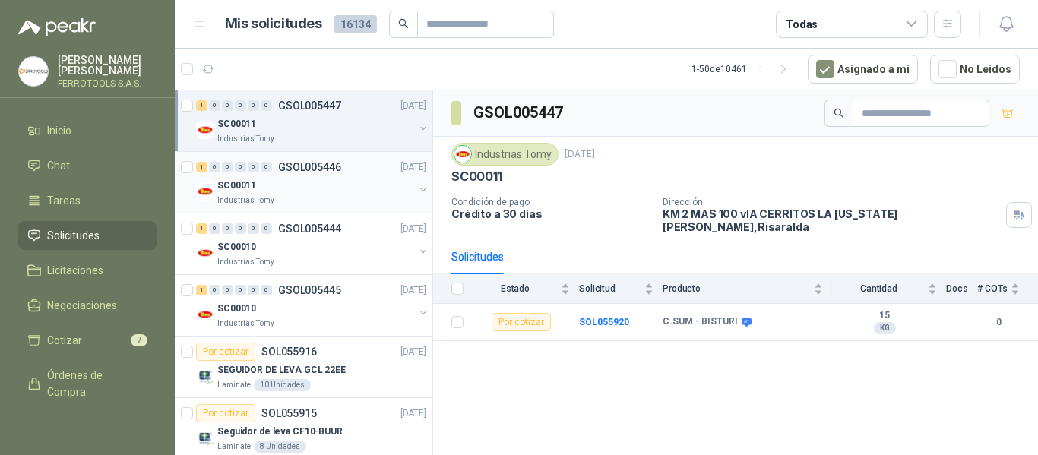
click at [359, 192] on div "SC00011" at bounding box center [315, 185] width 197 height 18
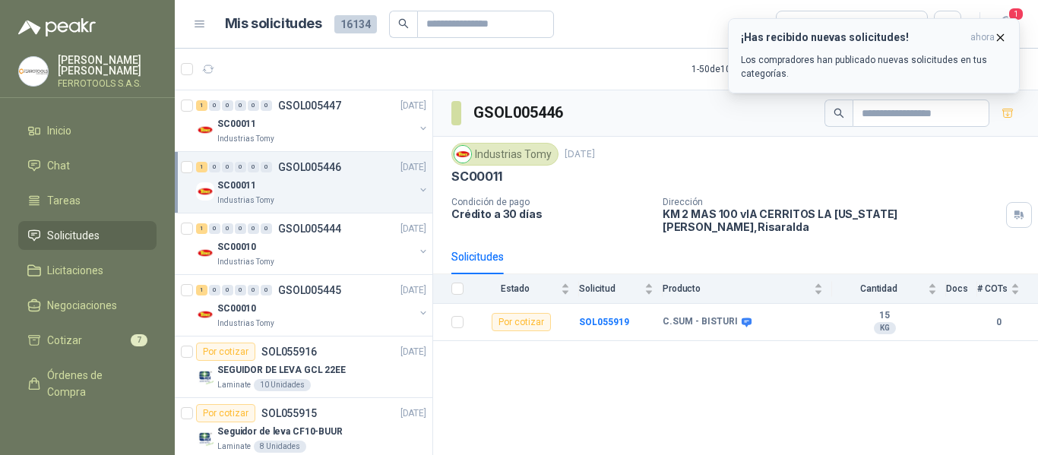
click at [883, 55] on p "Los compradores han publicado nuevas solicitudes en tus categorías." at bounding box center [874, 66] width 266 height 27
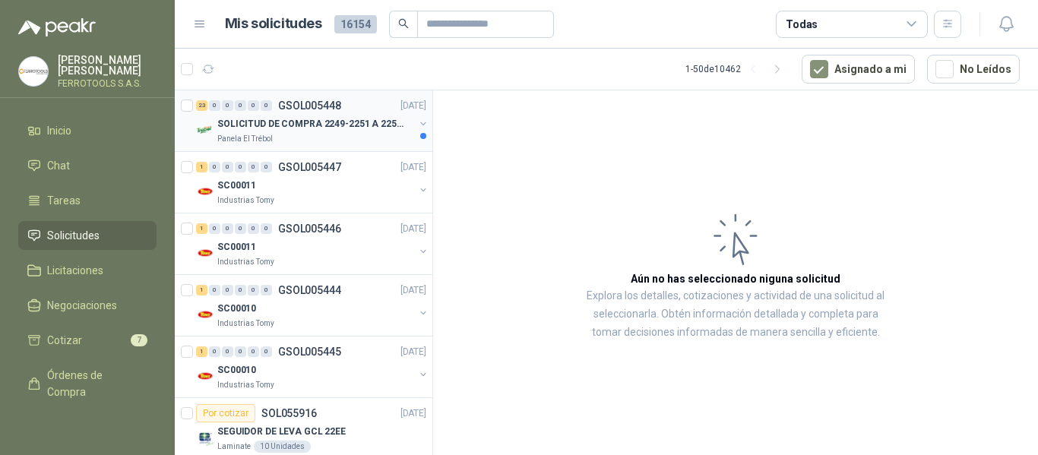
click at [302, 117] on p "SOLICITUD DE COMPRA 2249-2251 A 2256-2258 Y 2262" at bounding box center [311, 124] width 189 height 14
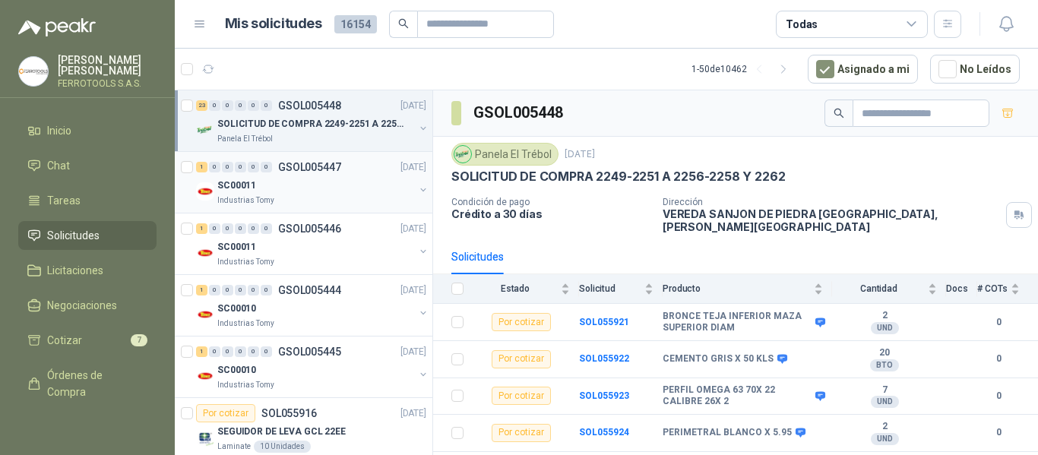
click at [304, 171] on p "GSOL005447" at bounding box center [309, 167] width 63 height 11
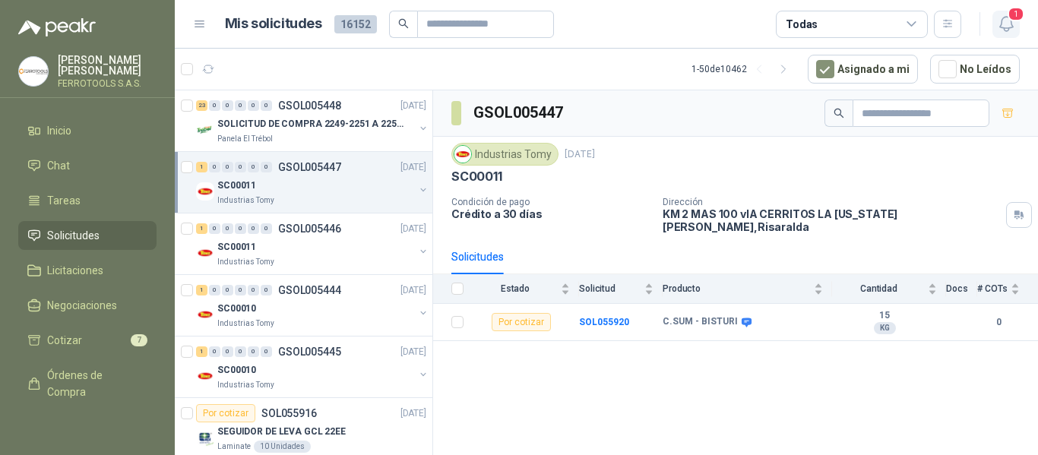
click at [1004, 27] on icon "button" at bounding box center [1006, 23] width 19 height 19
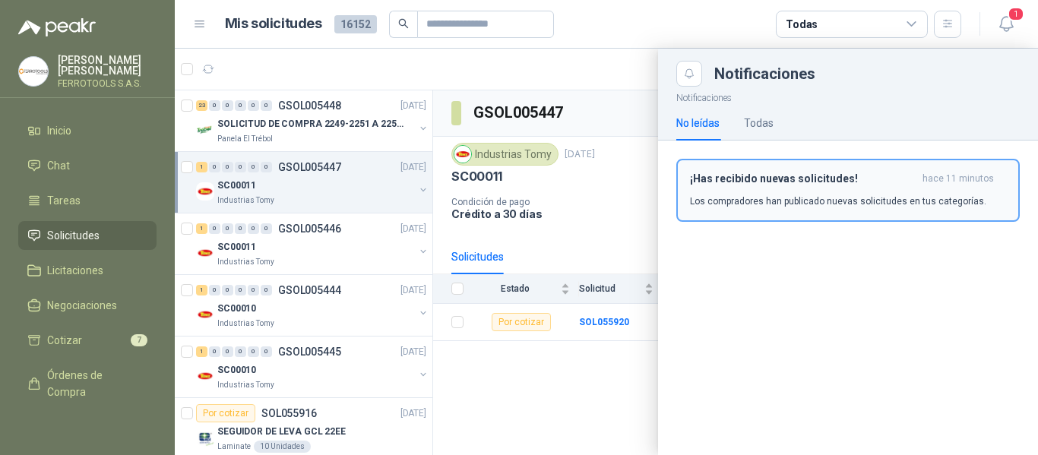
click at [838, 197] on p "Los compradores han publicado nuevas solicitudes en tus categorías." at bounding box center [838, 202] width 296 height 14
